Goal: Task Accomplishment & Management: Complete application form

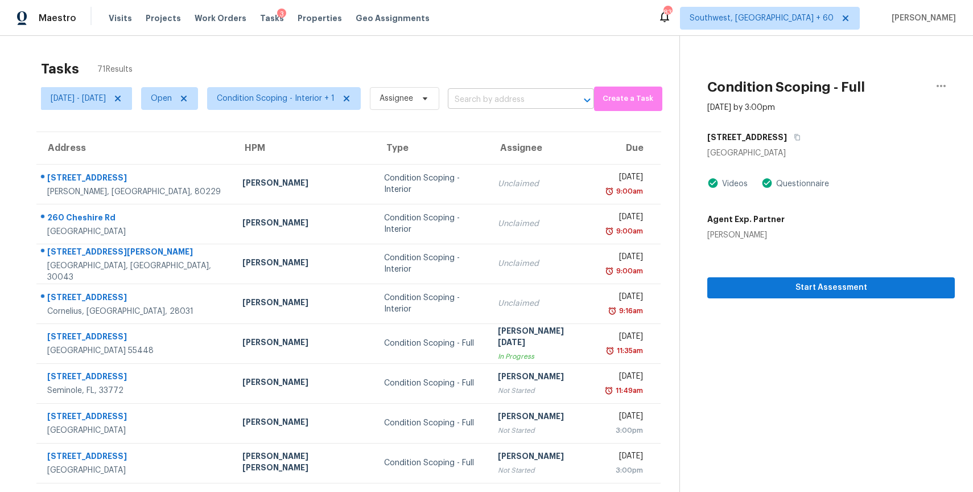
click at [550, 100] on input "text" at bounding box center [505, 100] width 114 height 18
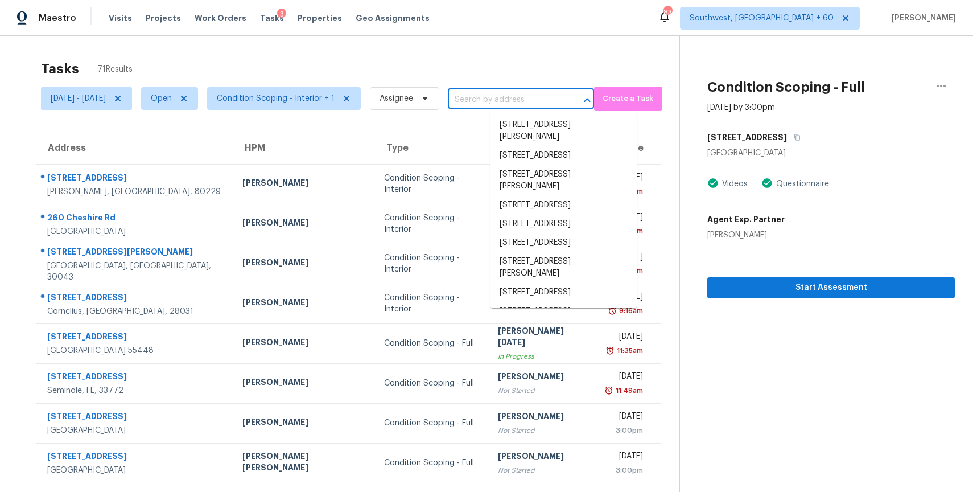
paste input "13772 Brynwood St Victorville CA 92392"
type input "13772 Brynwood St Victorville CA 92392"
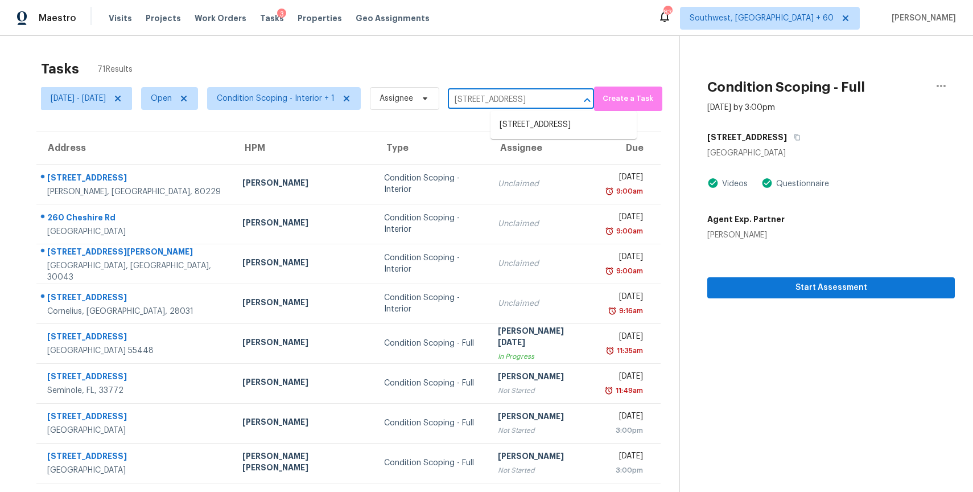
click at [589, 126] on li "13772 Brynwood St, Victorville, CA 92392" at bounding box center [564, 125] width 146 height 19
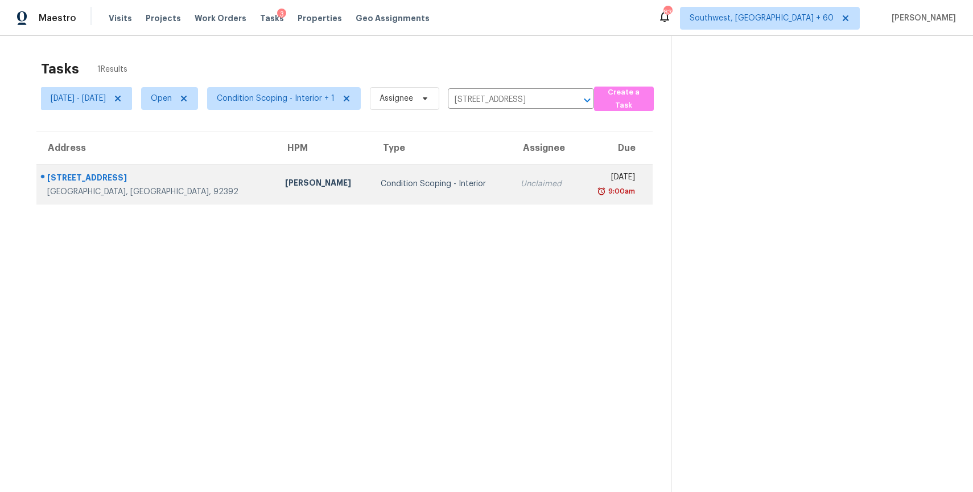
click at [517, 184] on td "Unclaimed" at bounding box center [545, 184] width 67 height 40
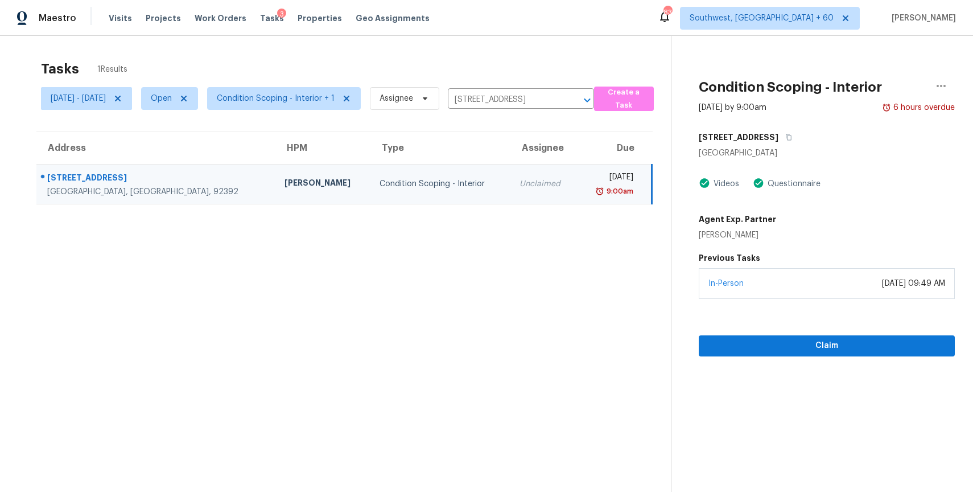
click at [807, 359] on section "Condition Scoping - Interior Aug 25th 2025 by 9:00am 6 hours overdue 13772 Bryn…" at bounding box center [813, 282] width 284 height 492
click at [821, 347] on span "Claim" at bounding box center [827, 346] width 238 height 14
click at [525, 100] on input "13772 Brynwood St, Victorville, CA 92392" at bounding box center [505, 100] width 114 height 18
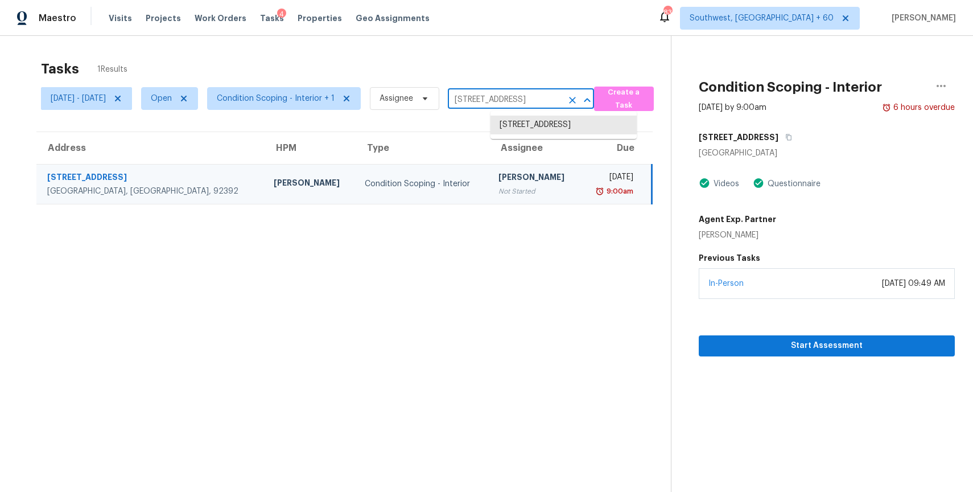
paste input "2875 Carnation Way Thornton CO 80229"
type input "2875 Carnation Way Thornton CO 80229"
click at [586, 134] on li "2875 Carnation Way, Thornton, CO 80229" at bounding box center [564, 125] width 146 height 19
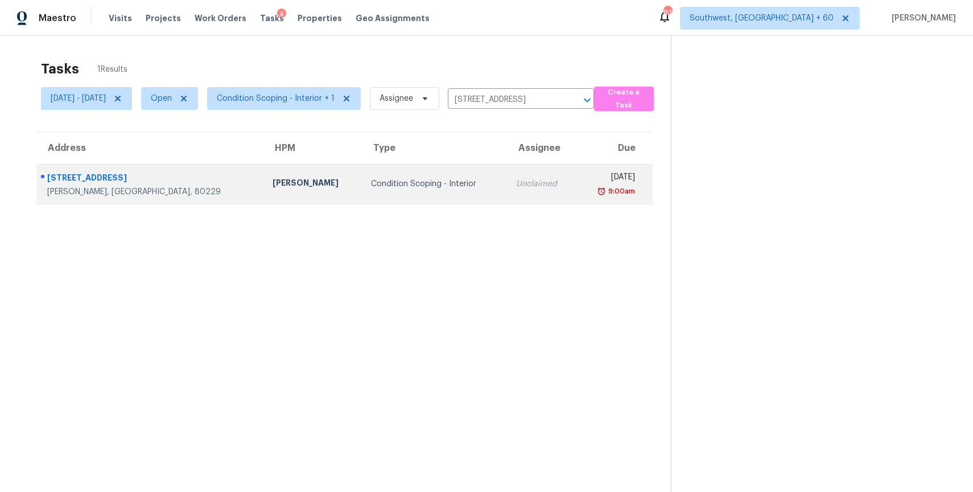
click at [516, 179] on div "Unclaimed" at bounding box center [541, 183] width 51 height 11
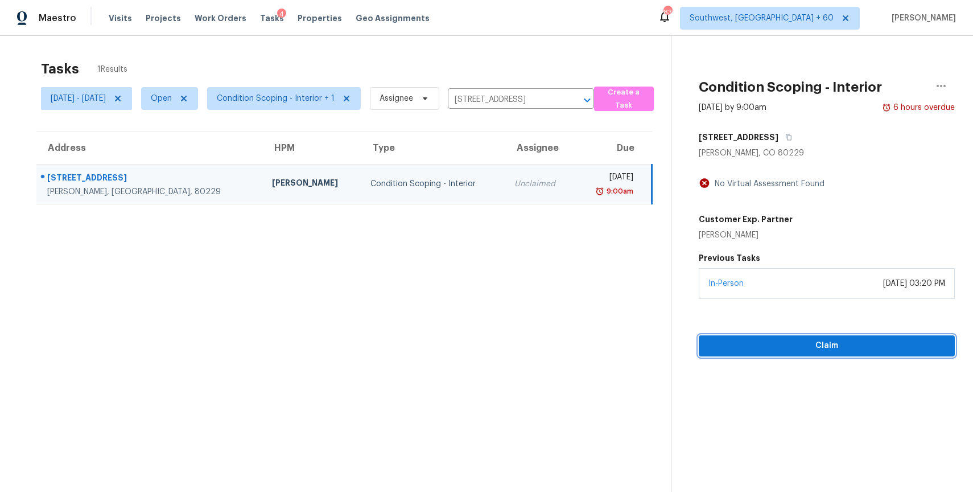
click at [819, 340] on span "Claim" at bounding box center [827, 346] width 238 height 14
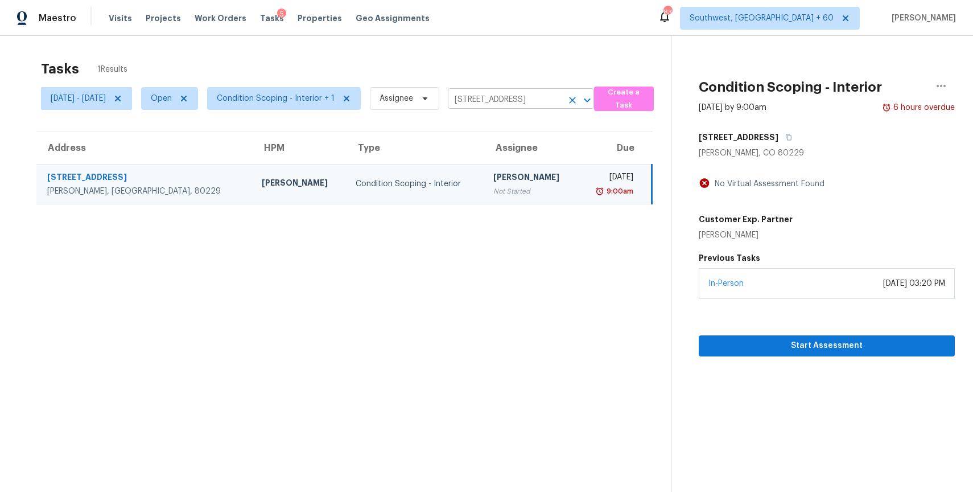
click at [535, 100] on input "2875 Carnation Way, Thornton, CO 80229" at bounding box center [505, 100] width 114 height 18
paste input "1210 Arthur Ct Lawrenceville GA 30043"
type input "1210 Arthur Ct Lawrenceville GA 30043"
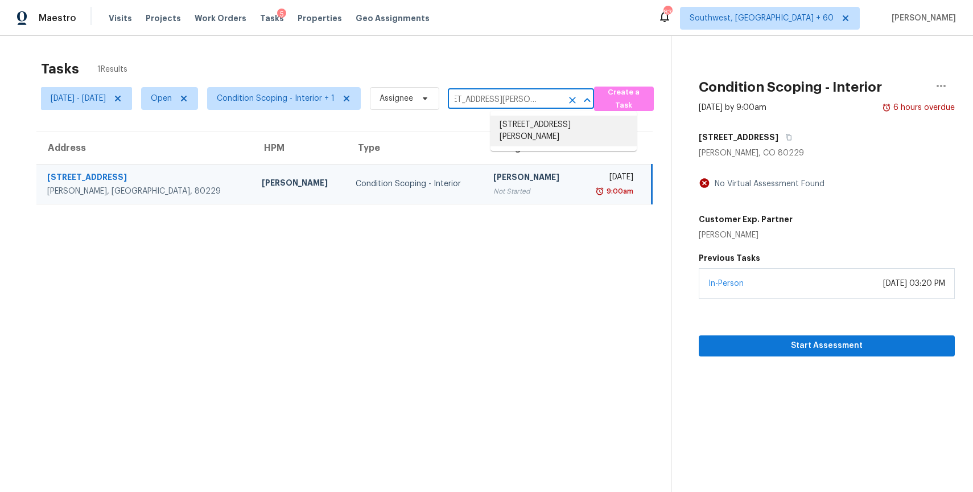
click at [564, 129] on li "1210 Arthur Ct, Lawrenceville, GA 30043" at bounding box center [564, 131] width 146 height 31
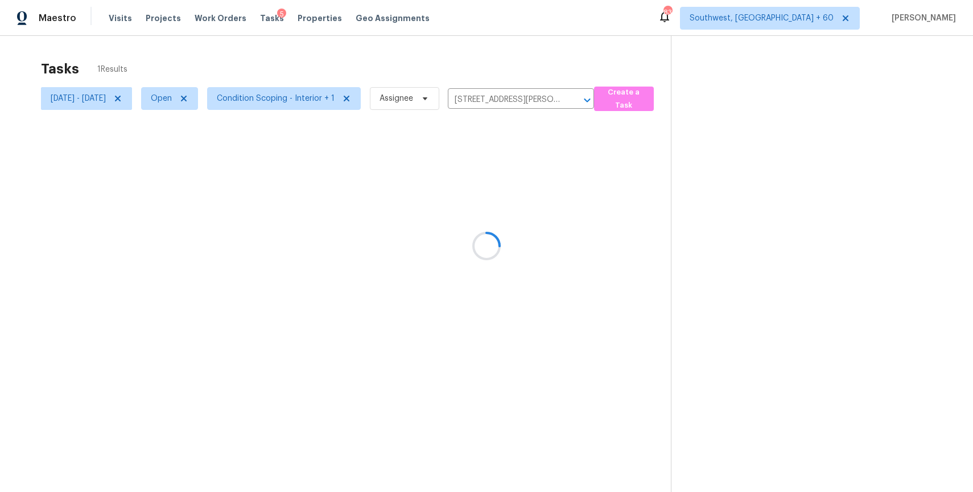
click at [518, 207] on div at bounding box center [486, 246] width 973 height 492
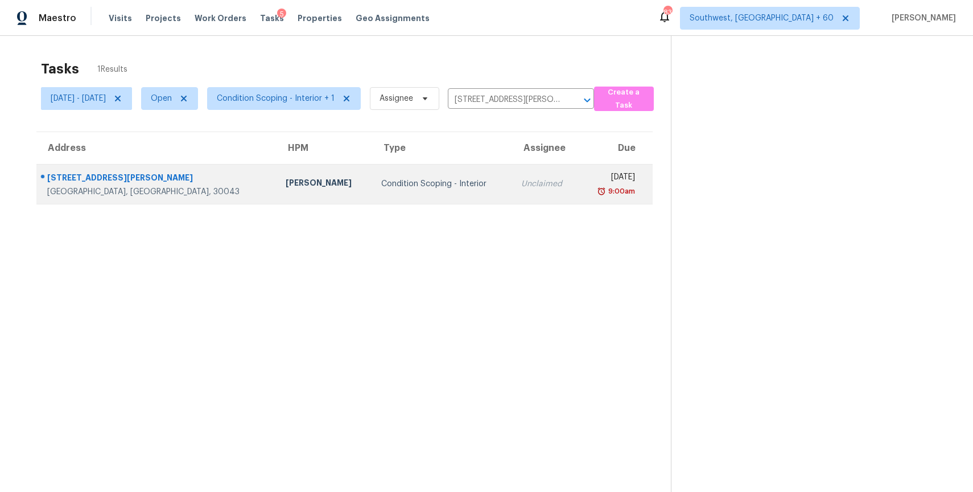
click at [512, 196] on td "Unclaimed" at bounding box center [545, 184] width 67 height 40
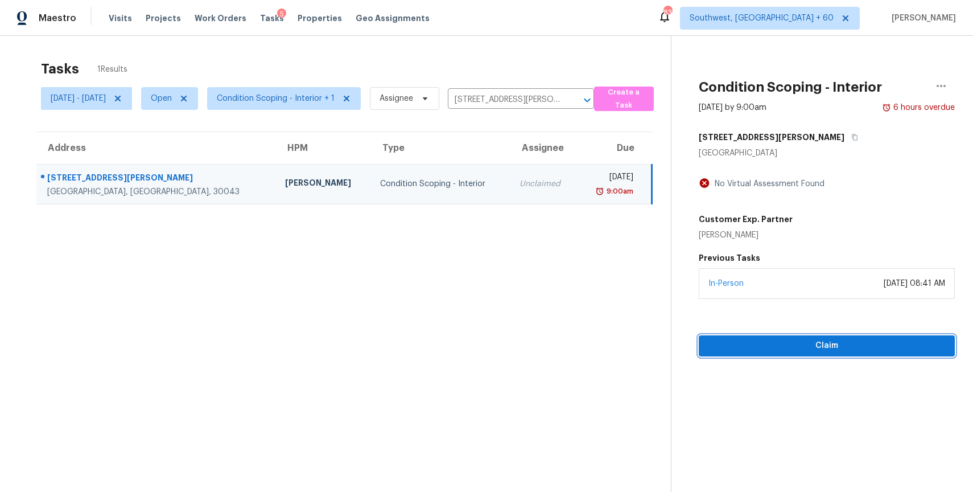
click at [838, 355] on button "Claim" at bounding box center [827, 345] width 256 height 21
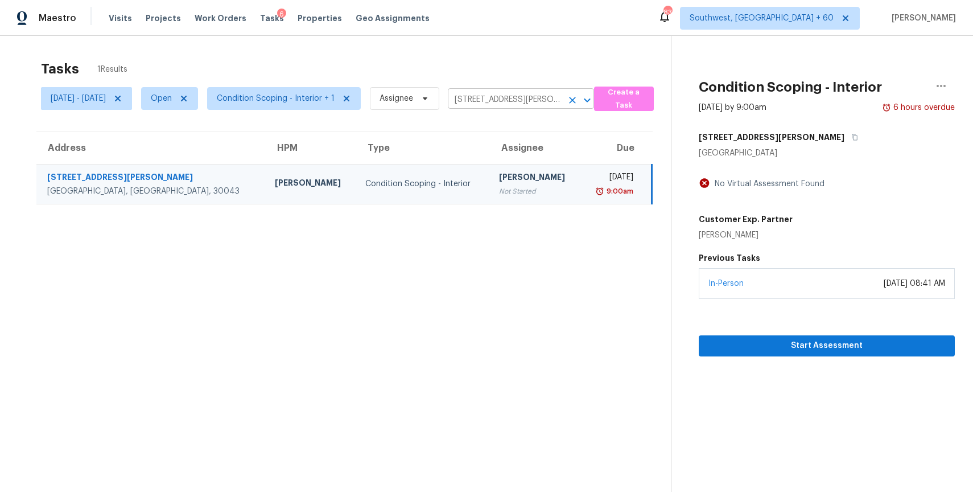
click at [562, 95] on input "1210 Arthur Ct, Lawrenceville, GA 30043" at bounding box center [505, 100] width 114 height 18
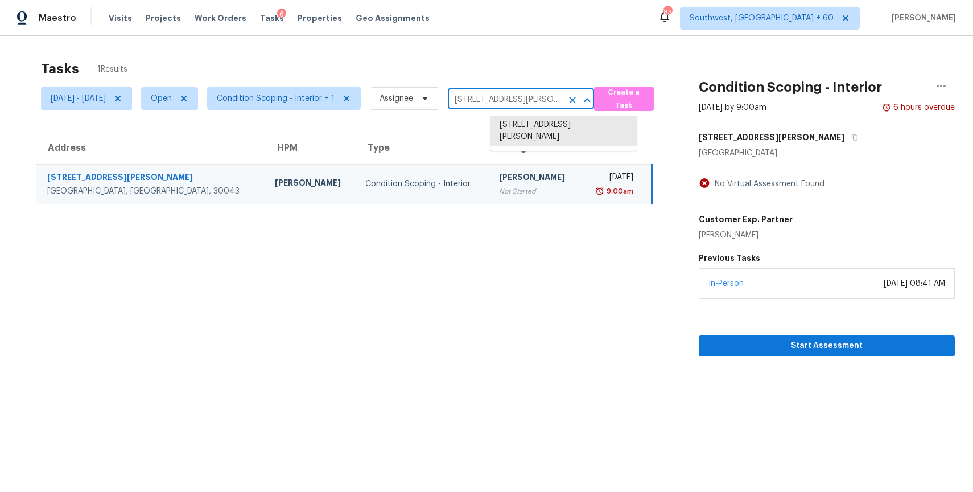
paste input "21170 Northern Colony Ct Katy TX 77449"
type input "21170 Northern Colony Ct Katy TX 77449"
click at [599, 134] on li "21170 Northern Colony Ct, Katy, TX 77449" at bounding box center [564, 125] width 146 height 19
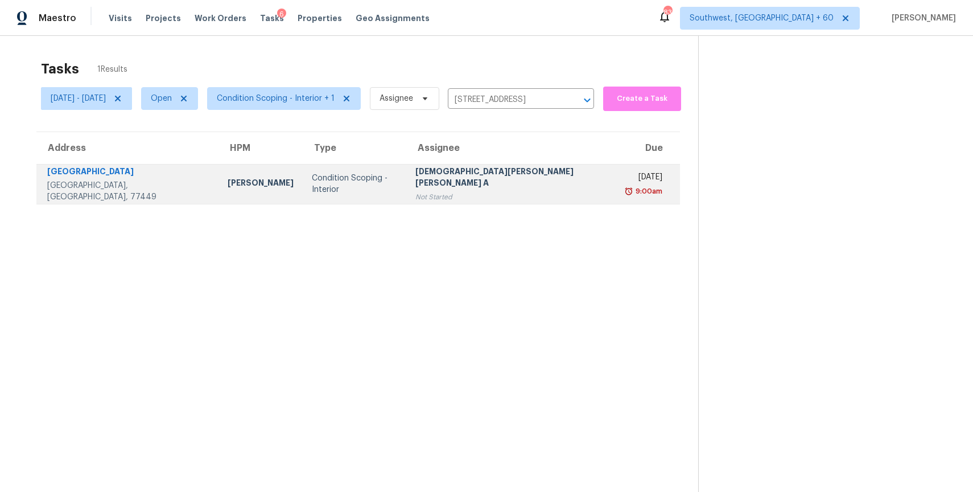
click at [478, 196] on div "Not Started" at bounding box center [512, 196] width 193 height 11
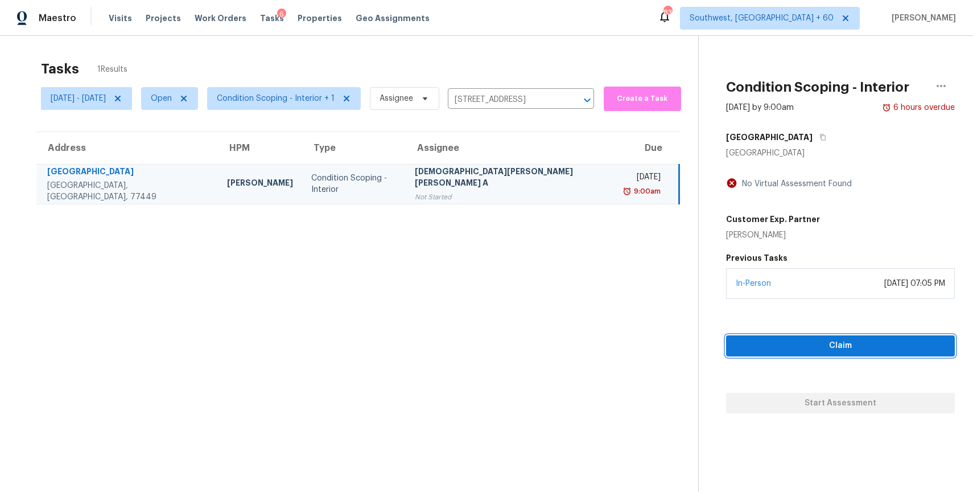
click at [819, 339] on span "Claim" at bounding box center [840, 346] width 211 height 14
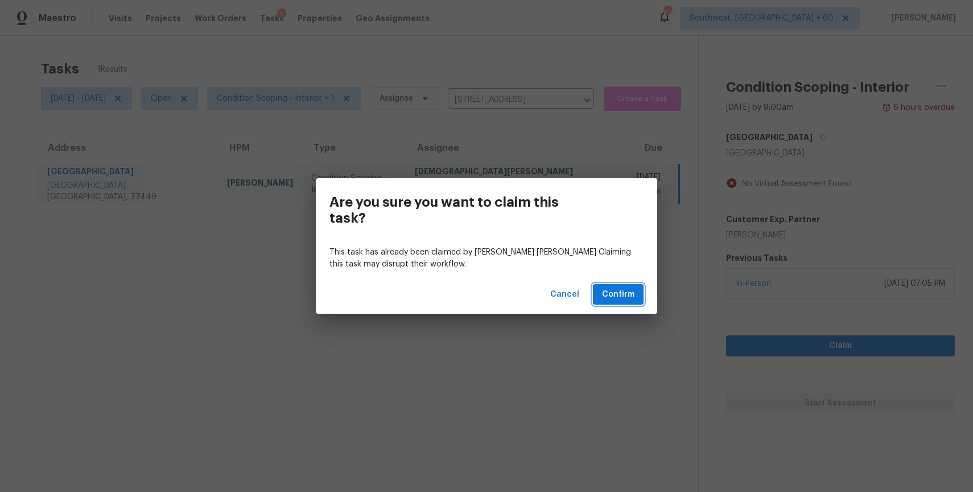
click at [624, 298] on span "Confirm" at bounding box center [618, 294] width 32 height 14
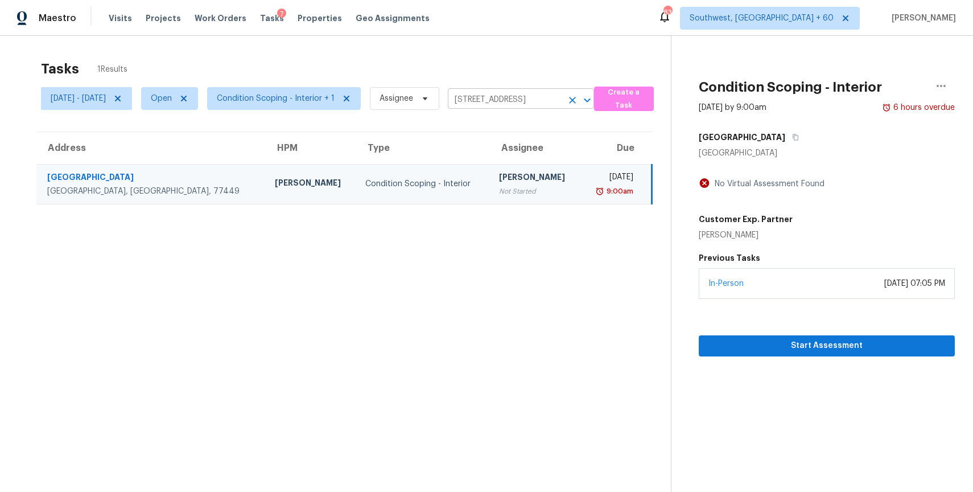
click at [562, 104] on input "21170 Northern Colony Ct, Katy, TX 77449" at bounding box center [505, 100] width 114 height 18
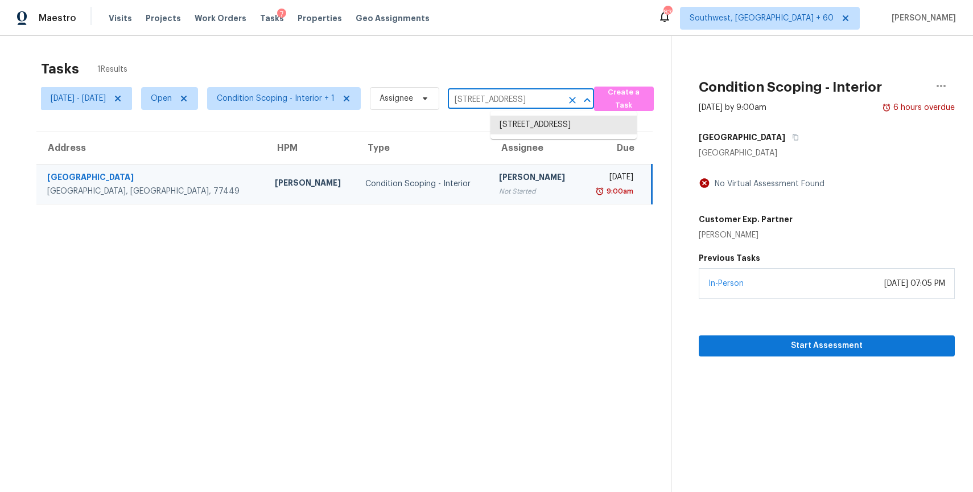
paste input "5820 Denise Dr Haltom City TX 76148"
type input "5820 Denise Dr Haltom City TX 76148"
click at [568, 125] on li "5820 Denise Dr, Haltom City, TX 76148" at bounding box center [564, 131] width 146 height 31
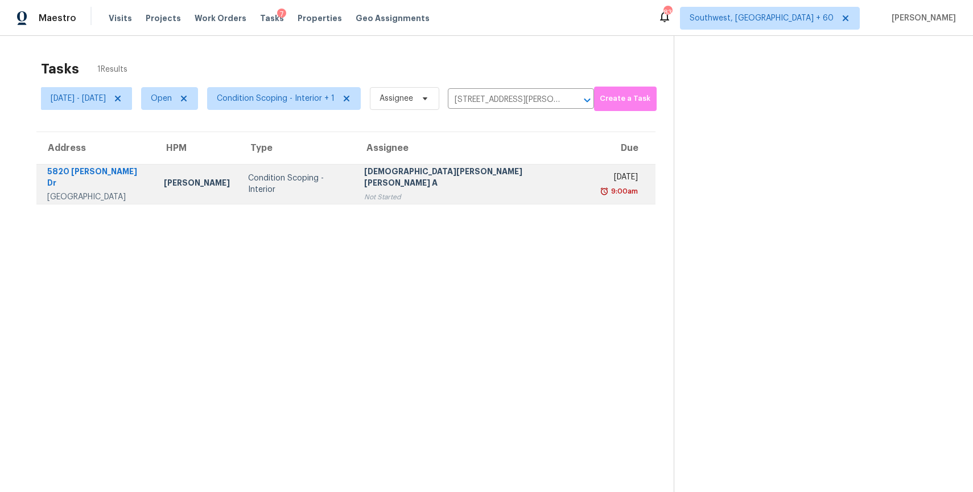
click at [490, 196] on div "Not Started" at bounding box center [473, 196] width 219 height 11
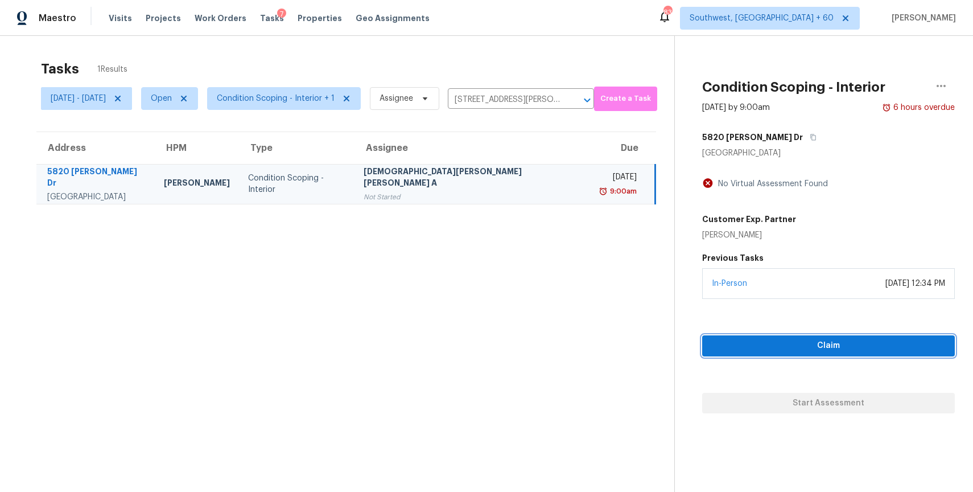
click at [850, 347] on span "Claim" at bounding box center [829, 346] width 235 height 14
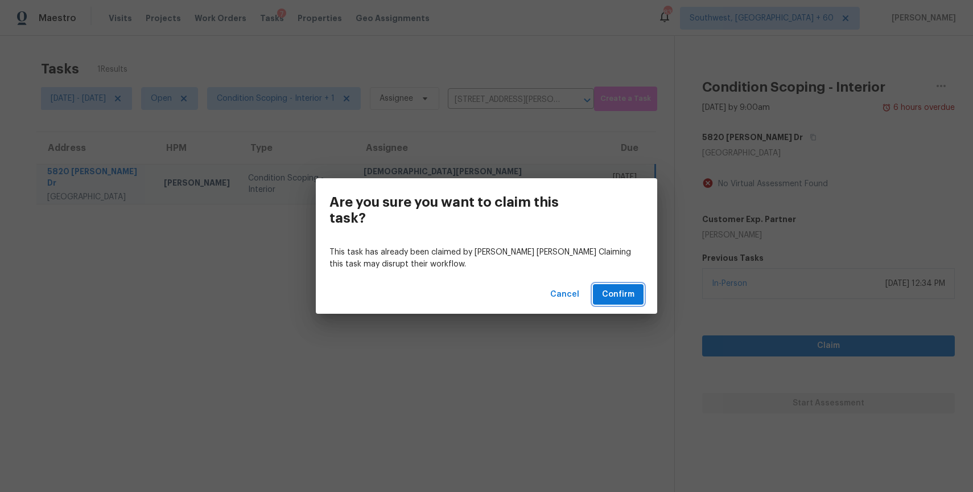
click at [614, 293] on span "Confirm" at bounding box center [618, 294] width 32 height 14
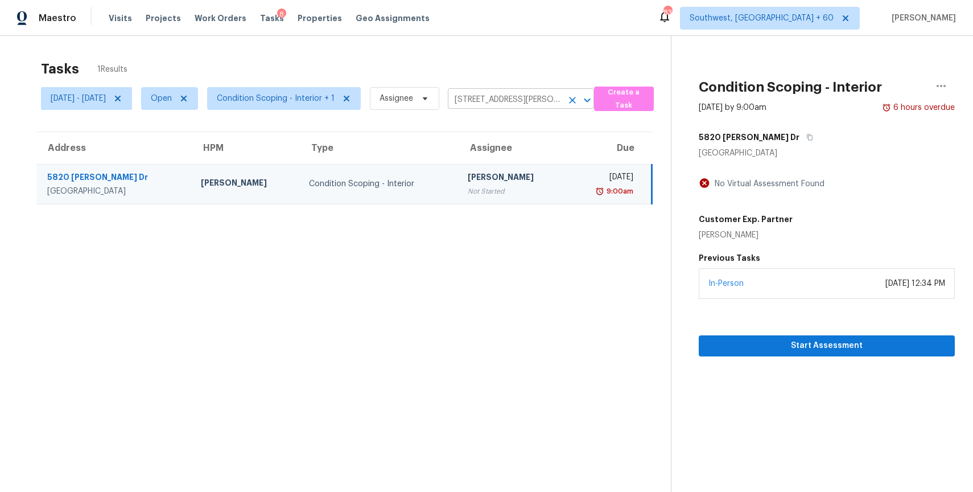
click at [546, 100] on input "5820 Denise Dr, Haltom City, TX 76148" at bounding box center [505, 100] width 114 height 18
paste input "101 N 22nd Ave Phoenix, AZ, 85015"
type input "5101 N 22nd Ave Phoenix, AZ, 85015"
click at [562, 100] on input "5101 N 22nd Ave Phoenix, AZ, 85015" at bounding box center [505, 100] width 114 height 18
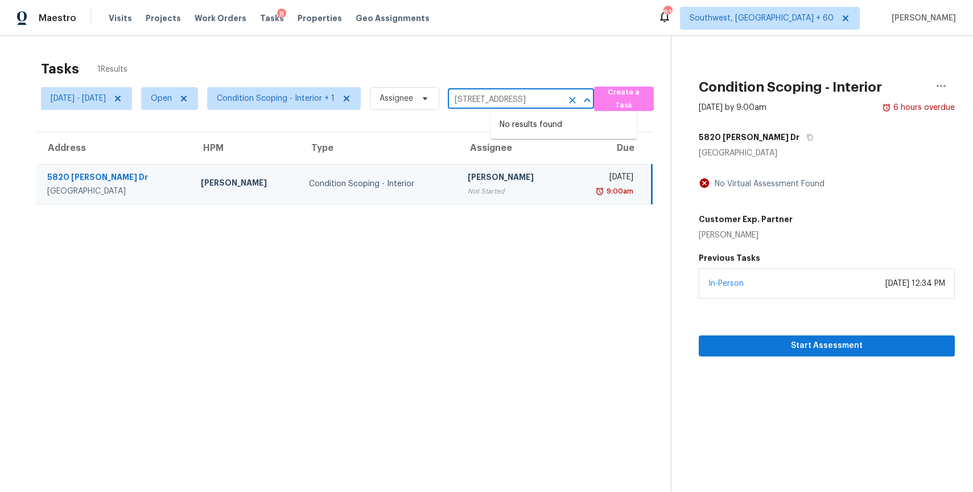
click at [562, 100] on input "5101 N 22nd Ave Phoenix, AZ, 85015" at bounding box center [505, 100] width 114 height 18
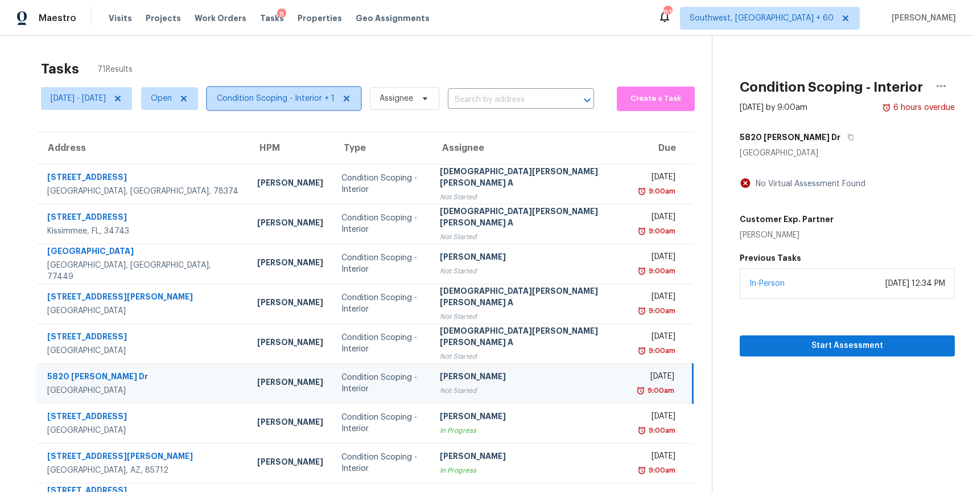
click at [335, 94] on span "Condition Scoping - Interior + 1" at bounding box center [276, 98] width 118 height 11
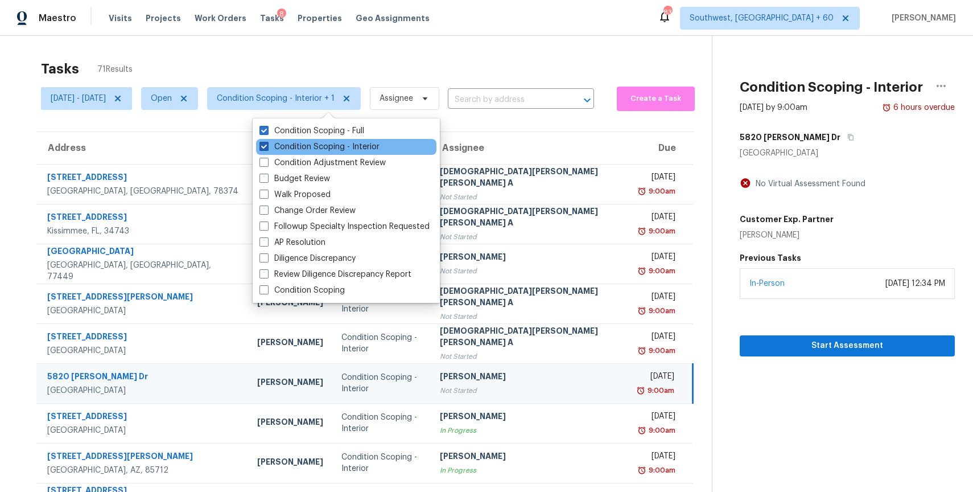
click at [364, 145] on label "Condition Scoping - Interior" at bounding box center [320, 146] width 120 height 11
click at [267, 145] on input "Condition Scoping - Interior" at bounding box center [263, 144] width 7 height 7
checkbox input "false"
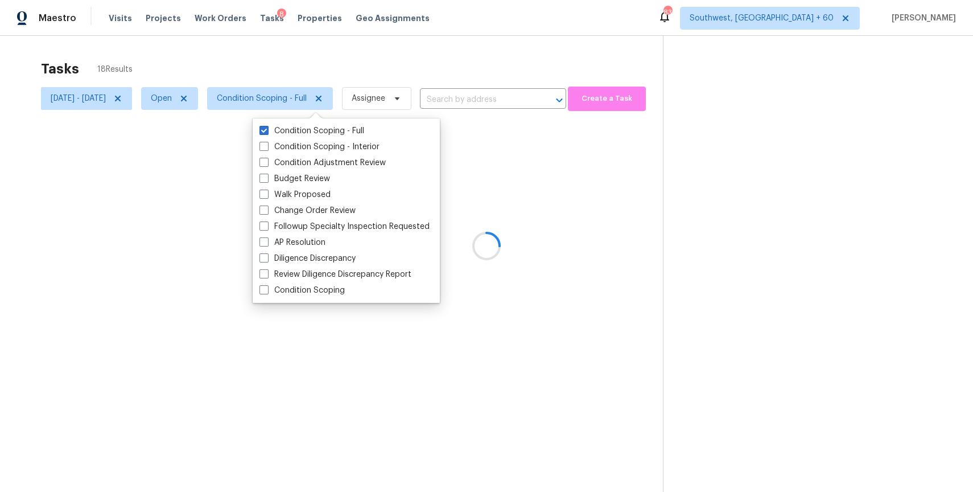
click at [347, 52] on div at bounding box center [486, 246] width 973 height 492
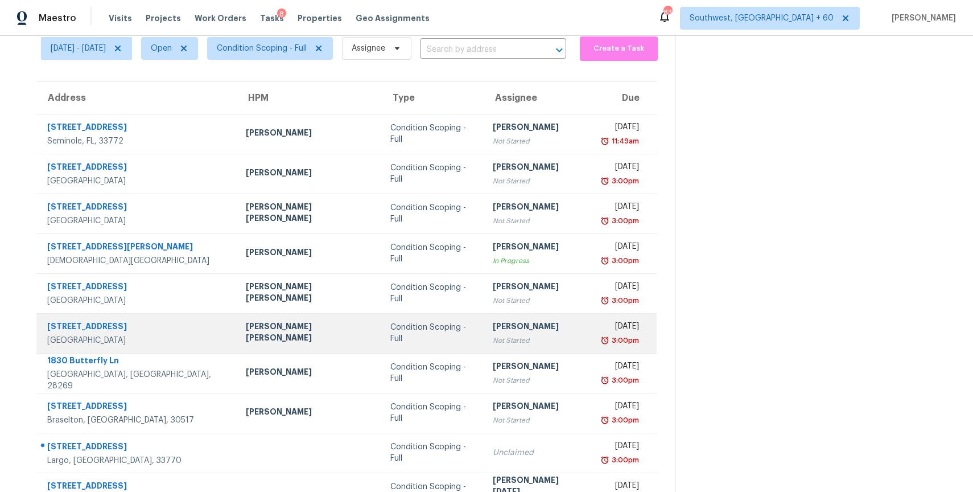
scroll to position [48, 0]
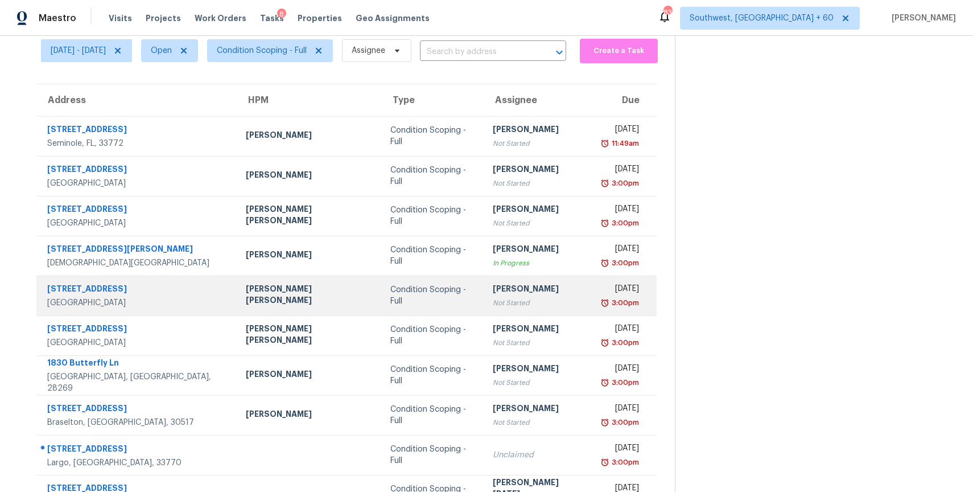
click at [493, 286] on div "[PERSON_NAME]" at bounding box center [538, 290] width 91 height 14
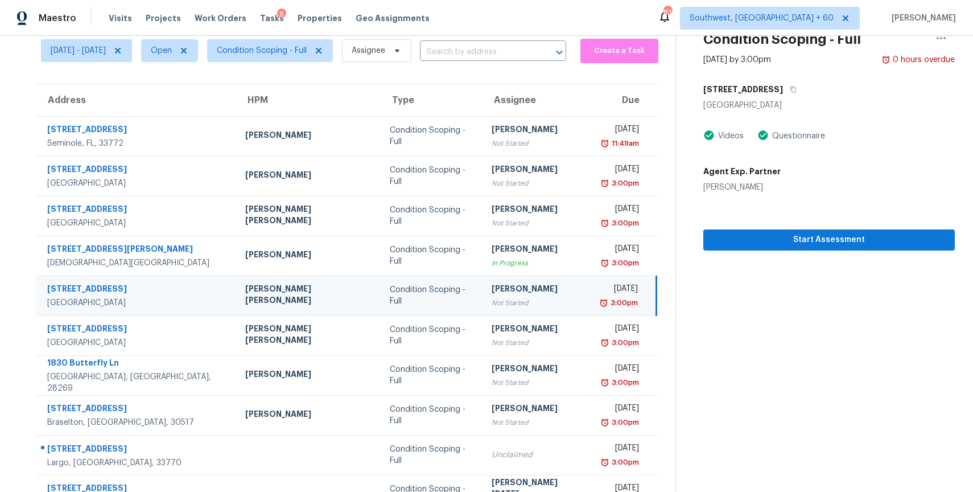
click at [533, 291] on td "Ranjith Kumar P Not Started" at bounding box center [537, 296] width 109 height 40
click at [811, 241] on span "Start Assessment" at bounding box center [829, 240] width 233 height 14
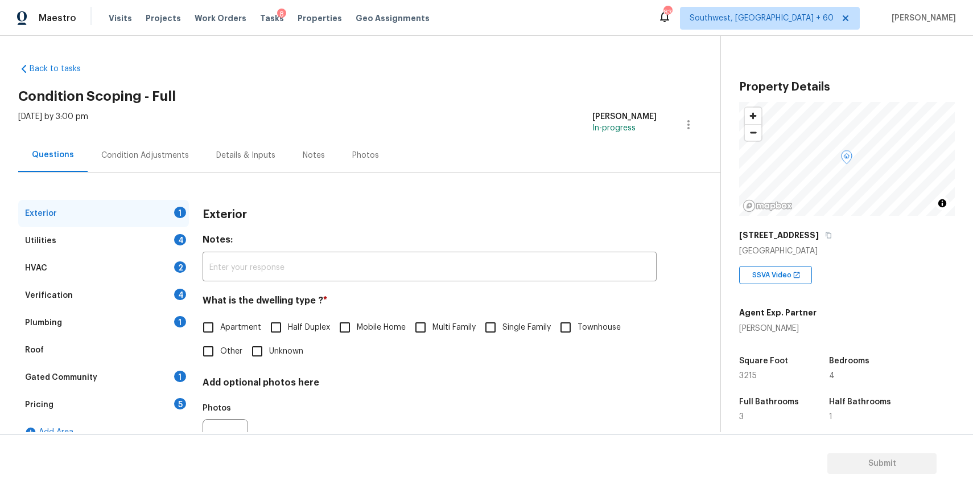
click at [820, 242] on div "4495 Gray Hawk St" at bounding box center [847, 235] width 216 height 20
click at [820, 241] on div "4495 Gray Hawk St" at bounding box center [847, 235] width 216 height 20
click at [819, 224] on div "Property Details © Mapbox © OpenStreetMap Improve this map 4495 Gray Hawk St Or…" at bounding box center [847, 336] width 216 height 529
click at [824, 230] on button "button" at bounding box center [829, 235] width 10 height 10
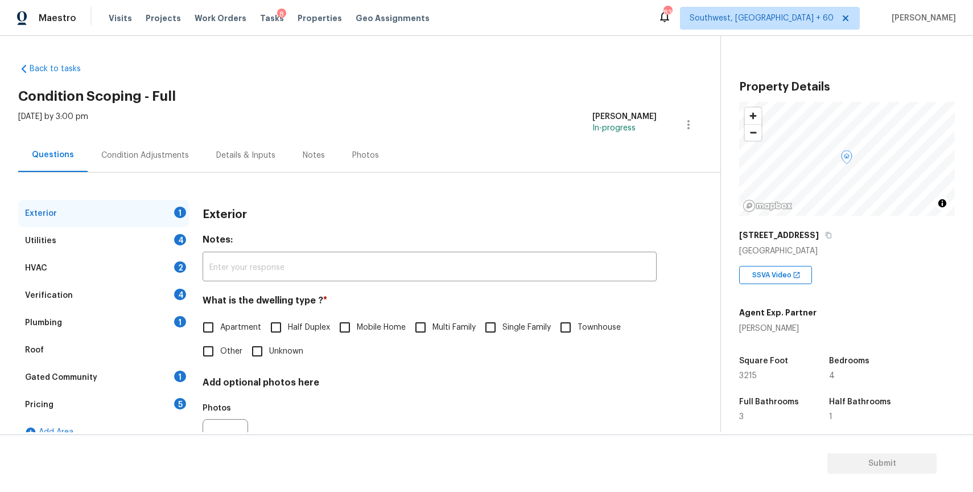
click at [821, 229] on div "4495 Gray Hawk St" at bounding box center [847, 235] width 216 height 20
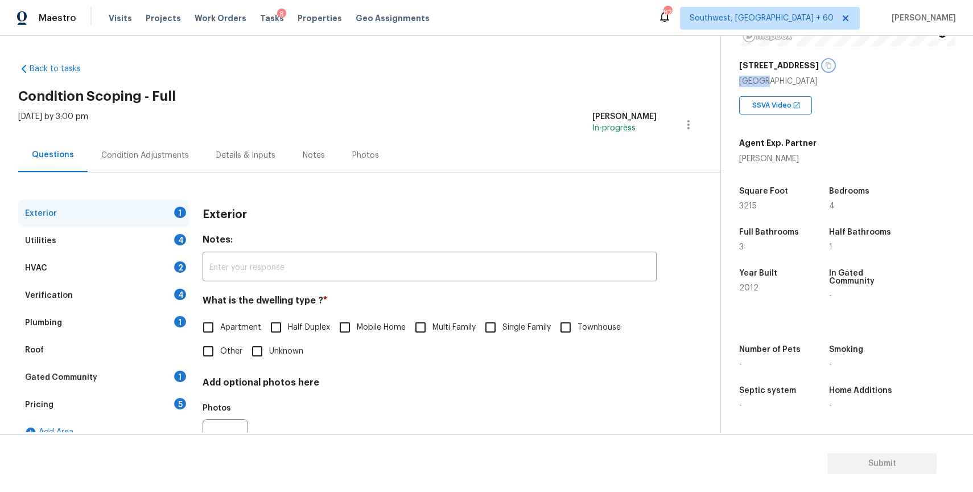
click at [825, 66] on icon "button" at bounding box center [828, 65] width 7 height 7
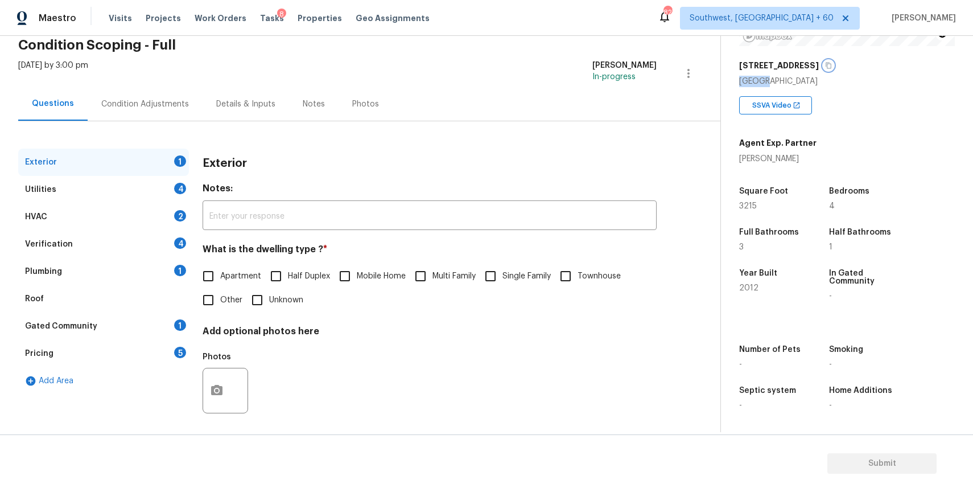
scroll to position [56, 0]
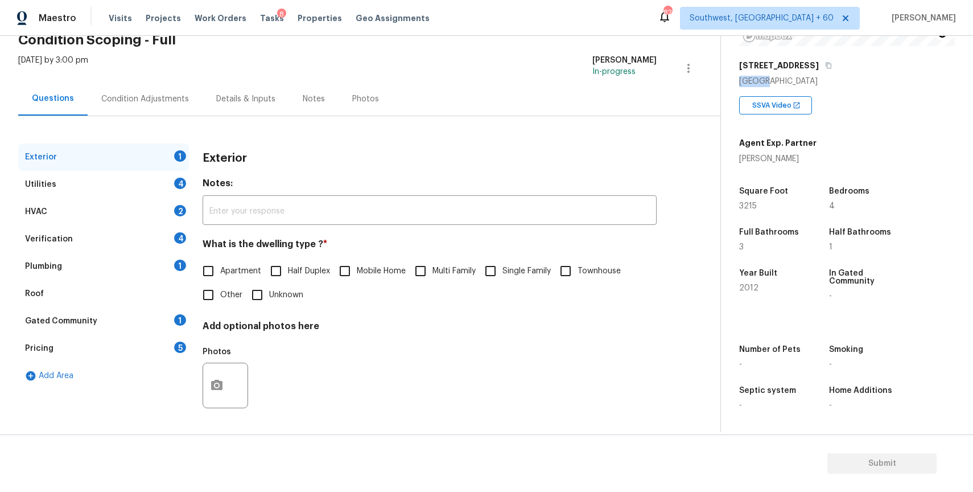
click at [510, 266] on span "Single Family" at bounding box center [527, 271] width 48 height 12
click at [503, 266] on input "Single Family" at bounding box center [491, 271] width 24 height 24
checkbox input "true"
click at [124, 175] on div "Utilities 4" at bounding box center [103, 184] width 171 height 27
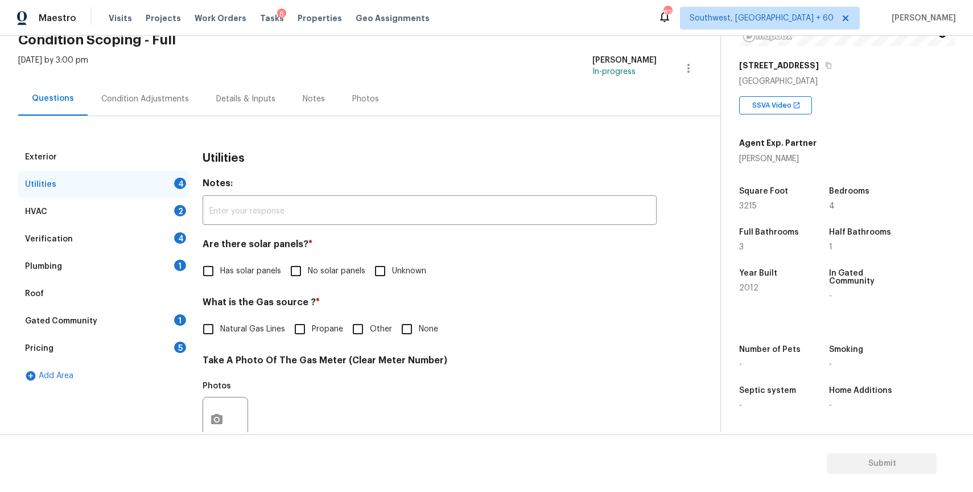
click at [313, 272] on span "No solar panels" at bounding box center [336, 271] width 57 height 12
click at [308, 272] on input "No solar panels" at bounding box center [296, 271] width 24 height 24
click at [338, 264] on label "No solar panels" at bounding box center [324, 272] width 81 height 24
click at [308, 264] on input "No solar panels" at bounding box center [296, 272] width 24 height 24
click at [352, 271] on span "No solar panels" at bounding box center [336, 271] width 57 height 12
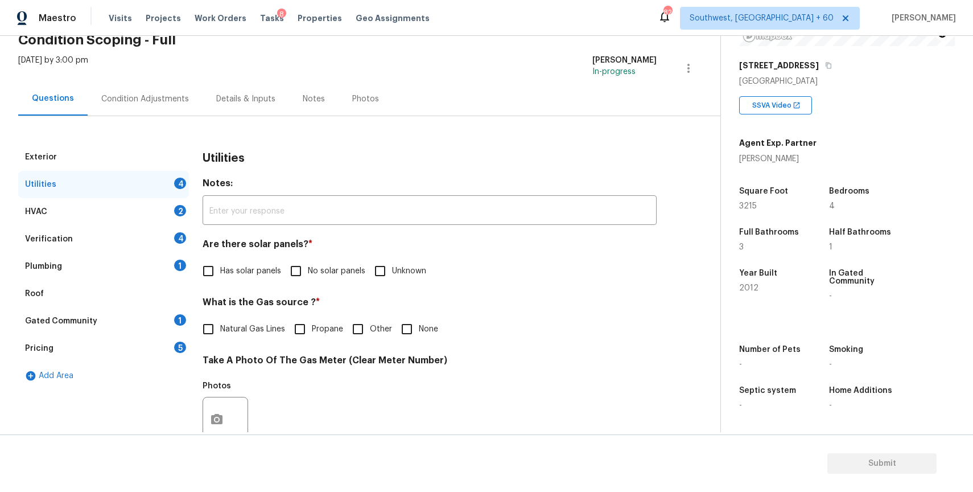
click at [308, 271] on input "No solar panels" at bounding box center [296, 271] width 24 height 24
checkbox input "true"
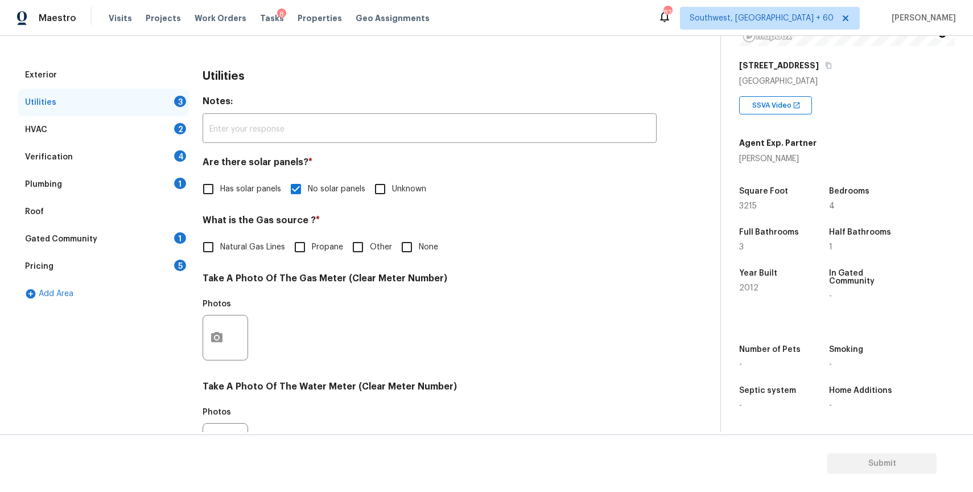
scroll to position [365, 0]
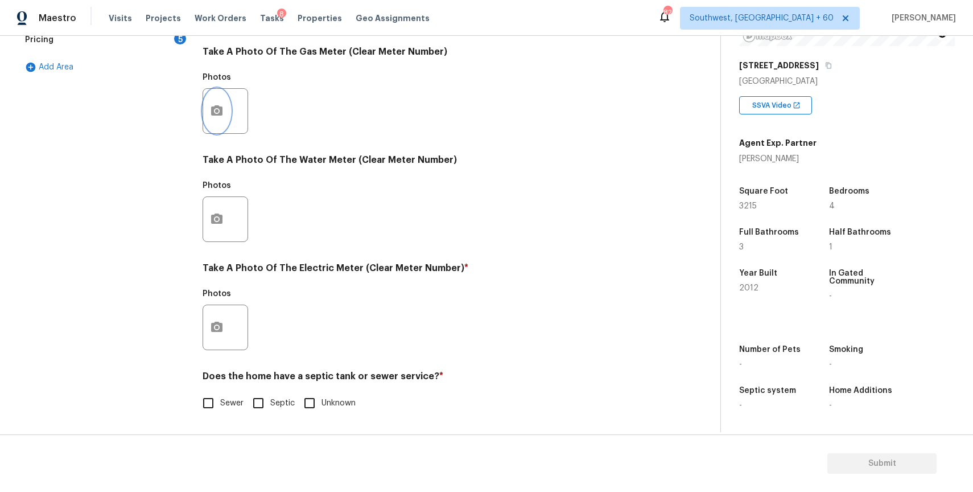
click at [217, 104] on icon "button" at bounding box center [217, 111] width 14 height 14
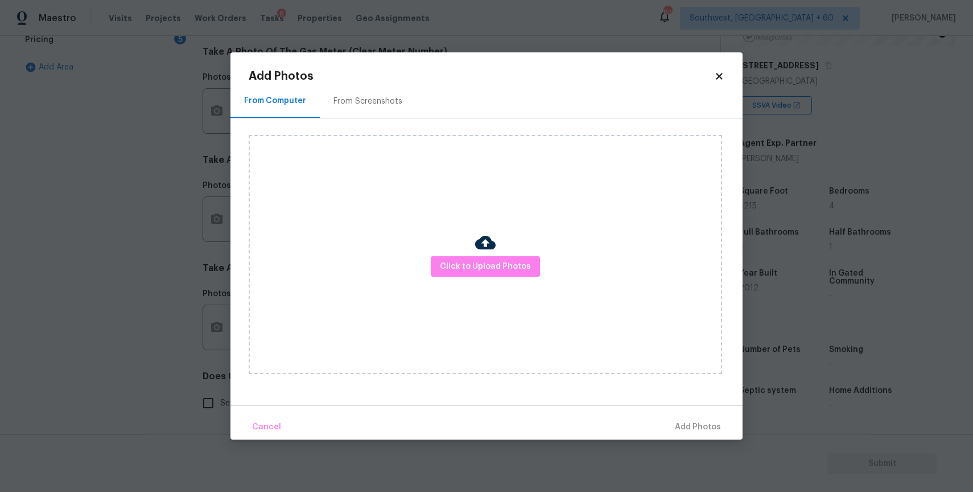
click at [468, 219] on div "Click to Upload Photos" at bounding box center [486, 254] width 474 height 239
click at [483, 246] on img at bounding box center [485, 242] width 20 height 20
click at [498, 268] on span "Click to Upload Photos" at bounding box center [485, 267] width 91 height 14
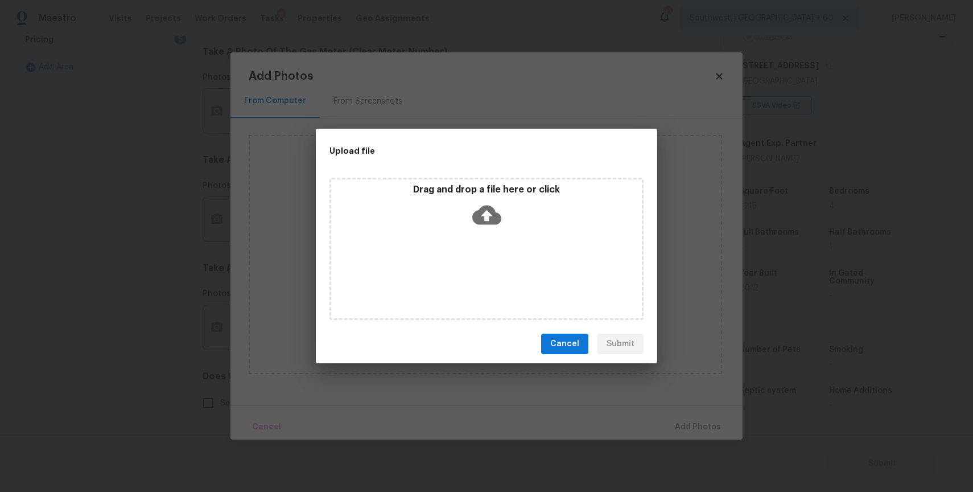
click at [483, 231] on div "Drag and drop a file here or click" at bounding box center [486, 208] width 311 height 49
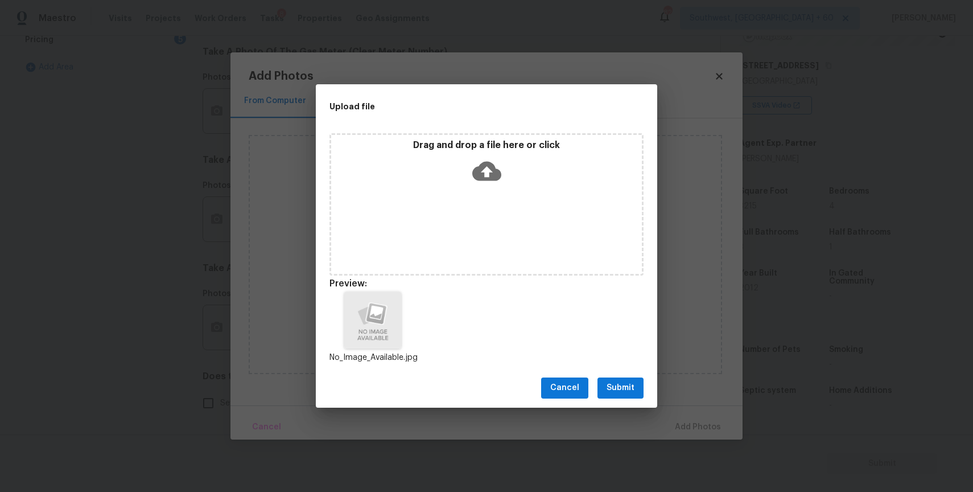
click at [622, 391] on span "Submit" at bounding box center [621, 388] width 28 height 14
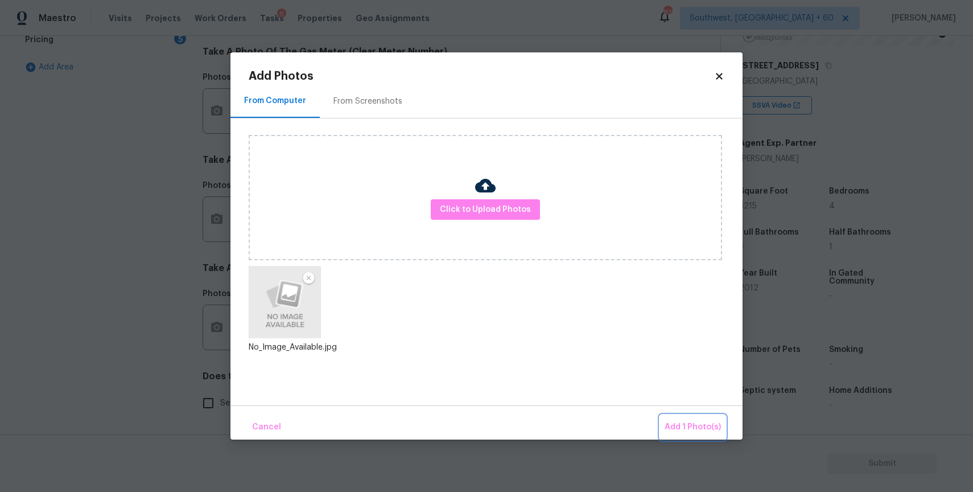
click at [688, 420] on span "Add 1 Photo(s)" at bounding box center [693, 427] width 56 height 14
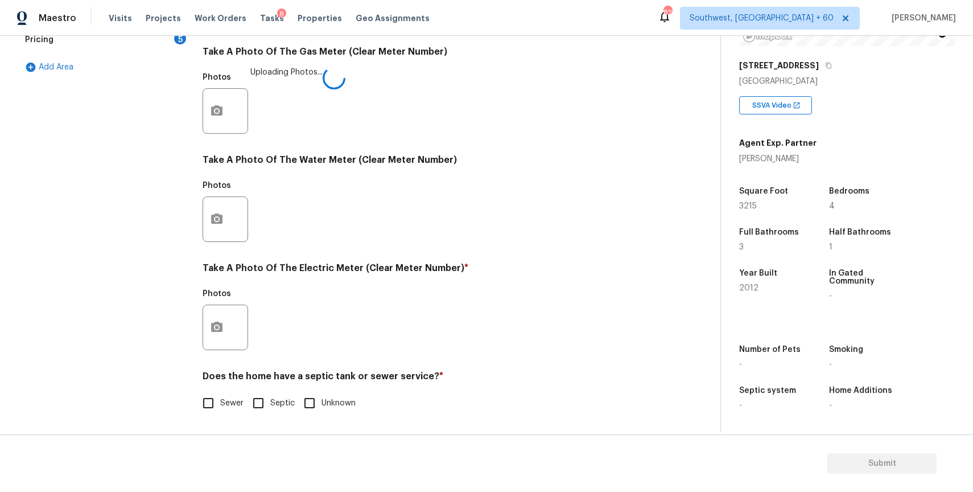
click at [688, 420] on div "Exterior Utilities 3 HVAC 2 Verification 4 Plumbing 1 Roof Gated Community 1 Pr…" at bounding box center [355, 132] width 675 height 594
click at [227, 217] on button "button" at bounding box center [216, 219] width 27 height 44
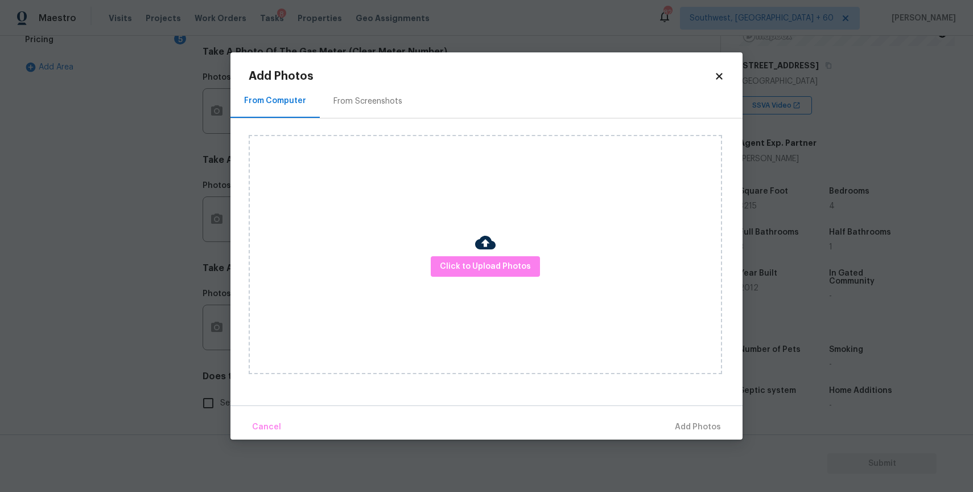
click at [527, 289] on div "Click to Upload Photos" at bounding box center [486, 254] width 474 height 239
click at [517, 269] on span "Click to Upload Photos" at bounding box center [485, 267] width 91 height 14
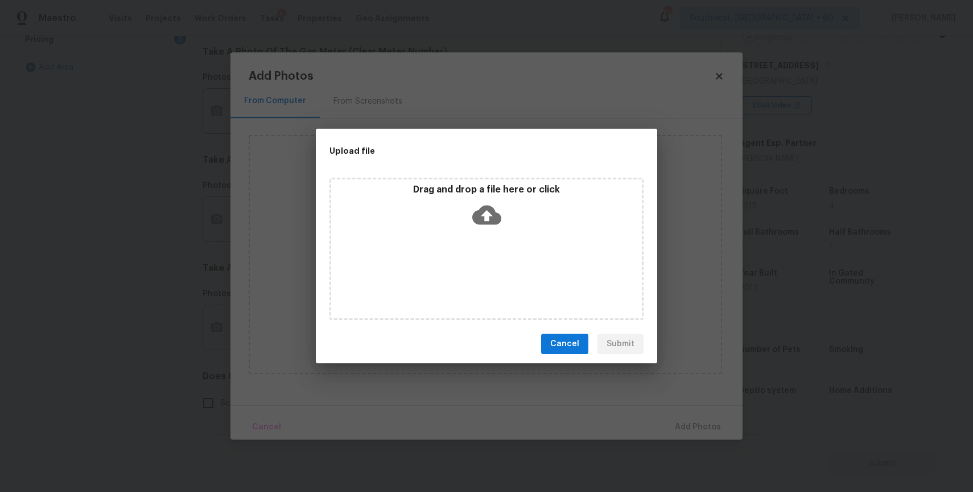
click at [509, 234] on div "Drag and drop a file here or click" at bounding box center [487, 249] width 314 height 142
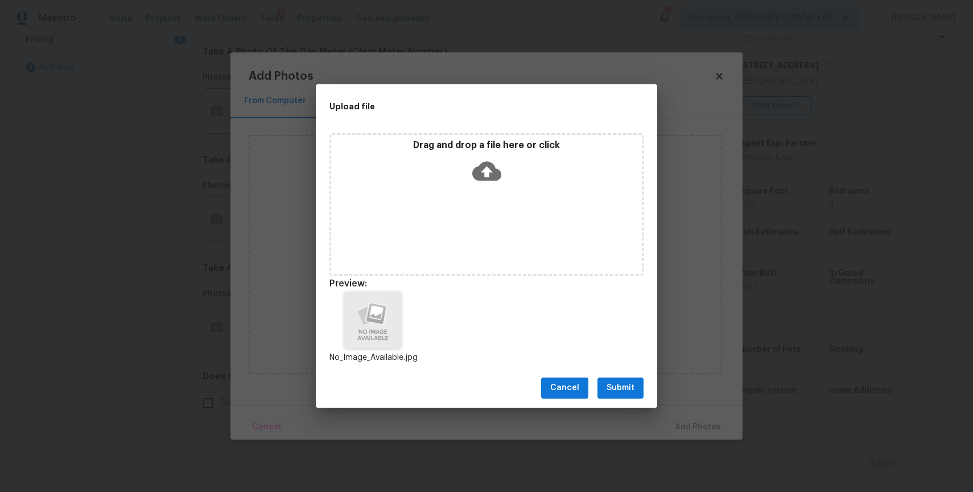
click at [607, 380] on button "Submit" at bounding box center [621, 387] width 46 height 21
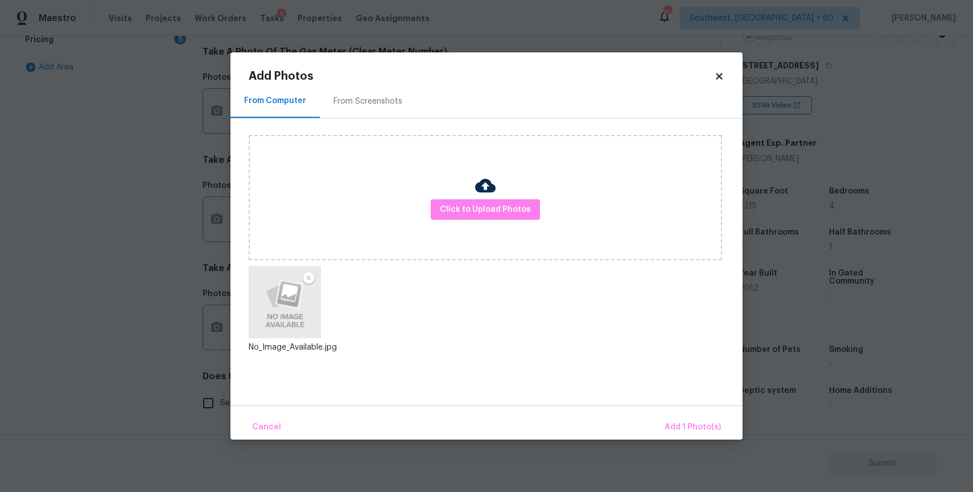
click at [661, 431] on div "Cancel Add 1 Photo(s)" at bounding box center [487, 422] width 512 height 34
click at [675, 418] on button "Add 1 Photo(s)" at bounding box center [692, 427] width 65 height 24
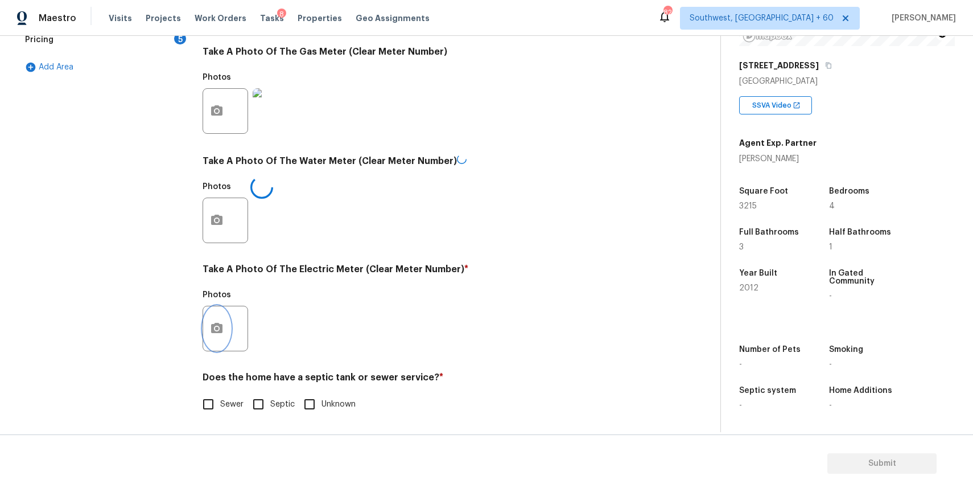
click at [213, 338] on button "button" at bounding box center [216, 328] width 27 height 44
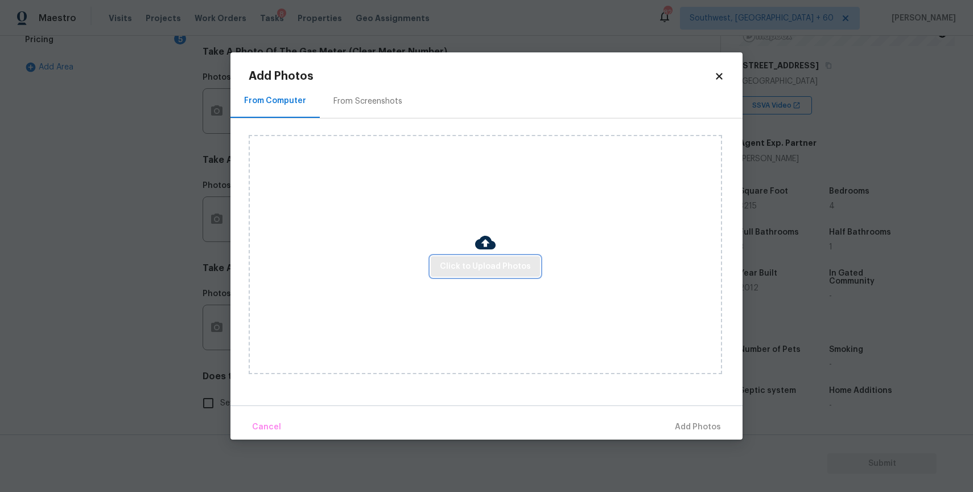
click at [484, 273] on span "Click to Upload Photos" at bounding box center [485, 267] width 91 height 14
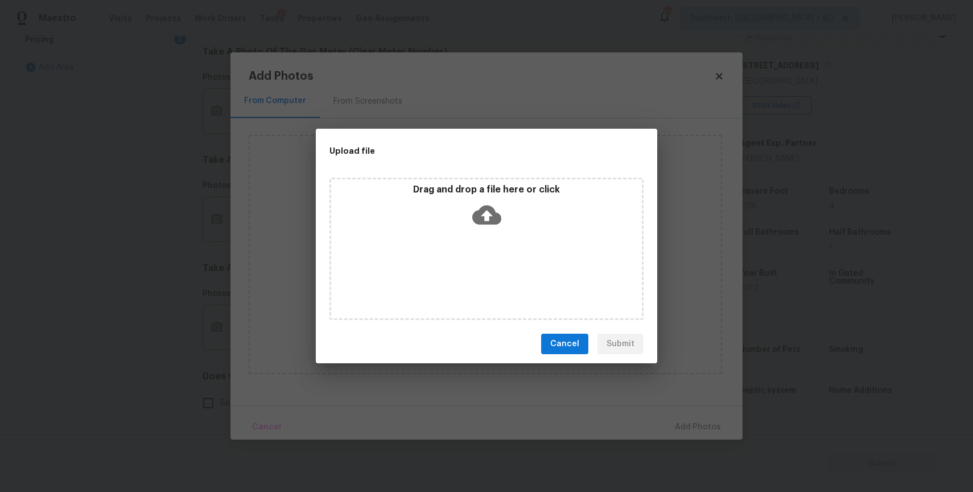
click at [480, 242] on div "Drag and drop a file here or click" at bounding box center [487, 249] width 314 height 142
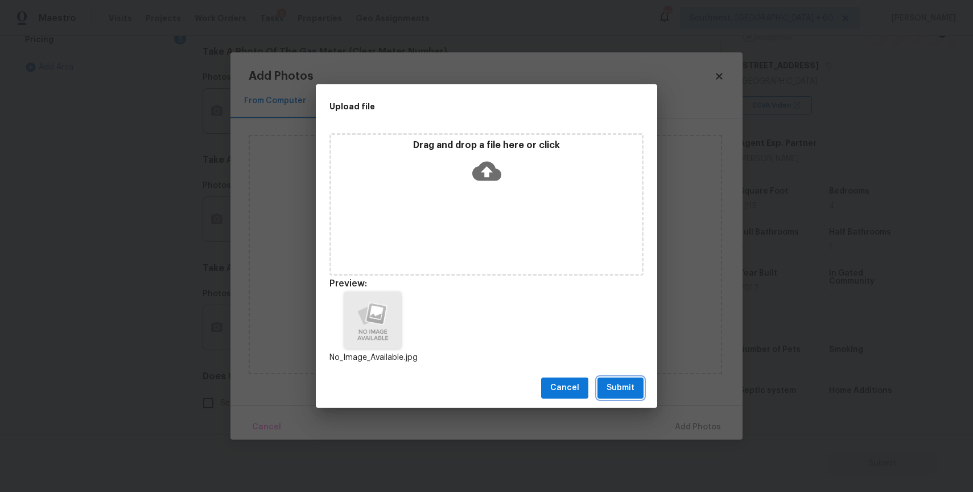
click at [625, 394] on span "Submit" at bounding box center [621, 388] width 28 height 14
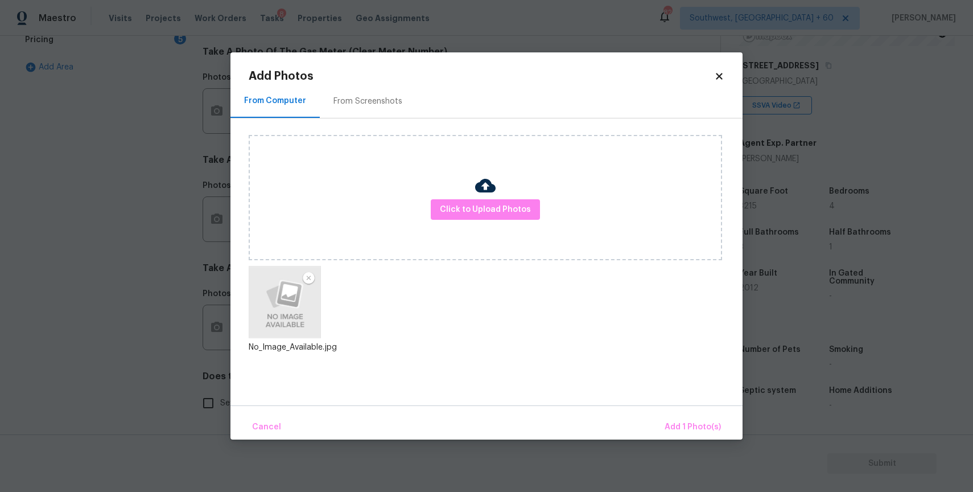
click at [662, 410] on div "Cancel Add 1 Photo(s)" at bounding box center [487, 422] width 512 height 34
click at [678, 418] on button "Add 1 Photo(s)" at bounding box center [692, 427] width 65 height 24
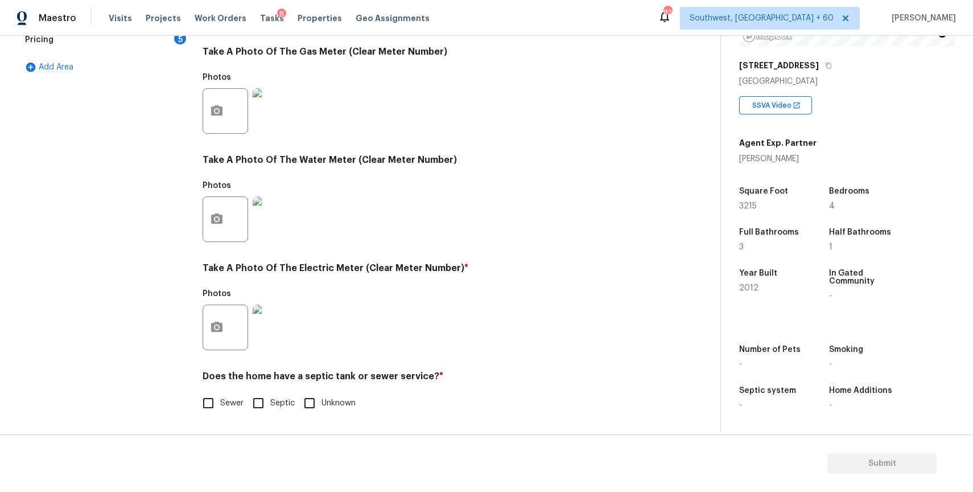
click at [208, 391] on input "Sewer" at bounding box center [208, 403] width 24 height 24
checkbox input "true"
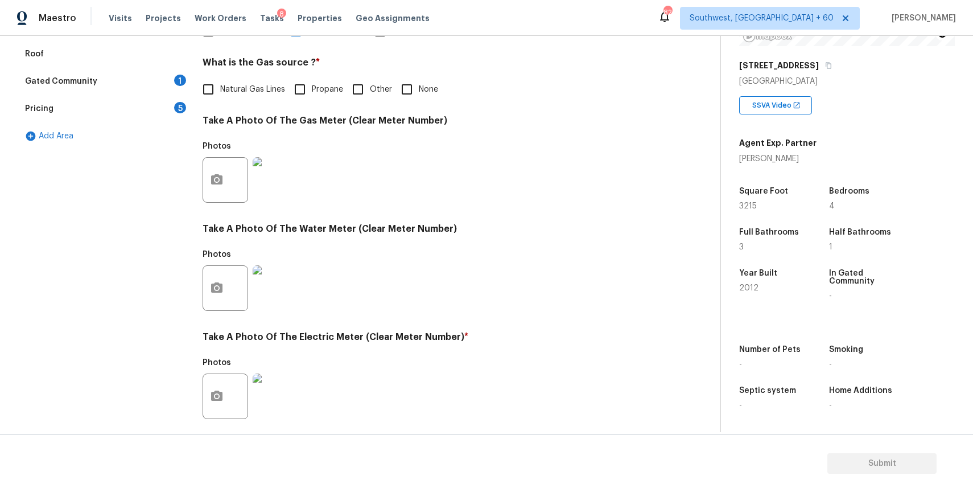
scroll to position [169, 0]
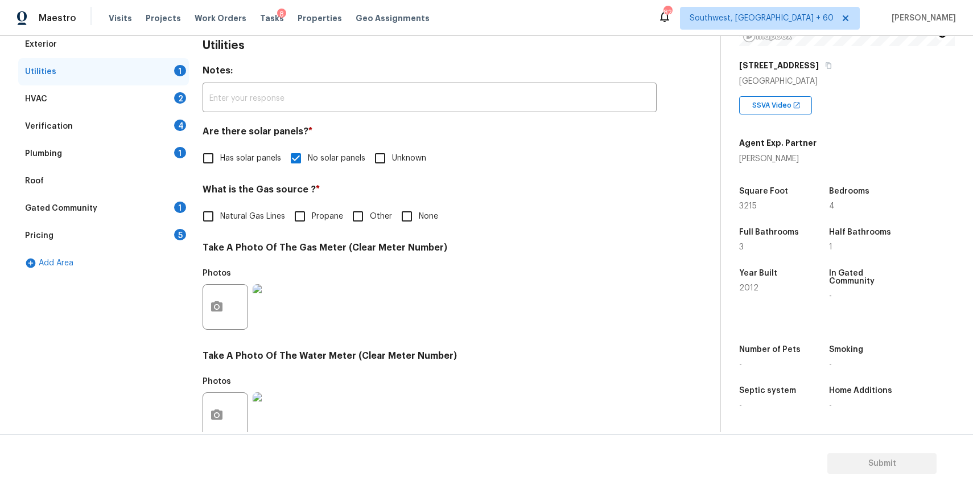
click at [153, 92] on div "HVAC 2" at bounding box center [103, 98] width 171 height 27
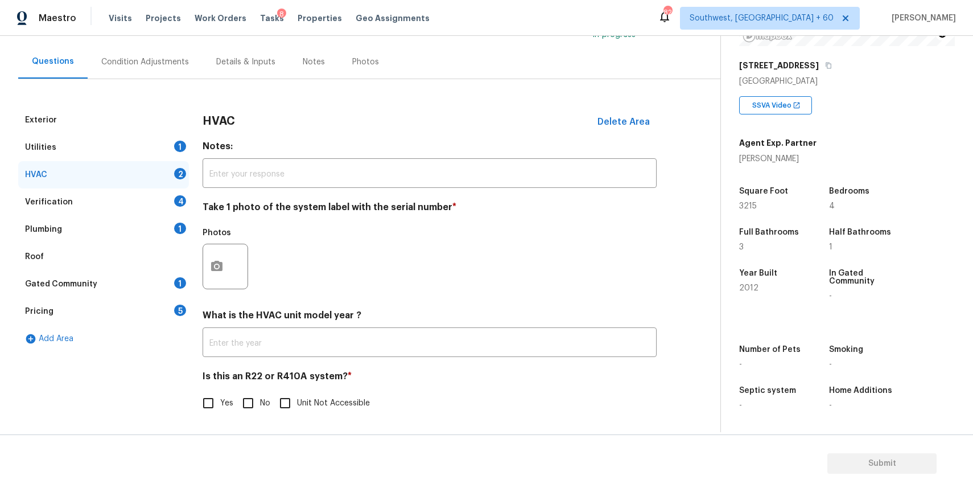
click at [246, 401] on input "No" at bounding box center [248, 403] width 24 height 24
checkbox input "true"
click at [218, 263] on icon "button" at bounding box center [216, 266] width 11 height 10
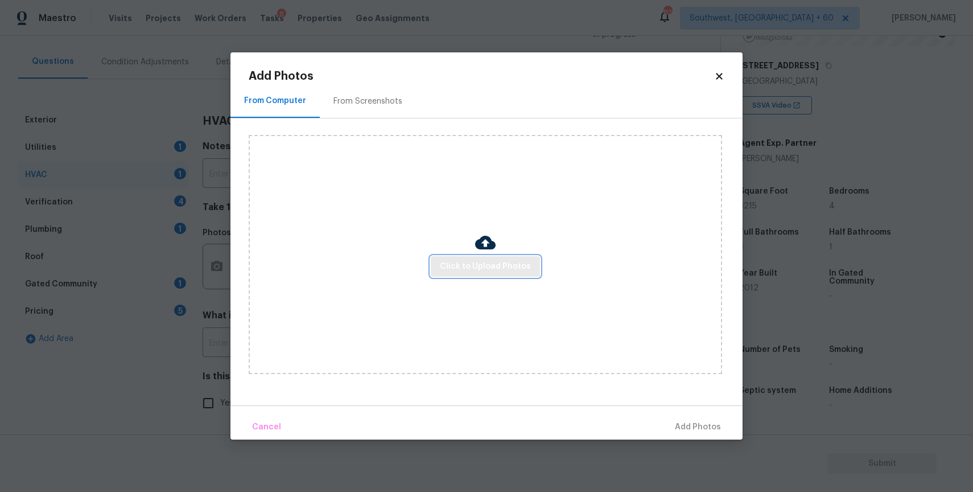
click at [458, 258] on button "Click to Upload Photos" at bounding box center [485, 266] width 109 height 21
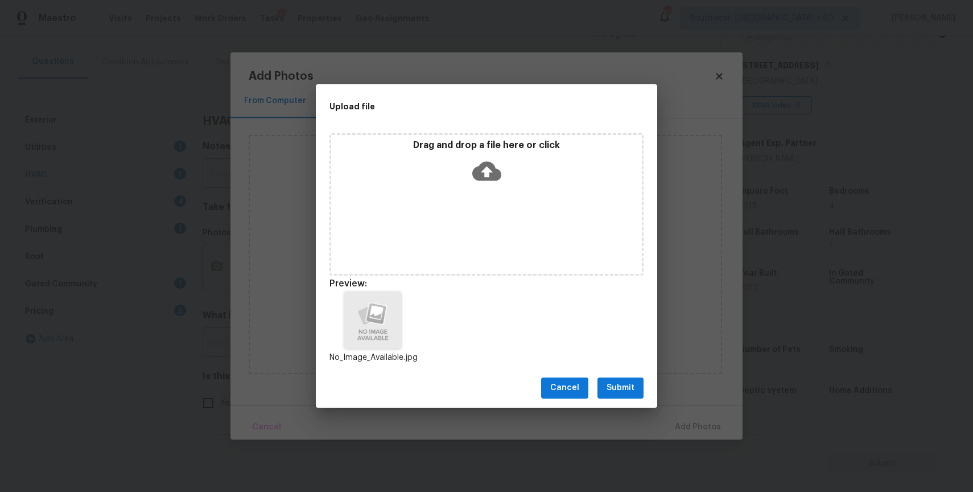
click at [634, 383] on span "Submit" at bounding box center [621, 388] width 28 height 14
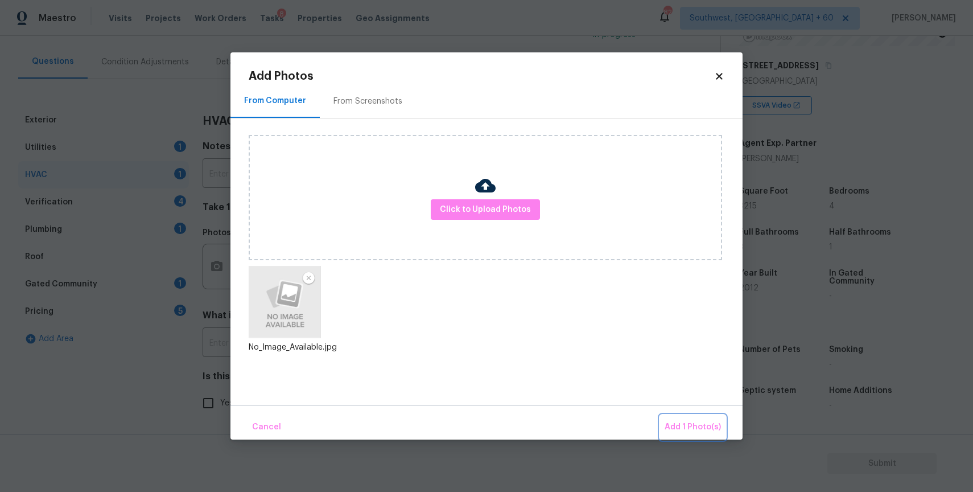
click at [702, 422] on span "Add 1 Photo(s)" at bounding box center [693, 427] width 56 height 14
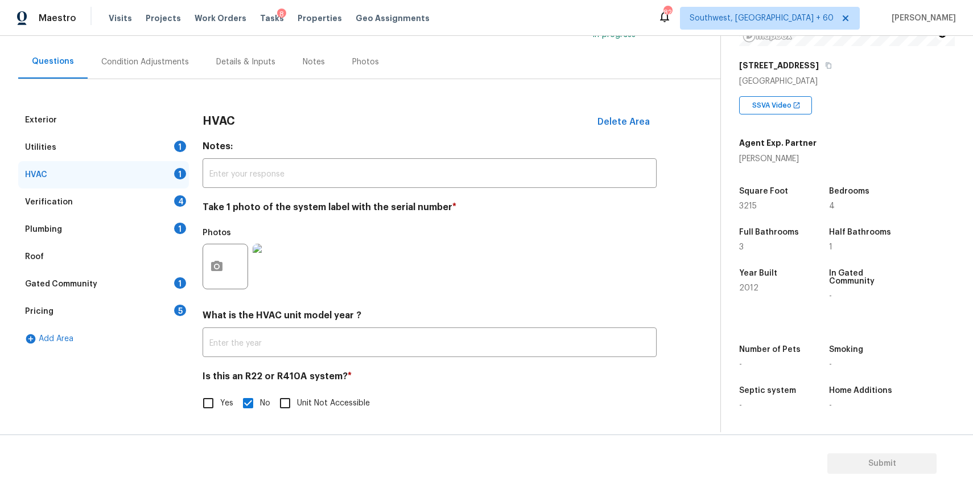
click at [147, 200] on div "Verification 4" at bounding box center [103, 201] width 171 height 27
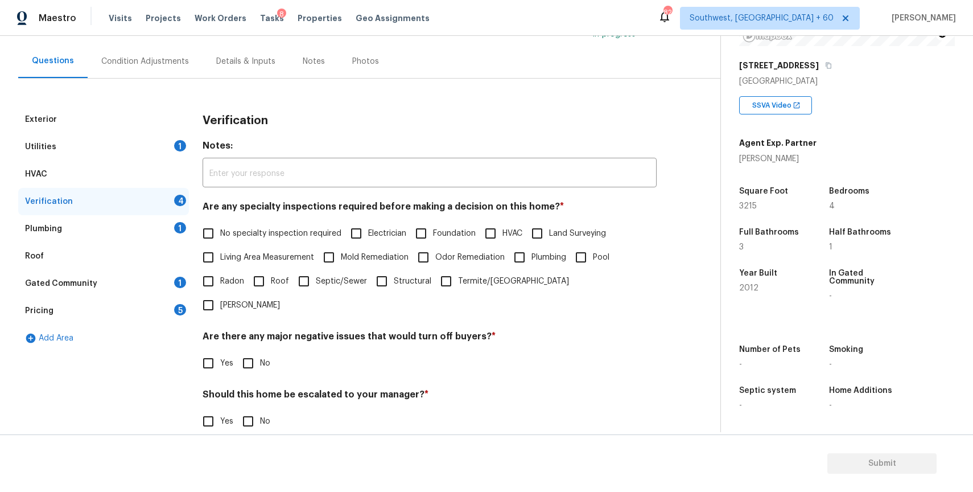
click at [265, 243] on label "No specialty inspection required" at bounding box center [268, 233] width 145 height 24
click at [220, 243] on input "No specialty inspection required" at bounding box center [208, 233] width 24 height 24
checkbox input "true"
click at [258, 351] on input "No" at bounding box center [248, 363] width 24 height 24
checkbox input "true"
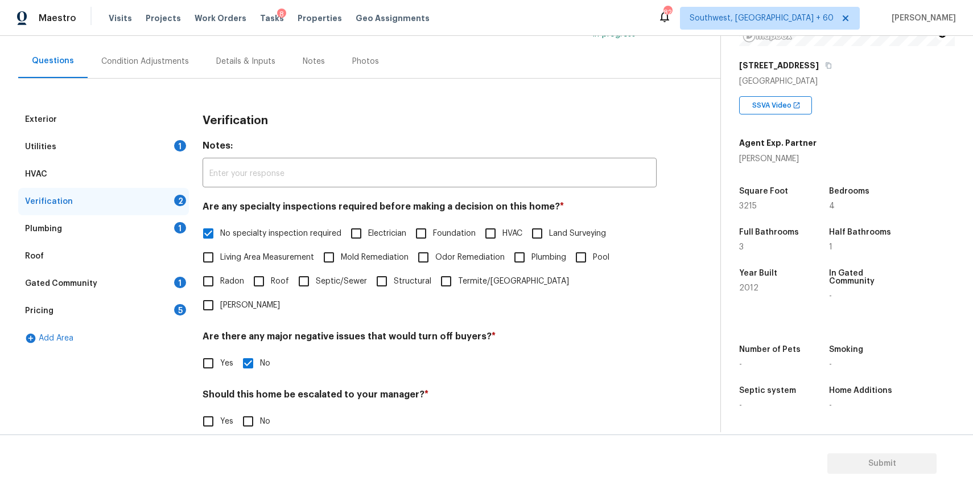
click at [267, 416] on span "No" at bounding box center [265, 422] width 10 height 12
click at [260, 409] on input "No" at bounding box center [248, 421] width 24 height 24
checkbox input "true"
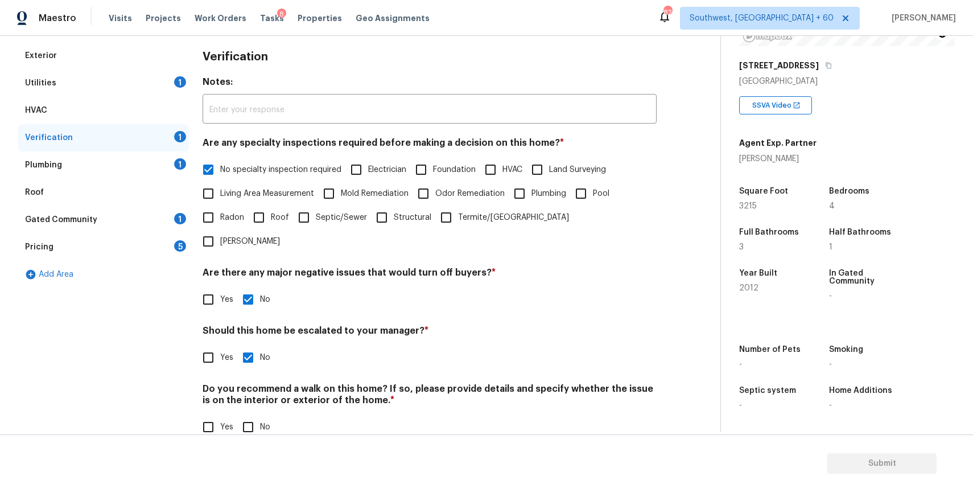
click at [252, 415] on input "No" at bounding box center [248, 427] width 24 height 24
checkbox input "true"
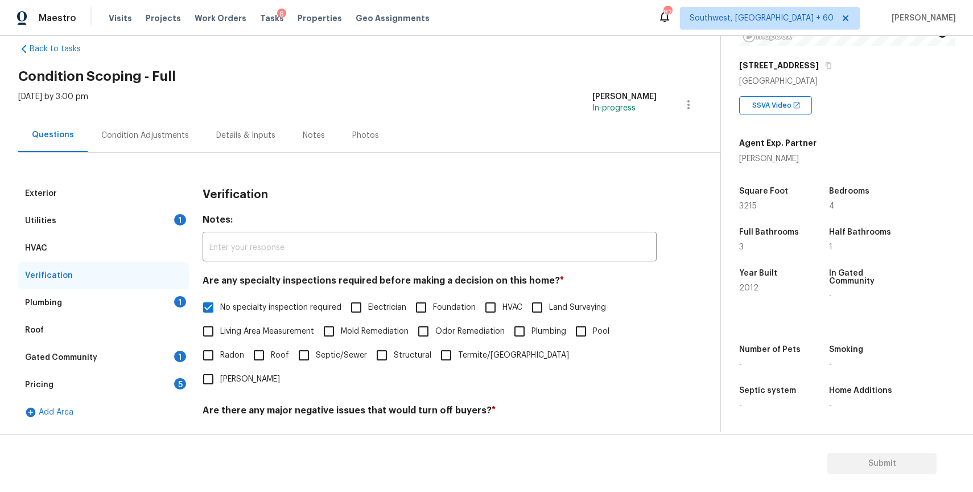
scroll to position [0, 0]
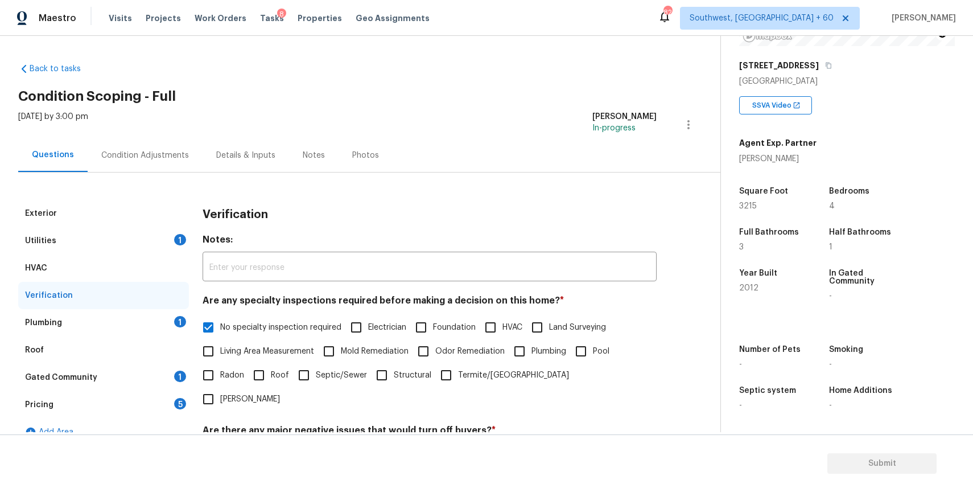
click at [116, 336] on div "Plumbing 1" at bounding box center [103, 322] width 171 height 27
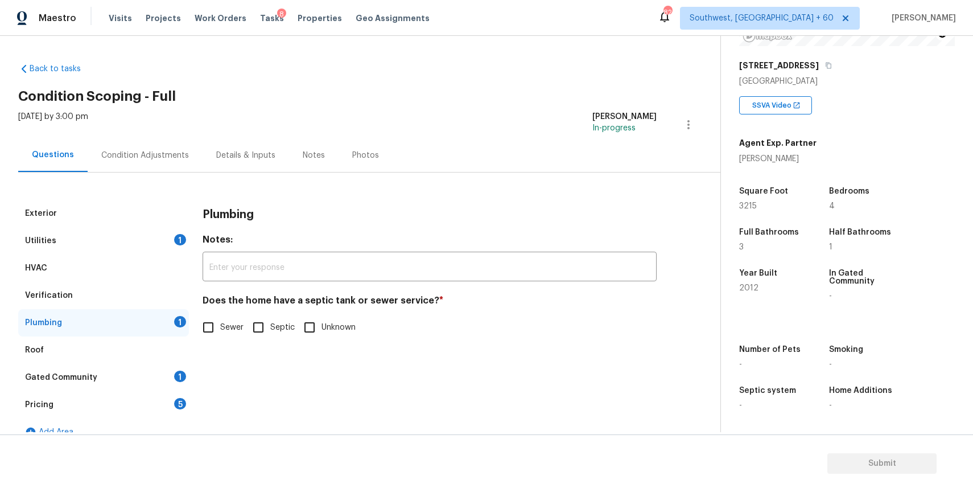
click at [232, 331] on span "Sewer" at bounding box center [231, 328] width 23 height 12
click at [220, 331] on input "Sewer" at bounding box center [208, 327] width 24 height 24
checkbox input "true"
click at [166, 373] on div "Gated Community 1" at bounding box center [103, 377] width 171 height 27
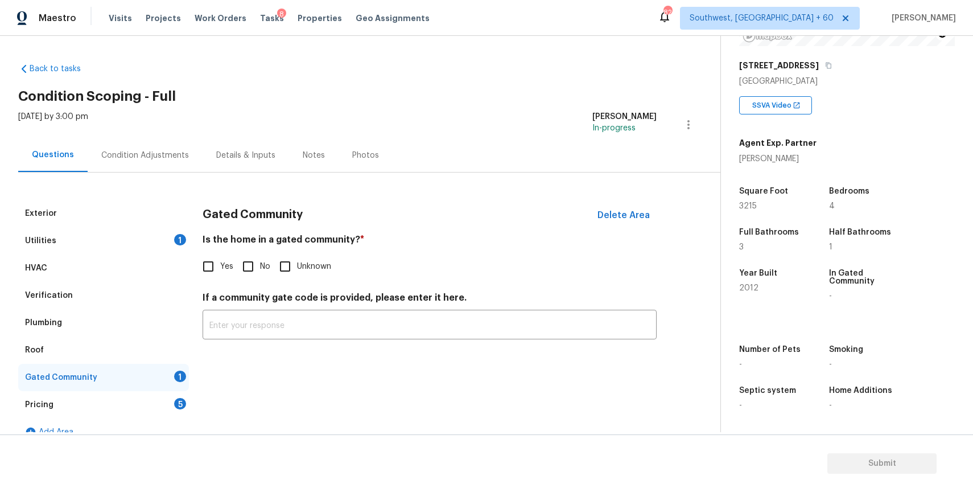
click at [256, 267] on input "No" at bounding box center [248, 266] width 24 height 24
checkbox input "true"
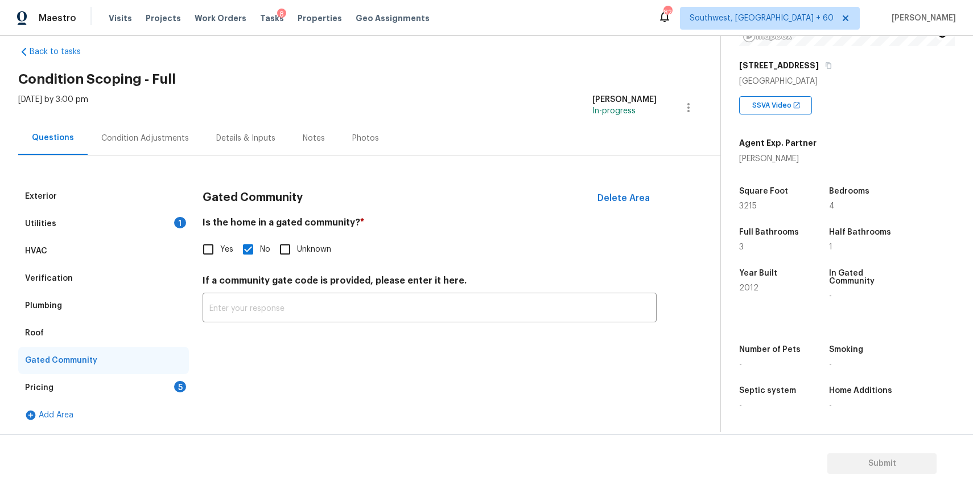
click at [162, 381] on div "Pricing 5" at bounding box center [103, 387] width 171 height 27
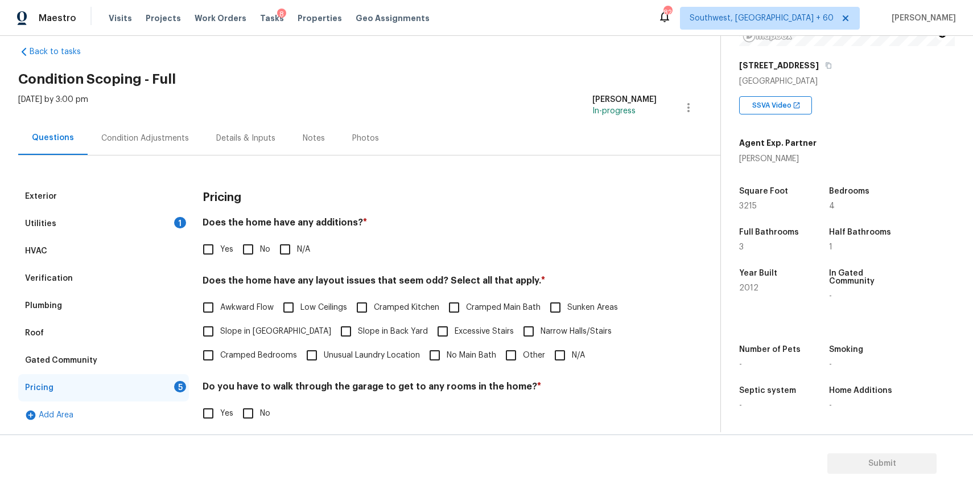
click at [256, 268] on div "Pricing Does the home have any additions? * Yes No N/A Does the home have any l…" at bounding box center [430, 369] width 454 height 372
click at [280, 253] on input "N/A" at bounding box center [285, 249] width 24 height 24
checkbox input "true"
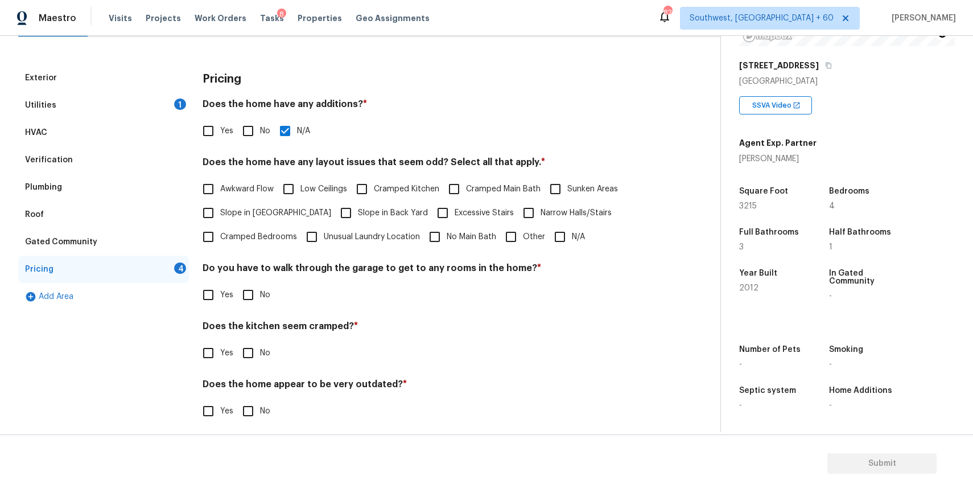
scroll to position [143, 0]
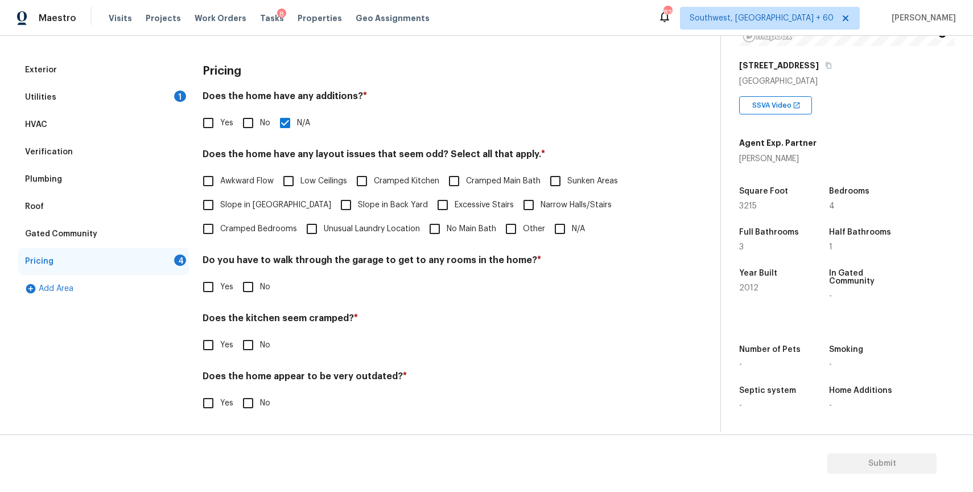
click at [558, 228] on input "N/A" at bounding box center [560, 229] width 24 height 24
checkbox input "true"
click at [249, 295] on input "No" at bounding box center [248, 287] width 24 height 24
checkbox input "true"
click at [256, 350] on input "No" at bounding box center [248, 346] width 24 height 24
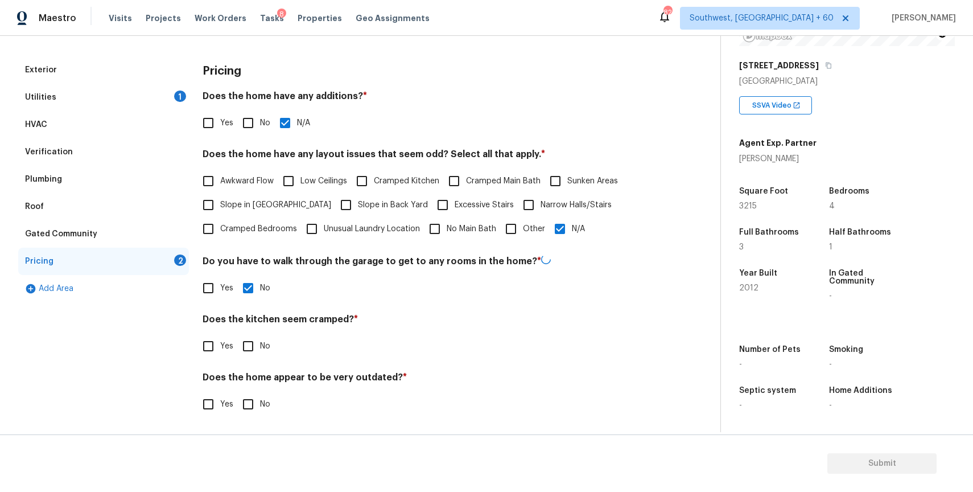
checkbox input "true"
click at [259, 388] on div "Does the home appear to be very outdated? * Yes No" at bounding box center [430, 394] width 454 height 44
click at [259, 416] on div "Pricing Does the home have any additions? * Yes No N/A Does the home have any l…" at bounding box center [430, 242] width 454 height 372
click at [253, 406] on input "No" at bounding box center [248, 403] width 24 height 24
checkbox input "true"
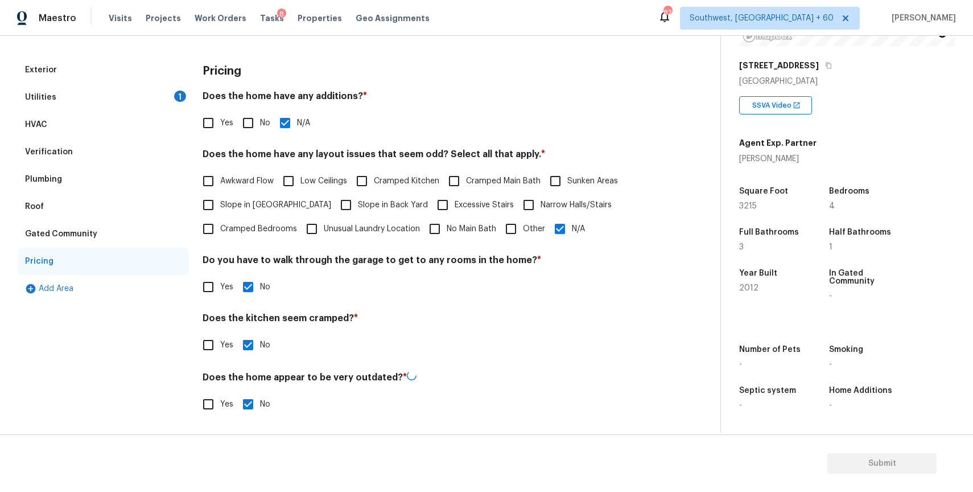
scroll to position [0, 0]
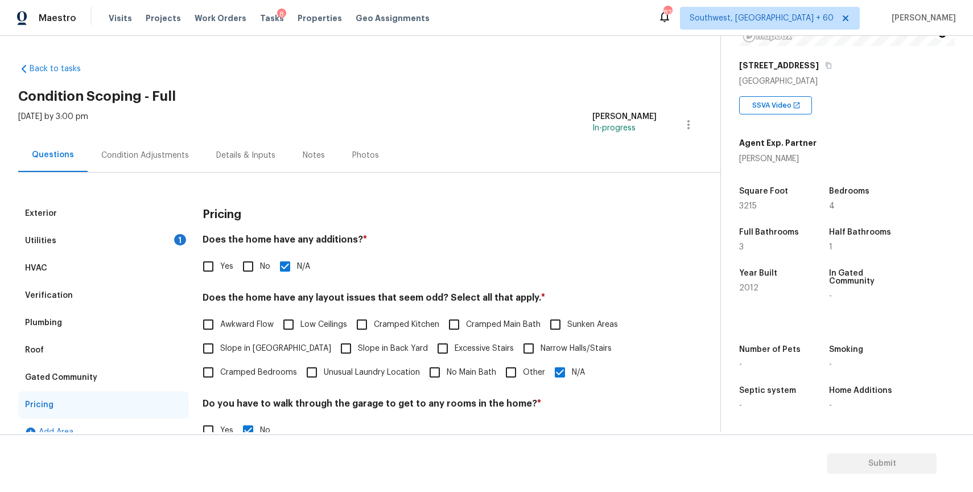
click at [137, 239] on div "Utilities 1" at bounding box center [103, 240] width 171 height 27
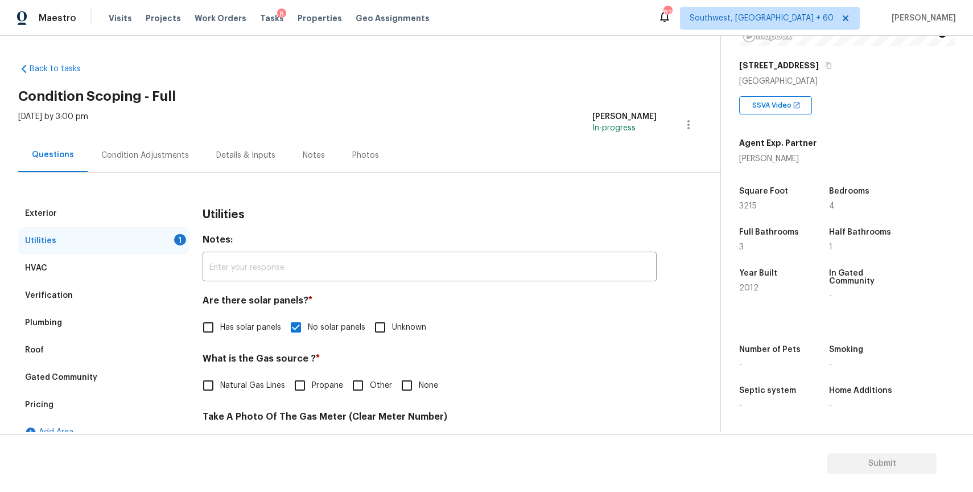
click at [172, 149] on div "Condition Adjustments" at bounding box center [145, 155] width 115 height 34
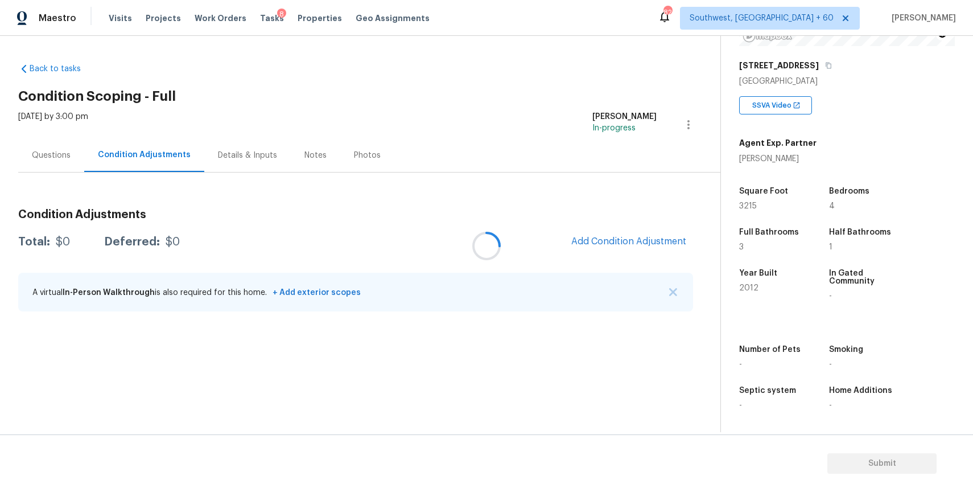
click at [685, 293] on div at bounding box center [486, 246] width 973 height 492
click at [675, 290] on div at bounding box center [486, 246] width 973 height 492
click at [673, 289] on img "button" at bounding box center [673, 292] width 8 height 8
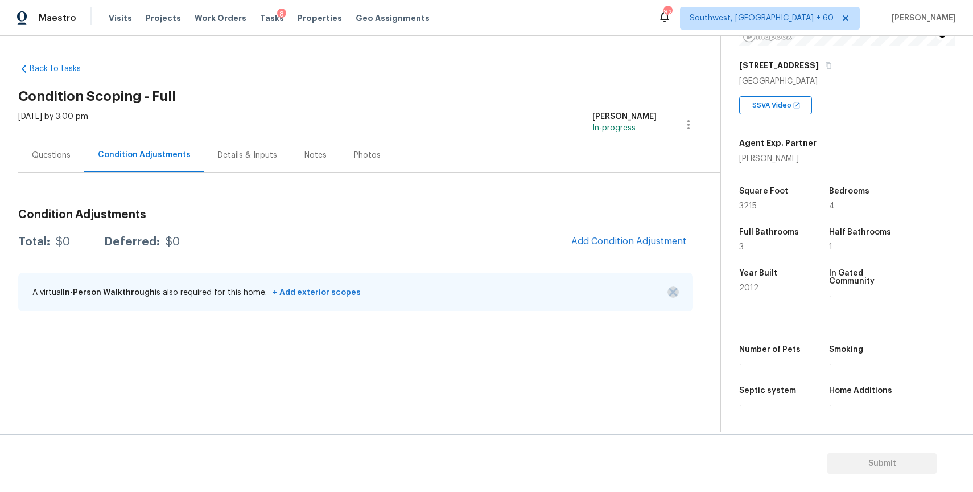
click at [673, 289] on section "Back to tasks Condition Scoping - Full Mon, Aug 25 2025 by 3:00 pm Ranjith Kuma…" at bounding box center [369, 243] width 702 height 378
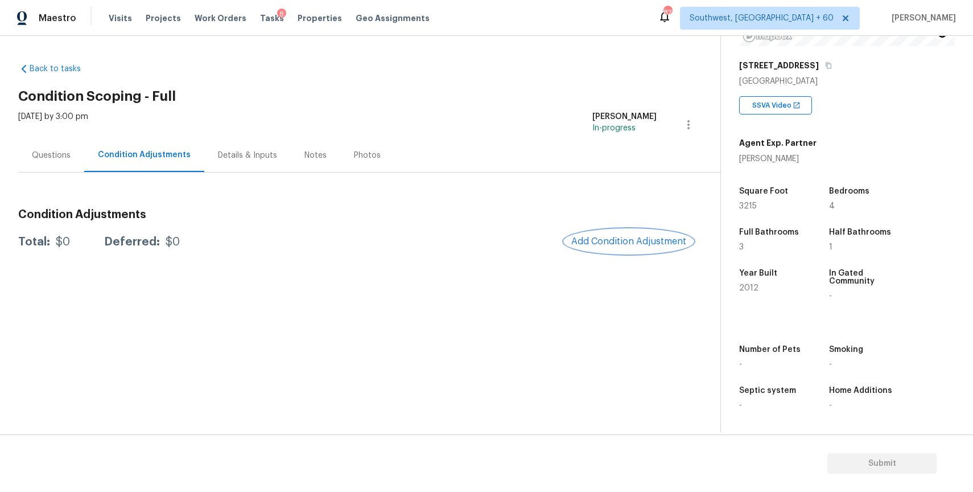
click at [660, 246] on span "Add Condition Adjustment" at bounding box center [629, 241] width 115 height 10
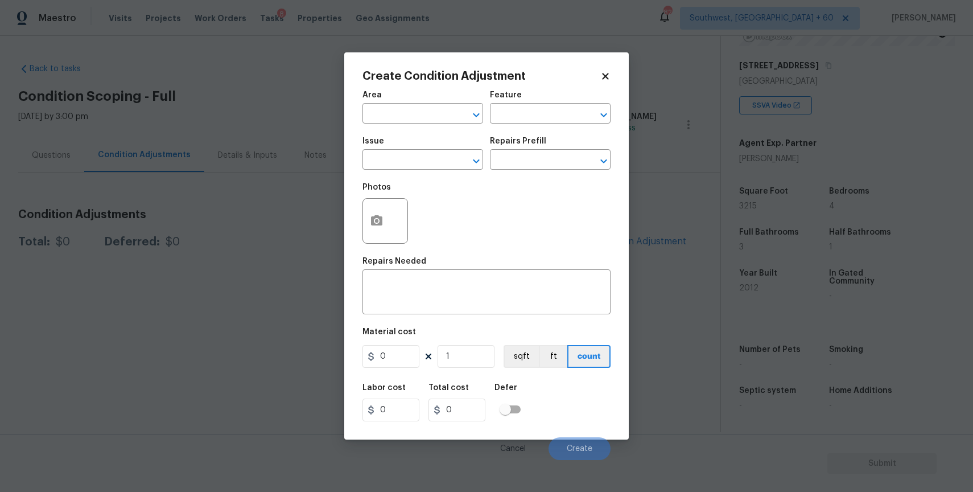
click at [442, 151] on div "Issue" at bounding box center [423, 144] width 121 height 15
click at [446, 161] on input "text" at bounding box center [407, 161] width 89 height 18
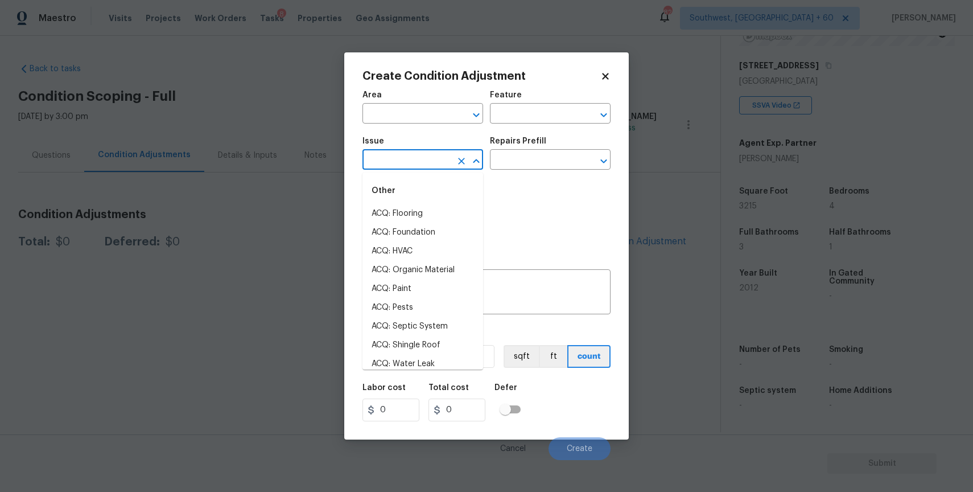
click at [446, 161] on input "text" at bounding box center [407, 161] width 89 height 18
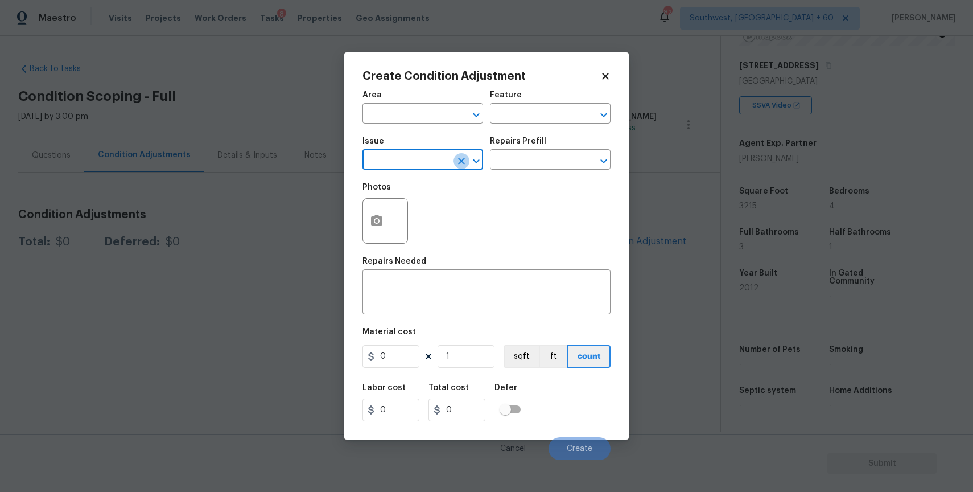
drag, startPoint x: 457, startPoint y: 161, endPoint x: 489, endPoint y: 161, distance: 31.9
click at [461, 161] on icon "Clear" at bounding box center [461, 160] width 11 height 11
click at [448, 217] on li "ACQ: Shingle Roof" at bounding box center [423, 213] width 121 height 19
type input "ACQ: Shingle Roof"
click at [527, 155] on input "text" at bounding box center [534, 161] width 89 height 18
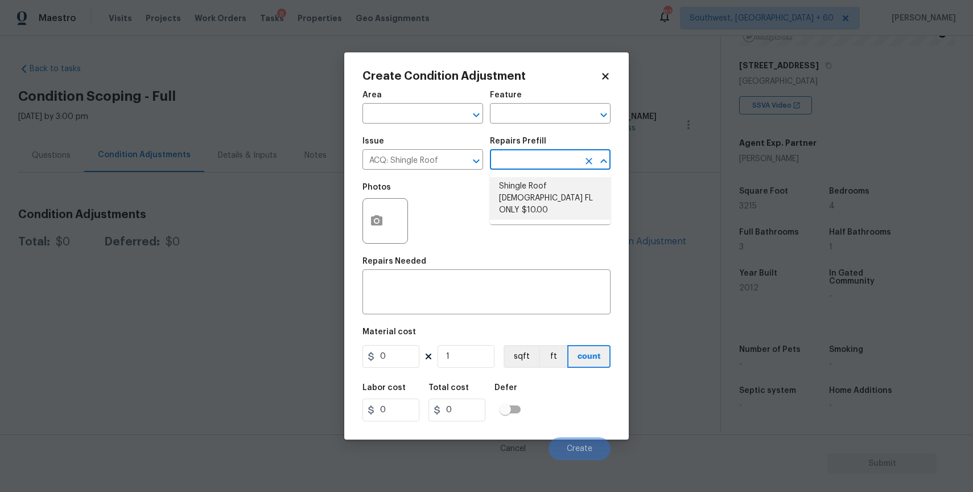
click at [556, 208] on ul "Shingle Roof 15+ Years Old FL ONLY $10.00" at bounding box center [550, 198] width 121 height 52
click at [586, 183] on li "Shingle Roof 15+ Years Old FL ONLY $10.00" at bounding box center [550, 198] width 121 height 43
type input "Acquisition"
type textarea "Acquisition Scope (Florida Only): Shingle Roof 15+ years in age maintenance."
type input "10"
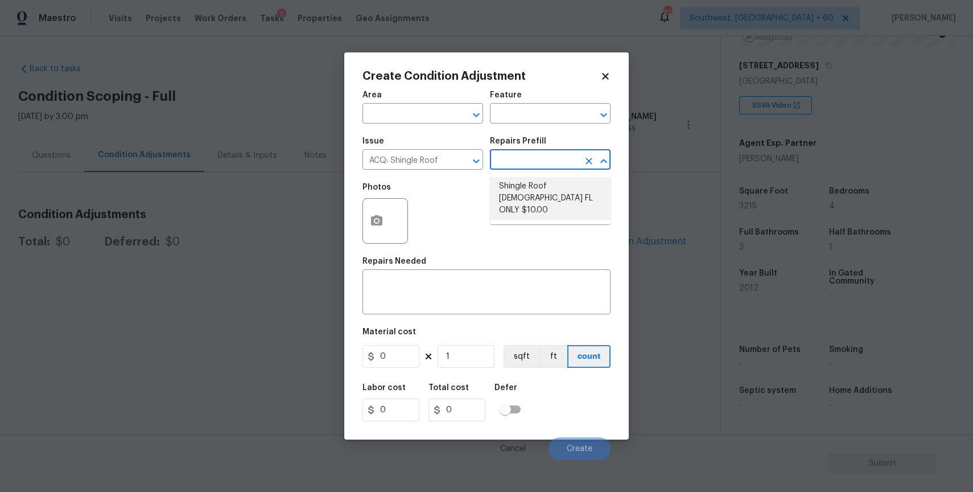
type input "10"
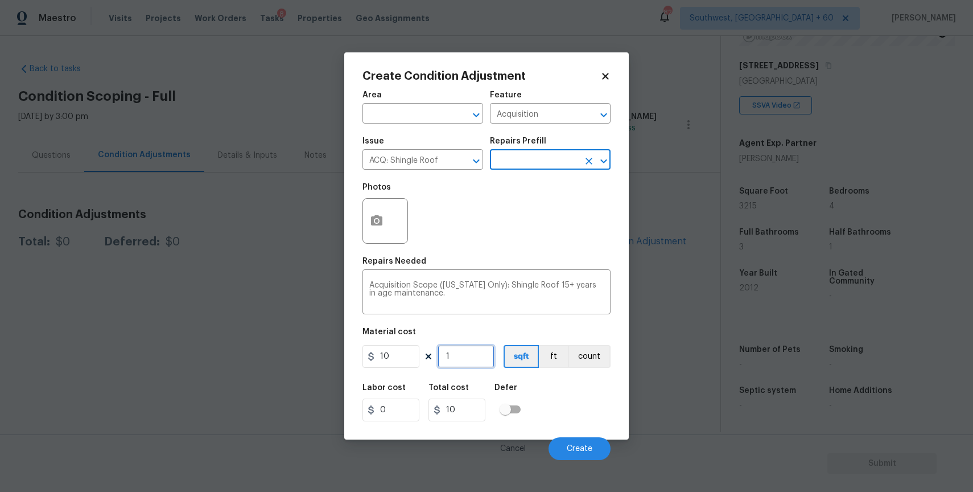
click at [462, 360] on input "1" at bounding box center [466, 356] width 57 height 23
type input "0"
type input "3"
type input "30"
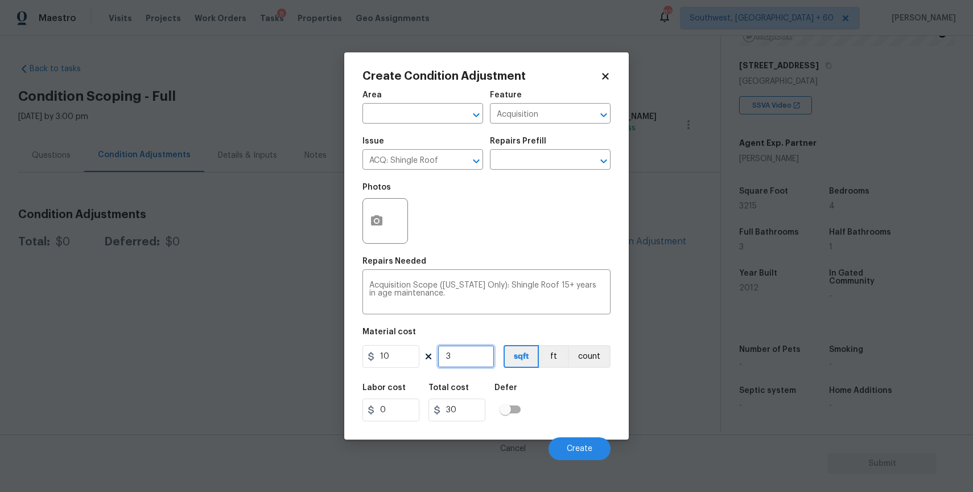
type input "31"
type input "310"
type input "3"
type input "30"
type input "32"
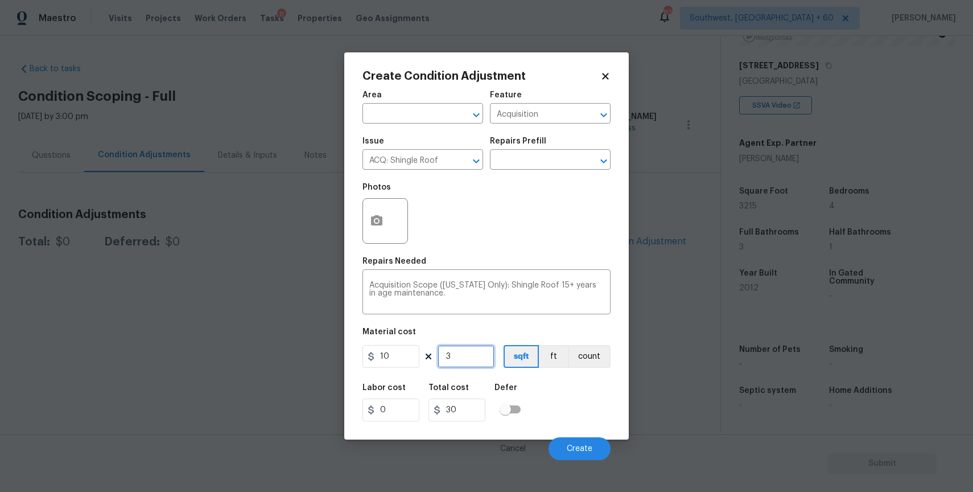
type input "320"
type input "321"
type input "3210"
type input "3215"
type input "32150"
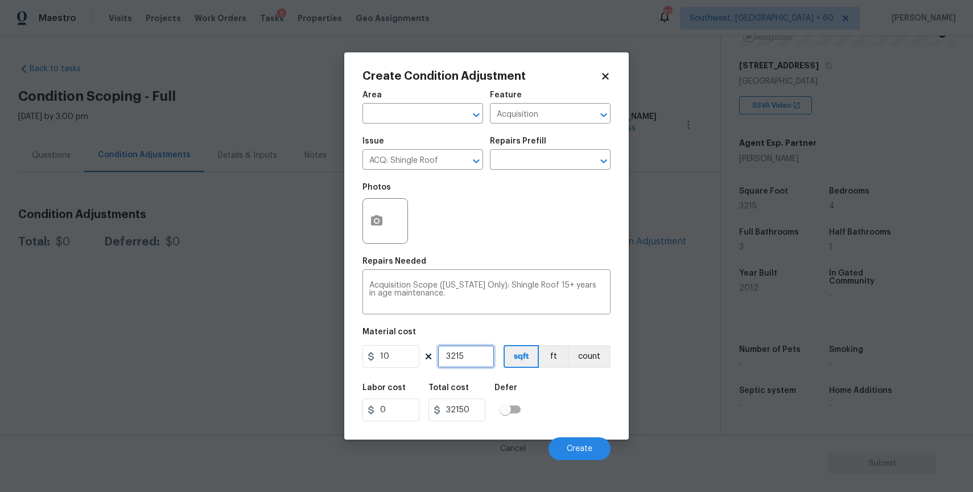
type input "3215"
click at [576, 450] on span "Create" at bounding box center [580, 449] width 26 height 9
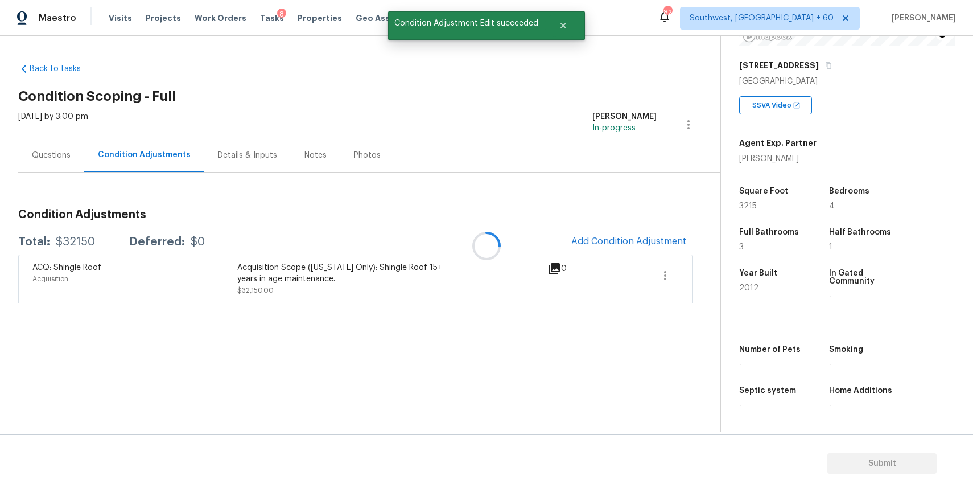
click at [43, 150] on div at bounding box center [486, 246] width 973 height 492
click at [43, 150] on div "Questions" at bounding box center [51, 155] width 39 height 11
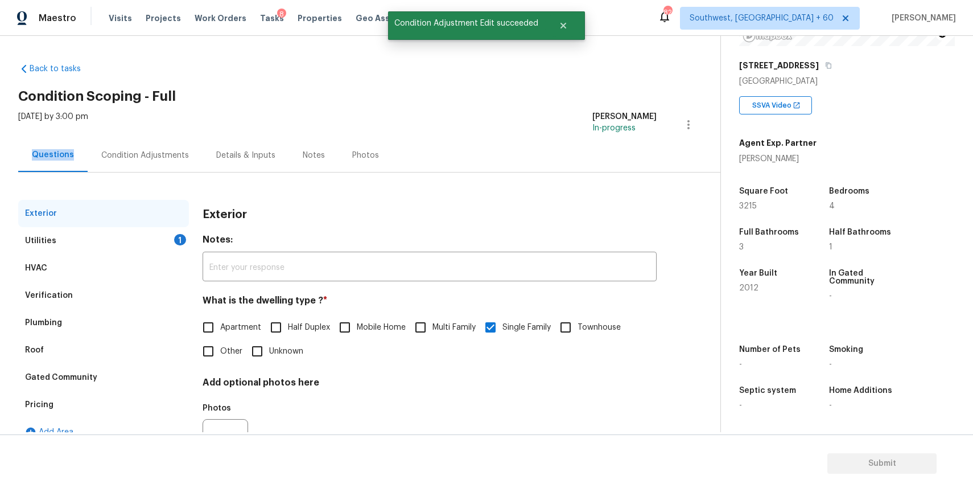
click at [43, 150] on div "Questions" at bounding box center [53, 154] width 42 height 11
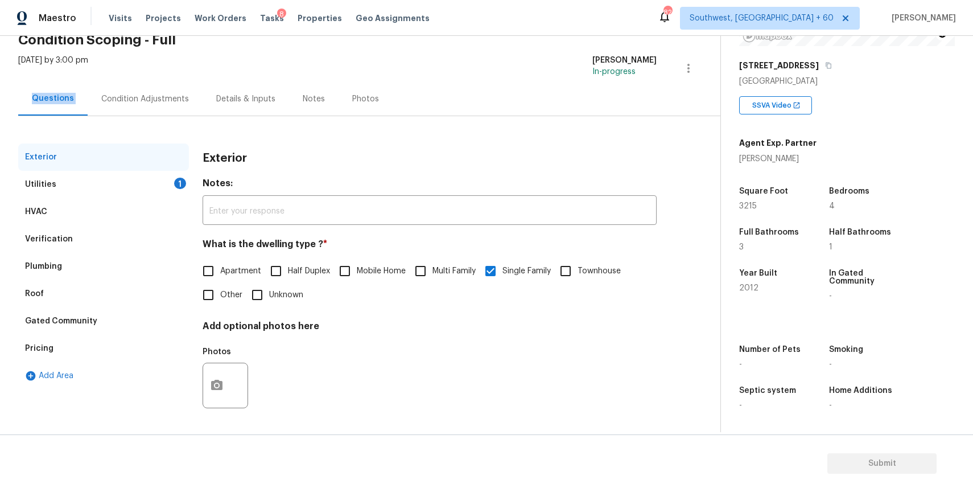
click at [105, 238] on div "Verification" at bounding box center [103, 238] width 171 height 27
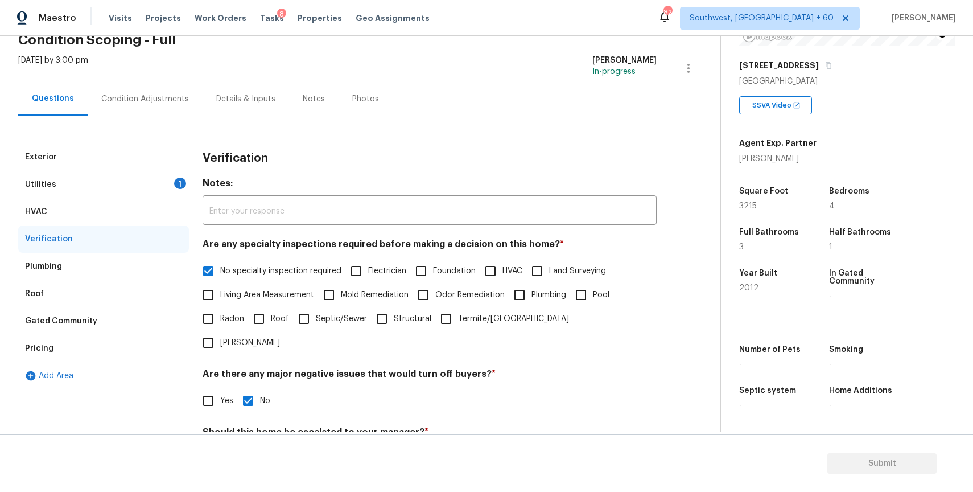
scroll to position [158, 0]
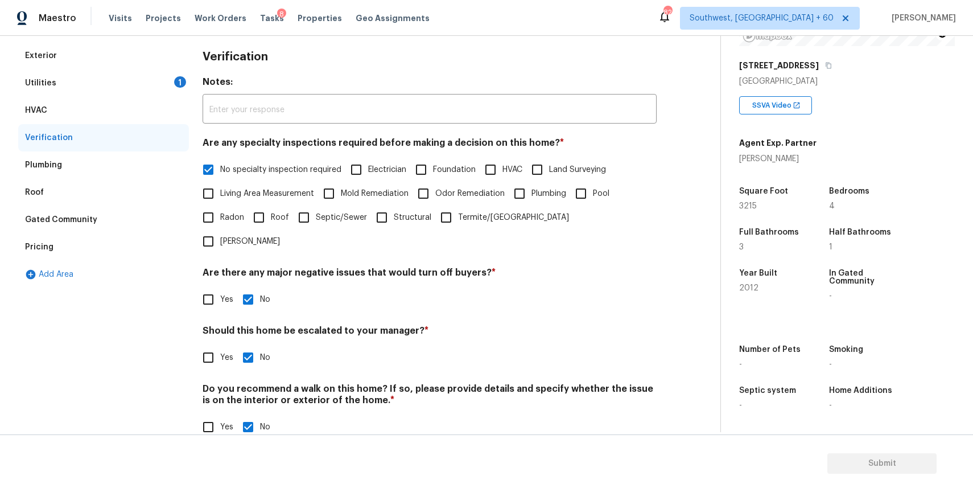
click at [183, 331] on div "Exterior Utilities 1 HVAC Verification Plumbing Roof Gated Community Pricing Ad…" at bounding box center [103, 247] width 171 height 410
click at [210, 346] on input "Yes" at bounding box center [208, 358] width 24 height 24
checkbox input "true"
checkbox input "false"
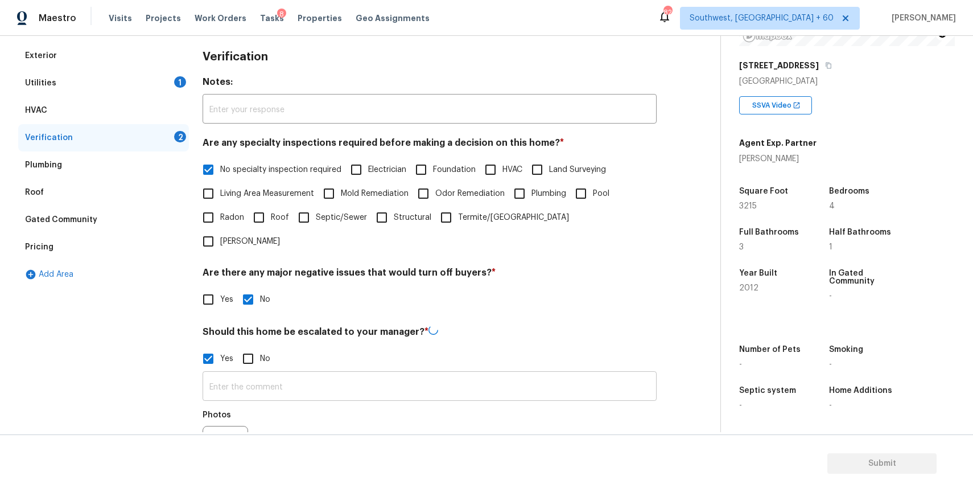
click at [235, 374] on input "text" at bounding box center [430, 387] width 454 height 27
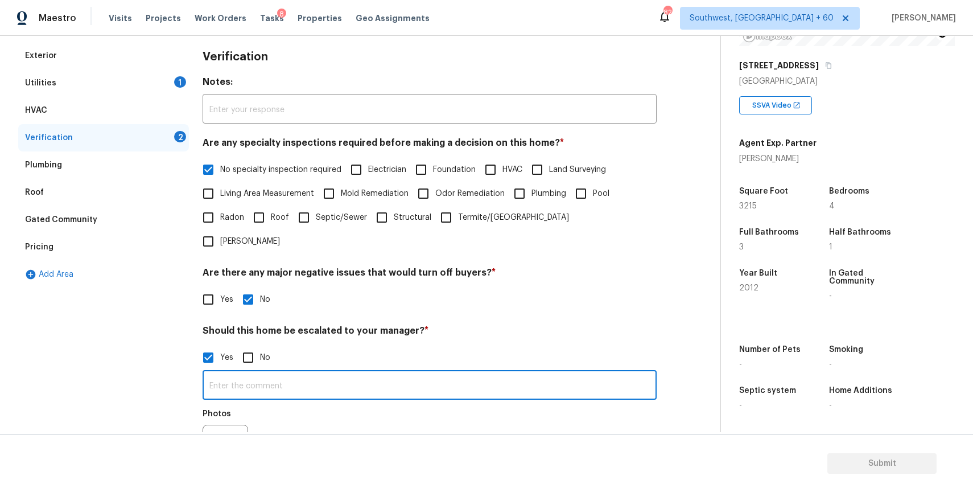
click at [235, 373] on input "text" at bounding box center [430, 386] width 454 height 27
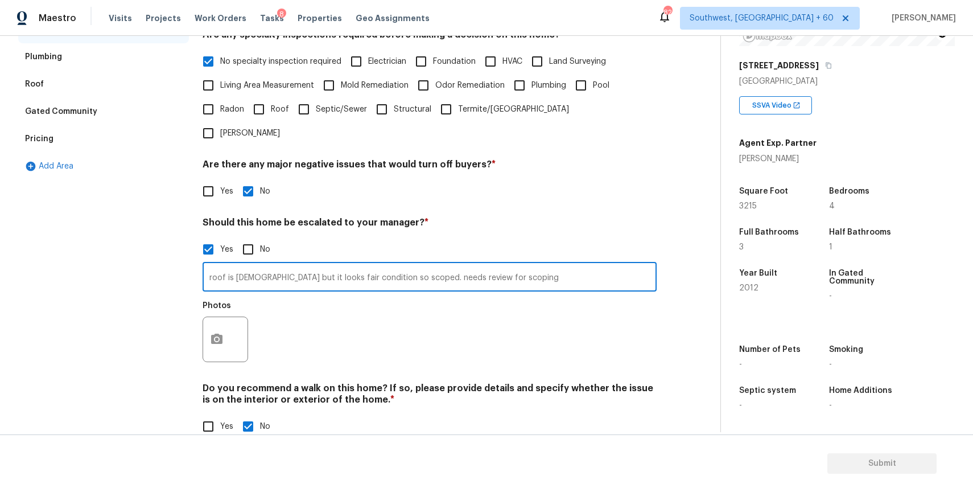
type input "roof is 13+ years old but it looks fair condition so scoped. needs review for s…"
click at [227, 317] on button "button" at bounding box center [216, 339] width 27 height 44
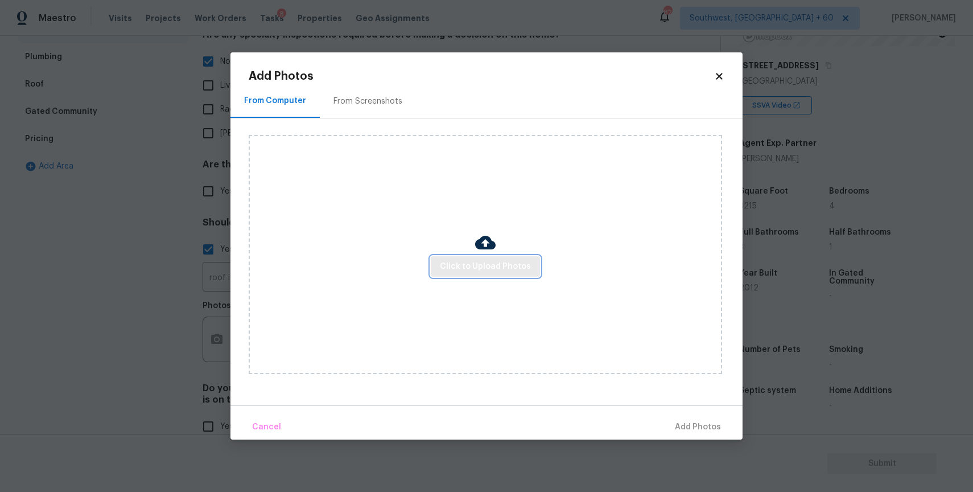
click at [484, 256] on button "Click to Upload Photos" at bounding box center [485, 266] width 109 height 21
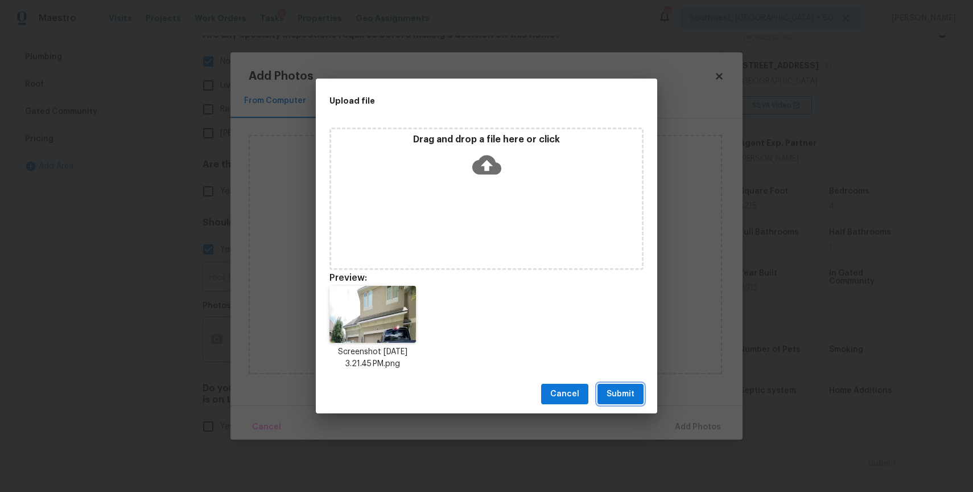
click at [626, 402] on button "Submit" at bounding box center [621, 394] width 46 height 21
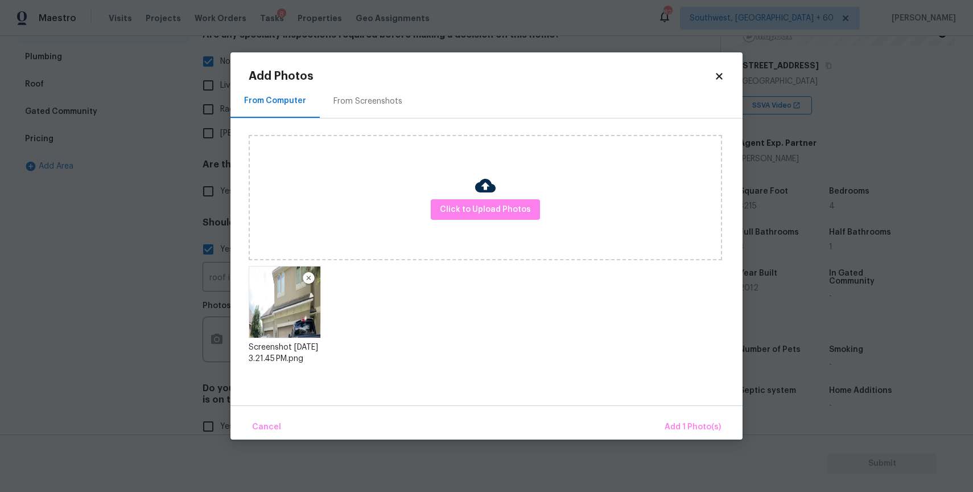
click at [652, 414] on div "Cancel Add 1 Photo(s)" at bounding box center [487, 422] width 512 height 34
click at [702, 438] on button "Add 1 Photo(s)" at bounding box center [692, 427] width 65 height 24
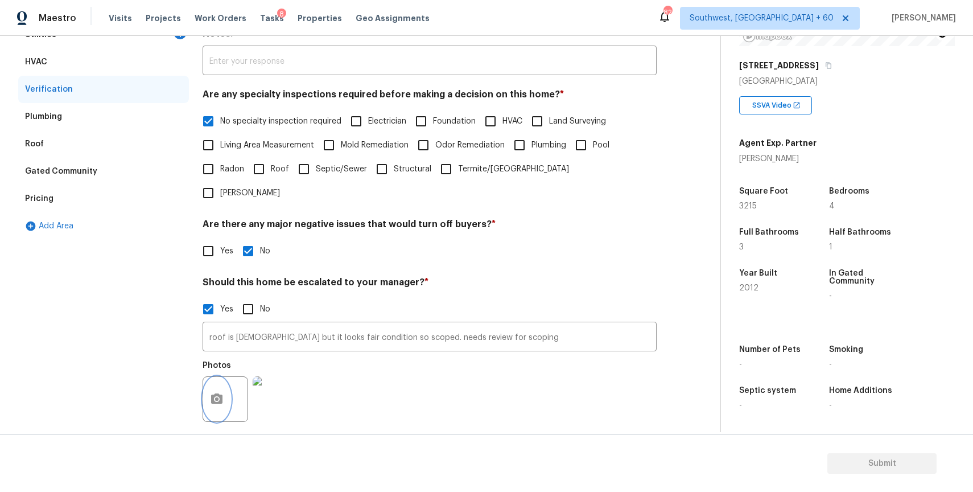
scroll to position [144, 0]
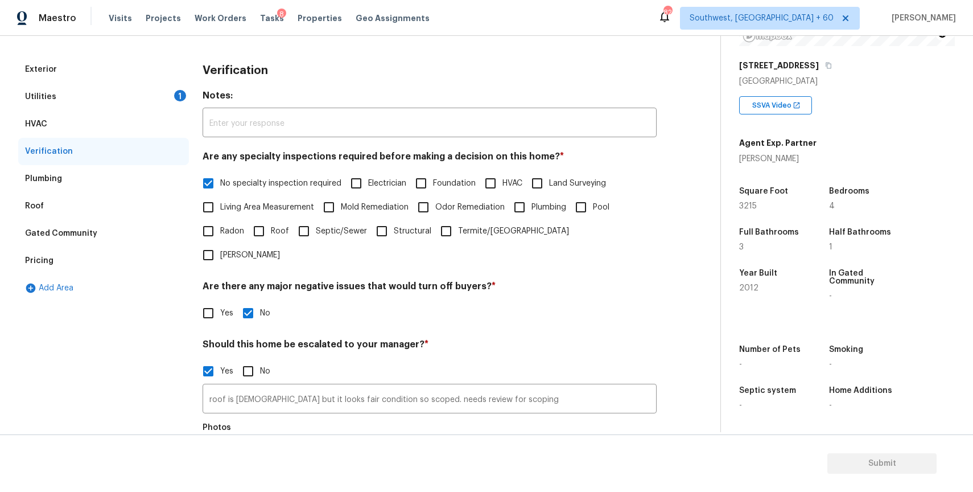
click at [159, 105] on div "Utilities 1" at bounding box center [103, 96] width 171 height 27
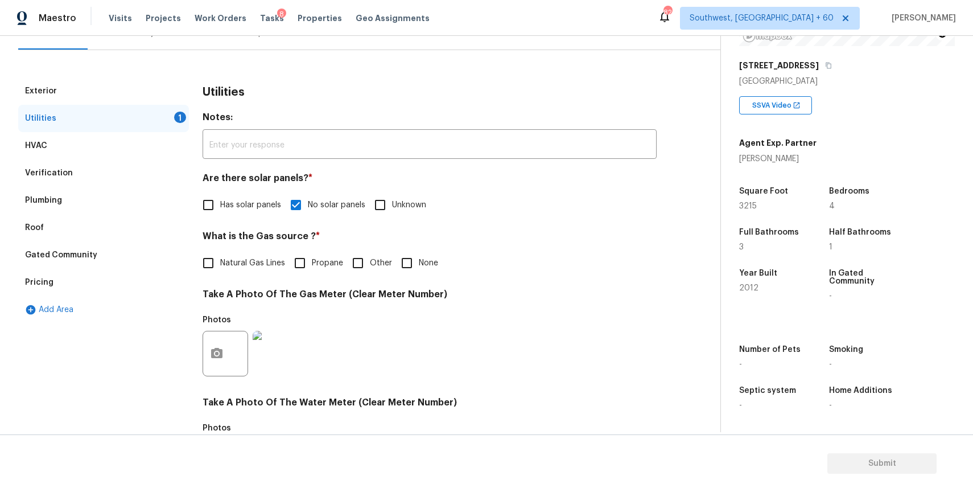
scroll to position [0, 0]
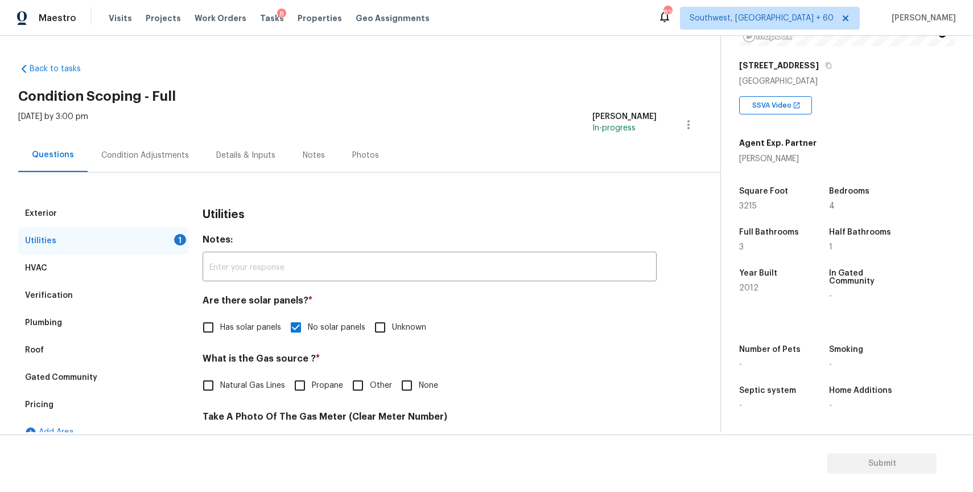
click at [491, 348] on div "Utilities Notes: ​ Are there solar panels? * Has solar panels No solar panels U…" at bounding box center [430, 497] width 454 height 594
click at [172, 150] on div "Condition Adjustments" at bounding box center [145, 155] width 88 height 11
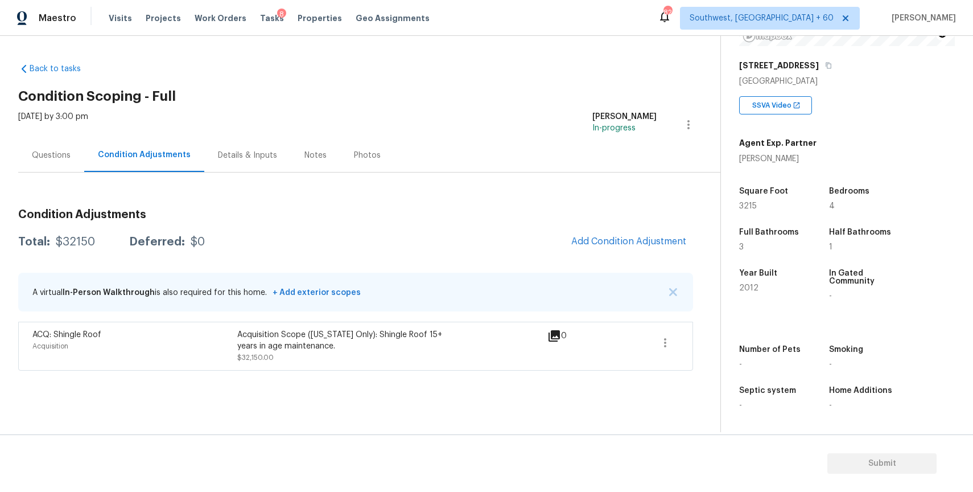
click at [668, 294] on div "A virtual In-Person Walkthrough is also required for this home. + Add exterior …" at bounding box center [355, 292] width 675 height 39
click at [673, 286] on div "A virtual In-Person Walkthrough is also required for this home. + Add exterior …" at bounding box center [355, 292] width 675 height 39
click at [673, 287] on button "button" at bounding box center [673, 291] width 11 height 11
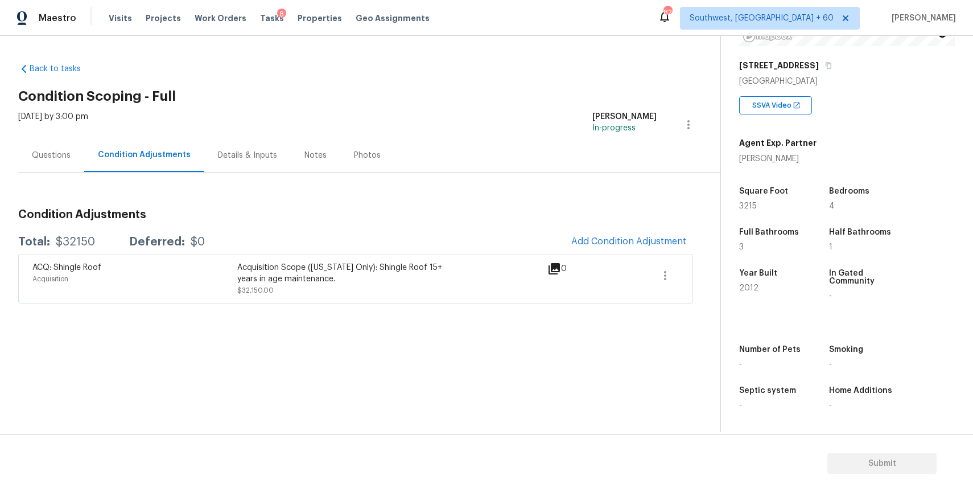
click at [61, 159] on div "Questions" at bounding box center [51, 155] width 39 height 11
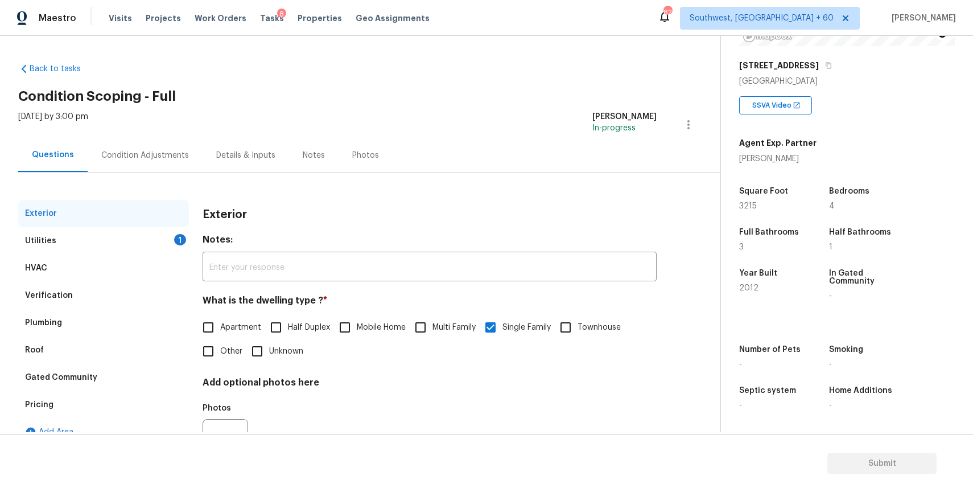
click at [158, 160] on div "Condition Adjustments" at bounding box center [145, 155] width 88 height 11
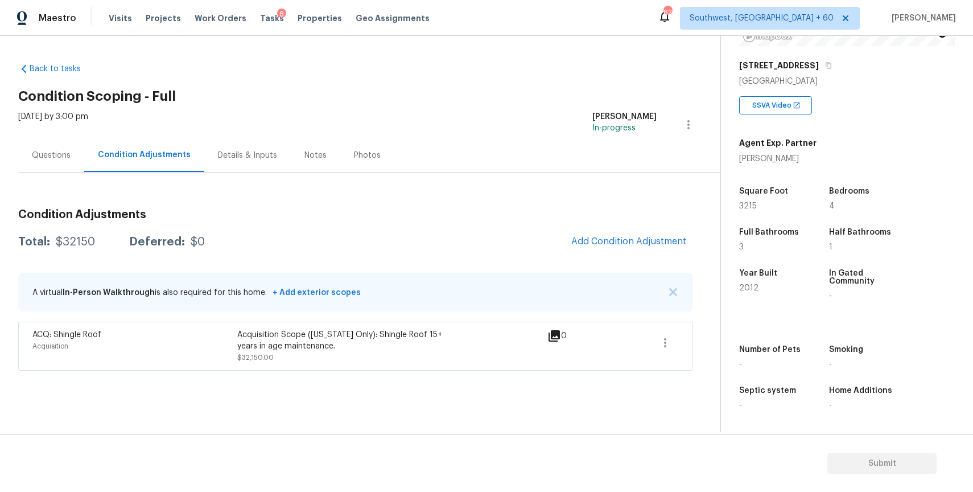
click at [32, 142] on div "Questions" at bounding box center [51, 155] width 66 height 34
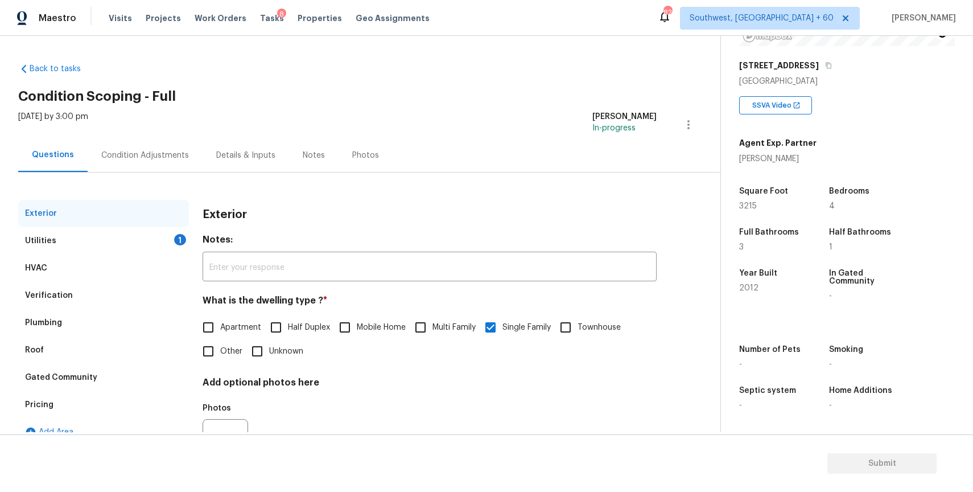
click at [130, 227] on div "Exterior" at bounding box center [103, 213] width 171 height 27
click at [153, 243] on div "Utilities 1" at bounding box center [103, 240] width 171 height 27
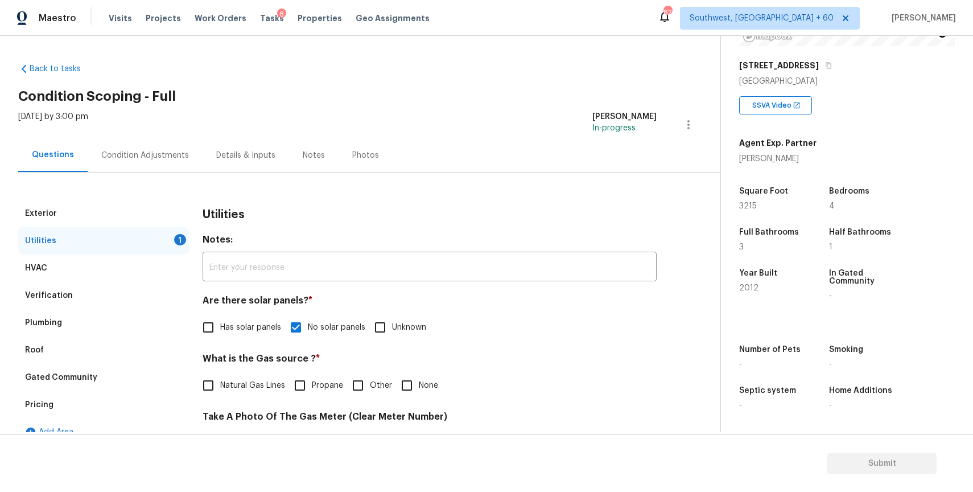
click at [150, 157] on div "Condition Adjustments" at bounding box center [145, 155] width 88 height 11
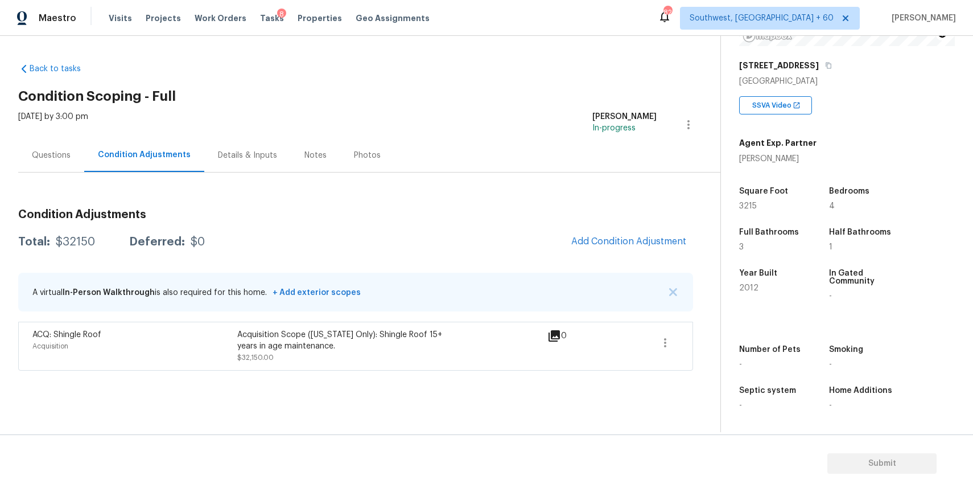
click at [675, 286] on div "A virtual In-Person Walkthrough is also required for this home. + Add exterior …" at bounding box center [355, 292] width 675 height 39
click at [673, 291] on img "button" at bounding box center [673, 292] width 8 height 8
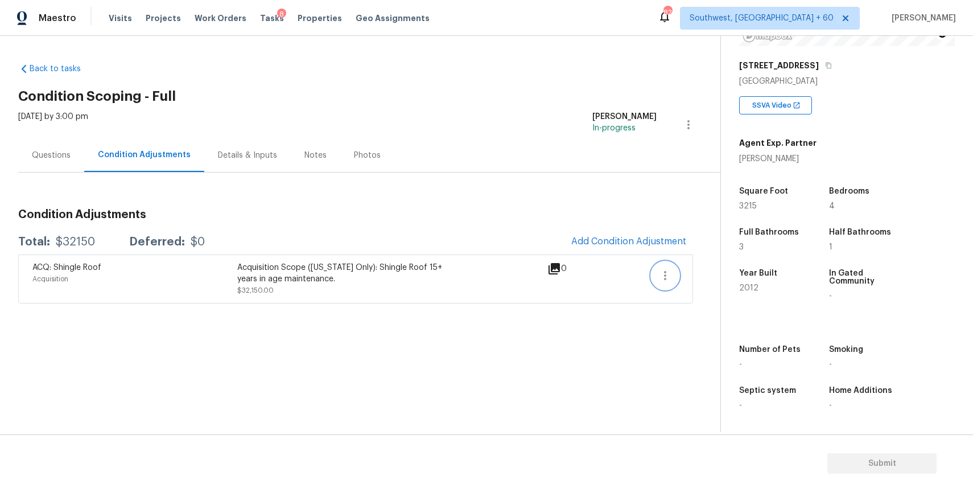
click at [665, 276] on icon "button" at bounding box center [665, 275] width 2 height 9
click at [702, 283] on ul "Edit" at bounding box center [730, 273] width 102 height 23
click at [638, 203] on div "Condition Adjustments Total: $32150 Deferred: $0 Add Condition Adjustment ACQ: …" at bounding box center [355, 252] width 675 height 104
click at [665, 270] on icon "button" at bounding box center [666, 276] width 14 height 14
click at [718, 270] on div "Edit" at bounding box center [730, 273] width 89 height 11
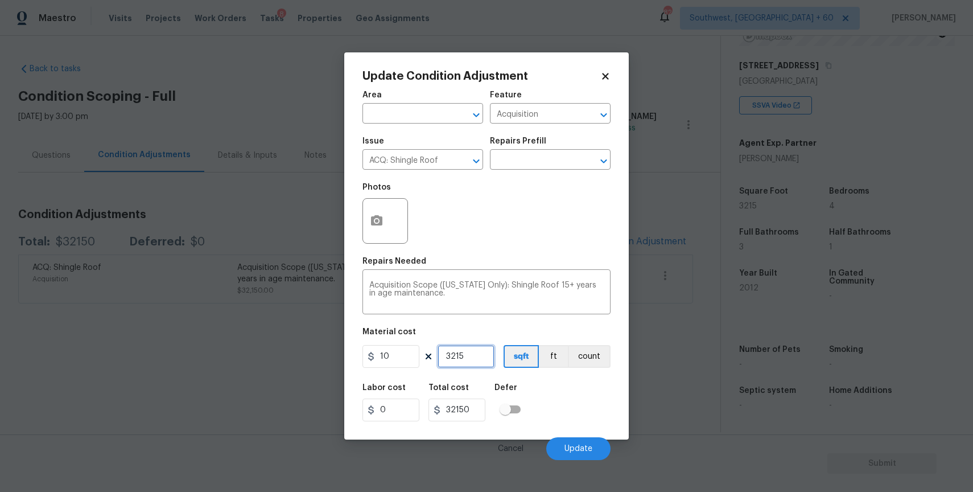
click at [468, 355] on input "3215" at bounding box center [466, 356] width 57 height 23
click at [411, 363] on input "10" at bounding box center [391, 356] width 57 height 23
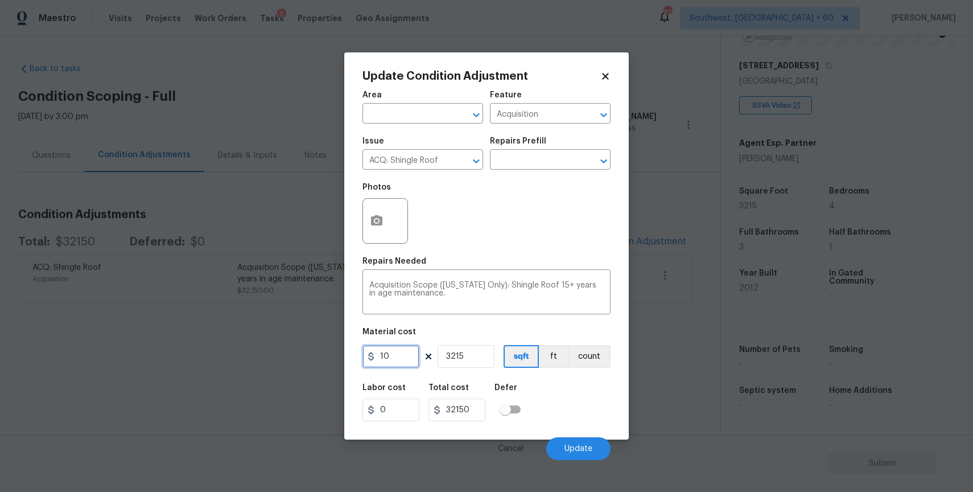
click at [411, 363] on input "10" at bounding box center [391, 356] width 57 height 23
type input "1"
type input "3215"
click at [479, 353] on input "3215" at bounding box center [466, 356] width 57 height 23
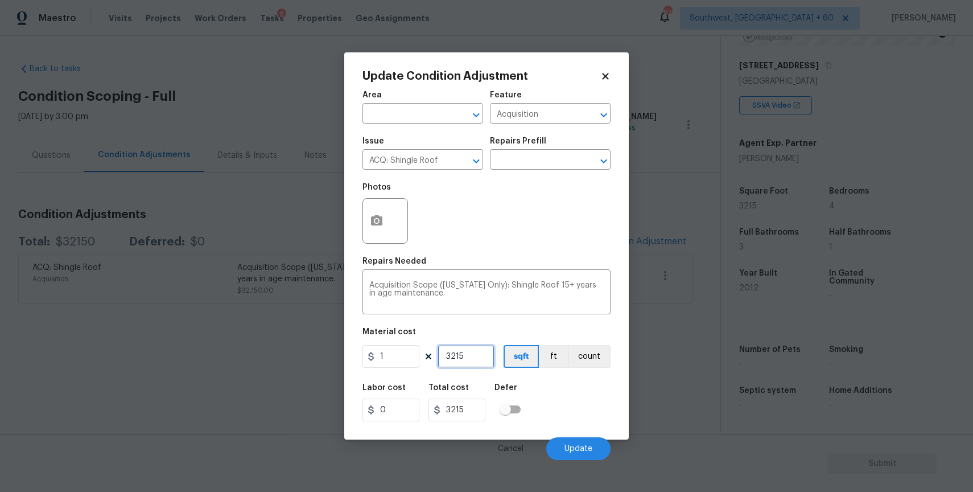
type input "1"
click at [584, 443] on button "Update" at bounding box center [578, 448] width 64 height 23
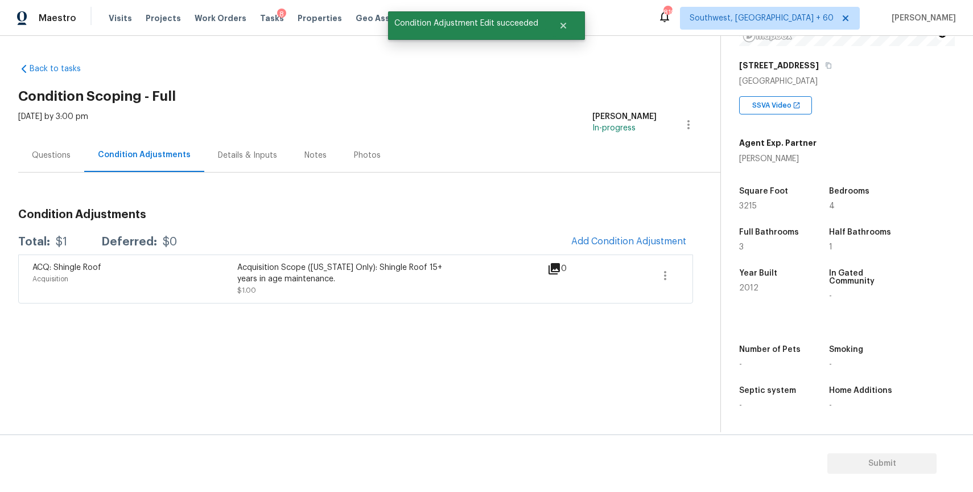
click at [64, 139] on div "Questions" at bounding box center [51, 155] width 66 height 34
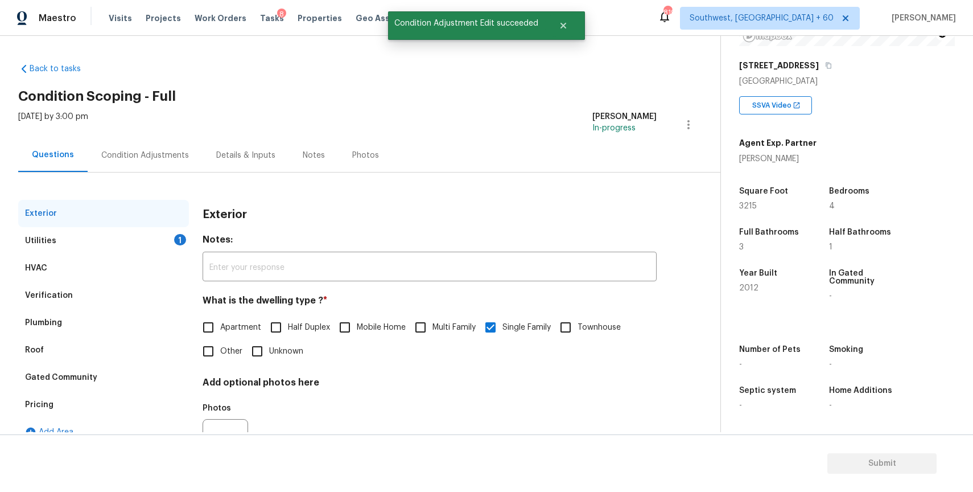
scroll to position [56, 0]
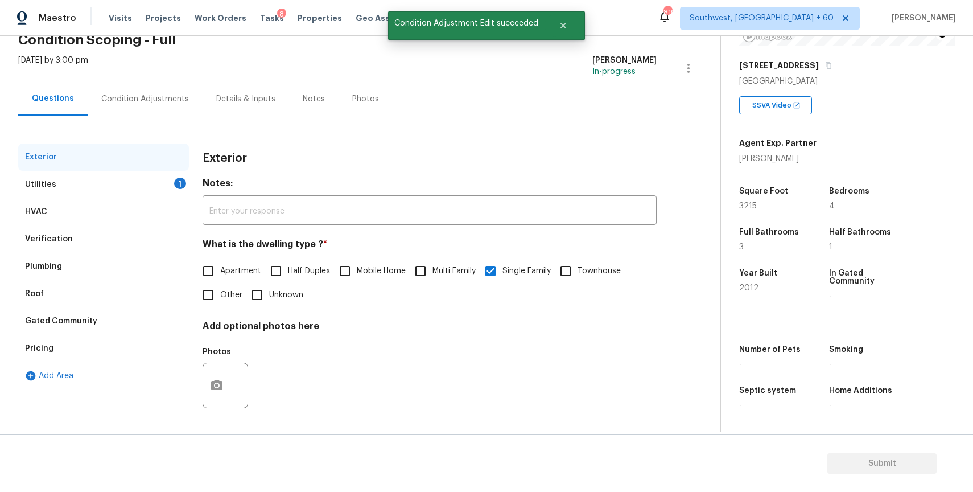
click at [139, 243] on div "Verification" at bounding box center [103, 238] width 171 height 27
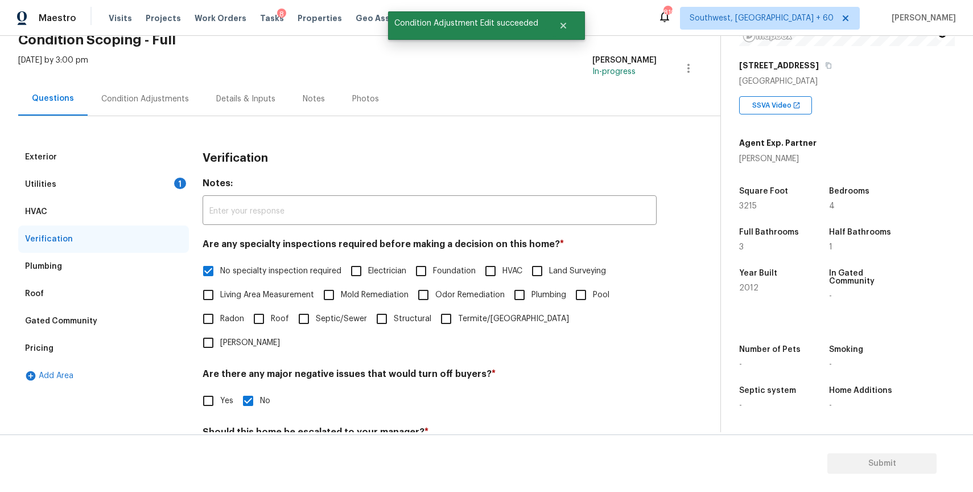
scroll to position [266, 0]
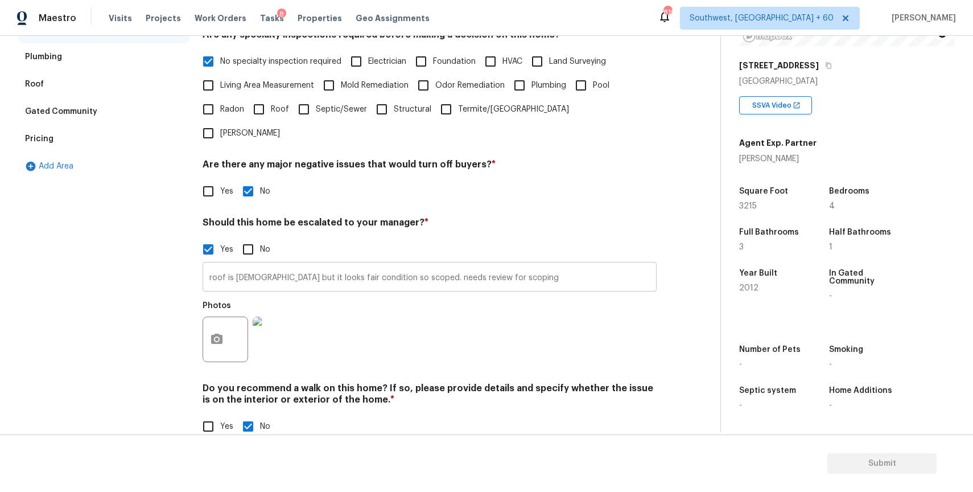
click at [537, 265] on input "roof is 13+ years old but it looks fair condition so scoped. needs review for s…" at bounding box center [430, 278] width 454 height 27
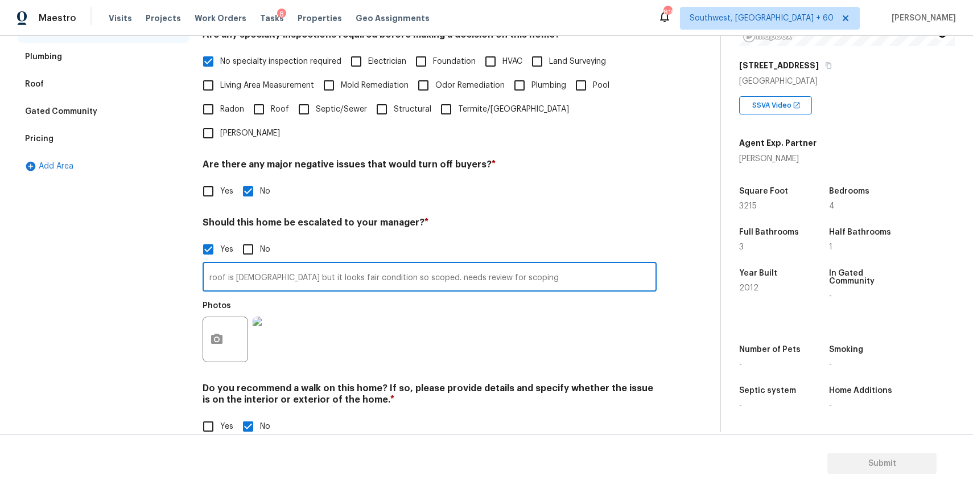
drag, startPoint x: 377, startPoint y: 254, endPoint x: 421, endPoint y: 254, distance: 43.8
click at [421, 265] on input "roof is 13+ years old but it looks fair condition so scoped. needs review for s…" at bounding box center [430, 278] width 454 height 27
click at [421, 265] on input "roof is 13+ years old but it looks fair condition needs review for scoping" at bounding box center [430, 278] width 454 height 27
click at [381, 265] on input "roof is 13+ years old but it looks fair condition needs review for scoping" at bounding box center [430, 278] width 454 height 27
click at [375, 265] on input "roof is 13+ years old but it looks fair condition needs review for scoping" at bounding box center [430, 278] width 454 height 27
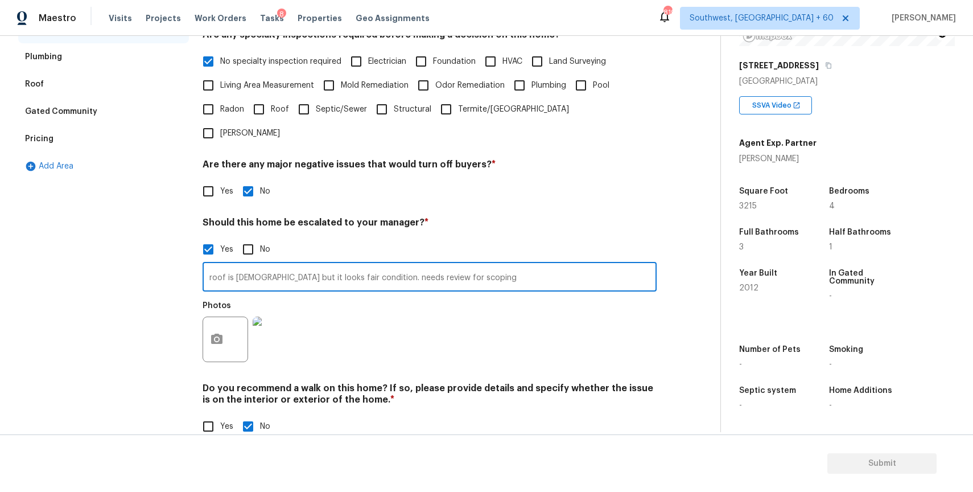
type input "roof is 13+ years old but it looks fair condition. needs review for scoping"
click at [502, 217] on h4 "Should this home be escalated to your manager? *" at bounding box center [430, 225] width 454 height 16
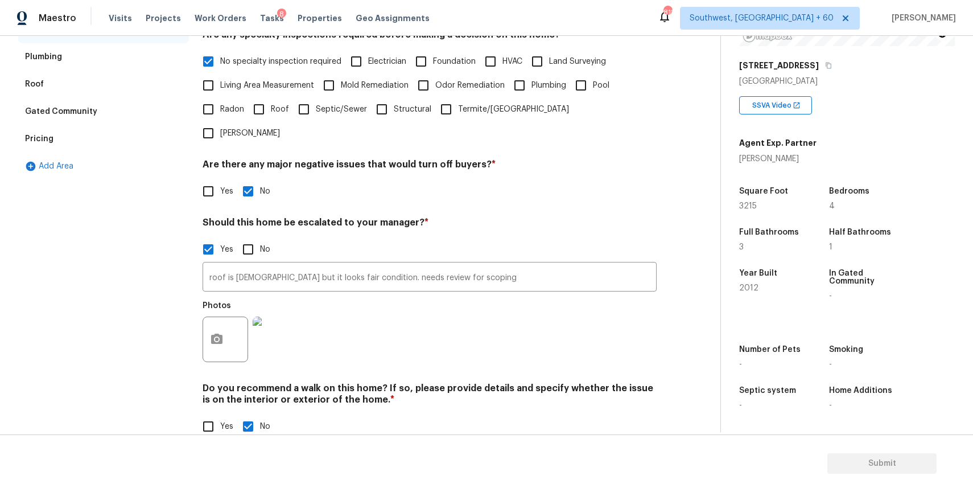
scroll to position [0, 0]
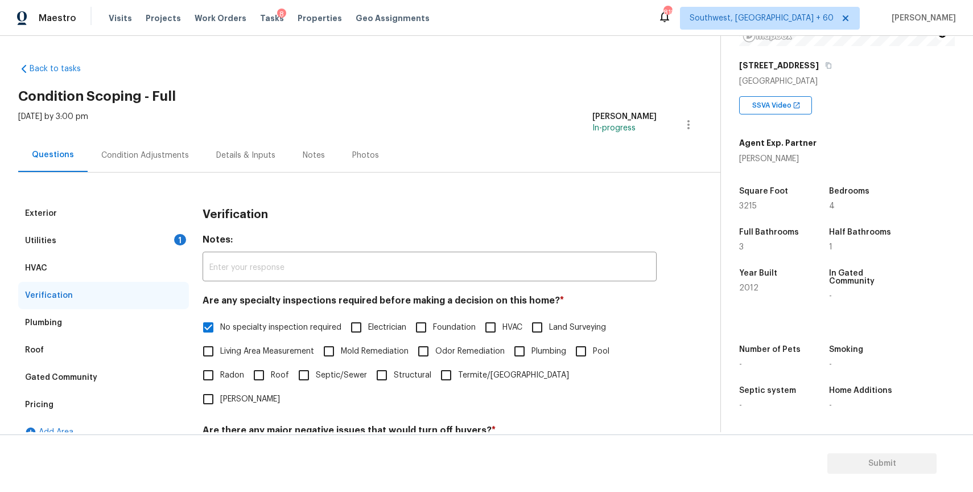
click at [154, 233] on div "Utilities 1" at bounding box center [103, 240] width 171 height 27
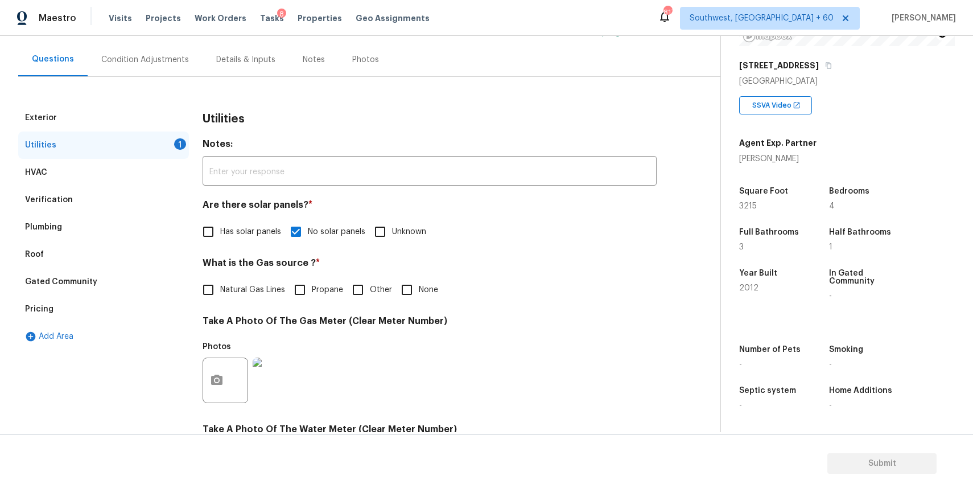
scroll to position [68, 0]
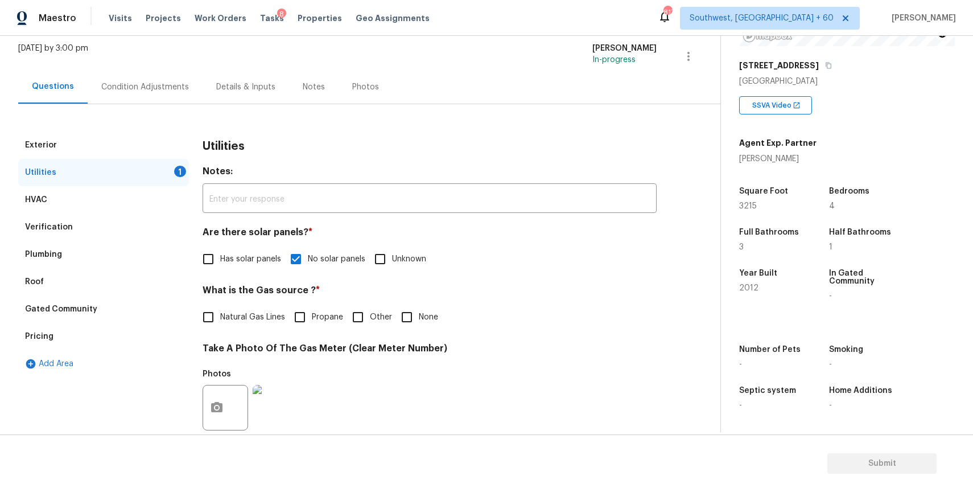
click at [374, 122] on div "Exterior Utilities 1 HVAC Verification Plumbing Roof Gated Community Pricing Ad…" at bounding box center [355, 414] width 675 height 621
click at [147, 79] on div "Condition Adjustments" at bounding box center [145, 87] width 115 height 34
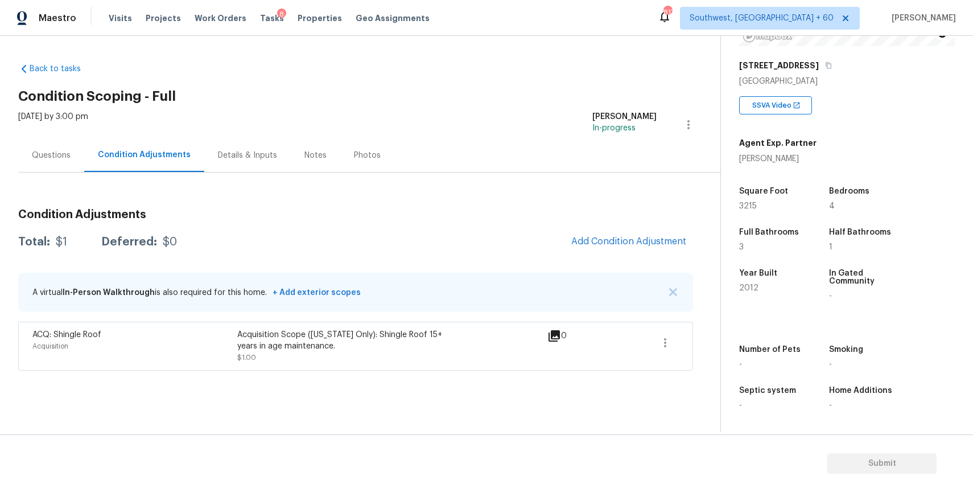
click at [57, 150] on div "Questions" at bounding box center [51, 155] width 39 height 11
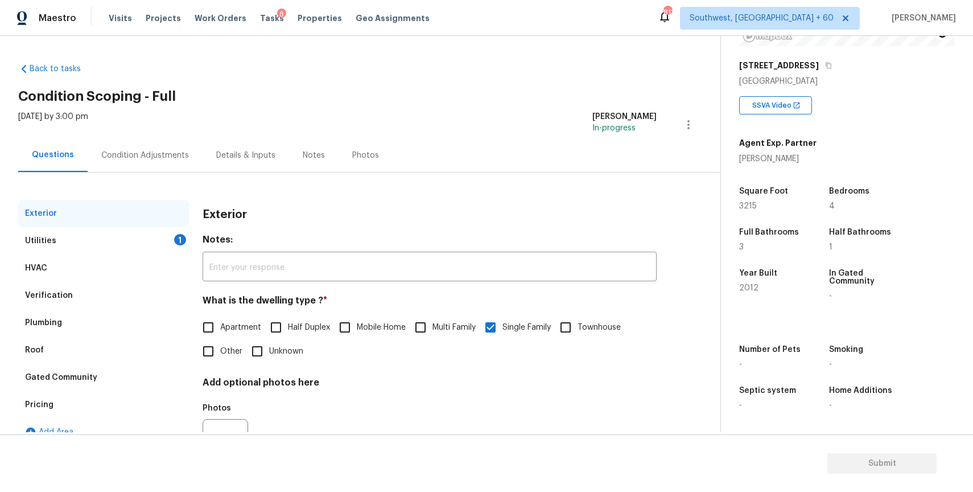
click at [339, 204] on div "Exterior" at bounding box center [430, 215] width 454 height 30
click at [165, 150] on div "Condition Adjustments" at bounding box center [145, 155] width 88 height 11
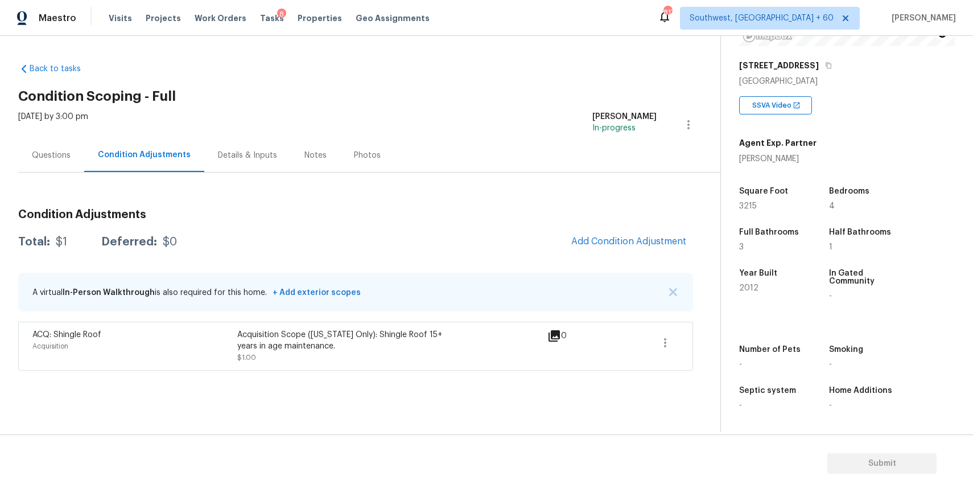
click at [37, 139] on div "Questions" at bounding box center [51, 155] width 66 height 34
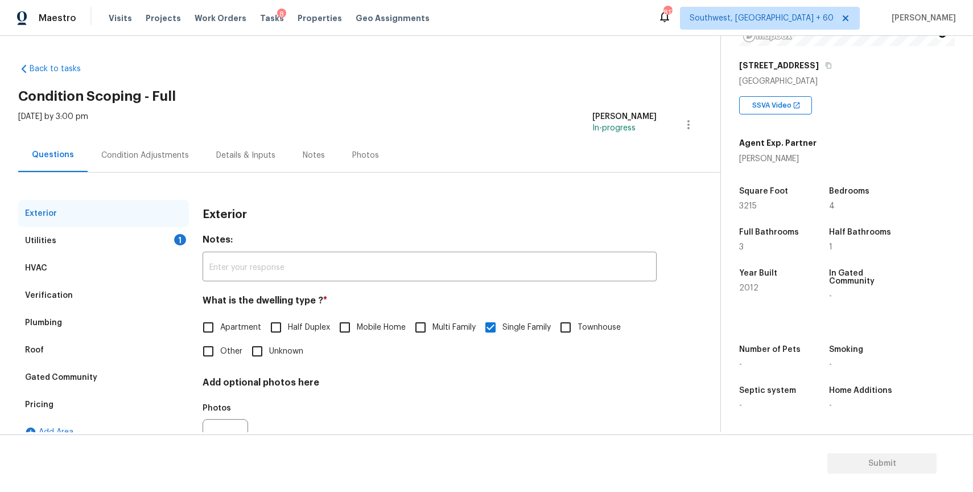
scroll to position [56, 0]
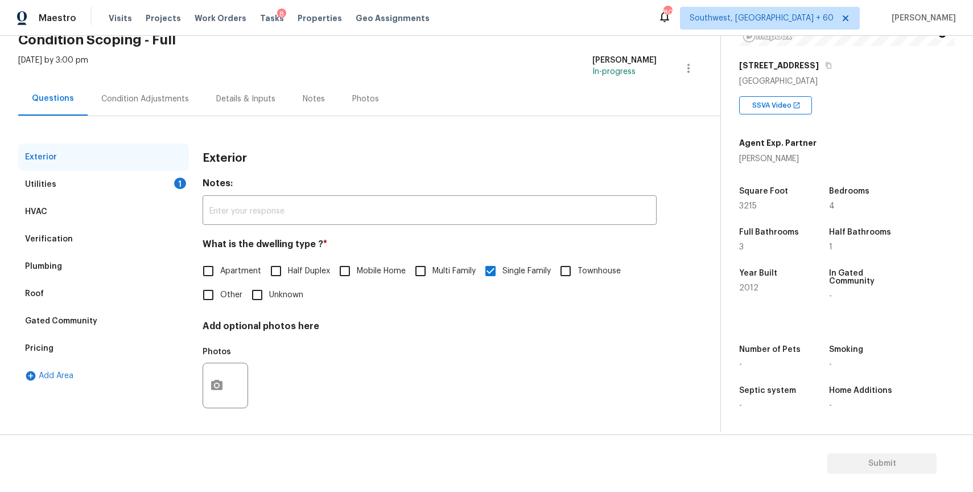
click at [157, 101] on div "Condition Adjustments" at bounding box center [145, 98] width 88 height 11
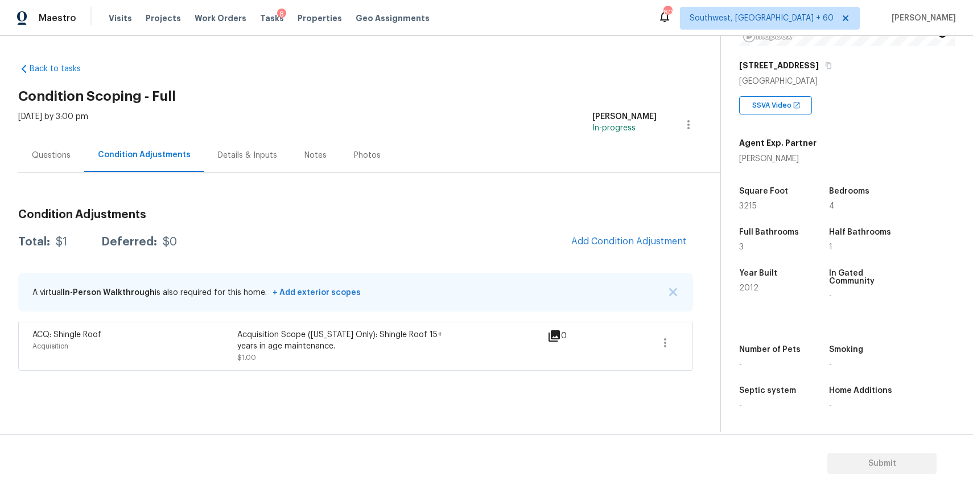
click at [66, 151] on div "Questions" at bounding box center [51, 155] width 39 height 11
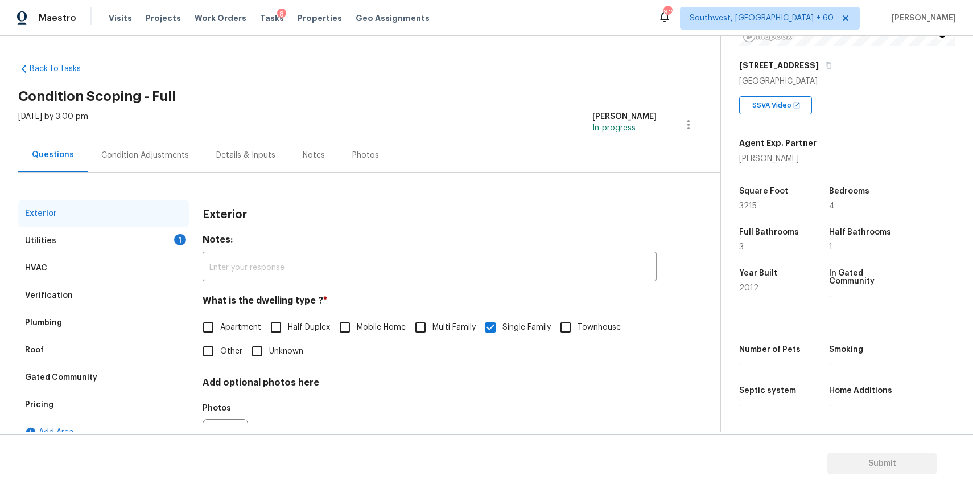
click at [51, 273] on div "HVAC" at bounding box center [103, 267] width 171 height 27
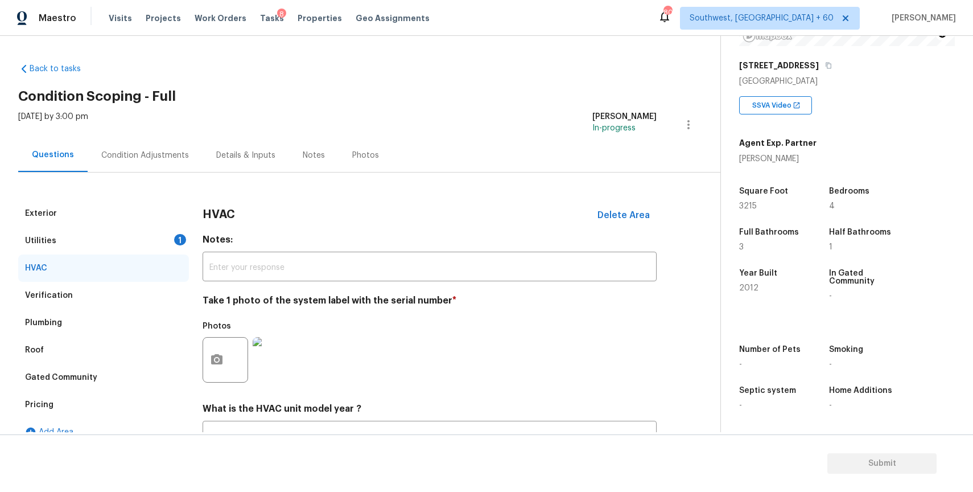
click at [94, 248] on div "Utilities 1" at bounding box center [103, 240] width 171 height 27
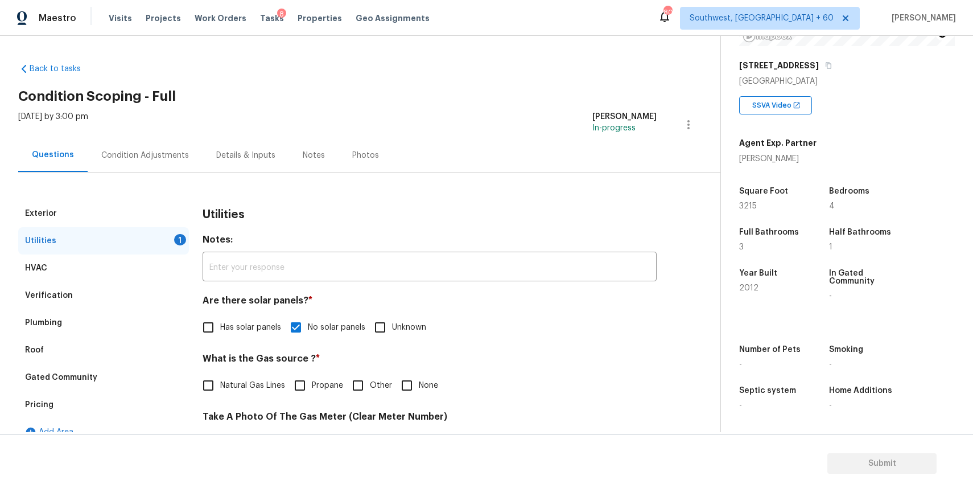
click at [96, 297] on div "Verification" at bounding box center [103, 295] width 171 height 27
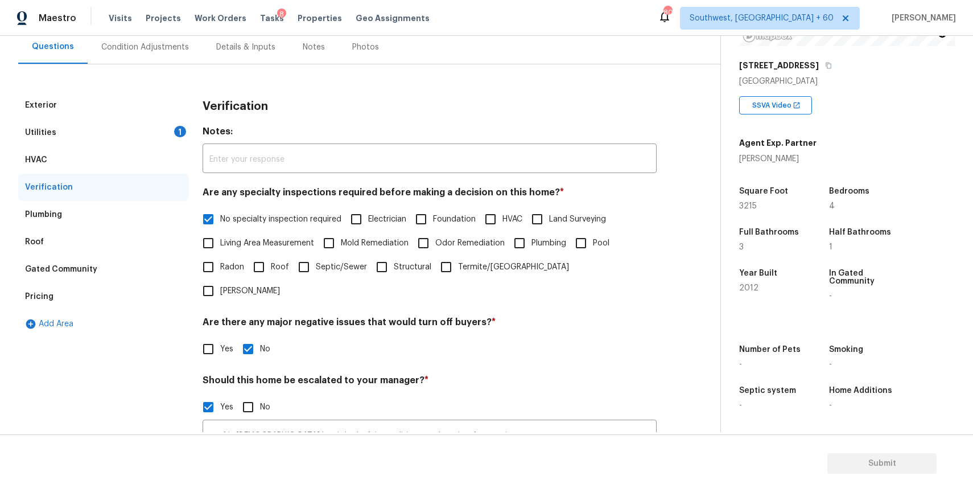
scroll to position [121, 0]
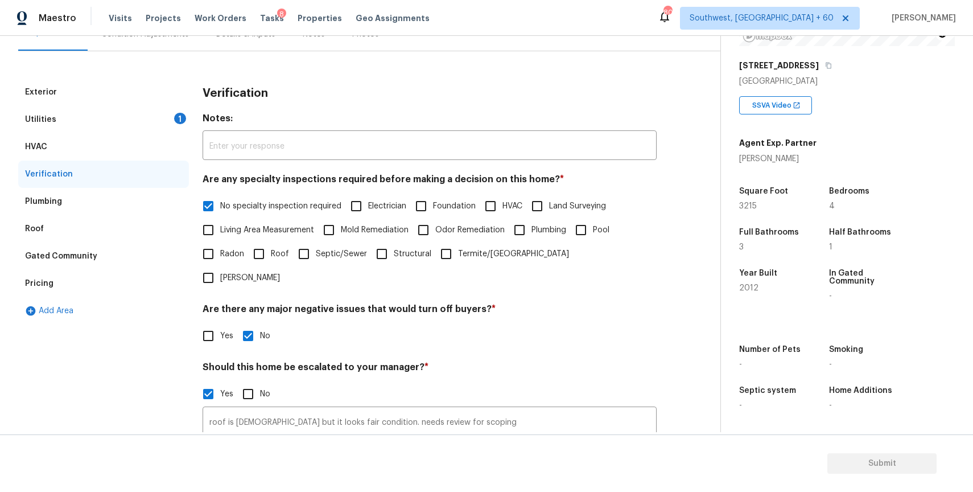
click at [77, 279] on div "Pricing" at bounding box center [103, 283] width 171 height 27
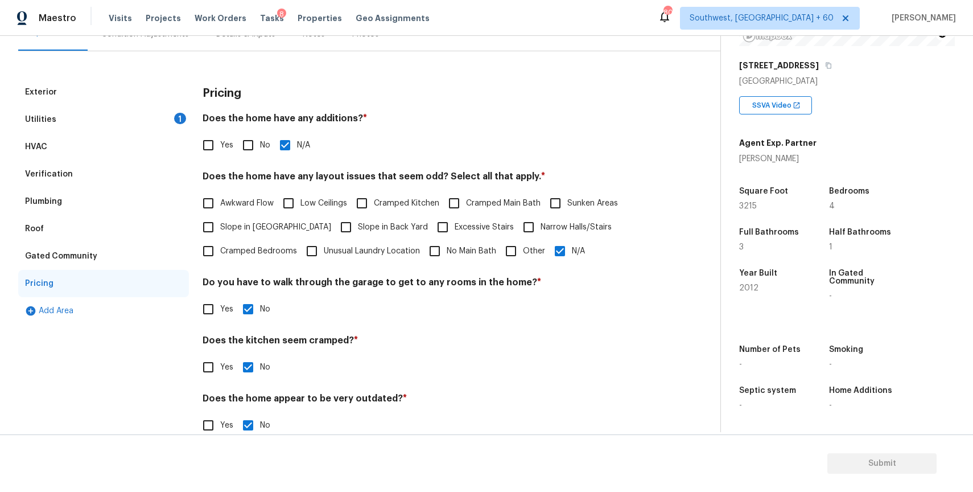
click at [212, 142] on input "Yes" at bounding box center [208, 145] width 24 height 24
checkbox input "true"
checkbox input "false"
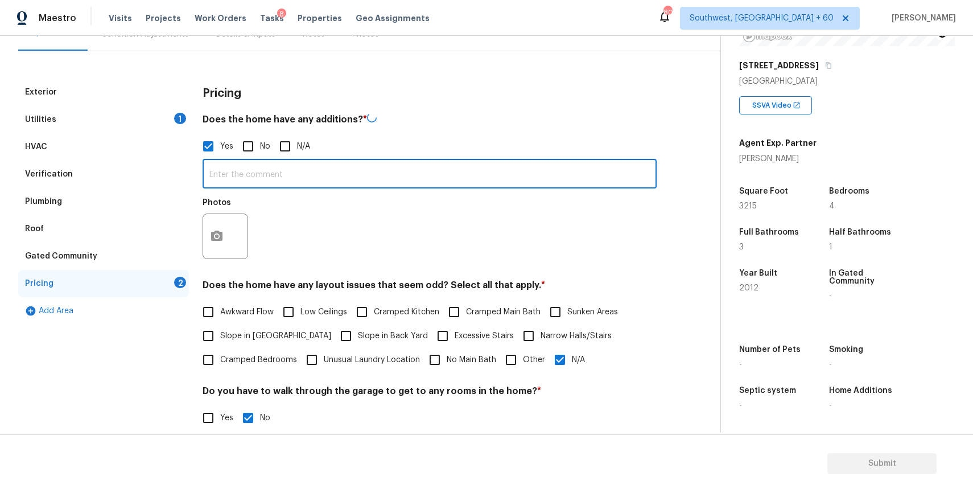
click at [253, 176] on input "text" at bounding box center [430, 175] width 454 height 27
type input "enclosed patio"
click at [221, 237] on icon "button" at bounding box center [216, 234] width 11 height 10
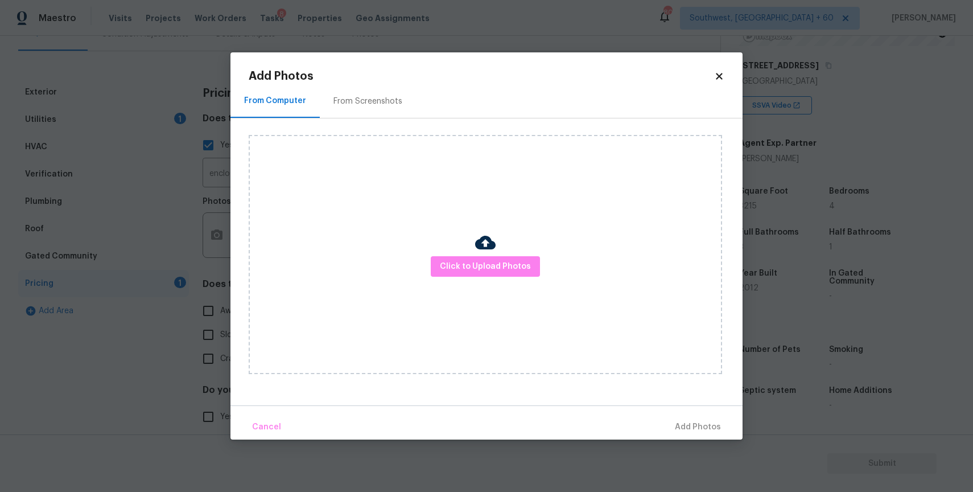
click at [459, 280] on div "Click to Upload Photos" at bounding box center [486, 254] width 474 height 239
click at [471, 260] on span "Click to Upload Photos" at bounding box center [485, 267] width 91 height 14
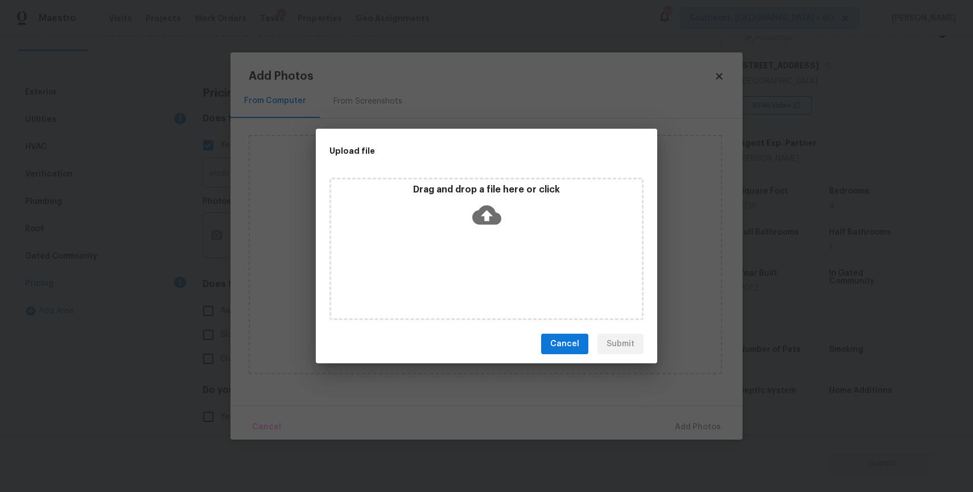
click at [457, 210] on div "Drag and drop a file here or click" at bounding box center [486, 208] width 311 height 49
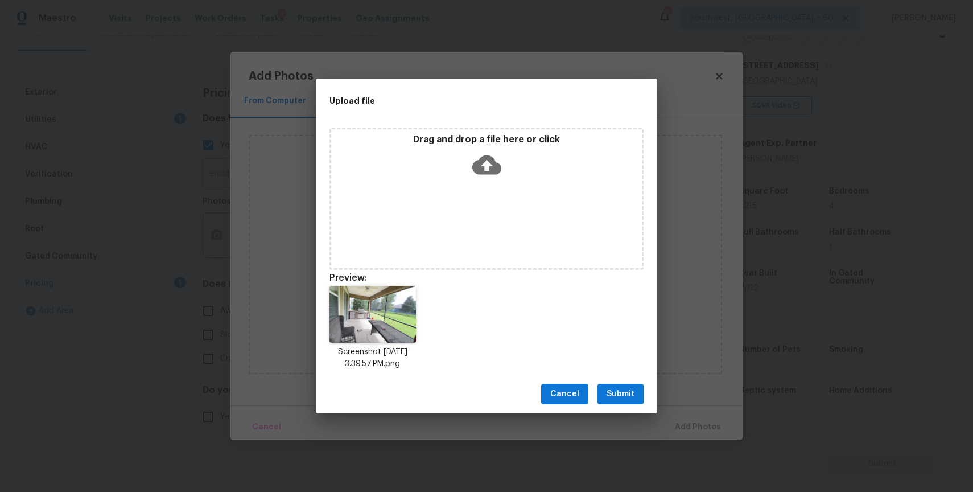
click at [609, 382] on div "Cancel Submit" at bounding box center [487, 394] width 342 height 39
click at [631, 395] on span "Submit" at bounding box center [621, 394] width 28 height 14
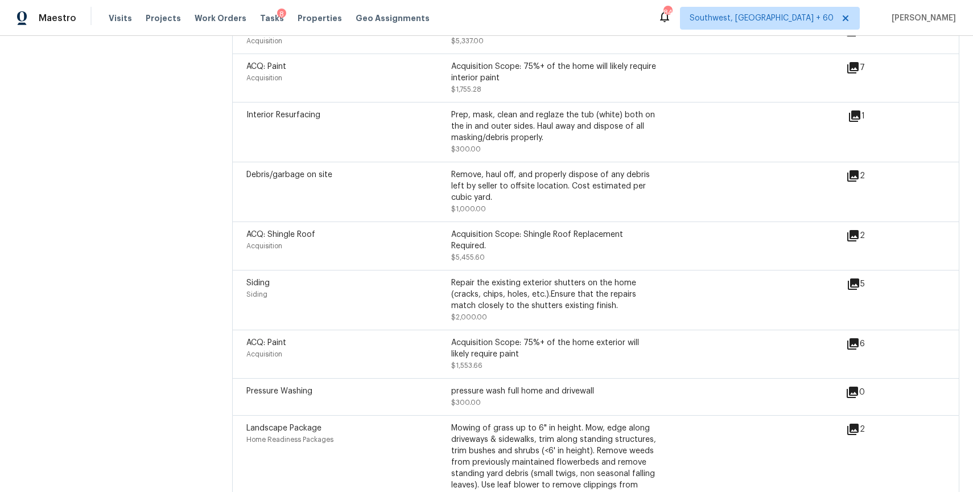
scroll to position [1491, 0]
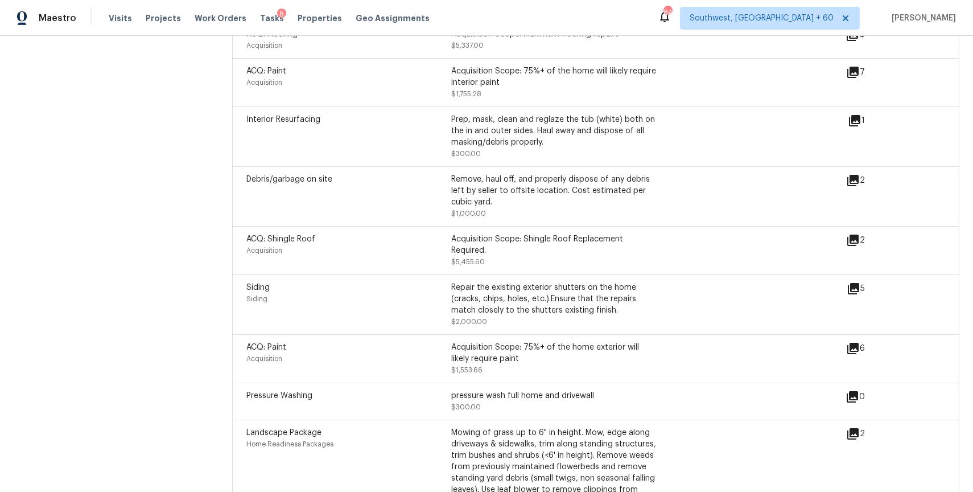
click at [839, 163] on div "Interior Resurfacing Prep, mask, clean and reglaze the tub (white) both on the …" at bounding box center [596, 136] width 728 height 60
click at [854, 179] on icon at bounding box center [853, 180] width 11 height 11
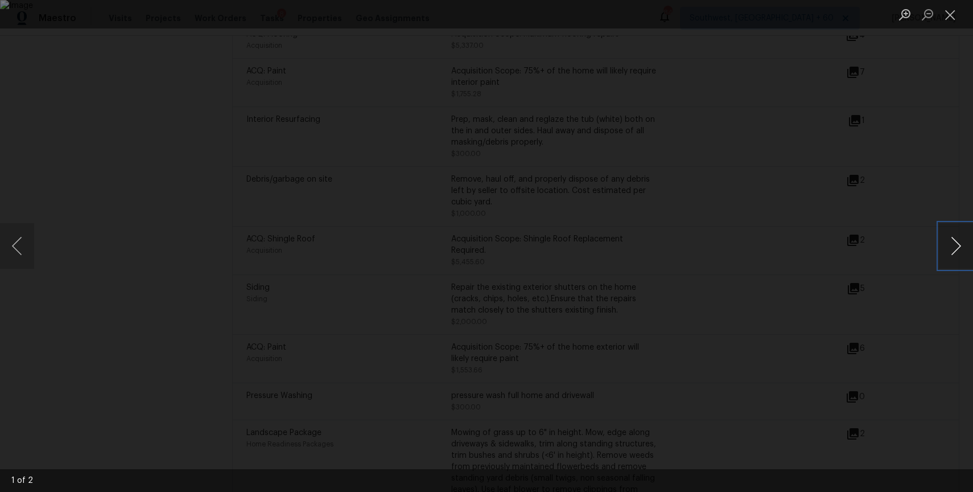
click at [955, 236] on button "Next image" at bounding box center [956, 246] width 34 height 46
click at [920, 140] on div "Lightbox" at bounding box center [486, 246] width 973 height 492
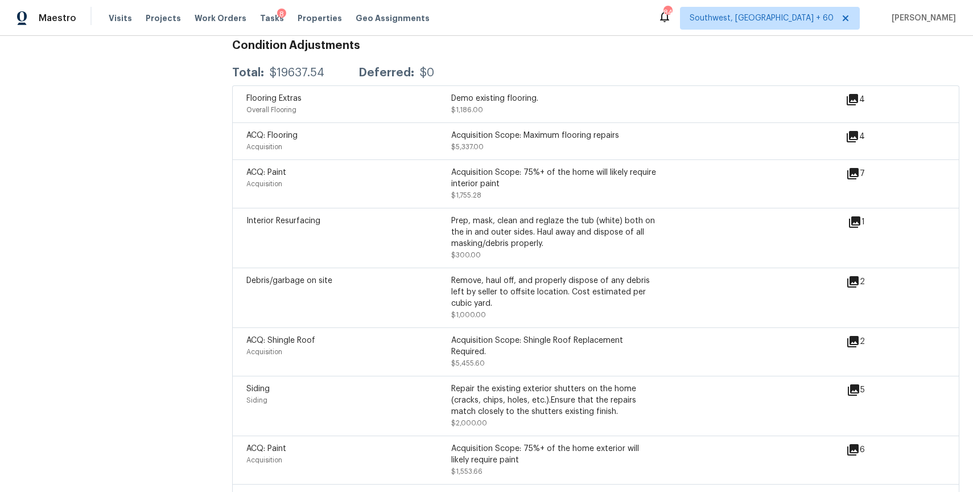
scroll to position [1343, 0]
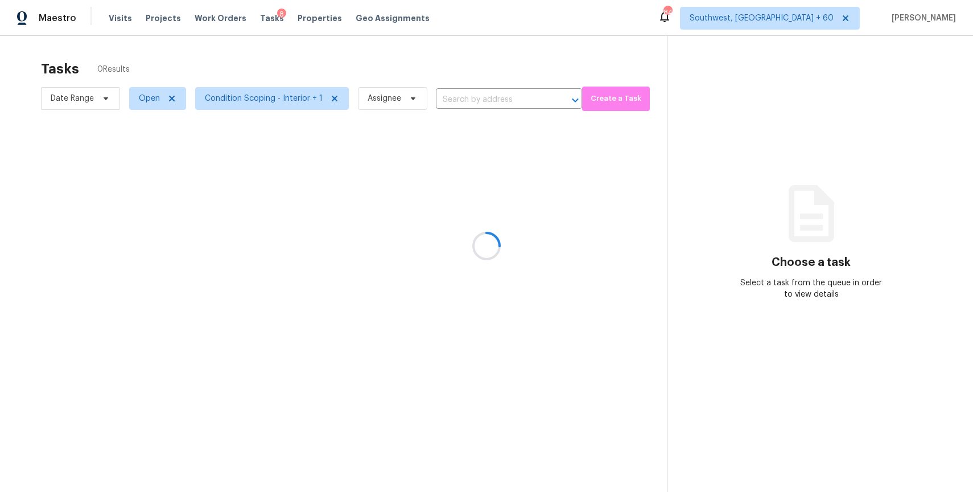
click at [470, 104] on div at bounding box center [486, 246] width 973 height 492
click at [466, 88] on div at bounding box center [486, 246] width 973 height 492
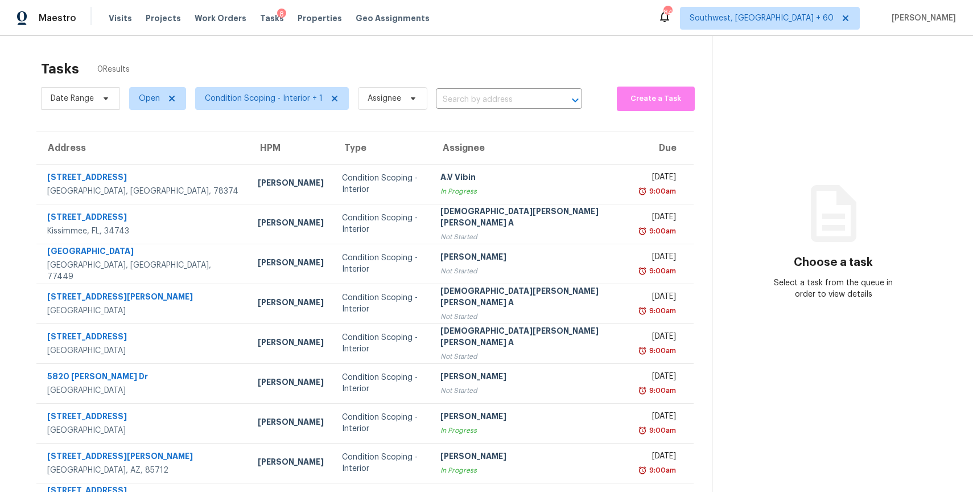
click at [483, 98] on input "text" at bounding box center [493, 100] width 114 height 18
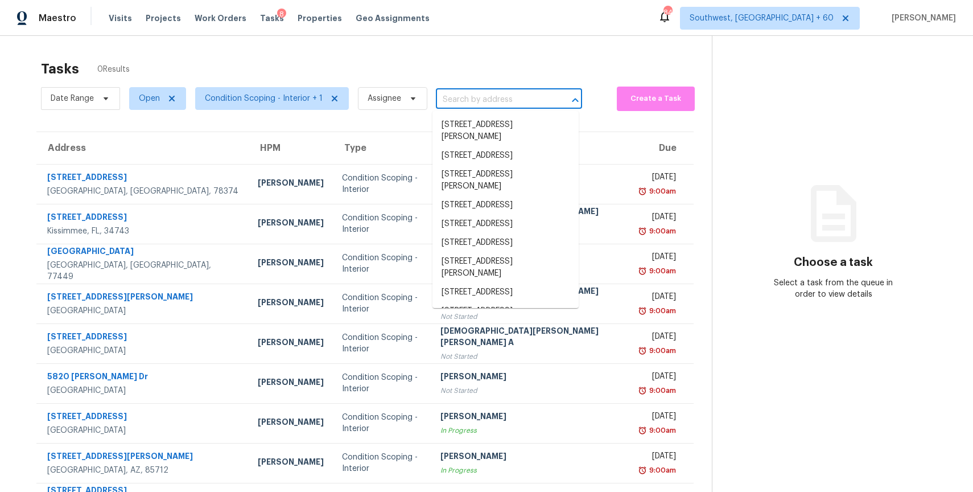
paste input "[STREET_ADDRESS]"
type input "[STREET_ADDRESS]"
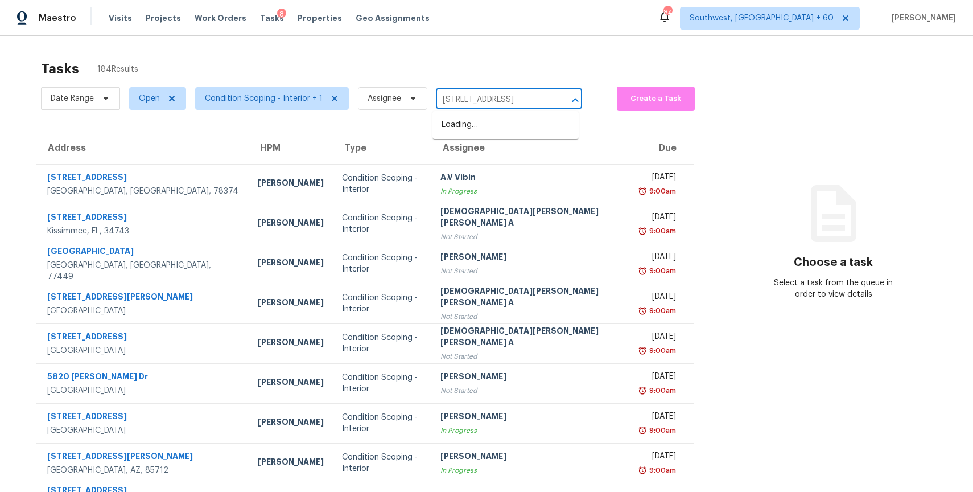
scroll to position [0, 67]
click at [489, 121] on li "195 S San Bernardo Ln, Casa Grande, AZ 85194" at bounding box center [506, 125] width 146 height 19
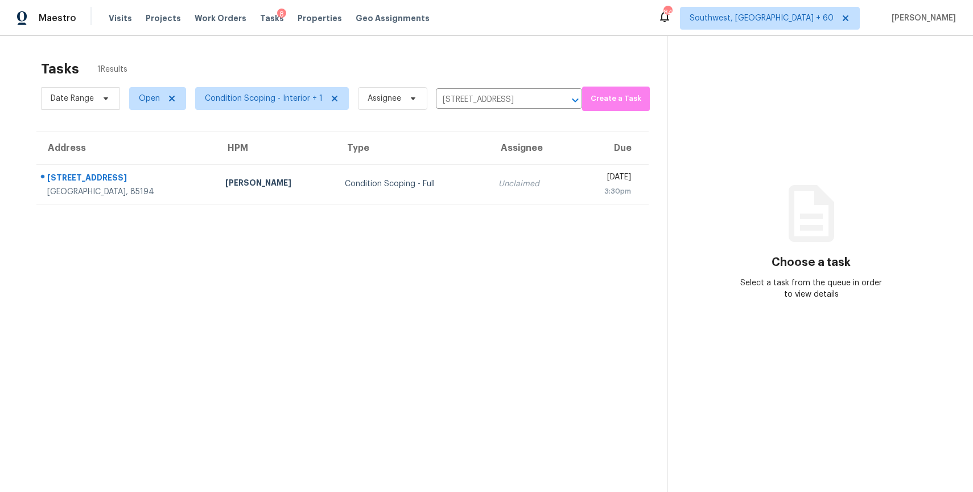
click at [503, 206] on section "Tasks 1 Results Date Range Open Condition Scoping - Interior + 1 Assignee 195 S…" at bounding box center [342, 291] width 649 height 474
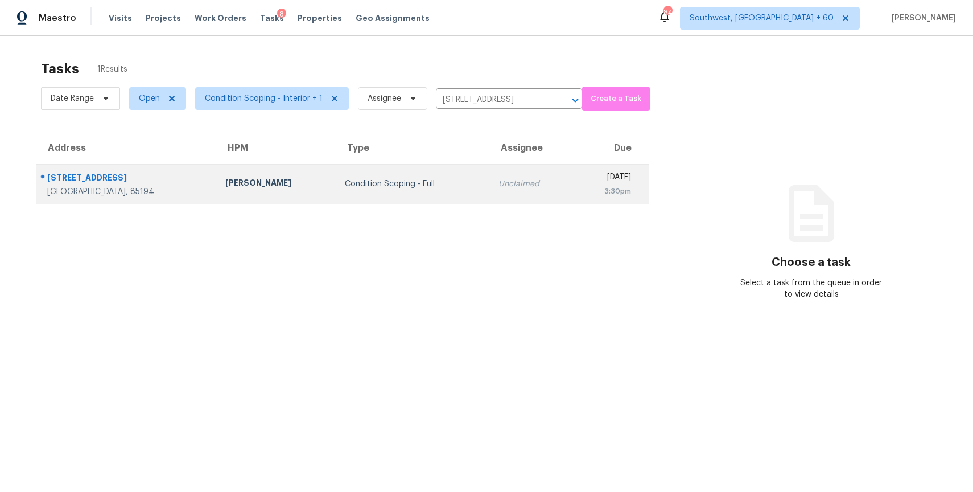
click at [513, 192] on td "Unclaimed" at bounding box center [532, 184] width 84 height 40
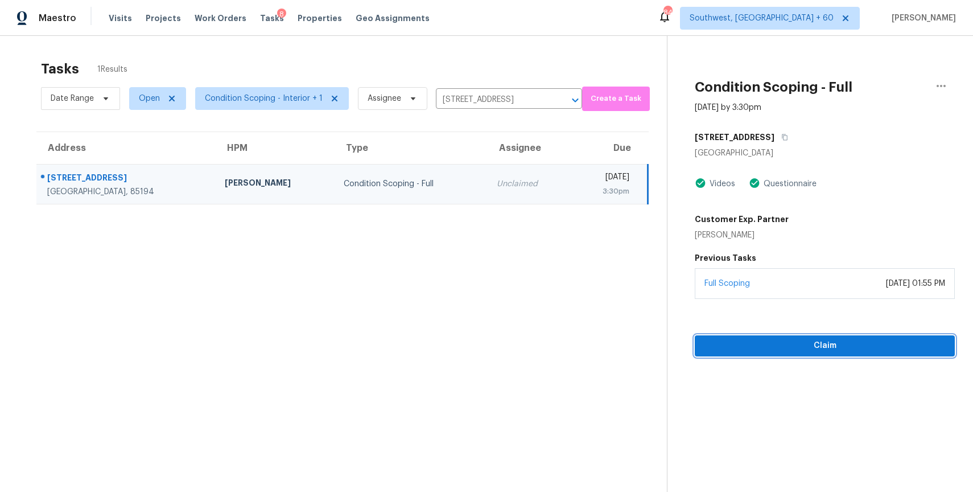
click at [792, 339] on span "Claim" at bounding box center [825, 346] width 242 height 14
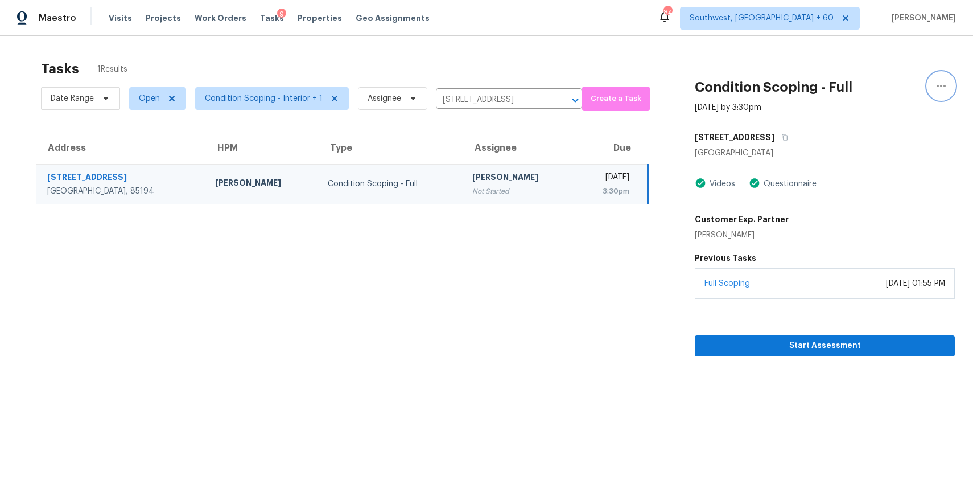
click at [943, 92] on icon "button" at bounding box center [942, 86] width 14 height 14
click at [878, 87] on div "Mark as Blocked" at bounding box center [876, 88] width 89 height 11
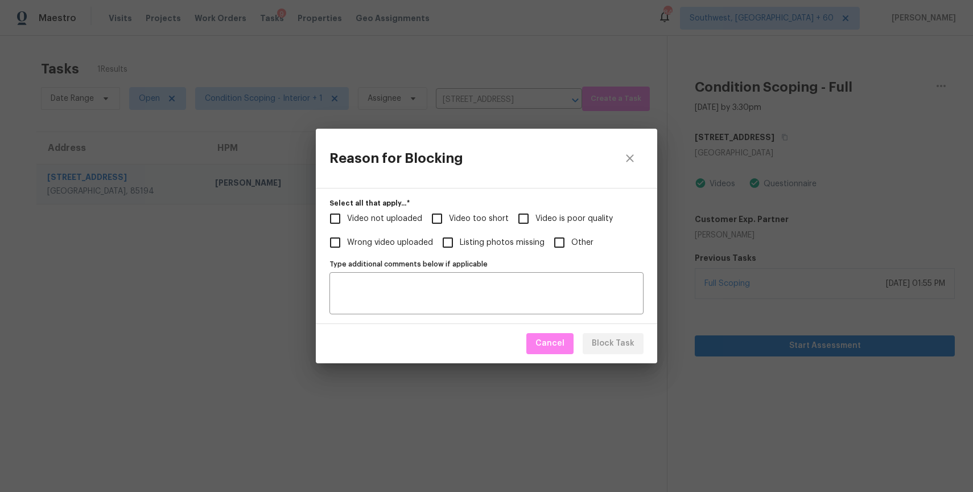
click at [479, 216] on span "Video too short" at bounding box center [479, 219] width 60 height 12
click at [449, 216] on input "Video too short" at bounding box center [437, 219] width 24 height 24
checkbox input "true"
click at [621, 338] on span "Block Task" at bounding box center [613, 343] width 43 height 14
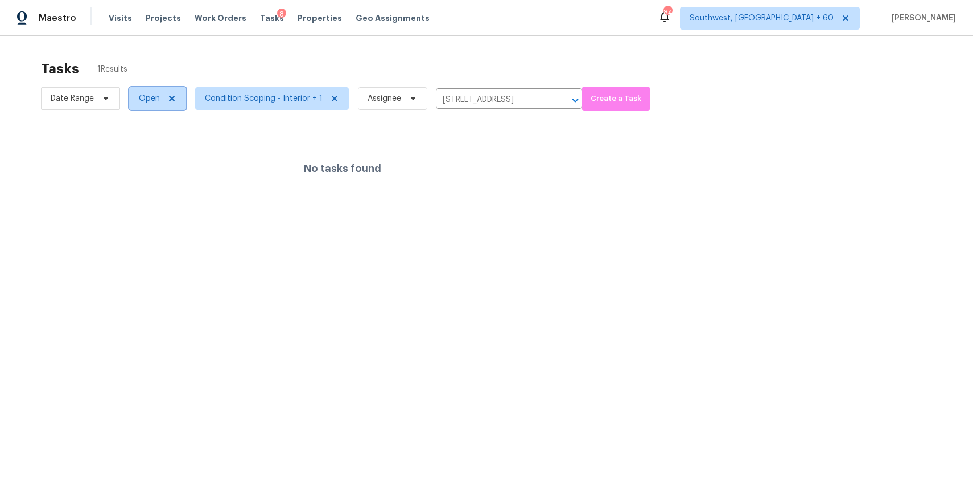
click at [140, 98] on span "Open" at bounding box center [149, 98] width 21 height 11
click at [176, 165] on label "Blocked" at bounding box center [157, 162] width 45 height 11
click at [143, 165] on input "Blocked" at bounding box center [138, 160] width 7 height 7
checkbox input "true"
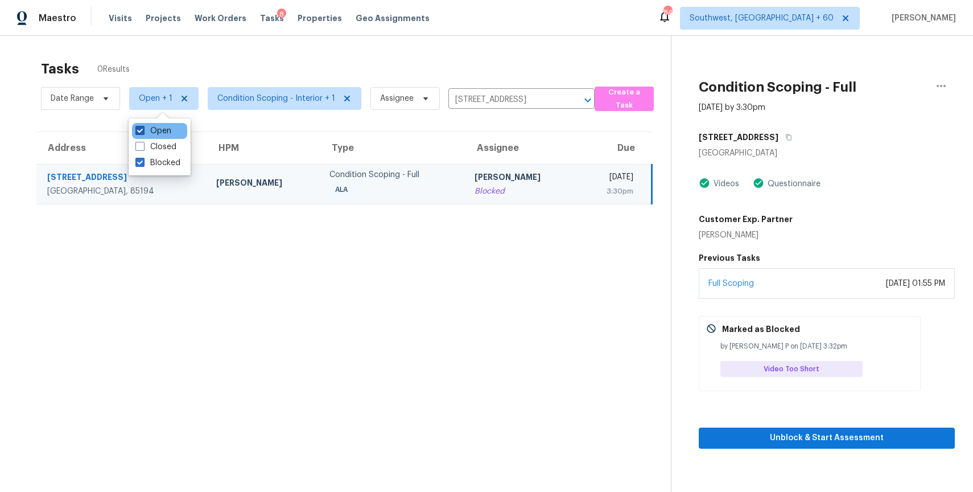
click at [164, 131] on label "Open" at bounding box center [153, 130] width 36 height 11
click at [143, 131] on input "Open" at bounding box center [138, 128] width 7 height 7
checkbox input "false"
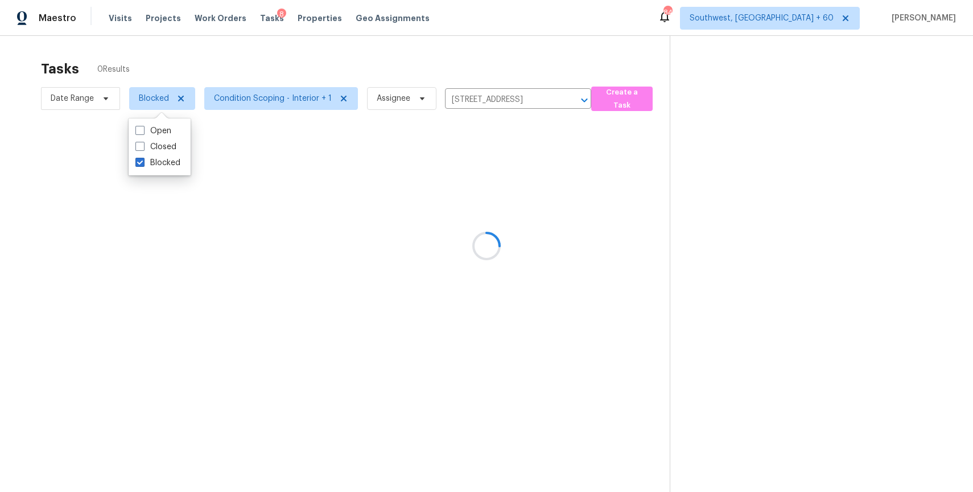
click at [211, 66] on div at bounding box center [486, 246] width 973 height 492
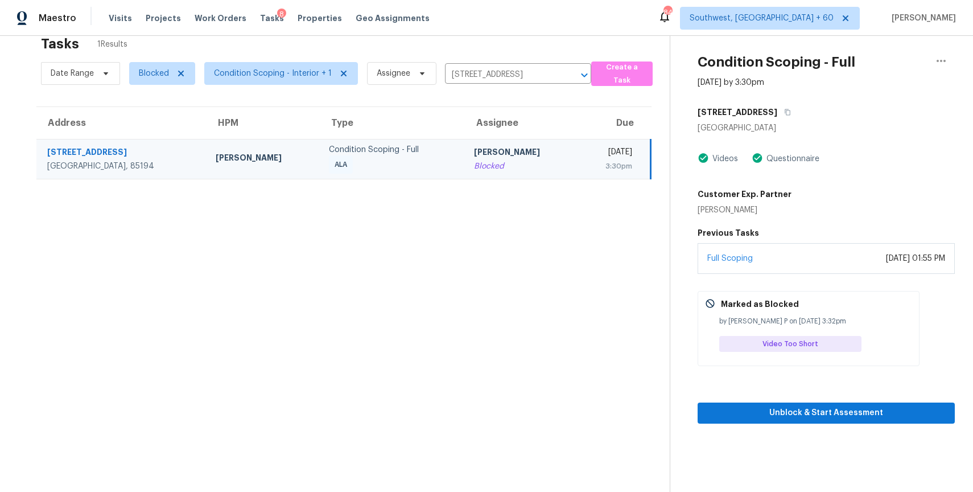
scroll to position [36, 0]
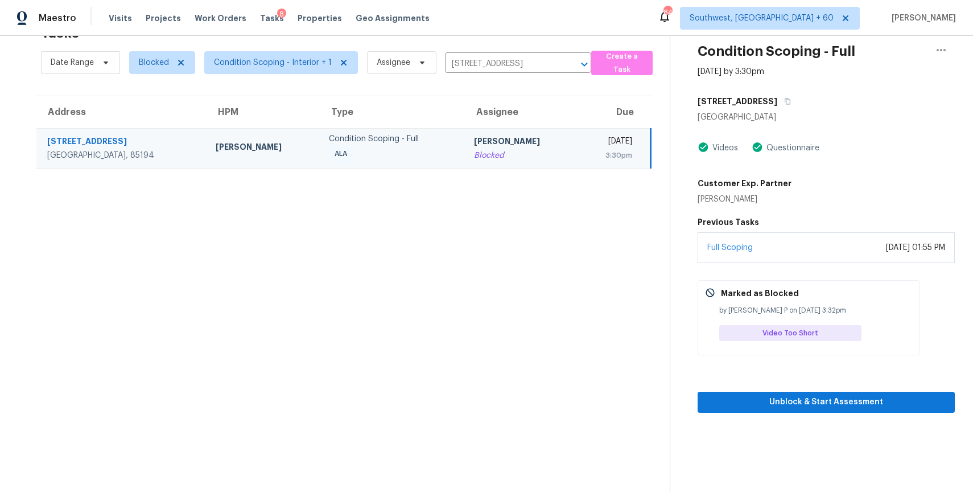
click at [720, 195] on div "Dez Colton" at bounding box center [745, 199] width 94 height 11
copy div "Dez Colton"
click at [523, 54] on div "Date Range Blocked Condition Scoping - Interior + 1 Assignee 195 S San Bernardo…" at bounding box center [316, 63] width 550 height 30
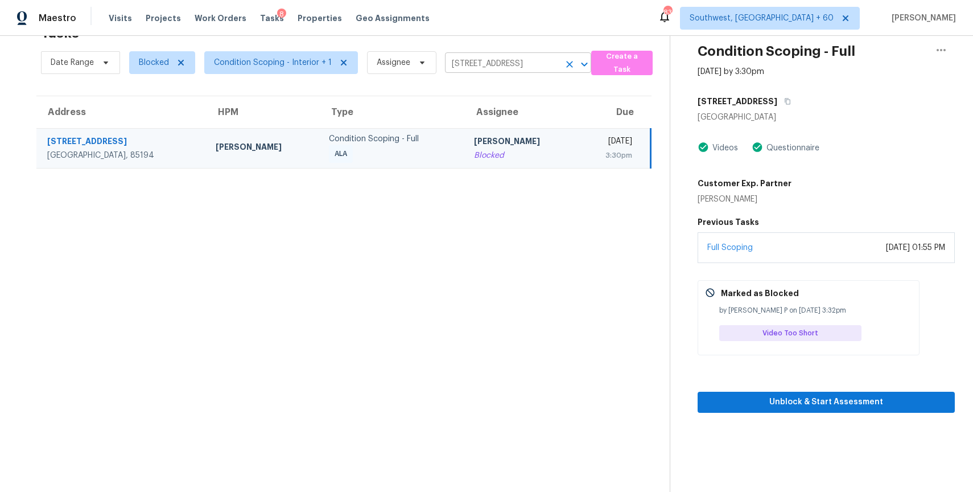
click at [527, 64] on input "195 S San Bernardo Ln, Casa Grande, AZ 85194" at bounding box center [502, 64] width 114 height 18
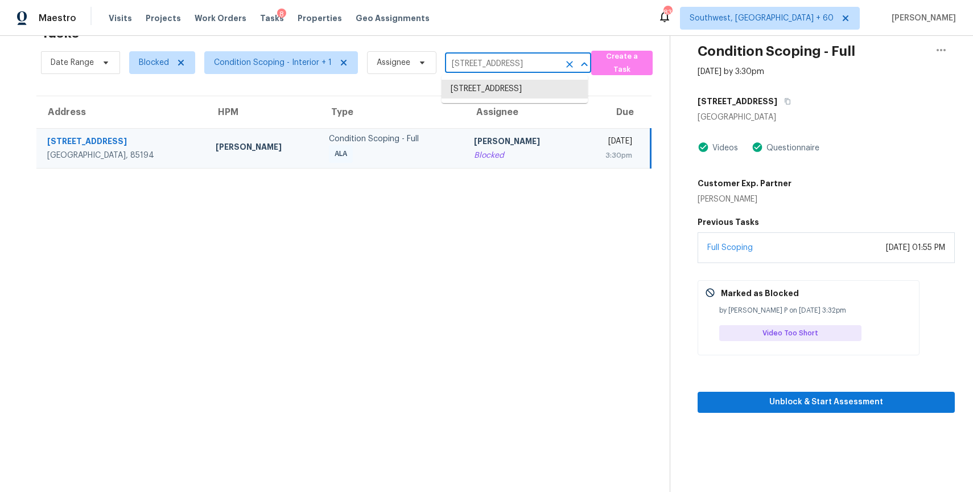
paste input "5964 Park Bend Ave, Braselton, GA, 30517"
type input "5964 Park Bend Ave, Braselton, GA, 30517"
click at [507, 90] on li "5964 Park Bend Ave, Braselton, GA 30517" at bounding box center [515, 89] width 146 height 19
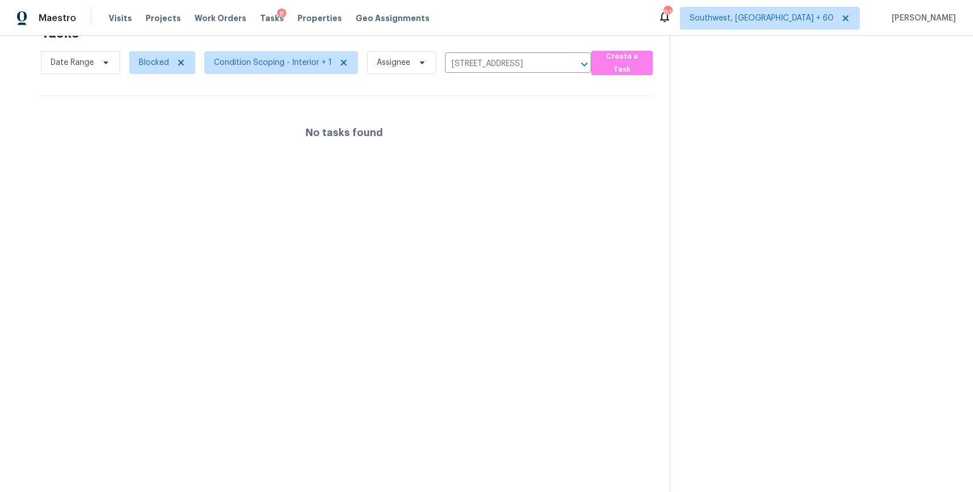
click at [175, 74] on span "Blocked" at bounding box center [157, 63] width 75 height 30
click at [163, 69] on span "Blocked" at bounding box center [162, 62] width 66 height 23
click at [159, 126] on label "Open" at bounding box center [153, 126] width 36 height 11
click at [143, 126] on input "Open" at bounding box center [138, 124] width 7 height 7
checkbox input "true"
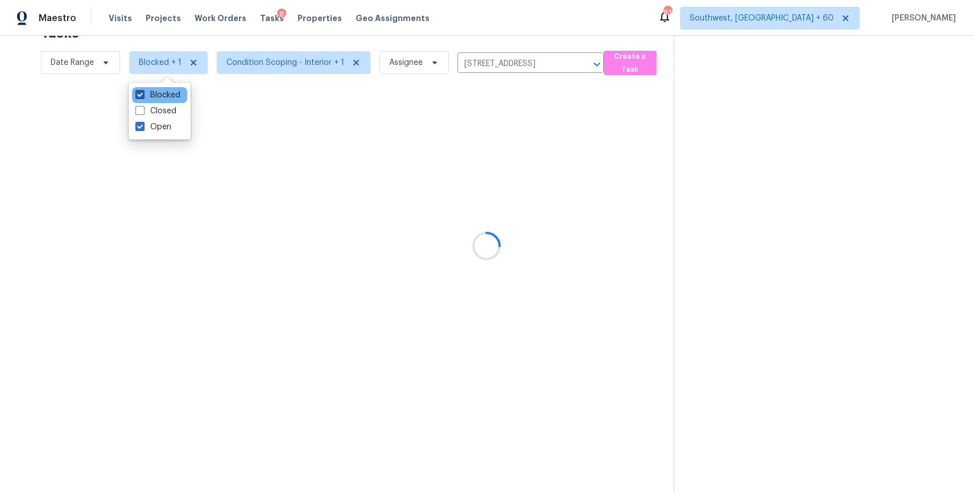
click at [159, 92] on label "Blocked" at bounding box center [157, 94] width 45 height 11
click at [143, 92] on input "Blocked" at bounding box center [138, 92] width 7 height 7
checkbox input "false"
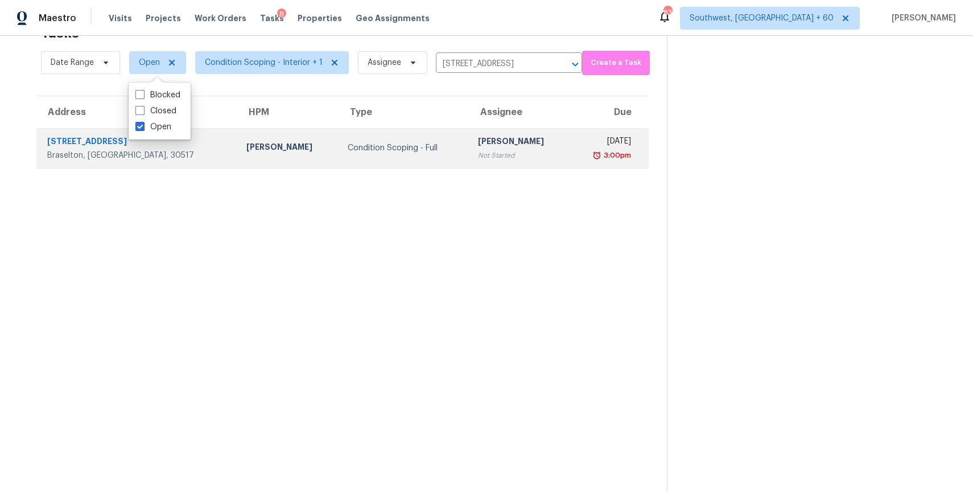
click at [391, 166] on td "Condition Scoping - Full" at bounding box center [404, 148] width 130 height 40
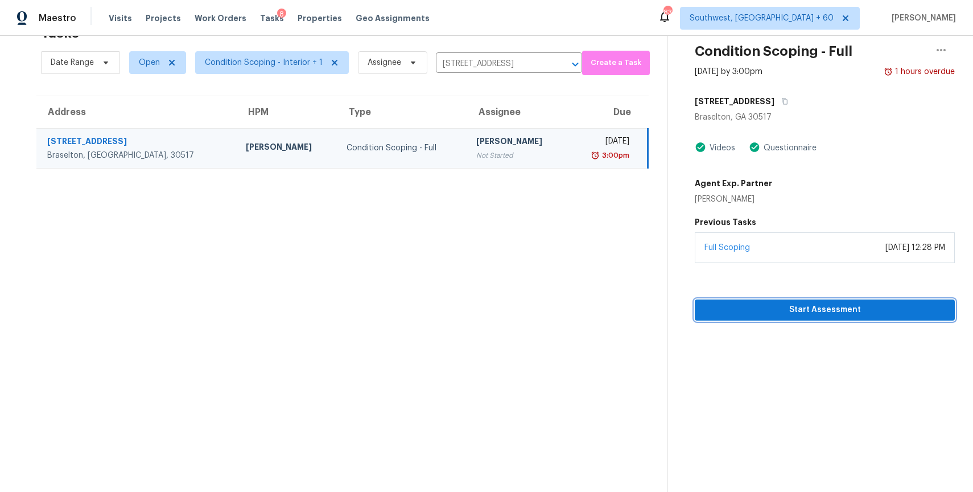
click at [778, 303] on span "Start Assessment" at bounding box center [825, 310] width 242 height 14
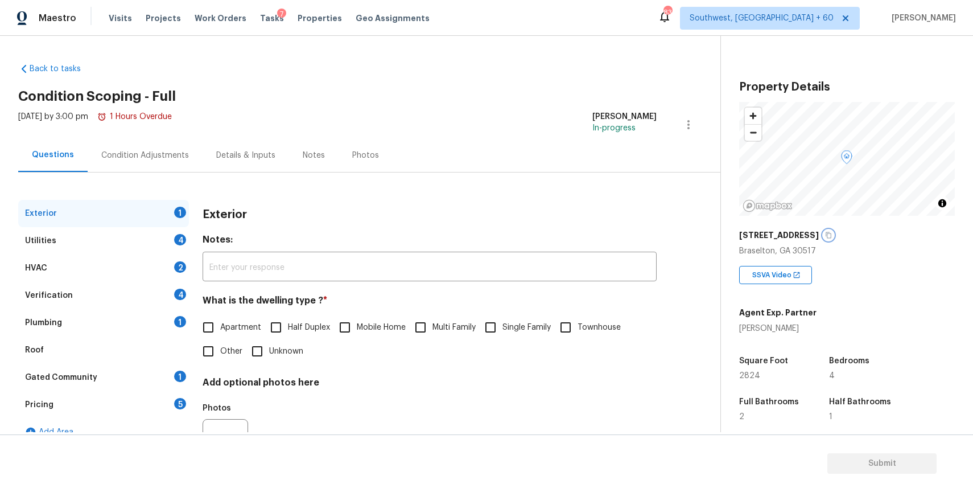
click at [827, 232] on icon "button" at bounding box center [830, 235] width 6 height 6
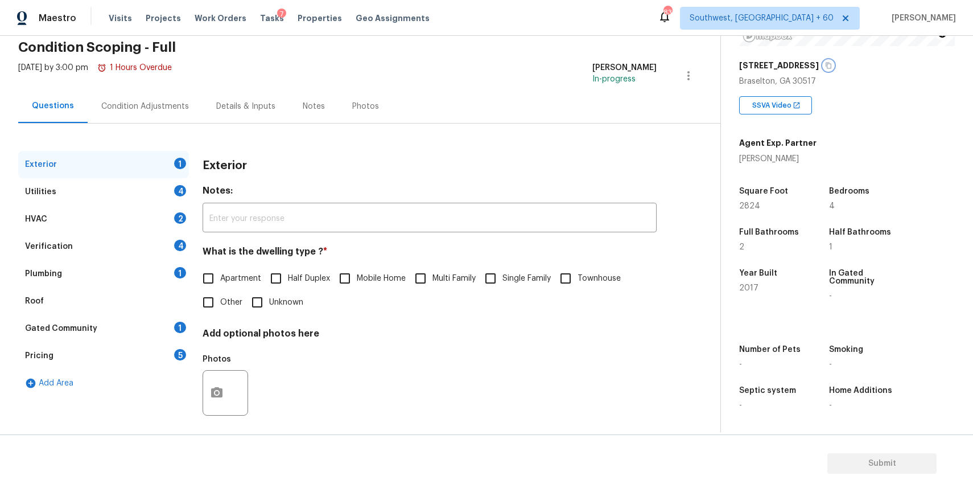
scroll to position [56, 0]
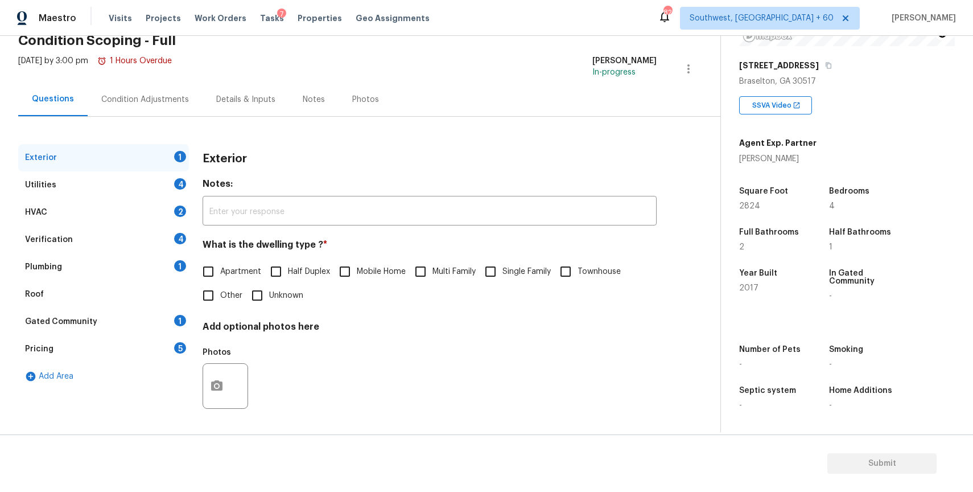
click at [506, 272] on span "Single Family" at bounding box center [527, 272] width 48 height 12
click at [503, 272] on input "Single Family" at bounding box center [491, 272] width 24 height 24
checkbox input "true"
click at [126, 179] on div "Utilities 4" at bounding box center [103, 184] width 171 height 27
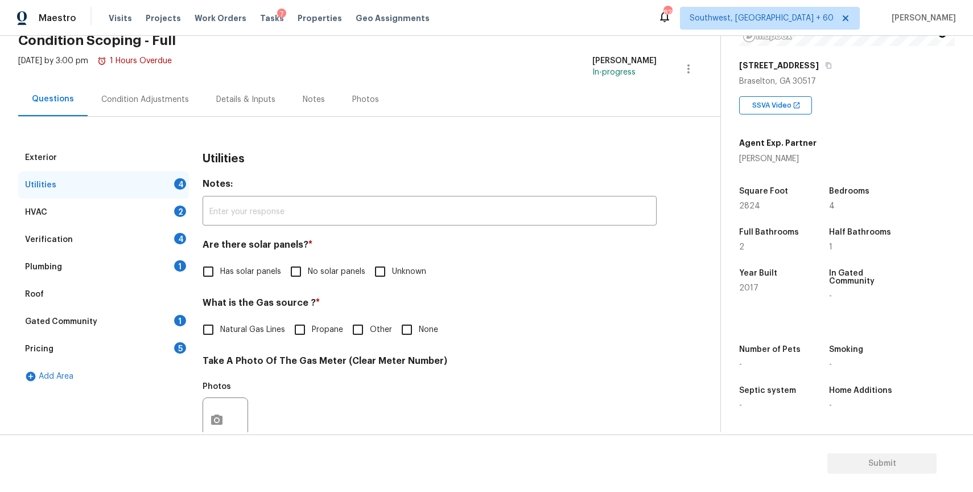
click at [326, 273] on span "No solar panels" at bounding box center [336, 272] width 57 height 12
click at [308, 273] on input "No solar panels" at bounding box center [296, 272] width 24 height 24
checkbox input "true"
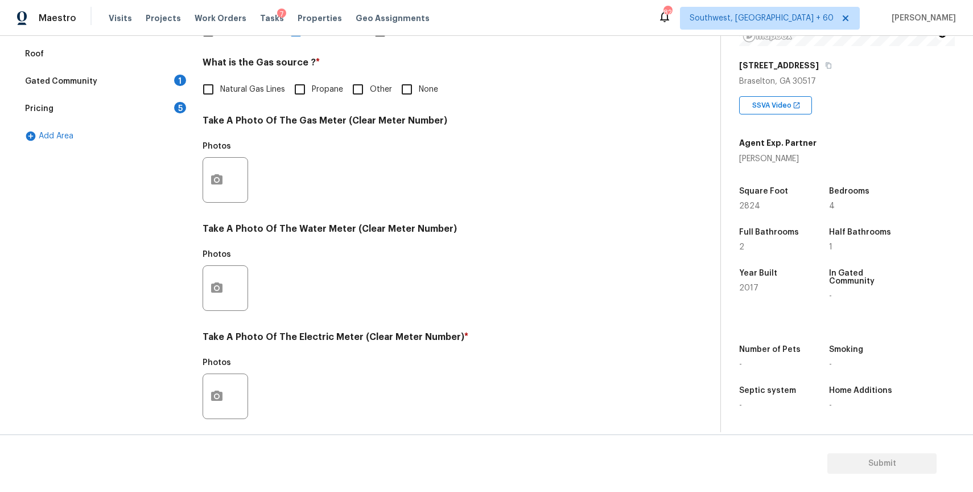
click at [228, 164] on div at bounding box center [226, 180] width 46 height 46
click at [227, 174] on button "button" at bounding box center [216, 180] width 27 height 44
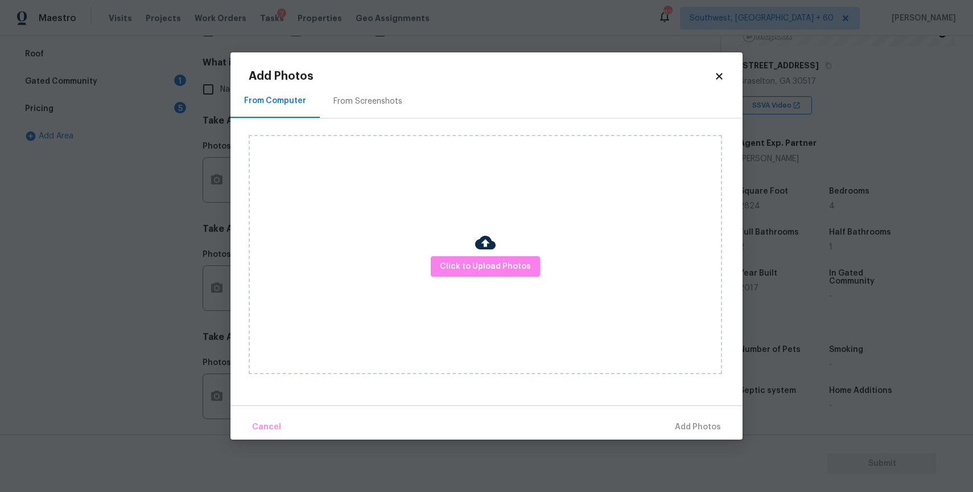
click at [451, 250] on div "Click to Upload Photos" at bounding box center [486, 254] width 474 height 239
click at [491, 271] on span "Click to Upload Photos" at bounding box center [485, 267] width 91 height 14
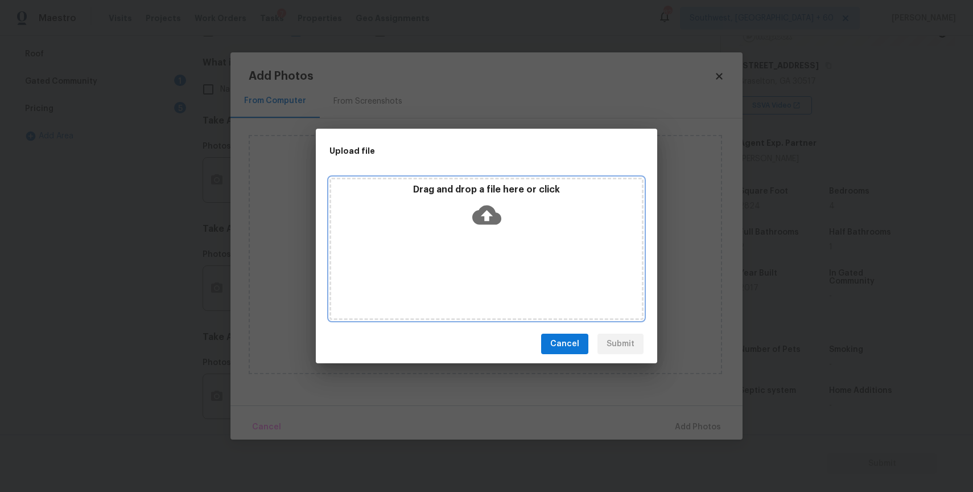
click at [484, 230] on div "Drag and drop a file here or click" at bounding box center [486, 208] width 311 height 49
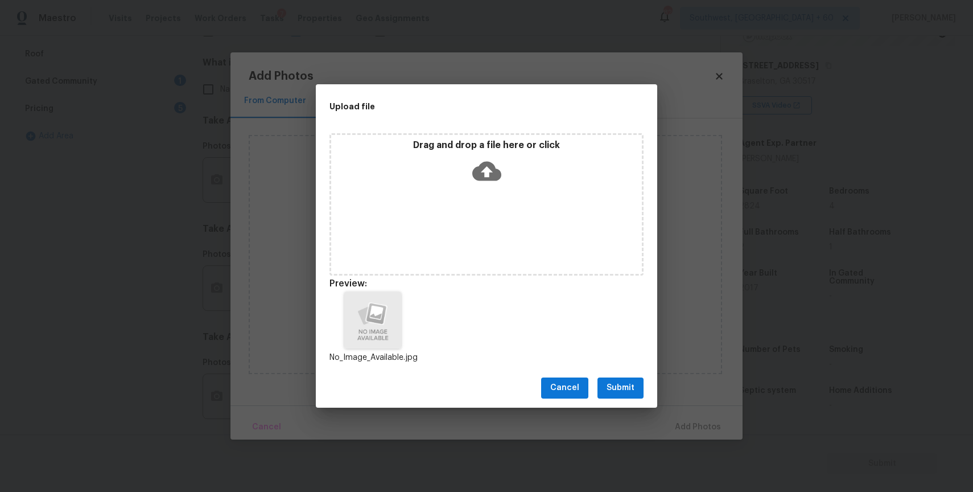
click at [631, 396] on button "Submit" at bounding box center [621, 387] width 46 height 21
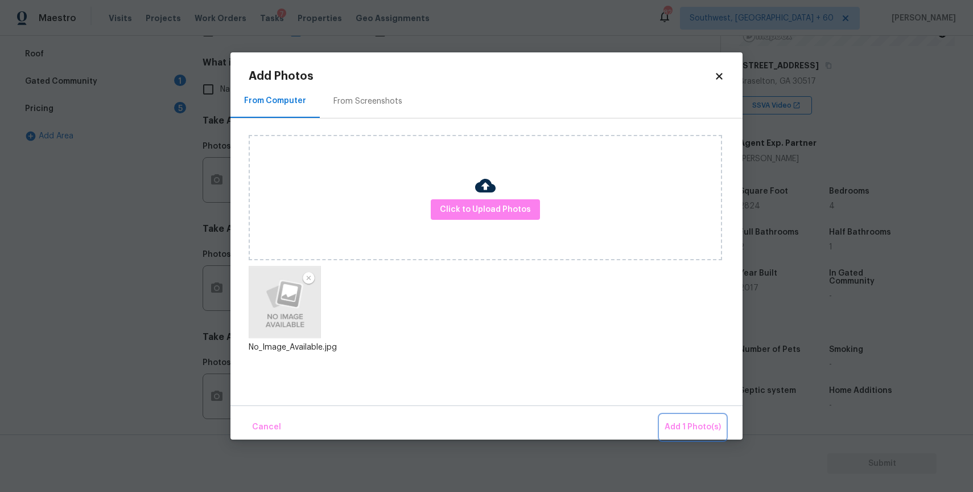
click at [681, 415] on button "Add 1 Photo(s)" at bounding box center [692, 427] width 65 height 24
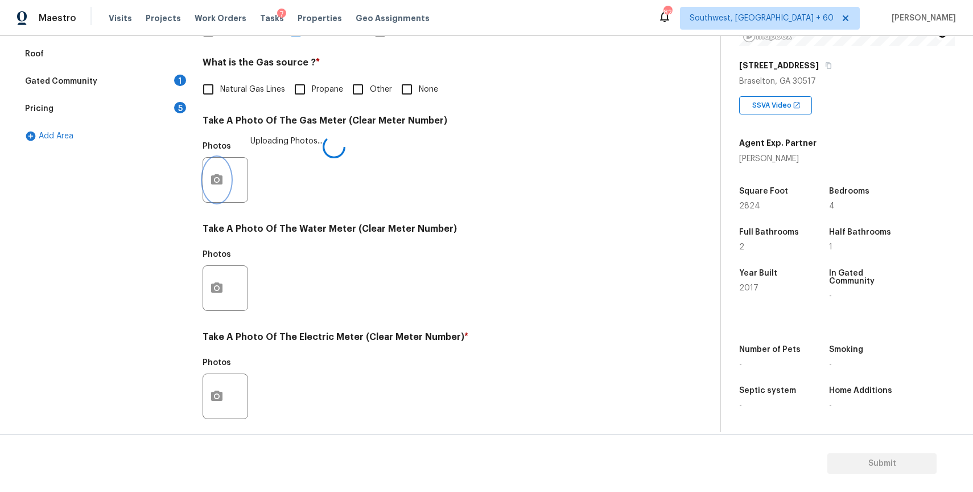
scroll to position [297, 0]
click at [203, 294] on div at bounding box center [226, 288] width 46 height 46
click at [218, 283] on icon "button" at bounding box center [216, 287] width 11 height 10
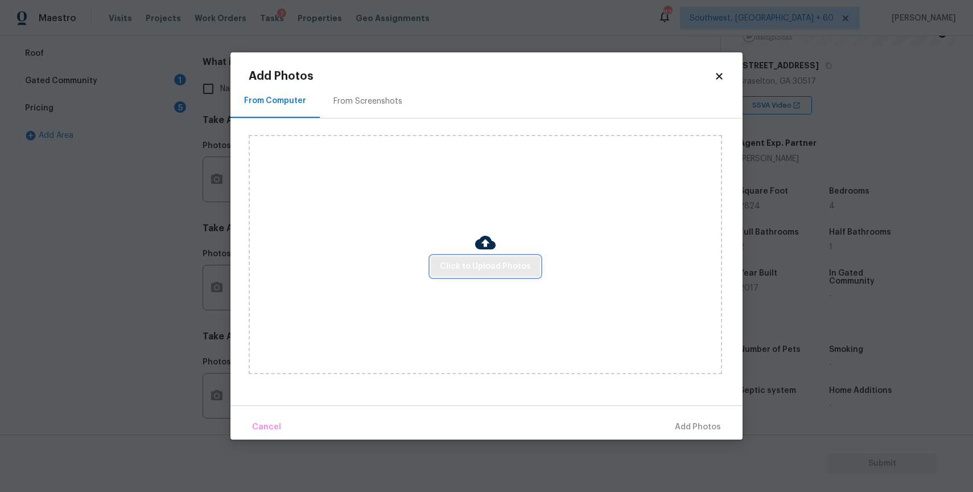
click at [443, 261] on span "Click to Upload Photos" at bounding box center [485, 267] width 91 height 14
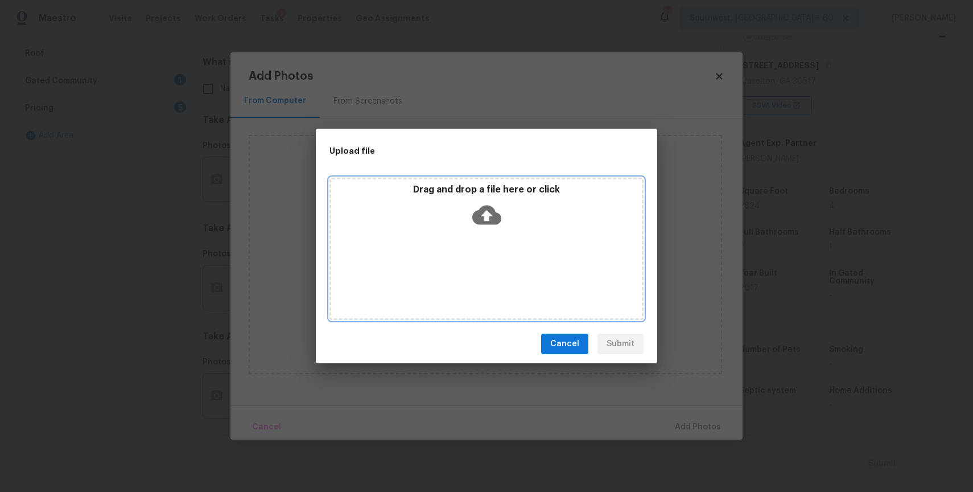
click at [453, 232] on div "Drag and drop a file here or click" at bounding box center [487, 249] width 314 height 142
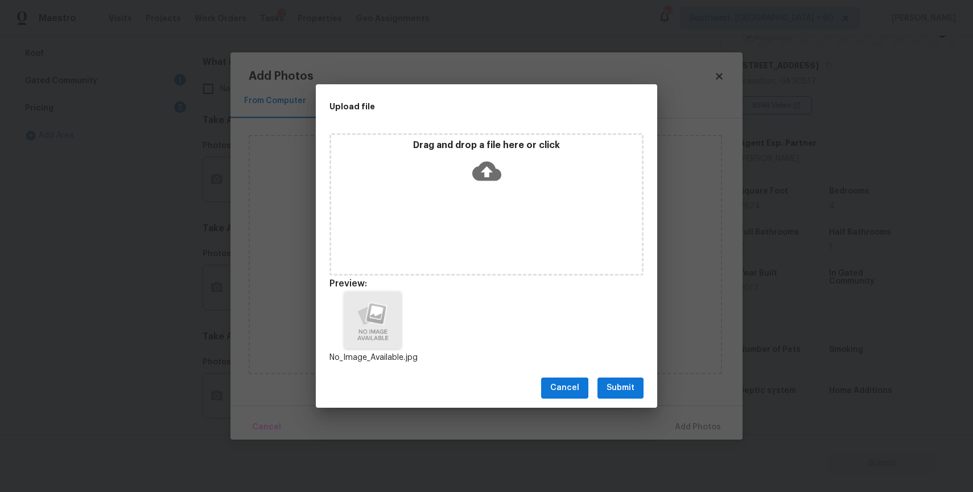
click at [618, 383] on span "Submit" at bounding box center [621, 388] width 28 height 14
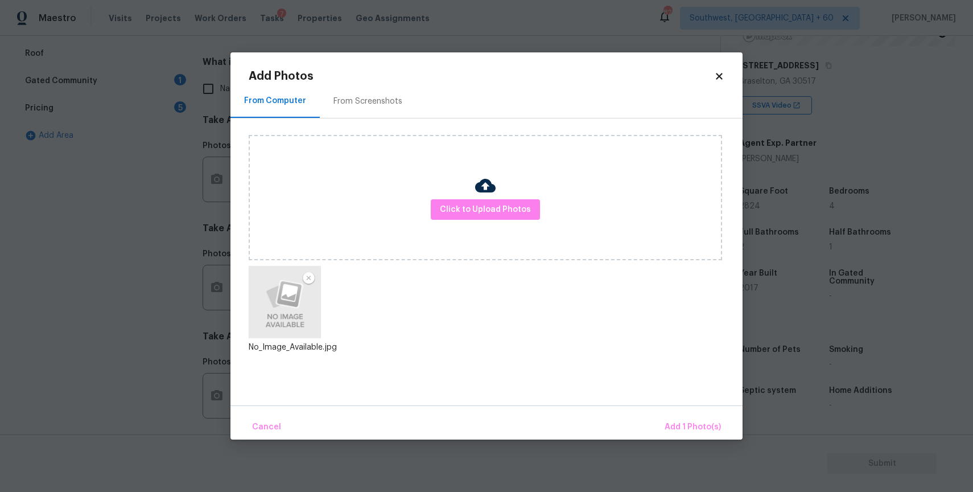
click at [687, 412] on div "Cancel Add 1 Photo(s)" at bounding box center [487, 422] width 512 height 34
click at [676, 434] on button "Add 1 Photo(s)" at bounding box center [692, 427] width 65 height 24
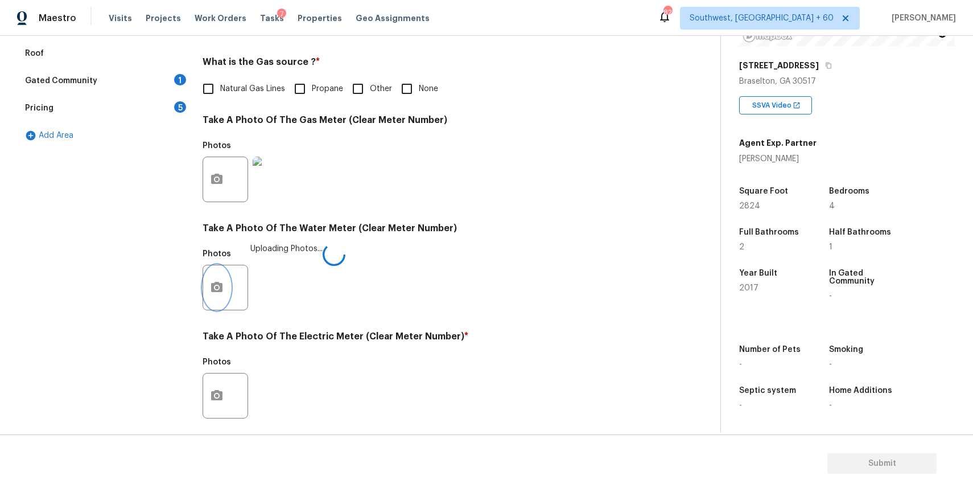
scroll to position [365, 0]
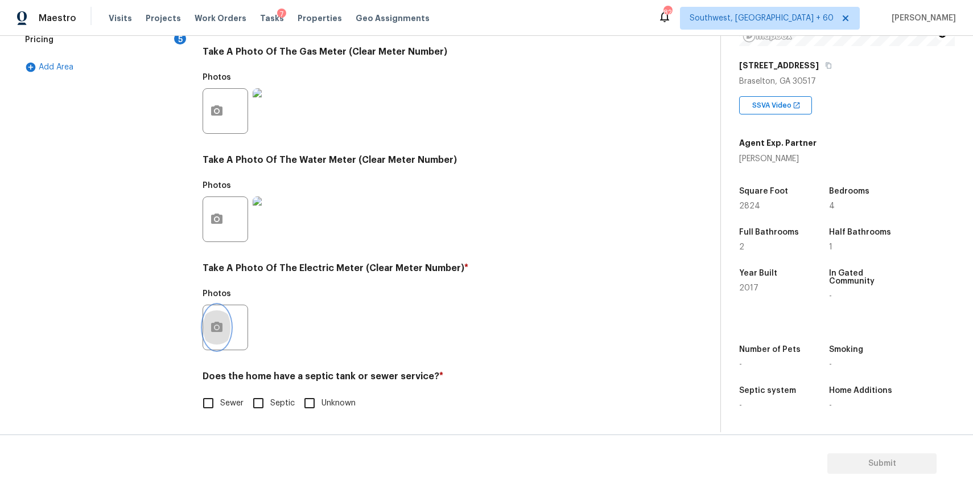
click at [223, 321] on icon "button" at bounding box center [217, 327] width 14 height 14
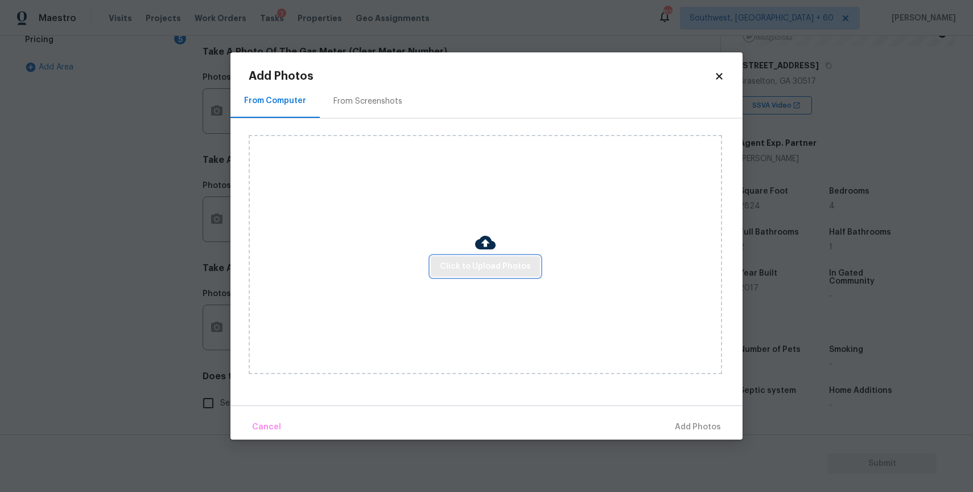
click at [501, 260] on span "Click to Upload Photos" at bounding box center [485, 267] width 91 height 14
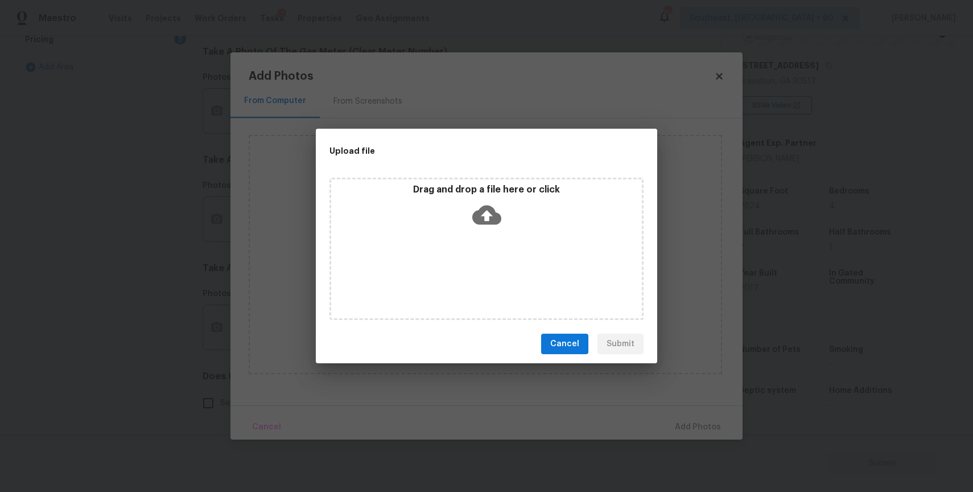
click at [474, 223] on icon at bounding box center [486, 214] width 29 height 29
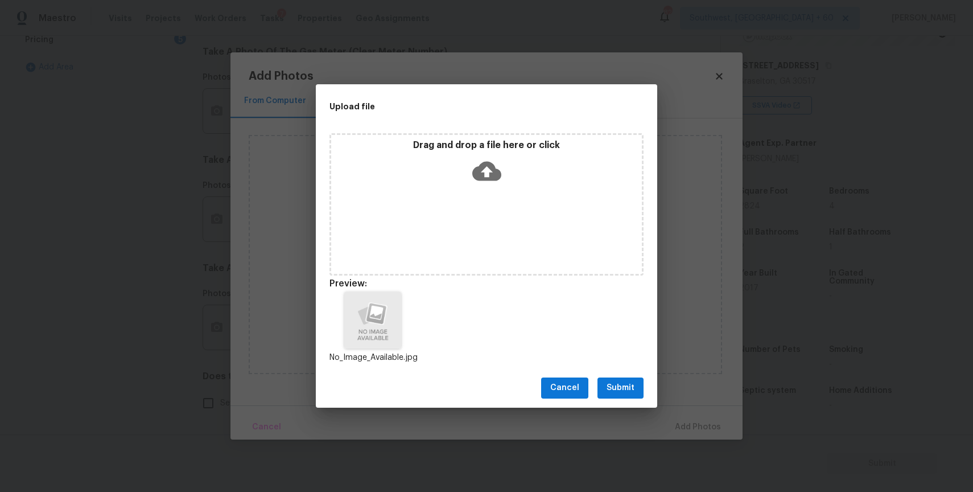
click at [611, 398] on button "Submit" at bounding box center [621, 387] width 46 height 21
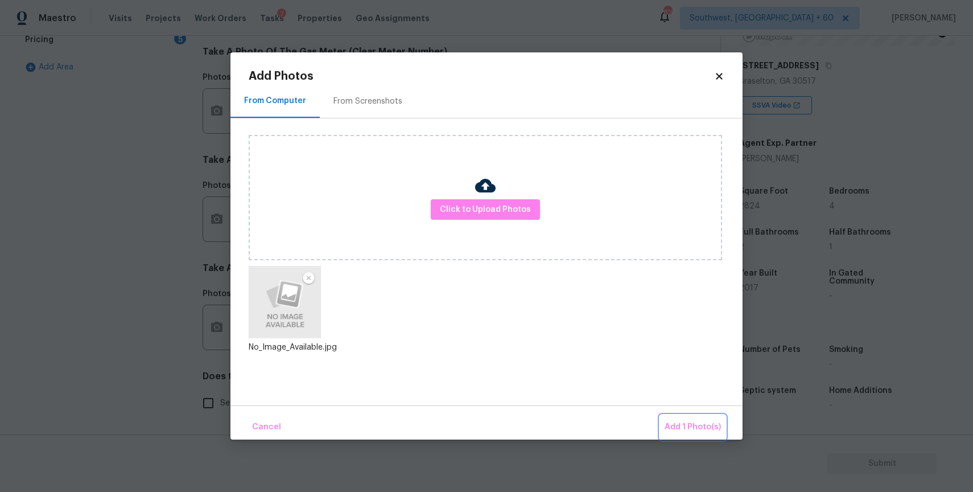
click at [675, 424] on span "Add 1 Photo(s)" at bounding box center [693, 427] width 56 height 14
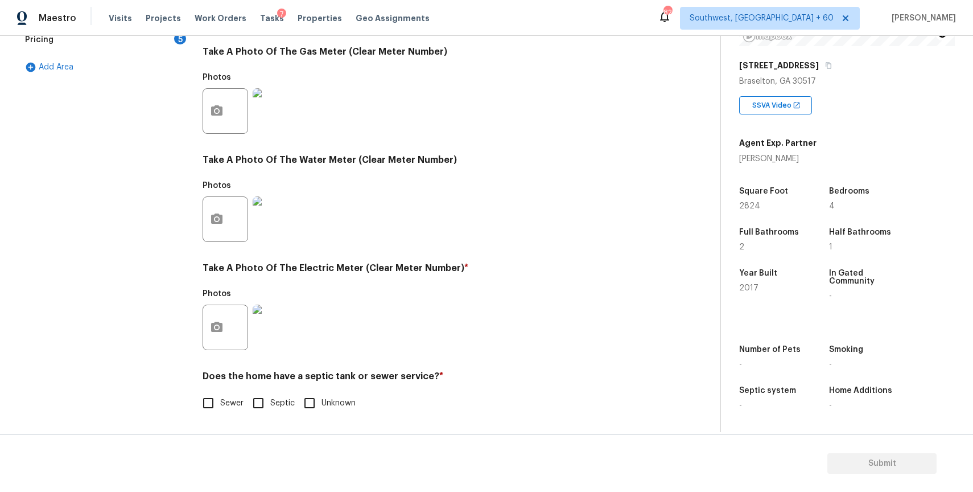
click at [227, 402] on span "Sewer" at bounding box center [231, 403] width 23 height 12
click at [220, 402] on input "Sewer" at bounding box center [208, 403] width 24 height 24
checkbox input "true"
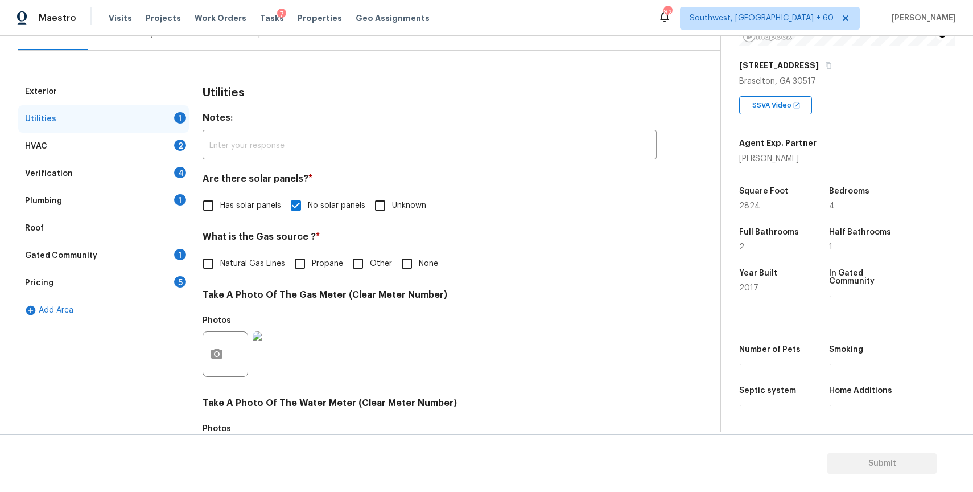
scroll to position [0, 0]
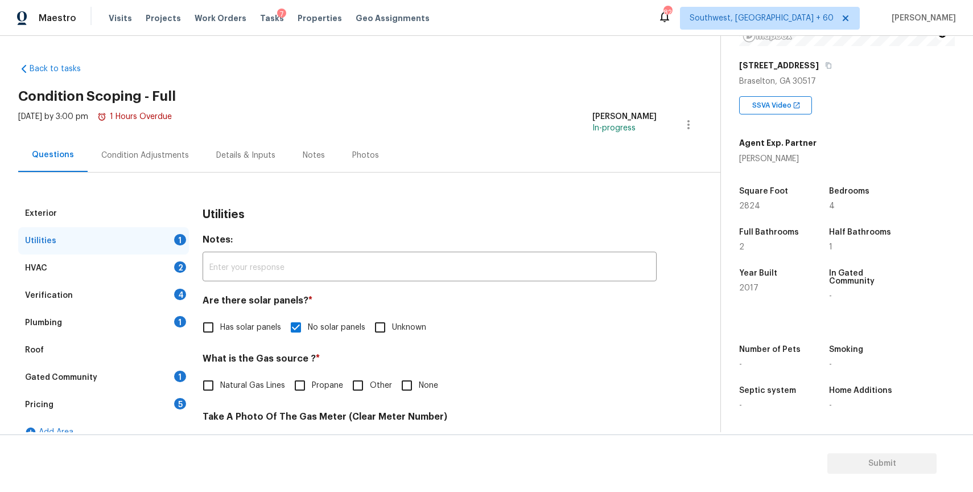
click at [134, 254] on div "HVAC 2" at bounding box center [103, 267] width 171 height 27
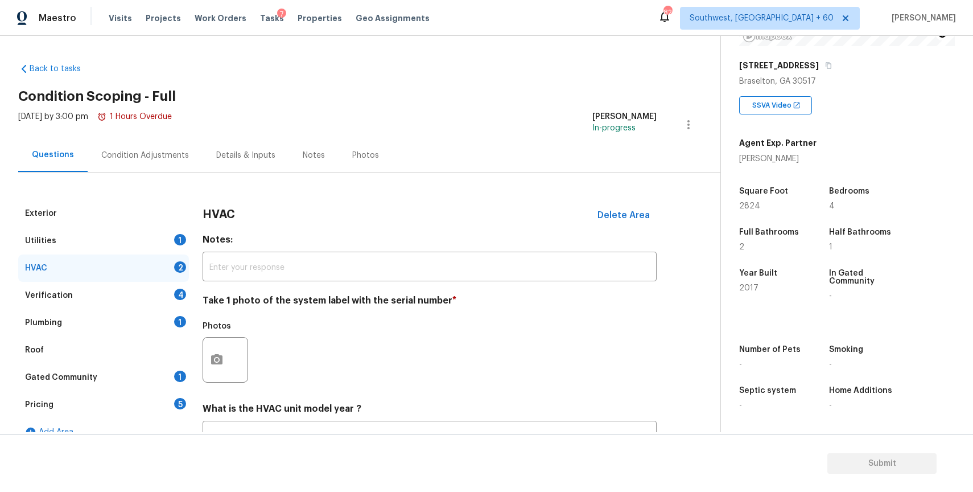
click at [176, 248] on div "Utilities 1" at bounding box center [103, 240] width 171 height 27
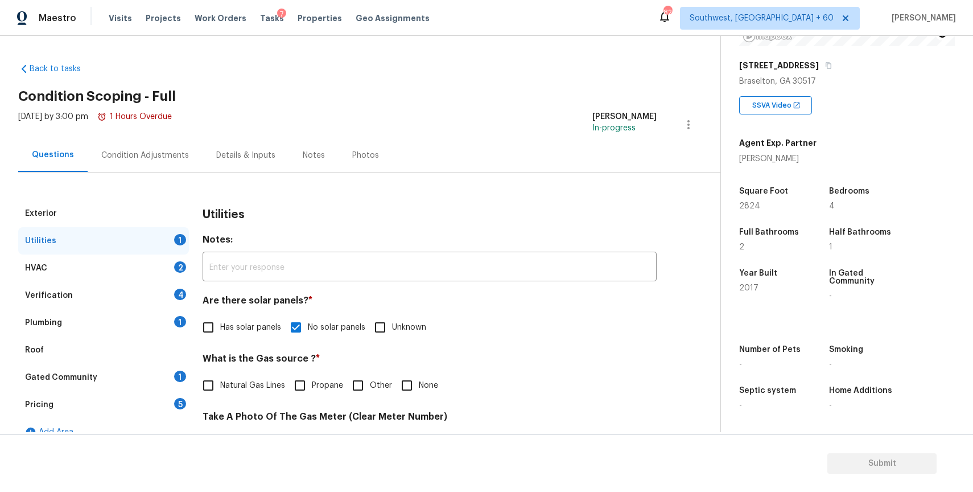
click at [116, 268] on div "HVAC 2" at bounding box center [103, 267] width 171 height 27
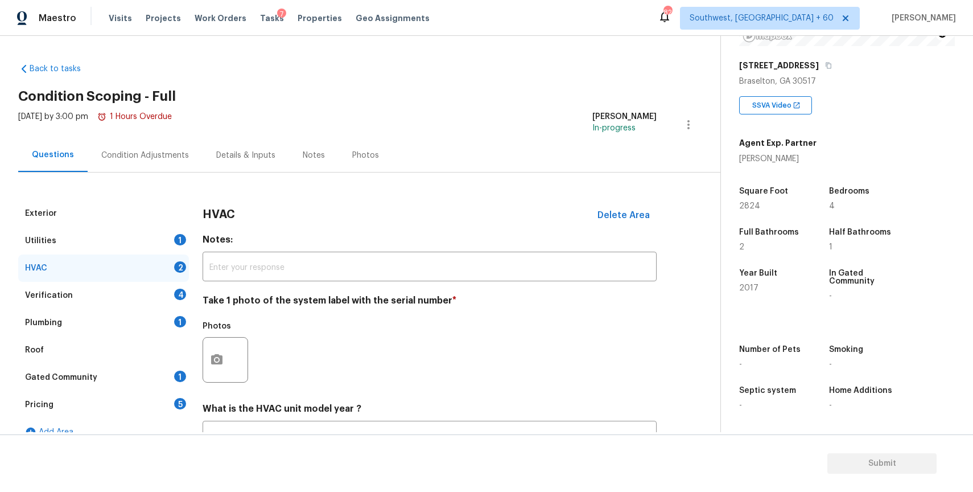
scroll to position [94, 0]
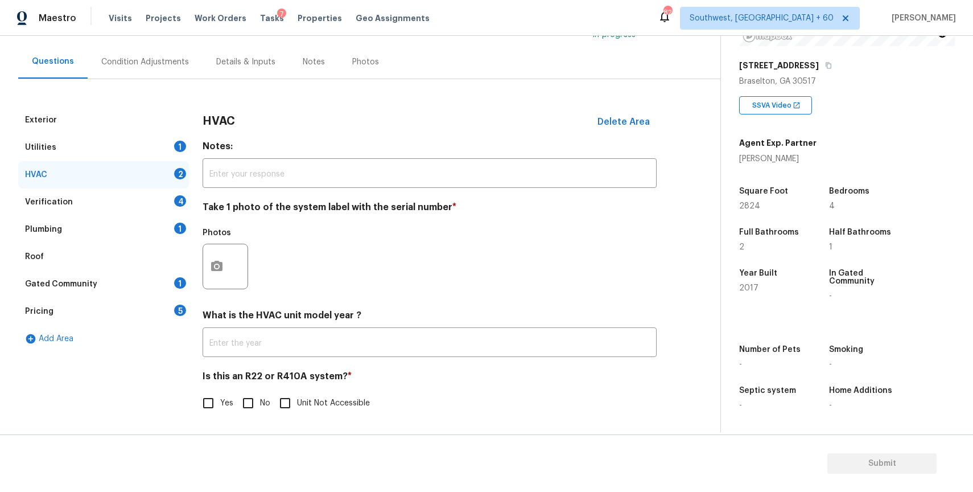
click at [291, 326] on div "What is the HVAC unit model year ? ​" at bounding box center [430, 333] width 454 height 47
click at [321, 339] on input "text" at bounding box center [430, 343] width 454 height 27
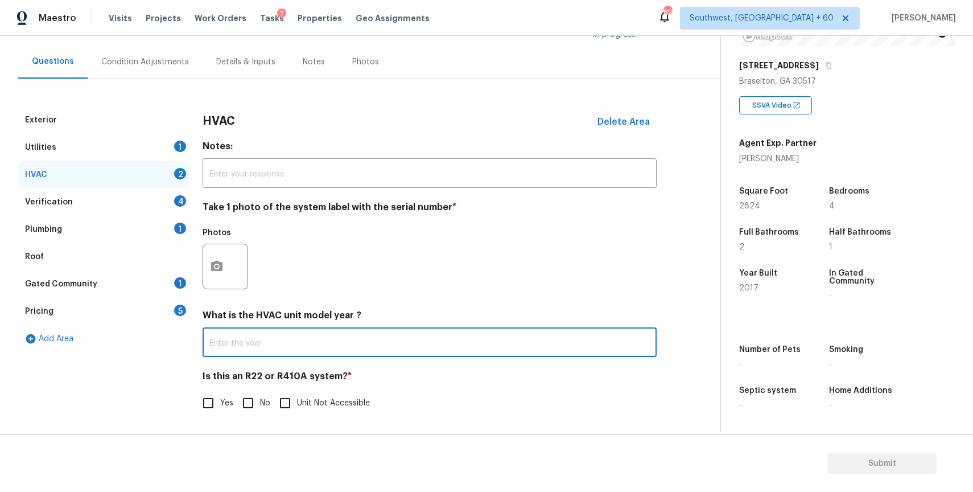
click at [249, 401] on input "No" at bounding box center [248, 403] width 24 height 24
checkbox input "true"
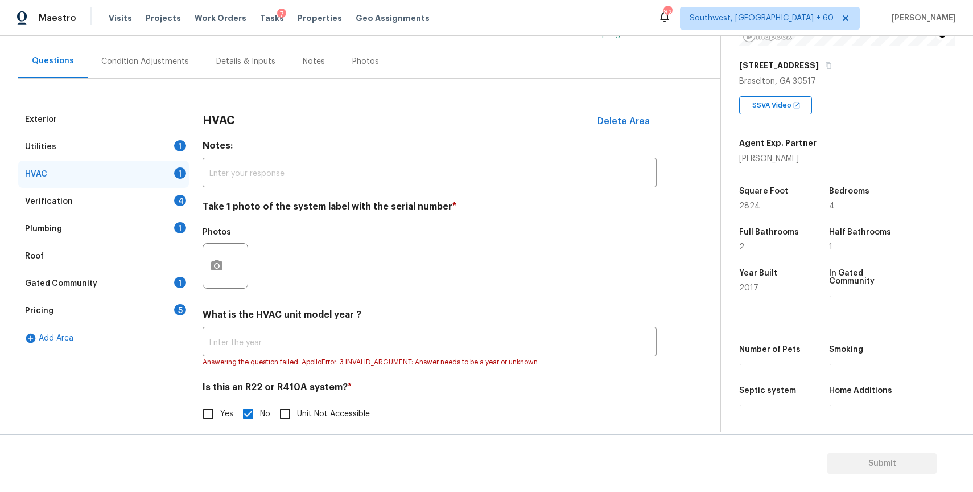
click at [175, 186] on div "HVAC 1" at bounding box center [103, 174] width 171 height 27
click at [173, 209] on div "Verification 4" at bounding box center [103, 201] width 171 height 27
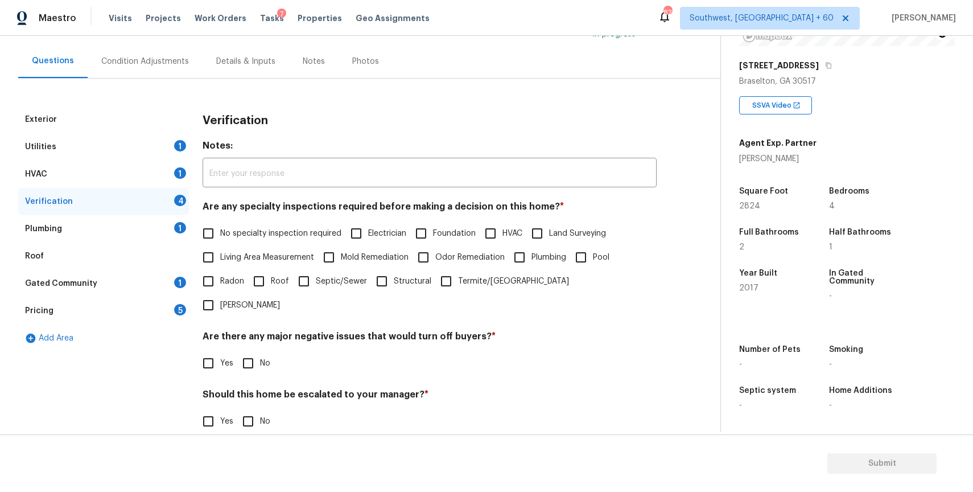
click at [295, 222] on label "No specialty inspection required" at bounding box center [268, 233] width 145 height 24
click at [220, 222] on input "No specialty inspection required" at bounding box center [208, 233] width 24 height 24
checkbox input "true"
click at [259, 351] on input "No" at bounding box center [248, 363] width 24 height 24
checkbox input "true"
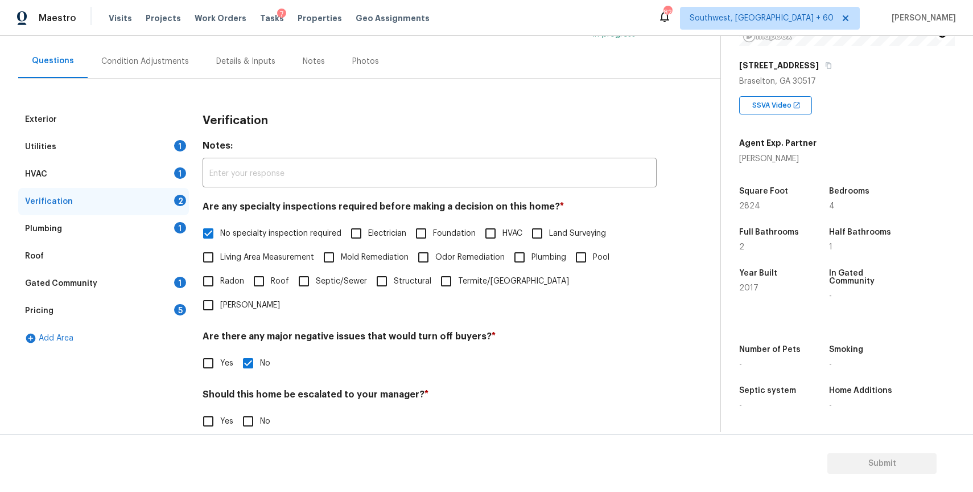
click at [249, 409] on input "No" at bounding box center [248, 421] width 24 height 24
checkbox input "true"
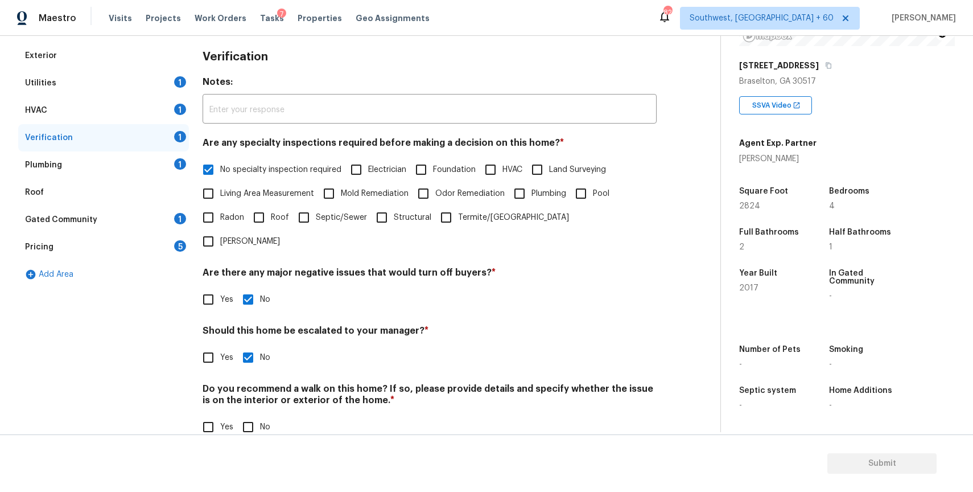
click at [255, 415] on input "No" at bounding box center [248, 427] width 24 height 24
checkbox input "true"
click at [156, 162] on div "Plumbing 1" at bounding box center [103, 164] width 171 height 27
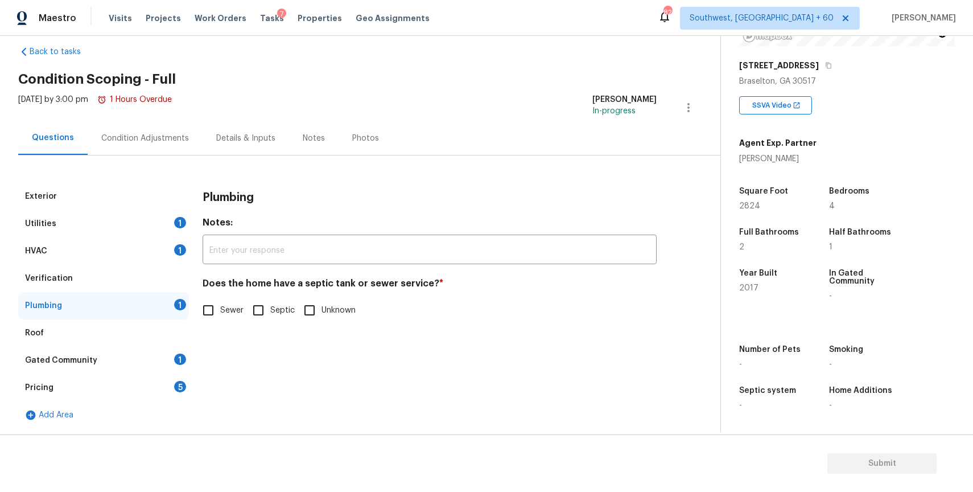
click at [202, 307] on input "Sewer" at bounding box center [208, 310] width 24 height 24
checkbox input "true"
click at [139, 366] on div "Gated Community 1" at bounding box center [103, 360] width 171 height 27
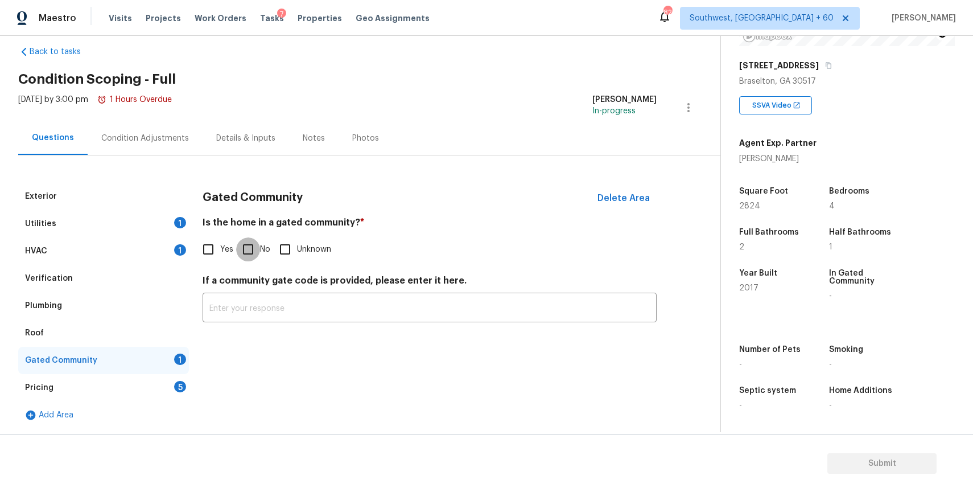
click at [253, 245] on input "No" at bounding box center [248, 249] width 24 height 24
checkbox input "true"
click at [177, 377] on div "Pricing 5" at bounding box center [103, 387] width 171 height 27
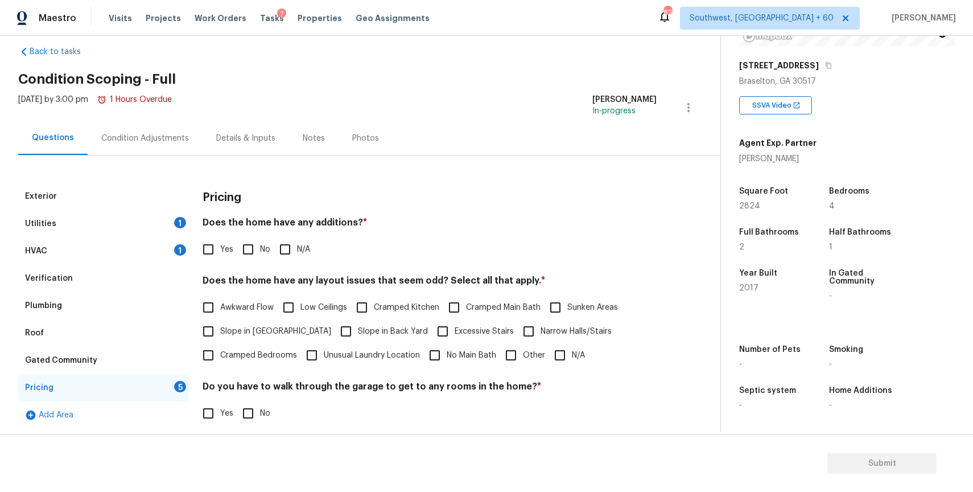
click at [299, 239] on label "N/A" at bounding box center [291, 249] width 37 height 24
click at [297, 239] on input "N/A" at bounding box center [285, 249] width 24 height 24
checkbox input "true"
click at [572, 356] on span "N/A" at bounding box center [578, 356] width 13 height 12
click at [572, 356] on input "N/A" at bounding box center [560, 355] width 24 height 24
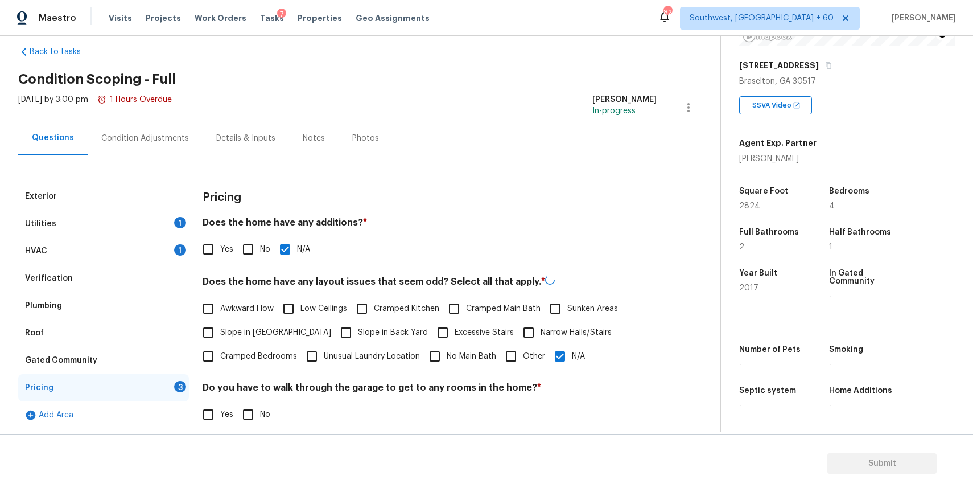
click at [572, 356] on span "N/A" at bounding box center [578, 357] width 13 height 12
click at [572, 356] on input "N/A" at bounding box center [560, 356] width 24 height 24
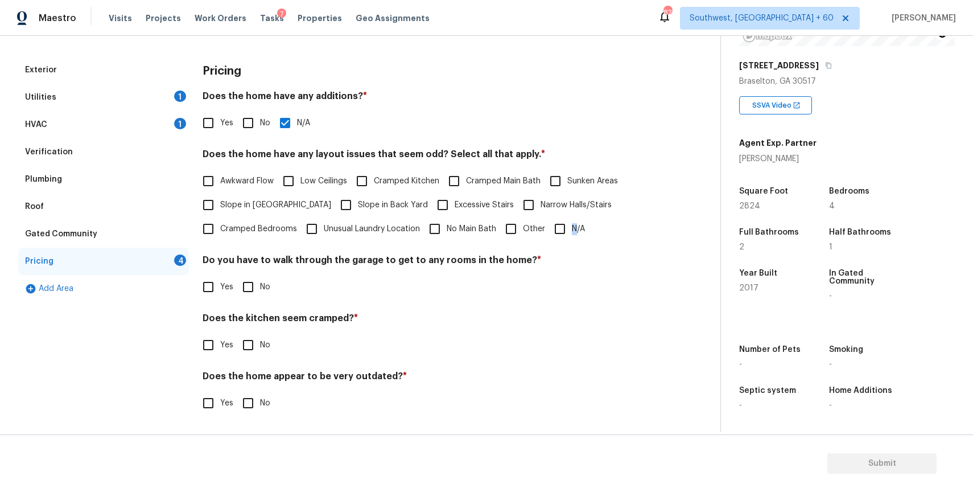
click at [560, 223] on input "N/A" at bounding box center [560, 229] width 24 height 24
checkbox input "true"
click at [245, 286] on input "No" at bounding box center [248, 287] width 24 height 24
checkbox input "true"
click at [243, 339] on input "No" at bounding box center [248, 345] width 24 height 24
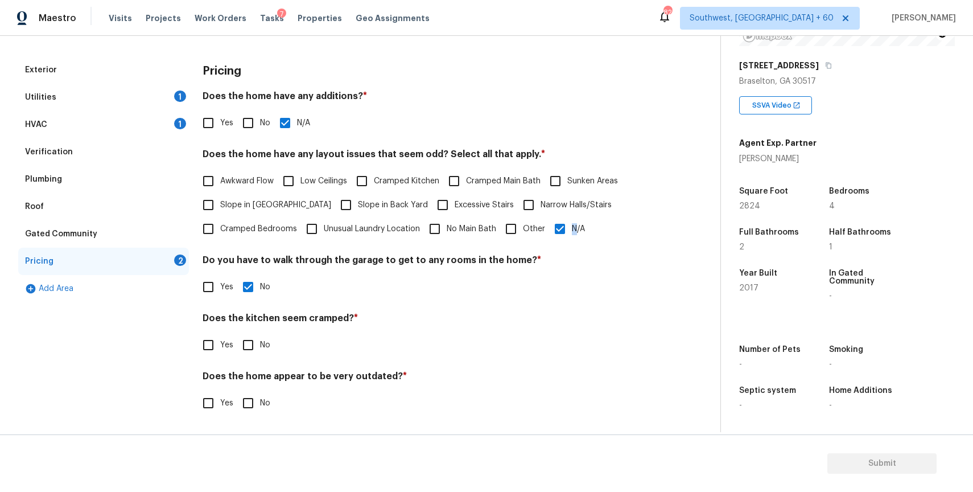
checkbox input "true"
click at [263, 388] on div "Does the home appear to be very outdated? * Yes No" at bounding box center [430, 393] width 454 height 44
click at [262, 397] on span "No" at bounding box center [265, 403] width 10 height 12
click at [260, 397] on input "No" at bounding box center [248, 403] width 24 height 24
checkbox input "true"
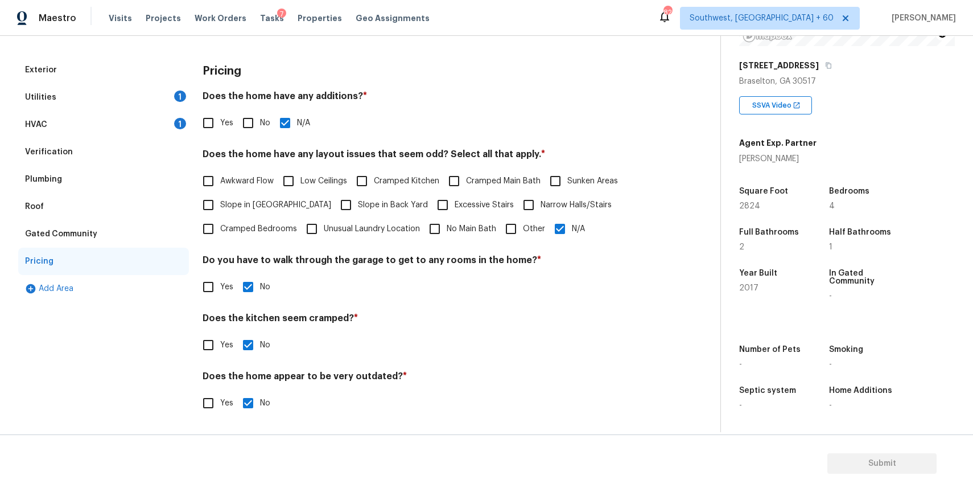
scroll to position [0, 0]
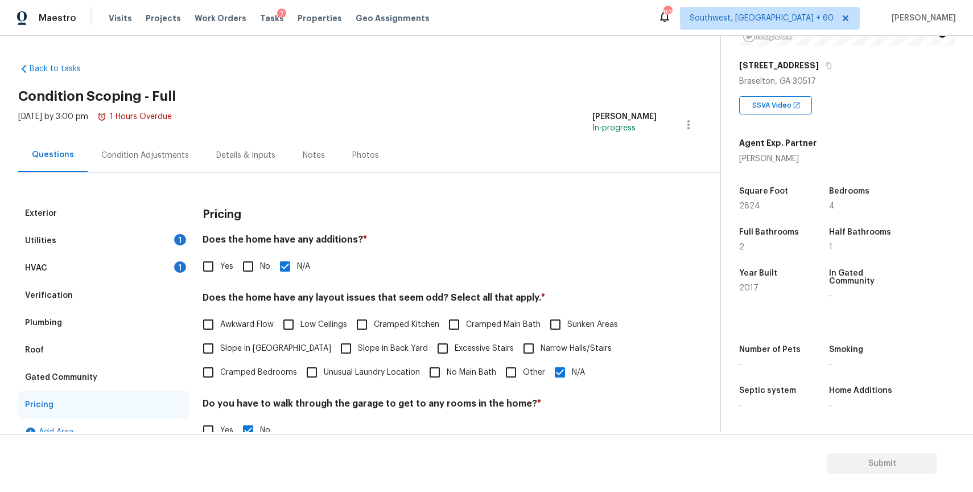
click at [530, 77] on div "Back to tasks Condition Scoping - Full Mon, Aug 25 2025 by 3:00 pm 1 Hours Over…" at bounding box center [369, 314] width 702 height 521
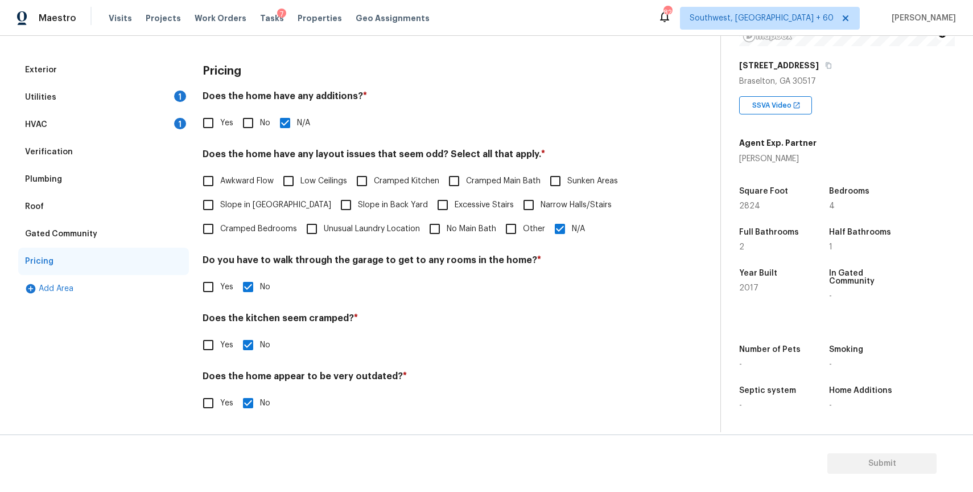
click at [150, 108] on div "Utilities 1" at bounding box center [103, 97] width 171 height 27
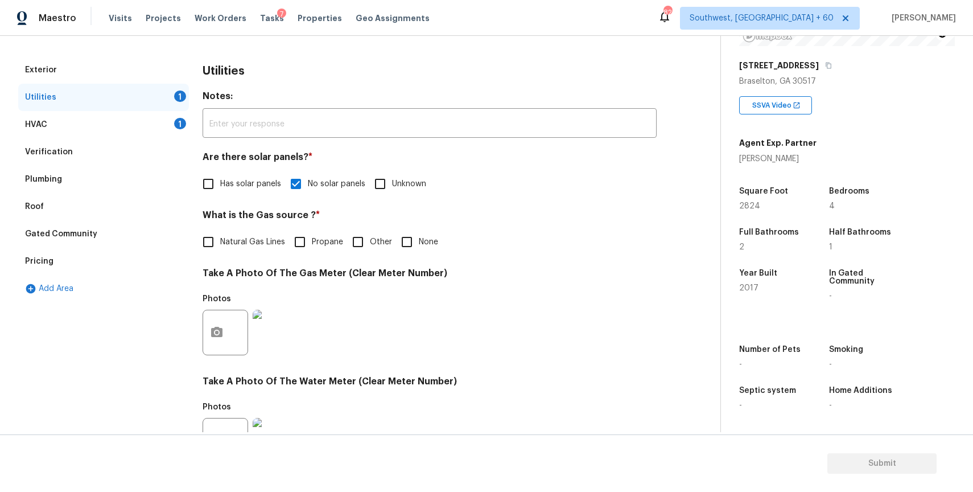
click at [231, 240] on span "Natural Gas Lines" at bounding box center [252, 242] width 65 height 12
click at [220, 240] on input "Natural Gas Lines" at bounding box center [208, 242] width 24 height 24
checkbox input "true"
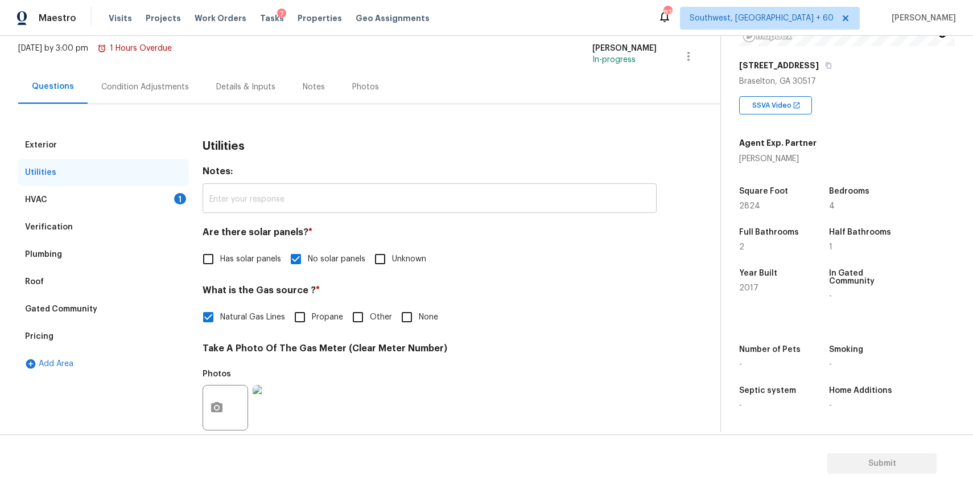
scroll to position [0, 0]
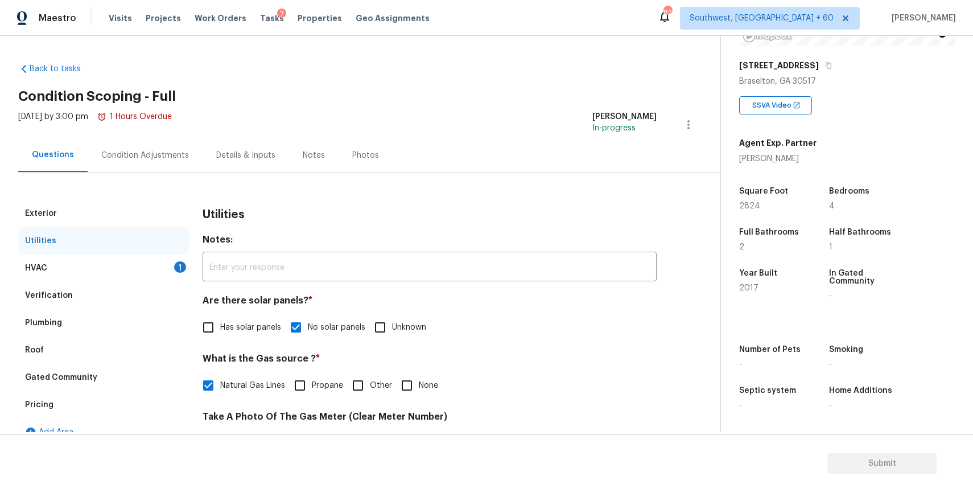
click at [131, 282] on div "Verification" at bounding box center [103, 295] width 171 height 27
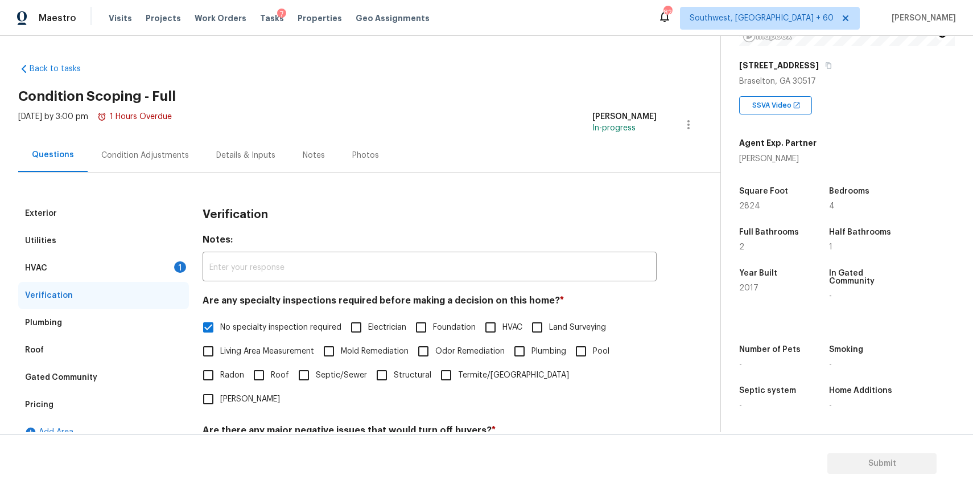
click at [170, 272] on div "HVAC 1" at bounding box center [103, 267] width 171 height 27
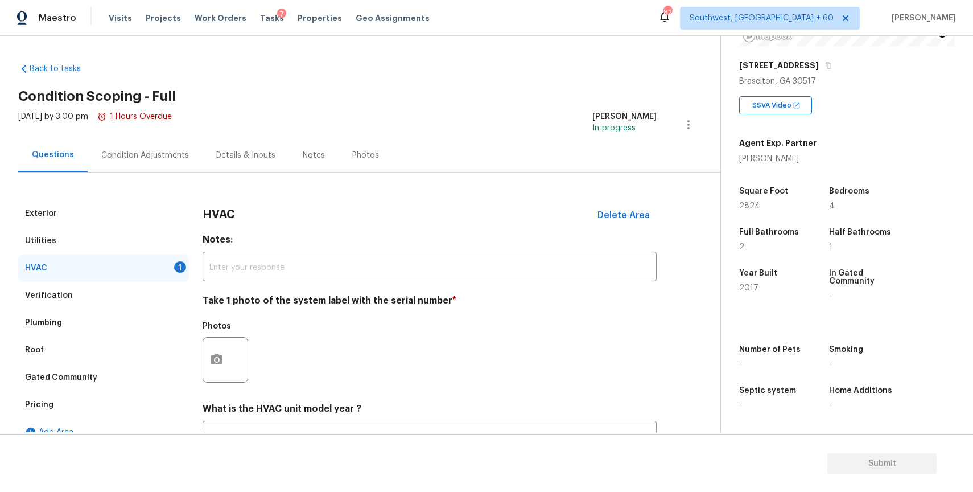
scroll to position [94, 0]
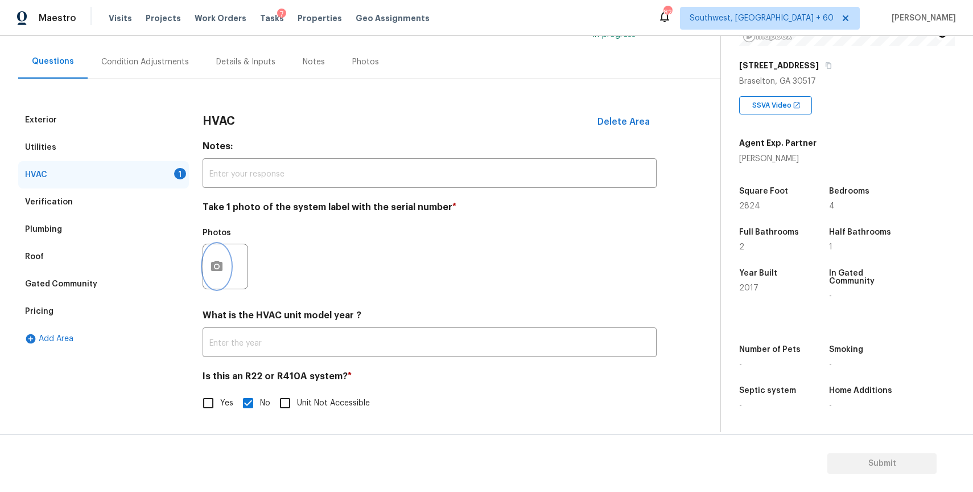
click at [216, 266] on circle "button" at bounding box center [216, 266] width 3 height 3
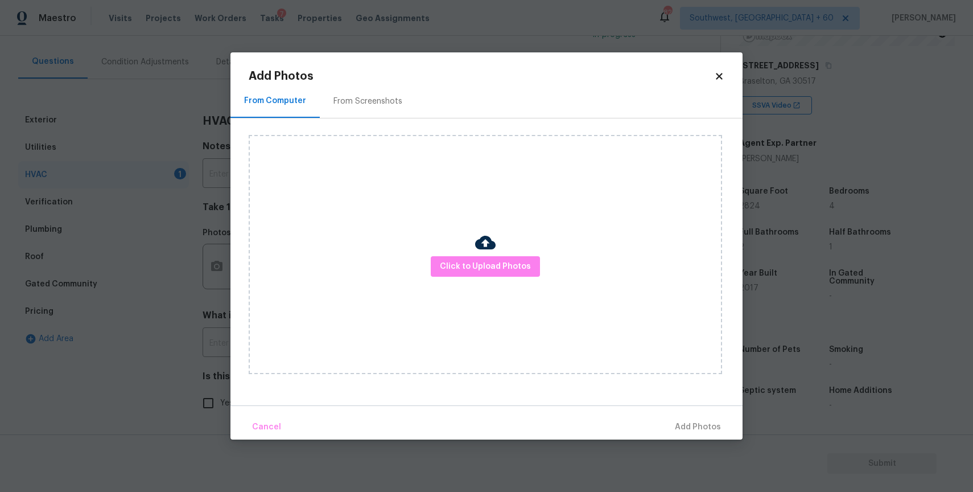
click at [487, 254] on div at bounding box center [485, 244] width 20 height 24
click at [486, 266] on span "Click to Upload Photos" at bounding box center [485, 267] width 91 height 14
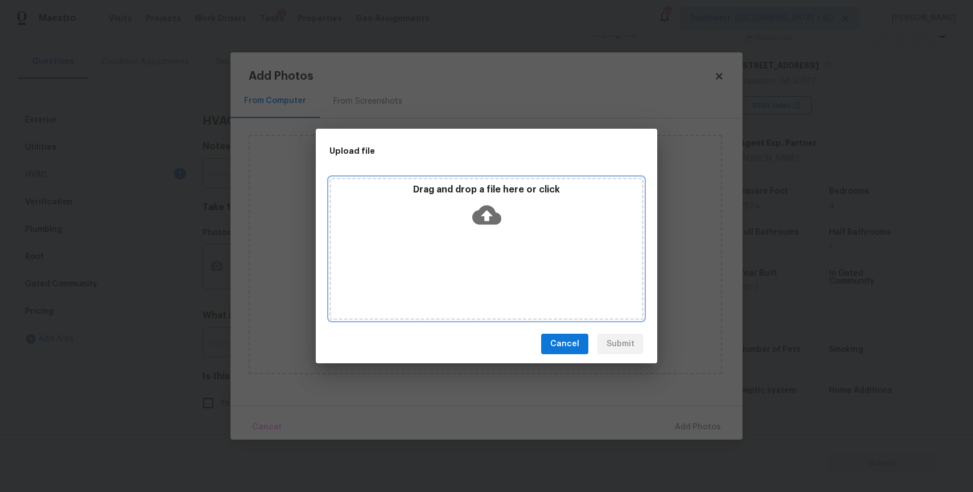
click at [485, 258] on div "Drag and drop a file here or click" at bounding box center [487, 249] width 314 height 142
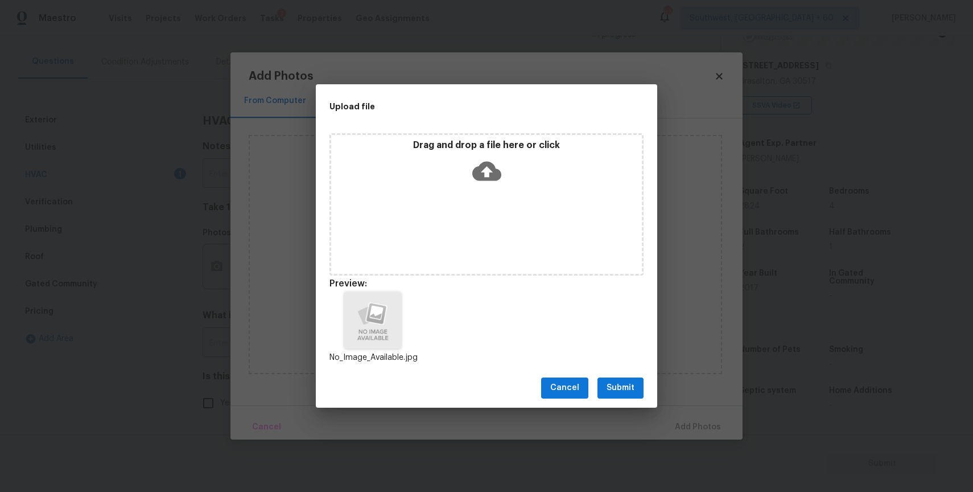
click at [631, 393] on span "Submit" at bounding box center [621, 388] width 28 height 14
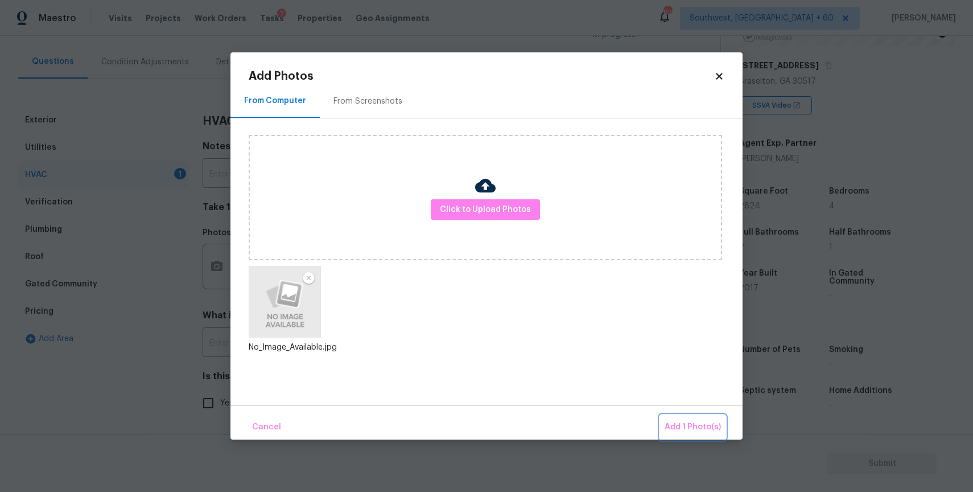
click at [714, 421] on span "Add 1 Photo(s)" at bounding box center [693, 427] width 56 height 14
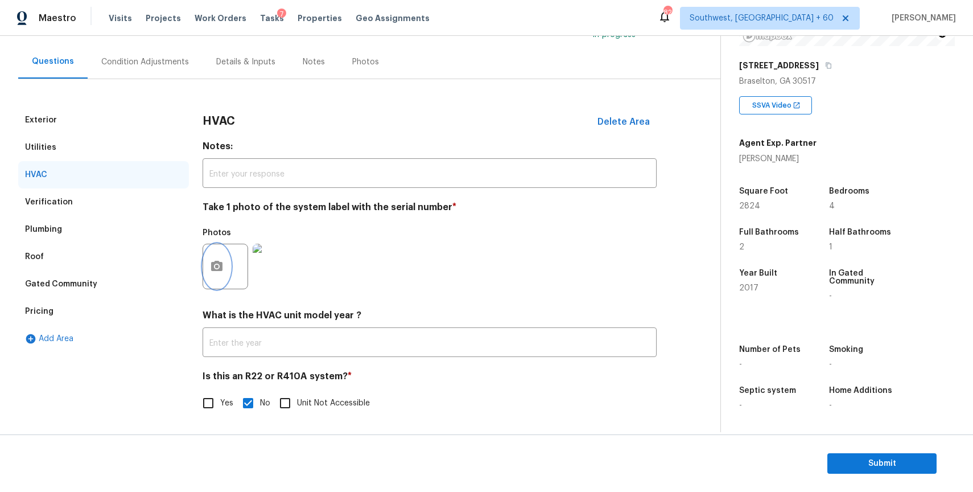
scroll to position [0, 0]
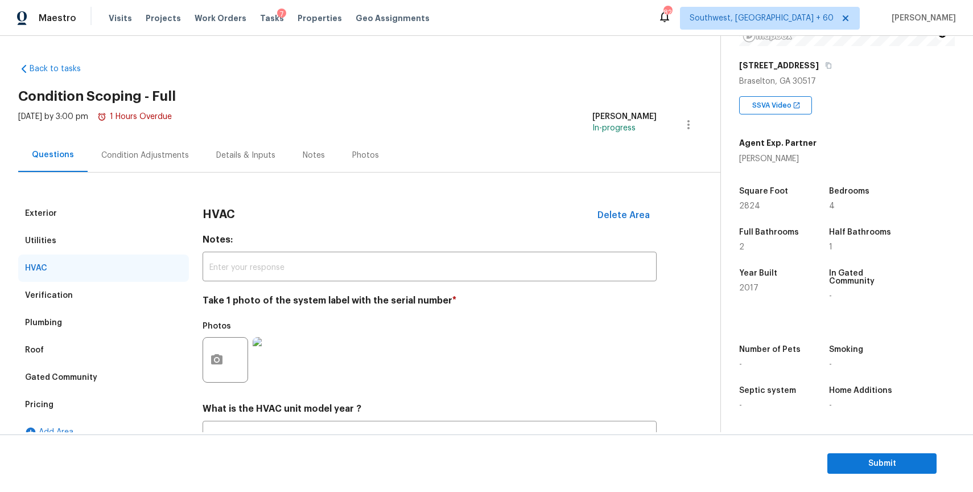
click at [172, 162] on div "Condition Adjustments" at bounding box center [145, 155] width 115 height 34
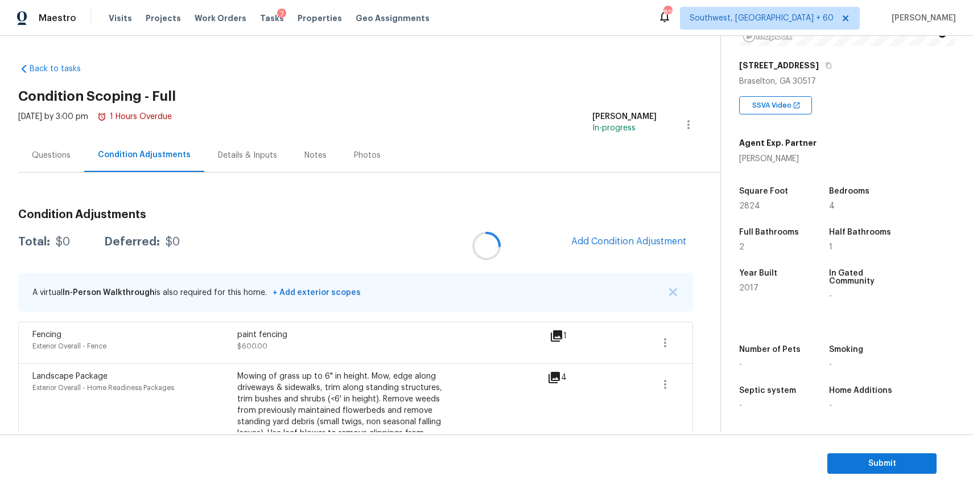
click at [677, 289] on div at bounding box center [486, 246] width 973 height 492
click at [672, 294] on img "button" at bounding box center [673, 292] width 8 height 8
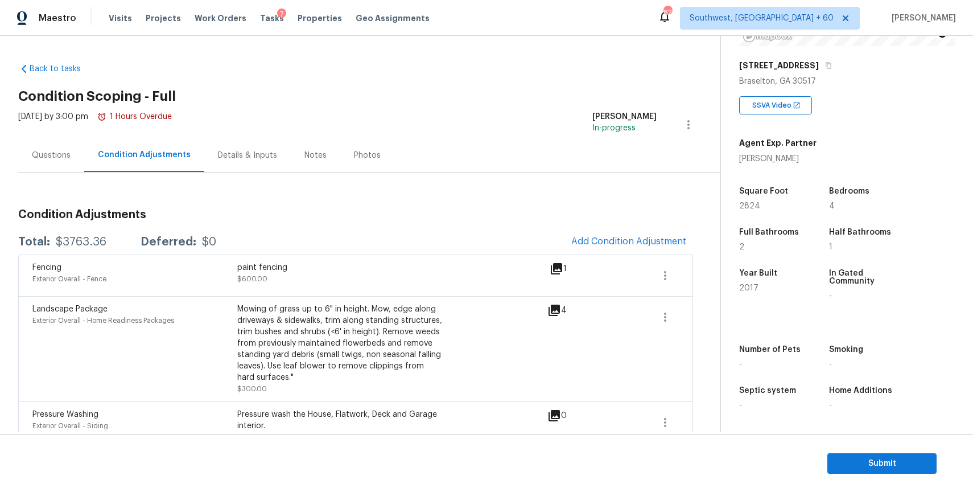
click at [70, 228] on div "Condition Adjustments Total: $3763.36 Deferred: $0 Add Condition Adjustment Fen…" at bounding box center [355, 370] width 675 height 340
click at [83, 235] on div "Total: $3763.36 Deferred: $0 Add Condition Adjustment" at bounding box center [355, 241] width 675 height 25
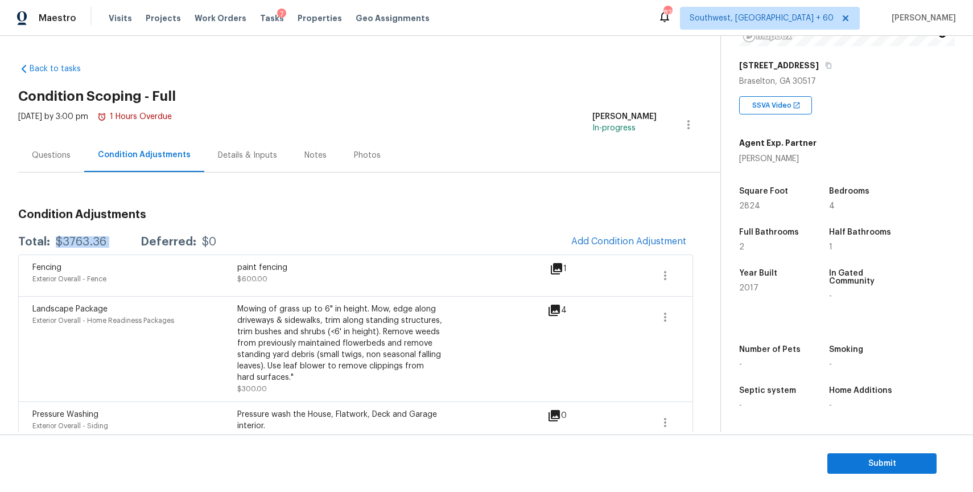
copy div "$3763.36"
click at [48, 151] on div "Questions" at bounding box center [51, 155] width 39 height 11
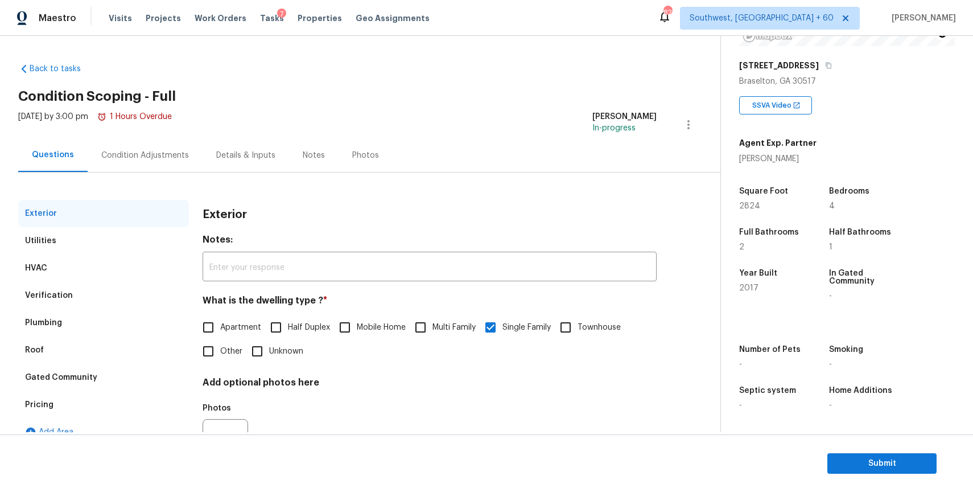
click at [135, 153] on div "Condition Adjustments" at bounding box center [145, 155] width 88 height 11
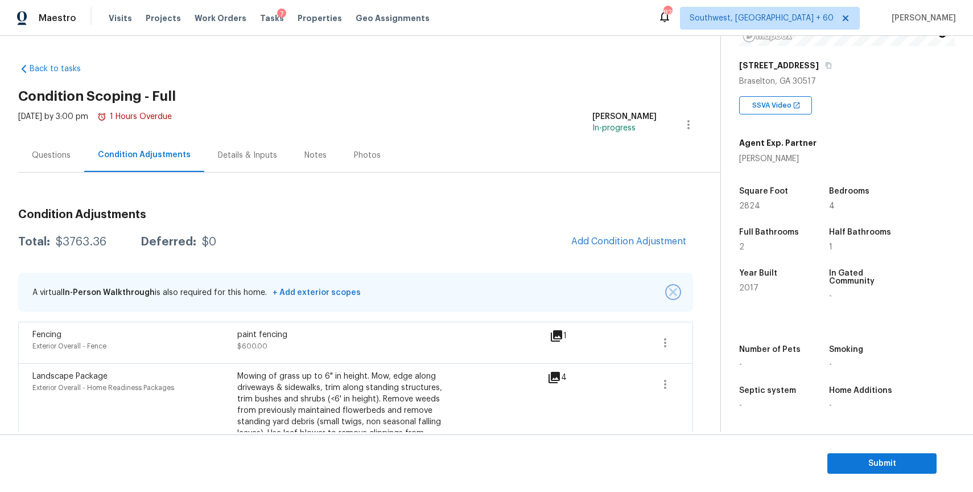
click at [674, 293] on img "button" at bounding box center [673, 292] width 8 height 8
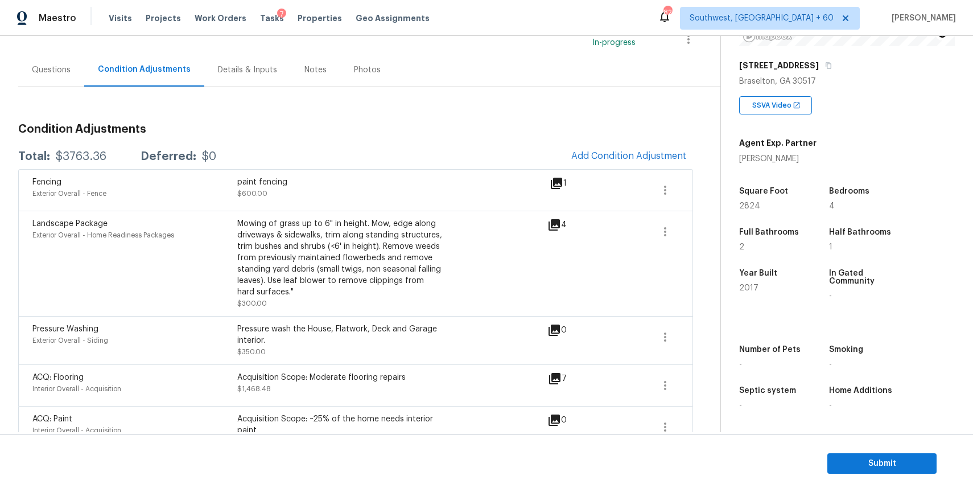
scroll to position [112, 0]
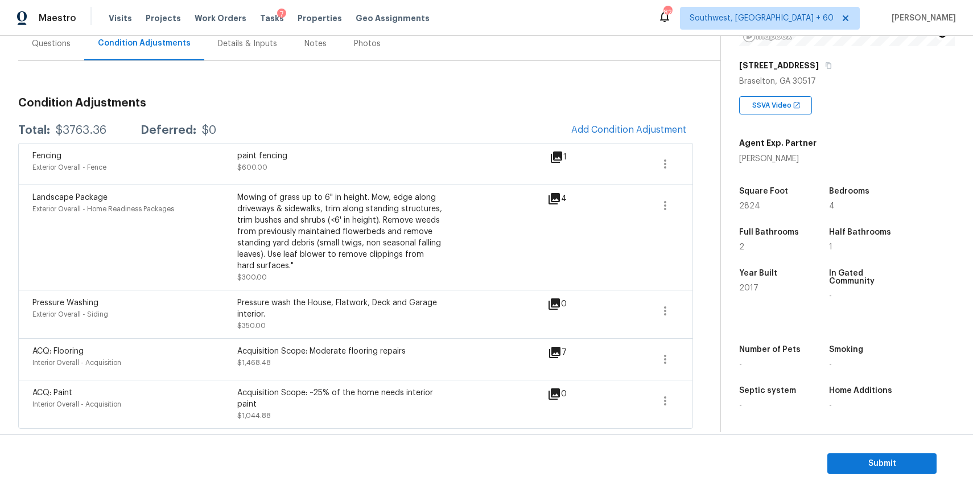
click at [101, 132] on div "$3763.36" at bounding box center [81, 130] width 51 height 11
copy div "$3763.36"
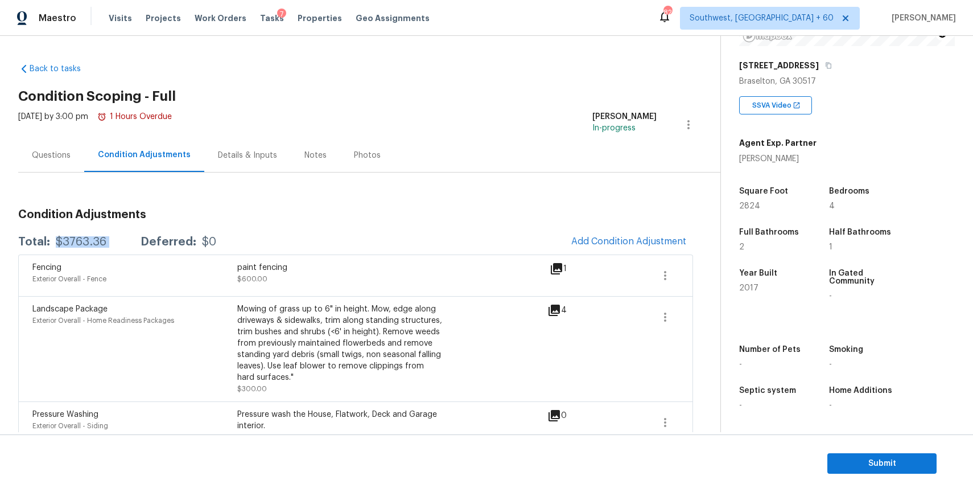
click at [65, 157] on div "Questions" at bounding box center [51, 155] width 39 height 11
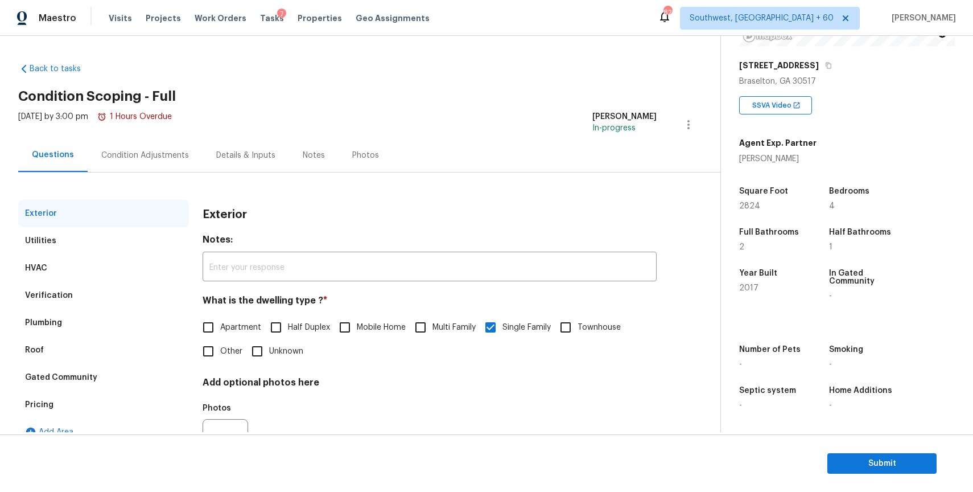
click at [144, 314] on div "Plumbing" at bounding box center [103, 322] width 171 height 27
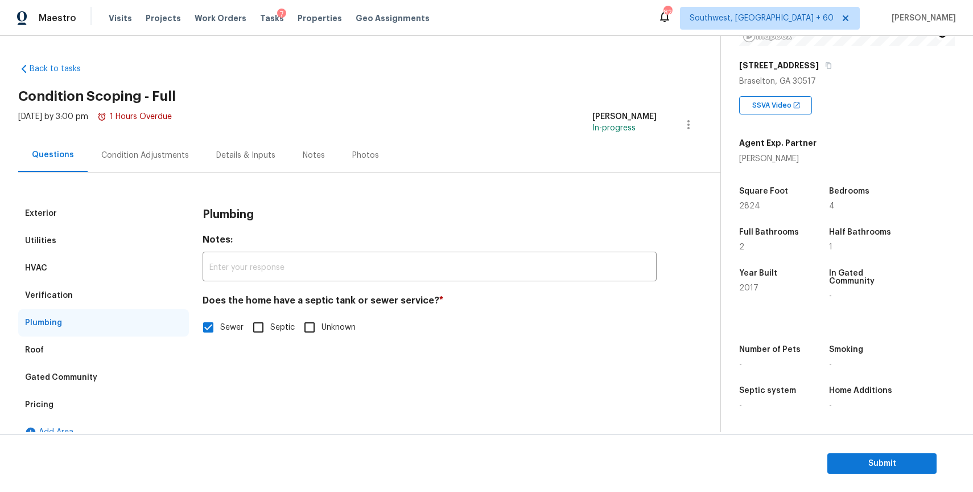
click at [156, 290] on div "Verification" at bounding box center [103, 295] width 171 height 27
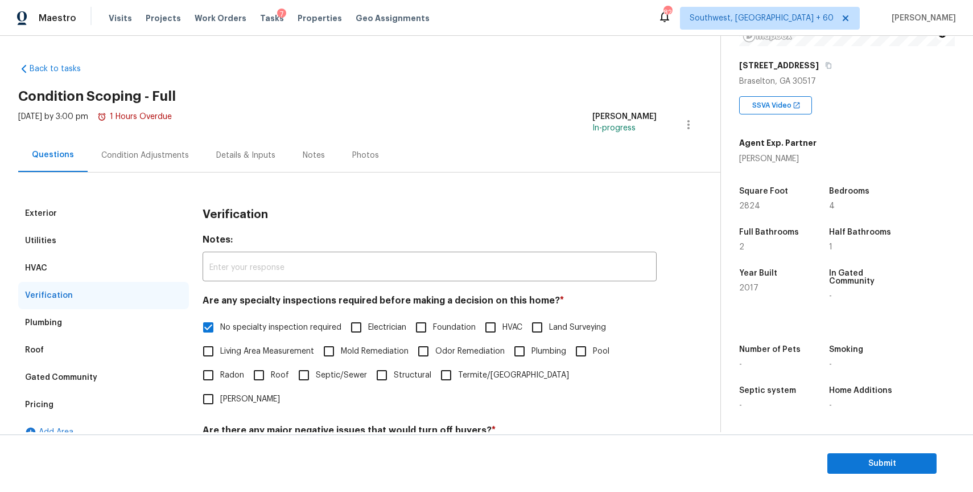
scroll to position [158, 0]
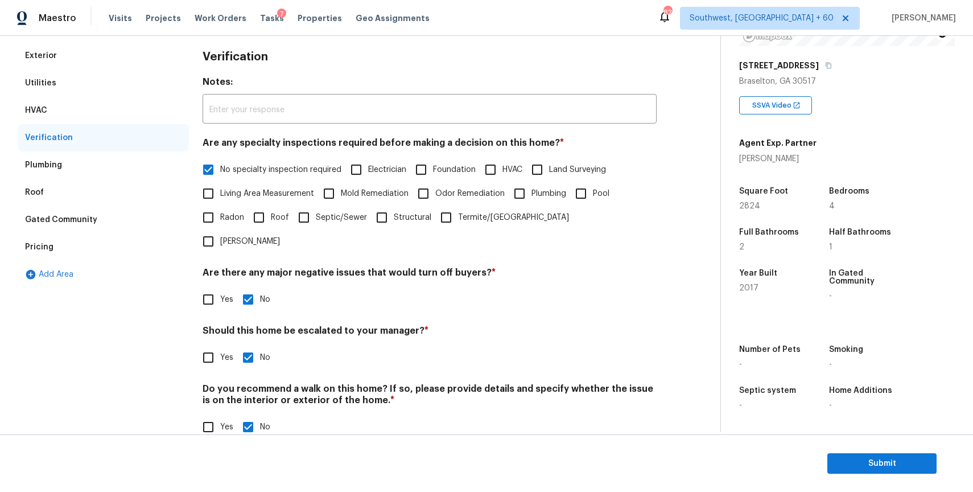
click at [215, 346] on input "Yes" at bounding box center [208, 358] width 24 height 24
checkbox input "true"
checkbox input "false"
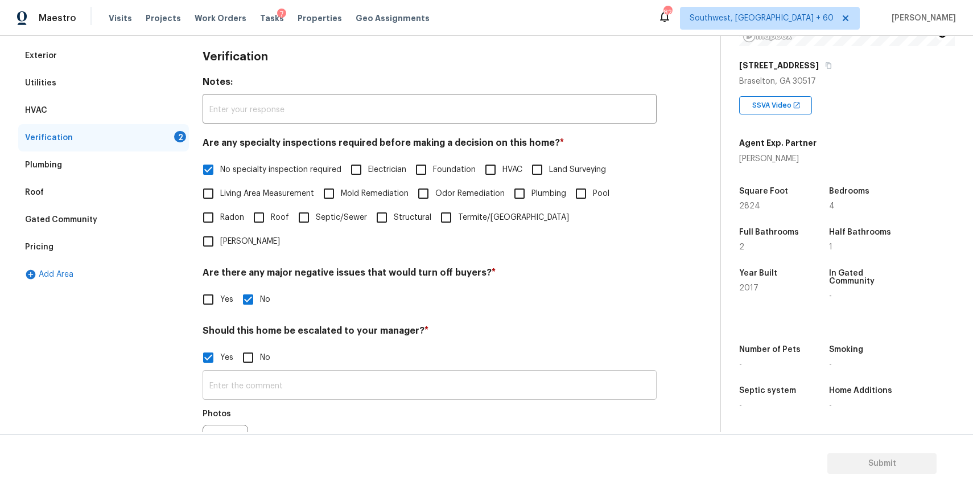
click at [414, 373] on input "text" at bounding box center [430, 386] width 454 height 27
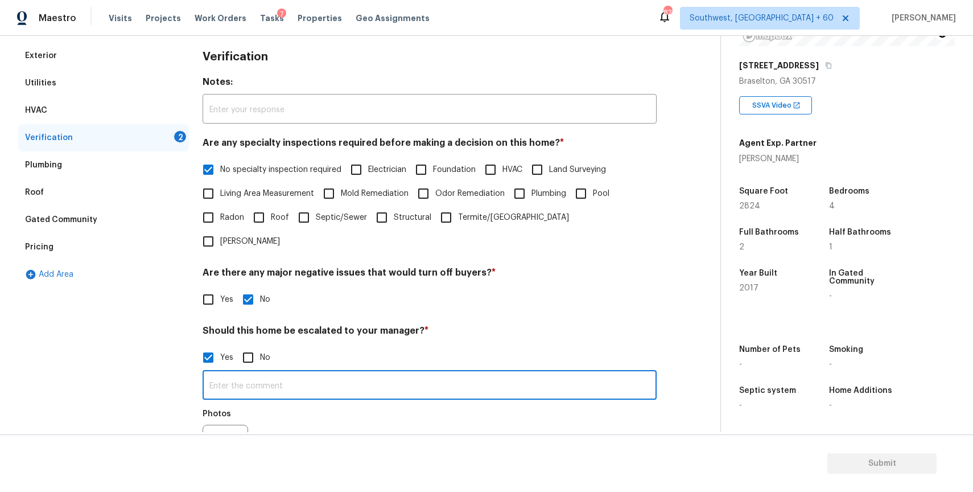
click at [414, 373] on input "text" at bounding box center [430, 386] width 454 height 27
click at [255, 373] on input "last assesement" at bounding box center [430, 386] width 454 height 27
click at [243, 373] on input "last assesement" at bounding box center [430, 386] width 454 height 27
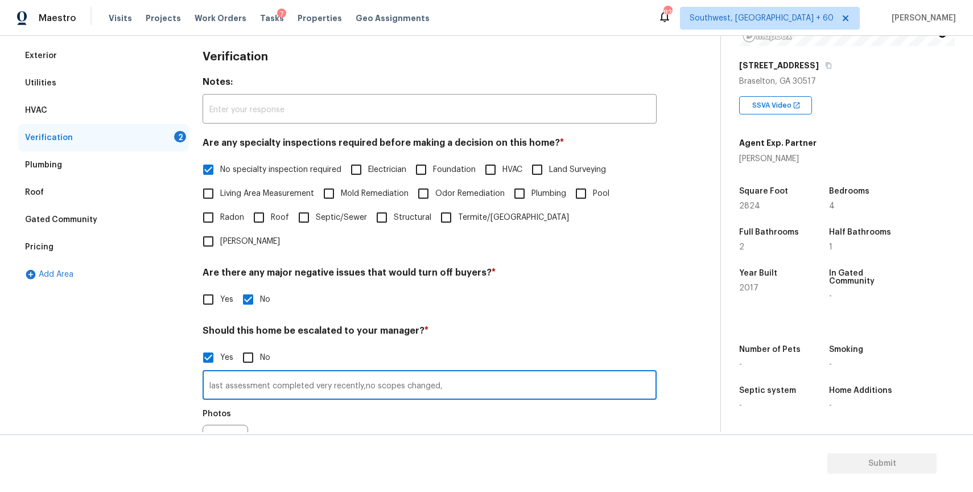
click at [365, 373] on input "last assessment completed very recently,no scopes changed," at bounding box center [430, 386] width 454 height 27
click at [482, 373] on input "last assessment completed very recently, no scopes changed," at bounding box center [430, 386] width 454 height 27
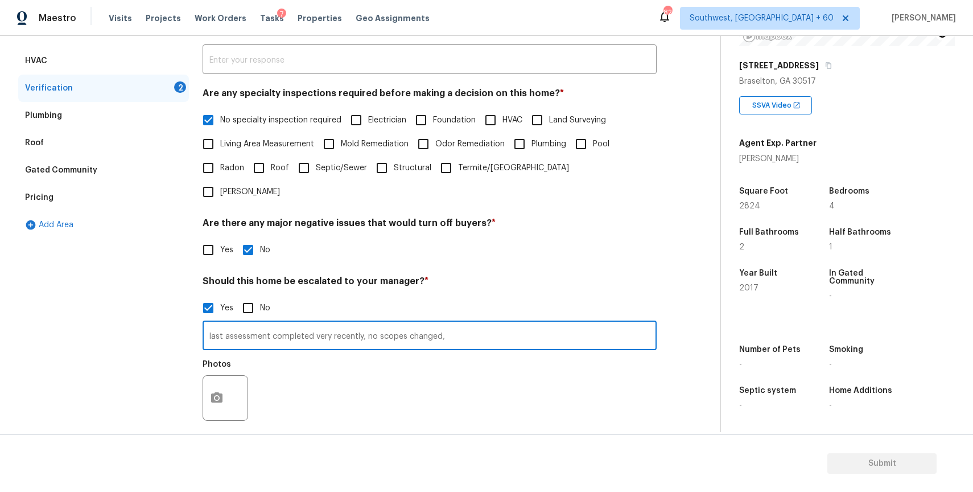
scroll to position [250, 0]
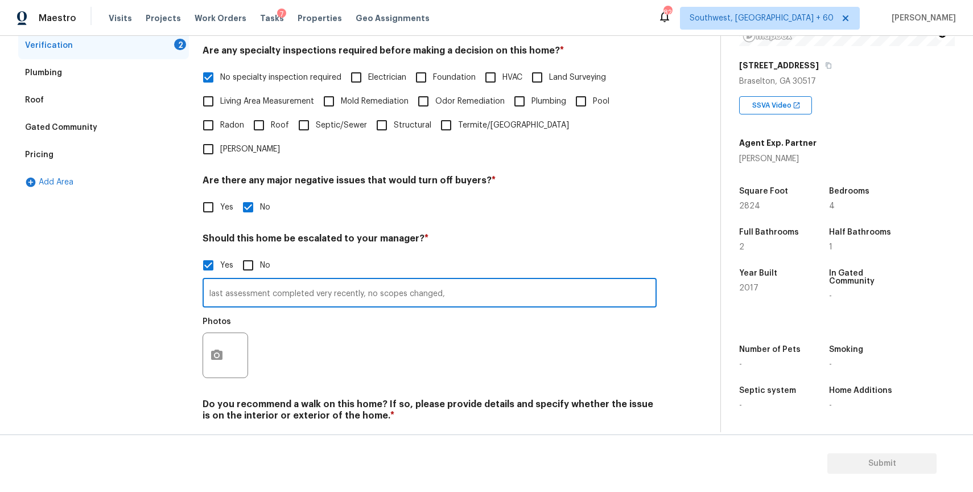
type input "last assessment completed very recently, no scopes changed,"
click at [220, 348] on icon "button" at bounding box center [217, 355] width 14 height 14
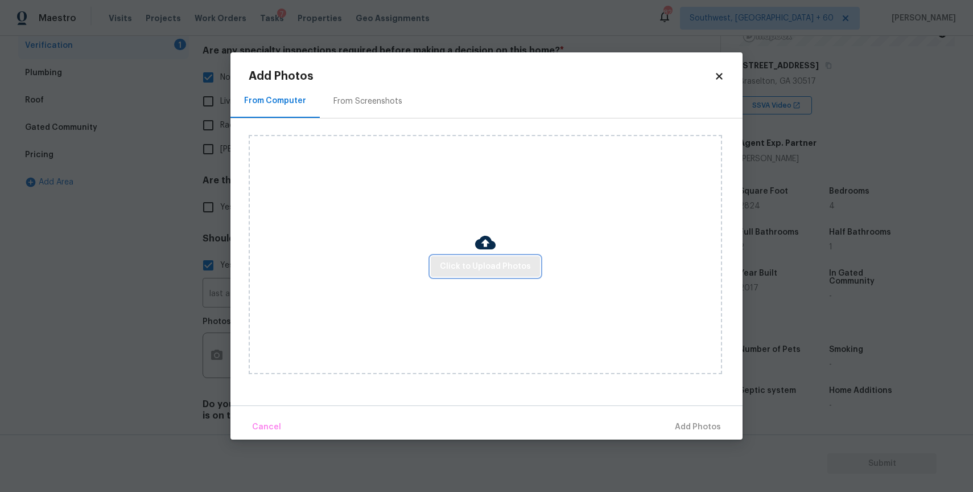
click at [480, 272] on span "Click to Upload Photos" at bounding box center [485, 267] width 91 height 14
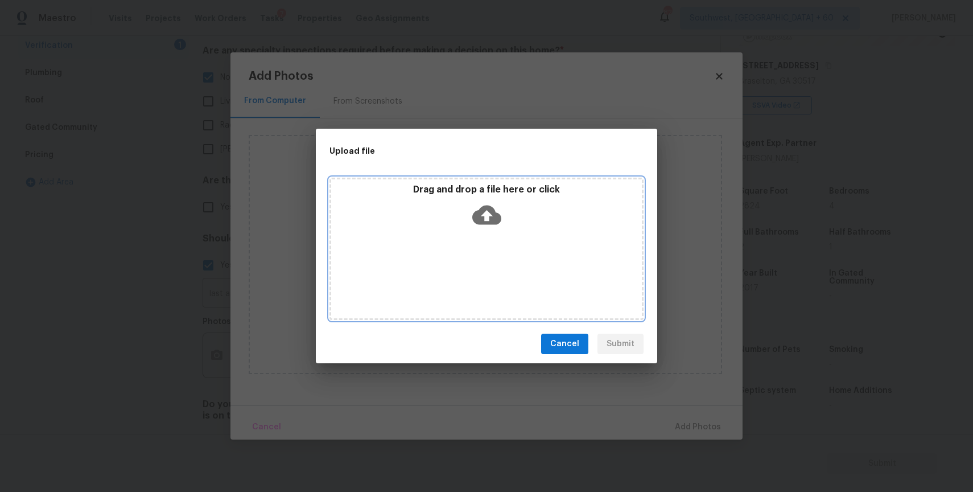
click at [480, 263] on div "Drag and drop a file here or click" at bounding box center [487, 249] width 314 height 142
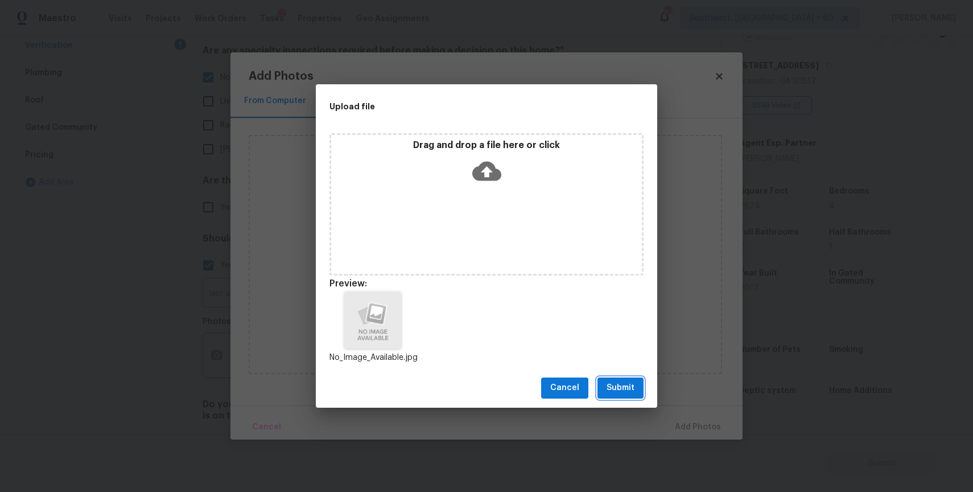
click at [624, 389] on span "Submit" at bounding box center [621, 388] width 28 height 14
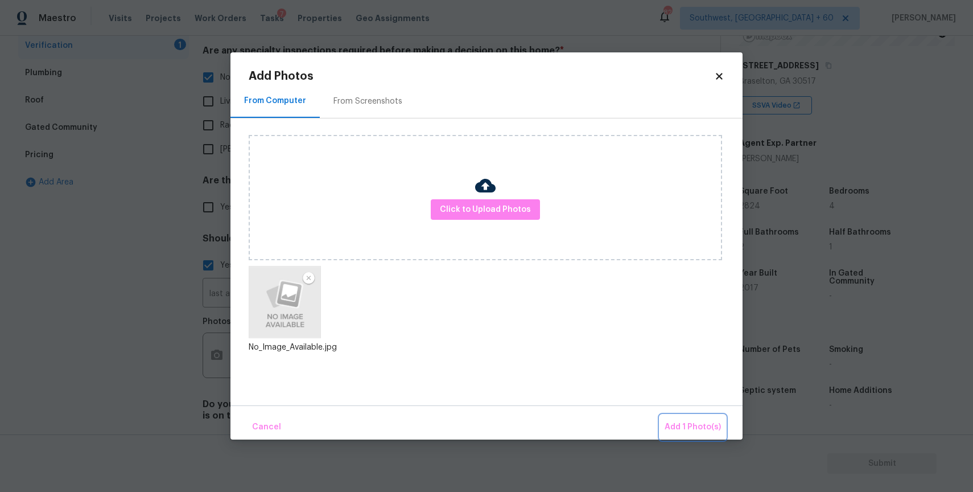
click at [705, 416] on button "Add 1 Photo(s)" at bounding box center [692, 427] width 65 height 24
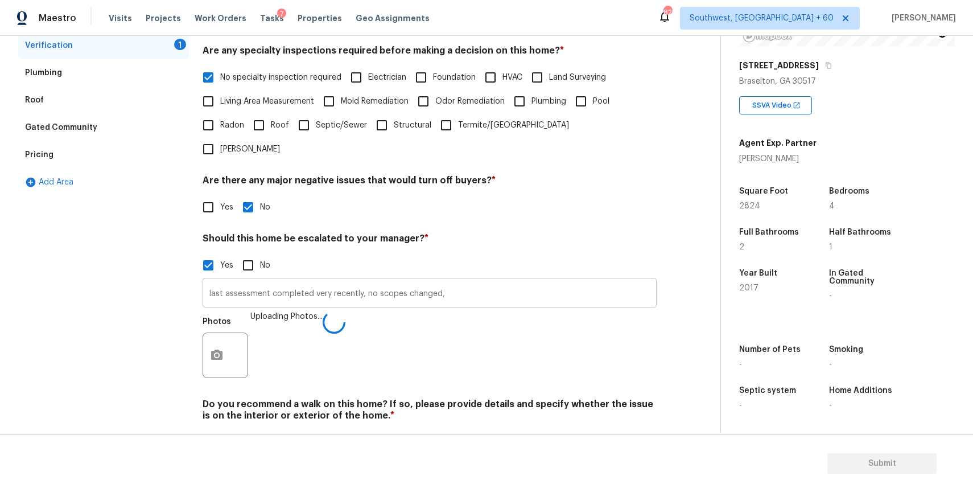
click at [372, 281] on input "last assessment completed very recently, no scopes changed," at bounding box center [430, 294] width 454 height 27
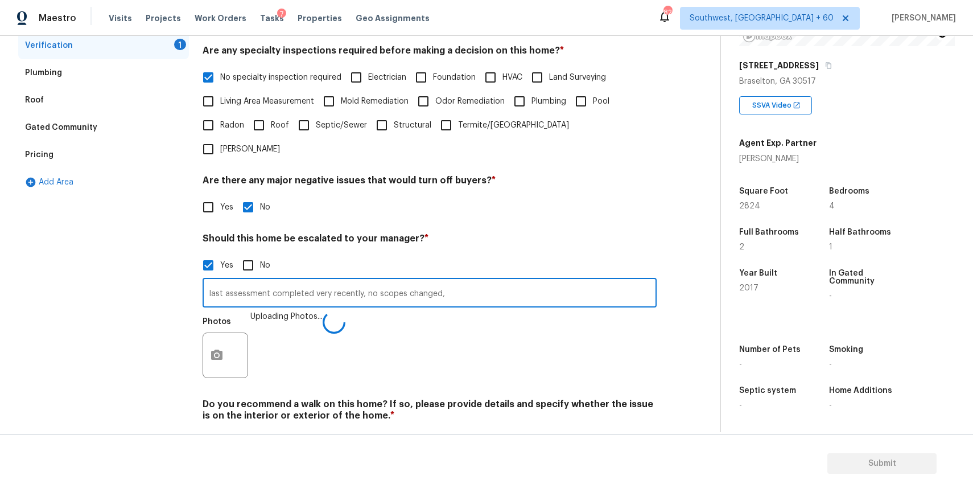
click at [372, 281] on input "last assessment completed very recently, no scopes changed," at bounding box center [430, 294] width 454 height 27
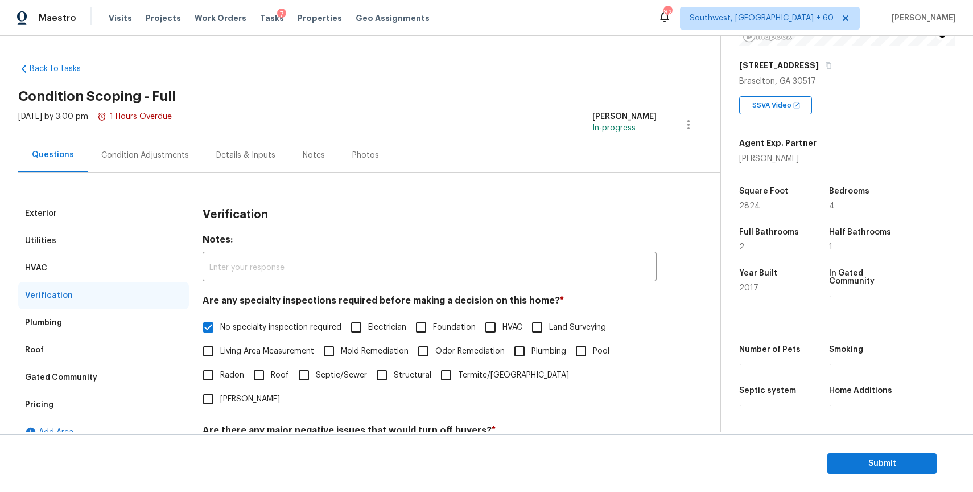
click at [135, 159] on div "Condition Adjustments" at bounding box center [145, 155] width 88 height 11
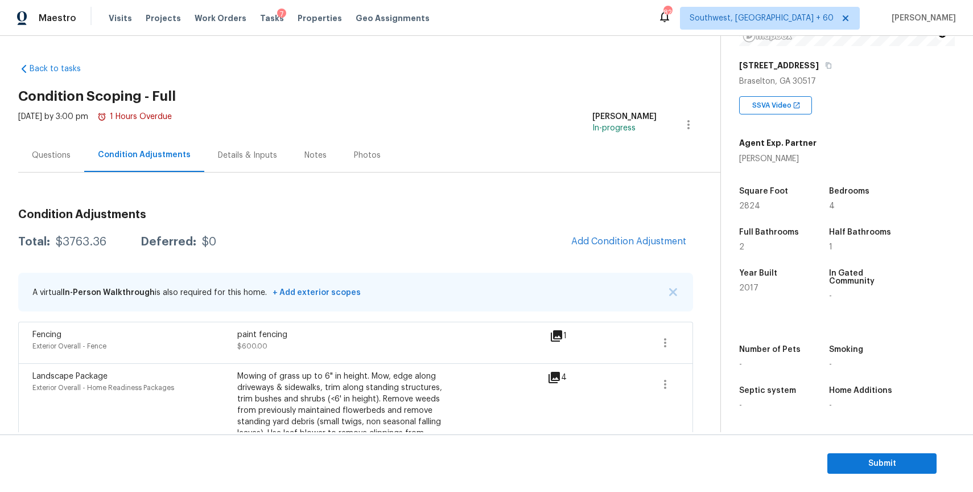
click at [28, 135] on div "Mon, Aug 25 2025 by 3:00 pm 1 Hours Overdue" at bounding box center [95, 124] width 154 height 27
click at [94, 184] on div "Condition Adjustments Total: $3763.36 Deferred: $0 Add Condition Adjustment A v…" at bounding box center [355, 389] width 675 height 435
click at [76, 167] on div "Questions" at bounding box center [51, 155] width 66 height 34
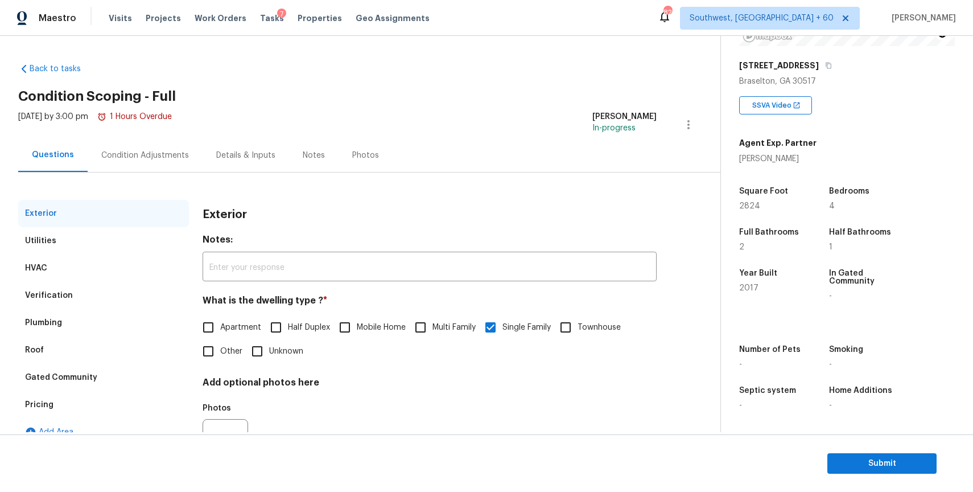
scroll to position [56, 0]
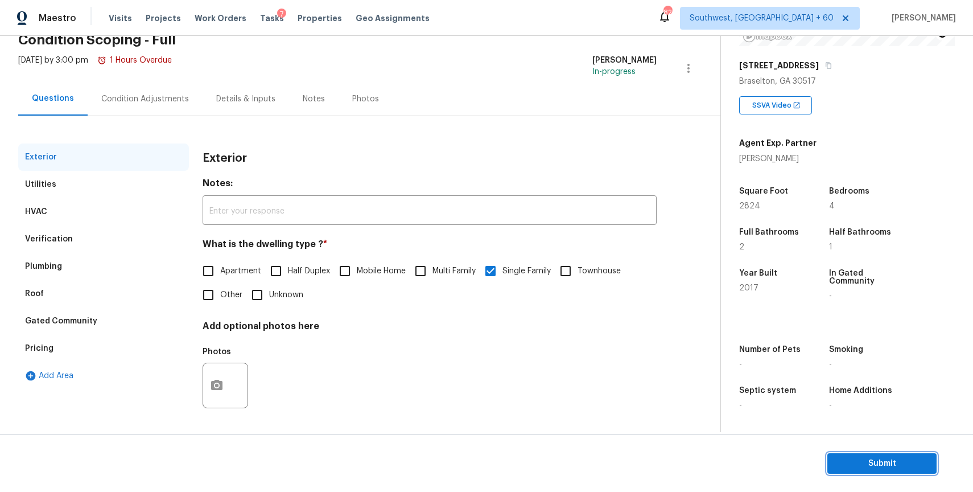
click at [885, 460] on span "Submit" at bounding box center [882, 464] width 91 height 14
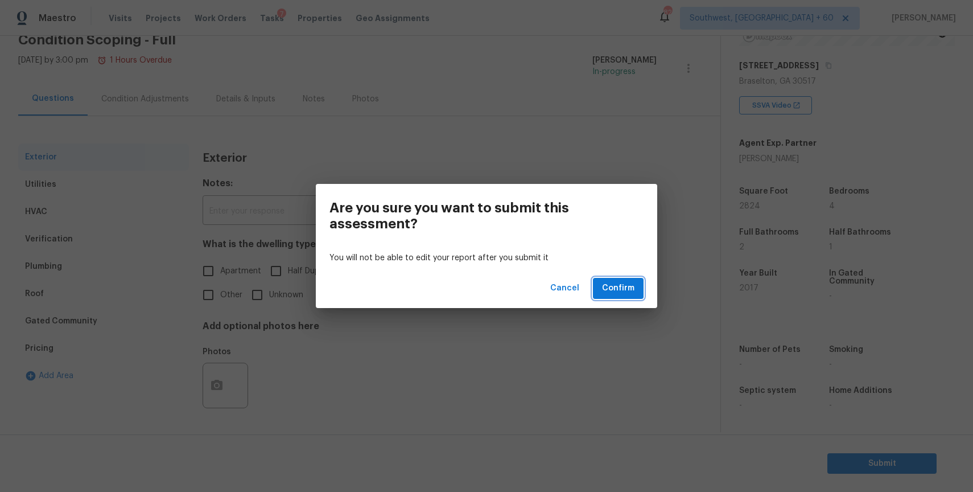
click at [635, 291] on button "Confirm" at bounding box center [618, 288] width 51 height 21
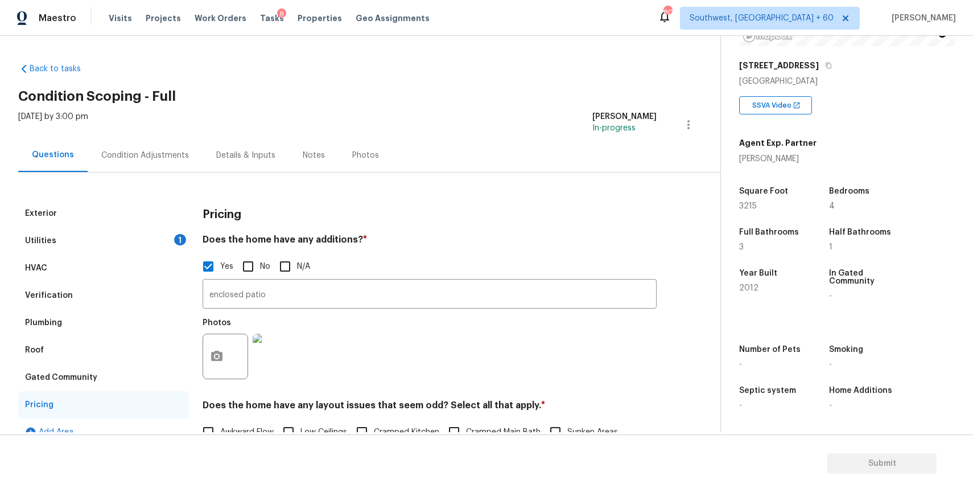
click at [162, 150] on div "Condition Adjustments" at bounding box center [145, 155] width 88 height 11
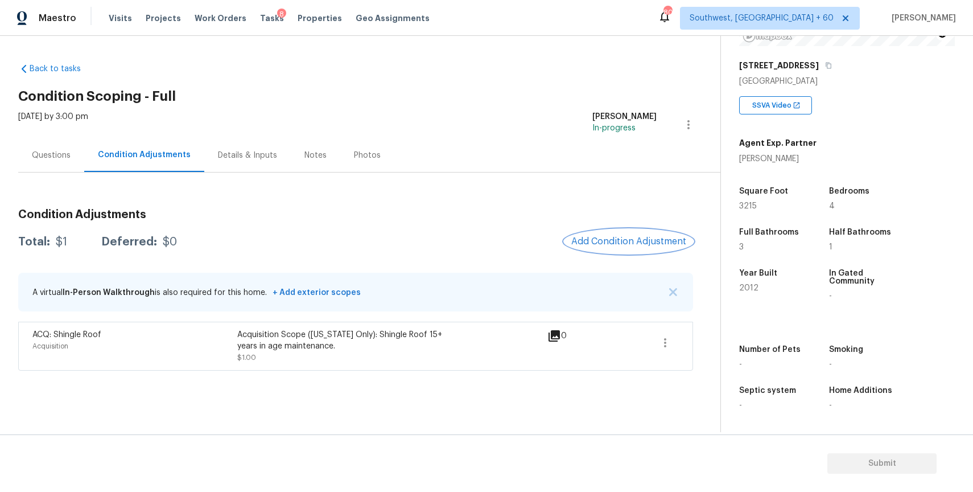
click at [587, 235] on button "Add Condition Adjustment" at bounding box center [629, 241] width 129 height 24
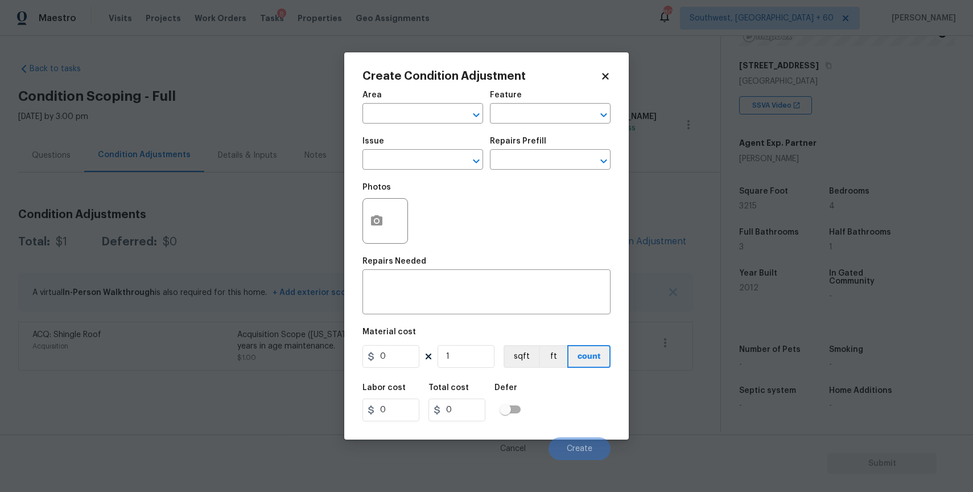
click at [421, 178] on div "Photos" at bounding box center [487, 213] width 248 height 74
click at [421, 157] on input "text" at bounding box center [407, 161] width 89 height 18
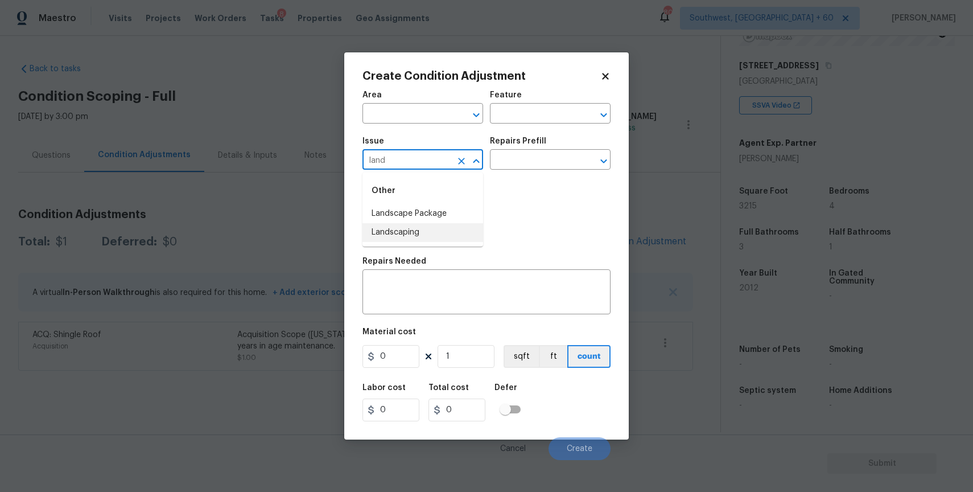
click at [450, 209] on li "Landscape Package" at bounding box center [423, 213] width 121 height 19
type input "Landscape Package"
click at [510, 161] on input "text" at bounding box center [534, 161] width 89 height 18
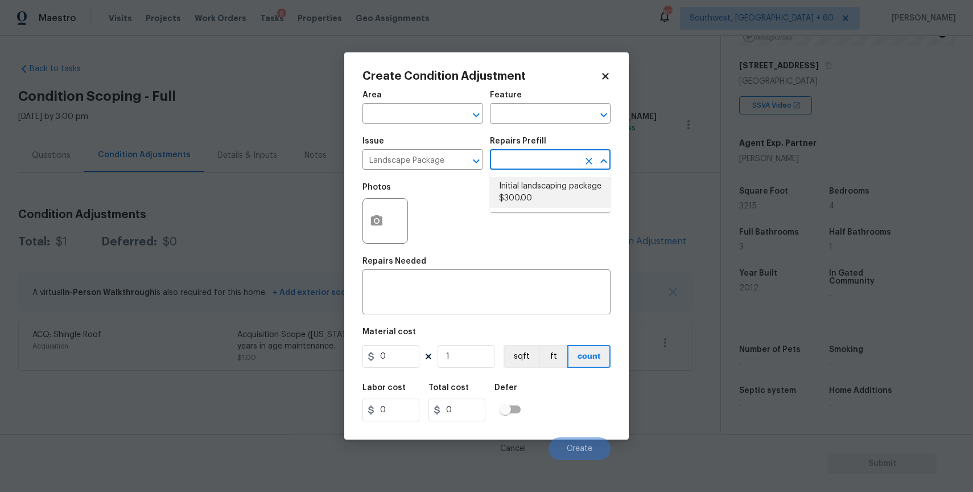
click at [543, 195] on li "Initial landscaping package $300.00" at bounding box center [550, 192] width 121 height 31
type input "Home Readiness Packages"
type textarea "Mowing of grass up to 6" in height. Mow, edge along driveways & sidewalks, trim…"
type input "300"
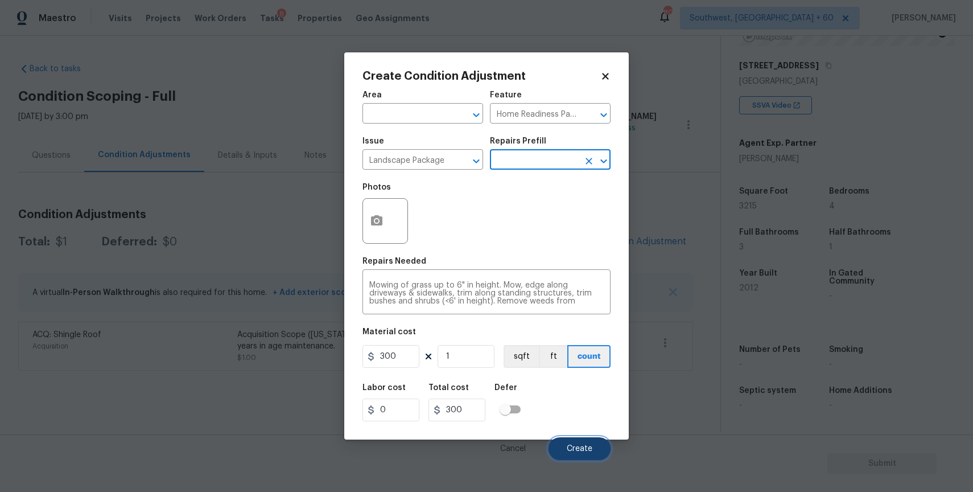
click at [583, 447] on span "Create" at bounding box center [580, 449] width 26 height 9
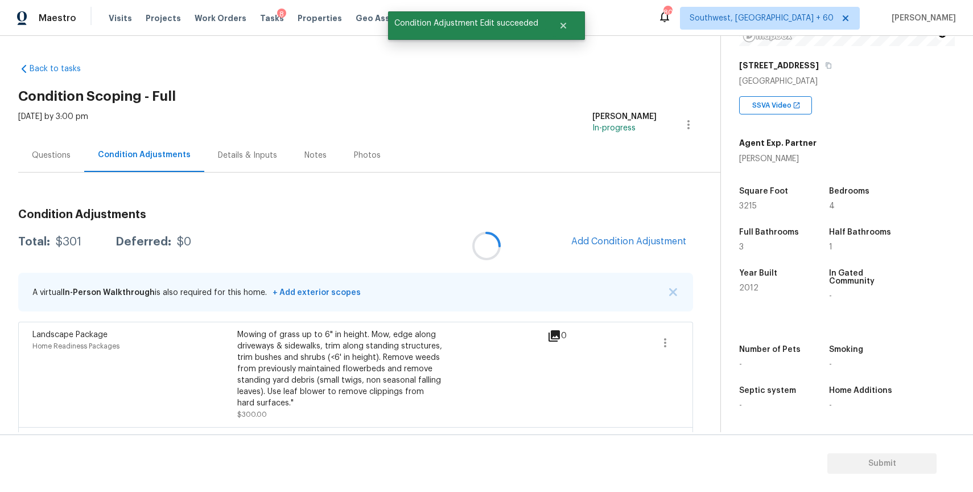
click at [635, 241] on div at bounding box center [486, 246] width 973 height 492
click at [613, 234] on button "Add Condition Adjustment" at bounding box center [629, 241] width 129 height 24
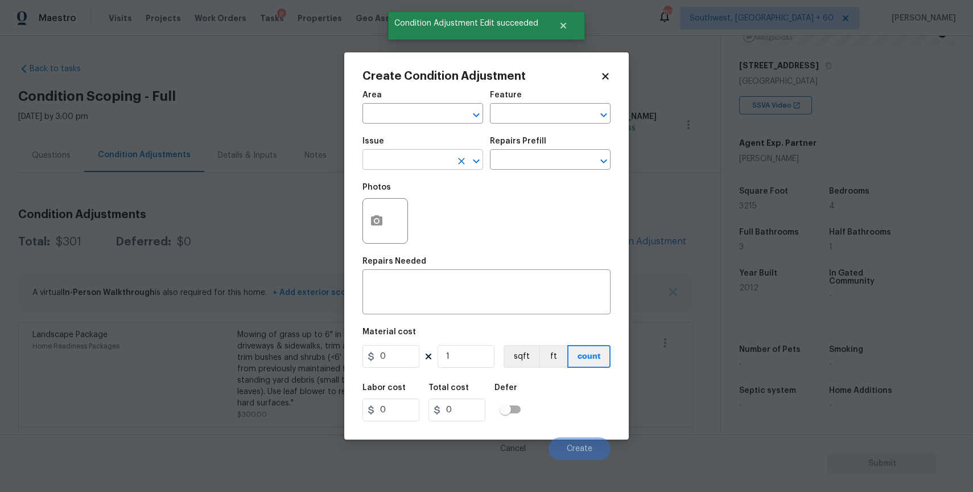
click at [430, 162] on input "text" at bounding box center [407, 161] width 89 height 18
click at [434, 208] on li "Pressure Washing" at bounding box center [423, 213] width 121 height 19
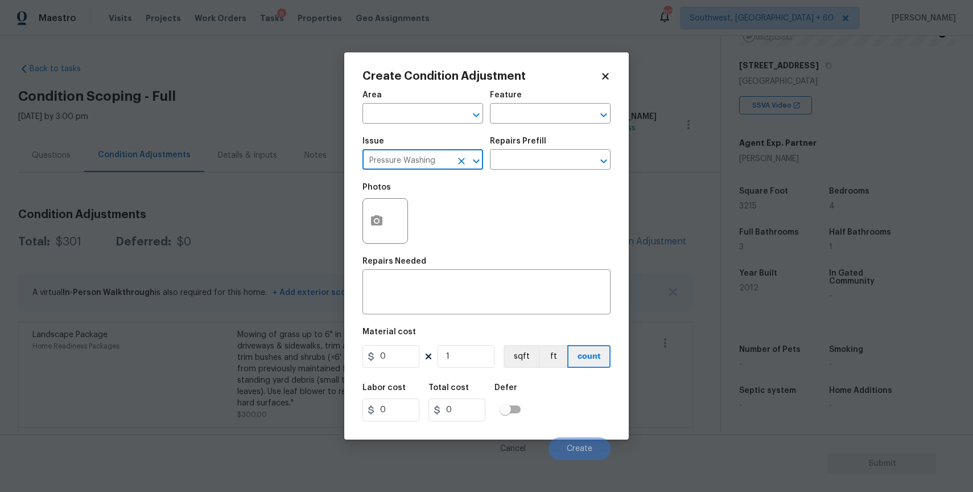
type input "Pressure Washing"
click at [490, 171] on div "Issue Pressure Washing ​ Repairs Prefill ​" at bounding box center [487, 153] width 248 height 46
click at [515, 169] on input "text" at bounding box center [534, 161] width 89 height 18
click at [421, 336] on div "Material cost" at bounding box center [487, 335] width 248 height 15
click at [450, 289] on textarea at bounding box center [486, 293] width 235 height 24
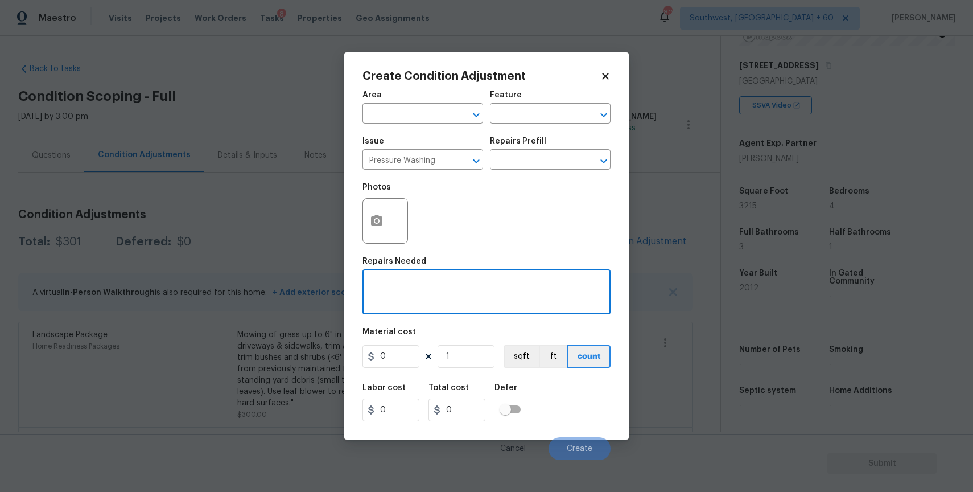
click at [450, 289] on textarea at bounding box center [486, 293] width 235 height 24
type textarea "pressure wash full home and driveway"
click at [404, 351] on input "0" at bounding box center [391, 356] width 57 height 23
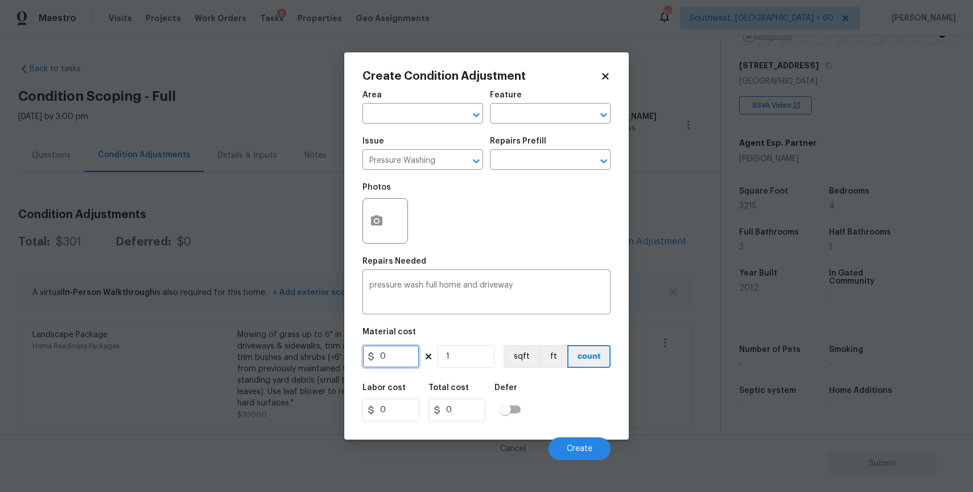
click at [404, 351] on input "0" at bounding box center [391, 356] width 57 height 23
type input "300"
click at [588, 463] on body "Maestro Visits Projects Work Orders Tasks 8 Properties Geo Assignments 809 Sout…" at bounding box center [486, 246] width 973 height 492
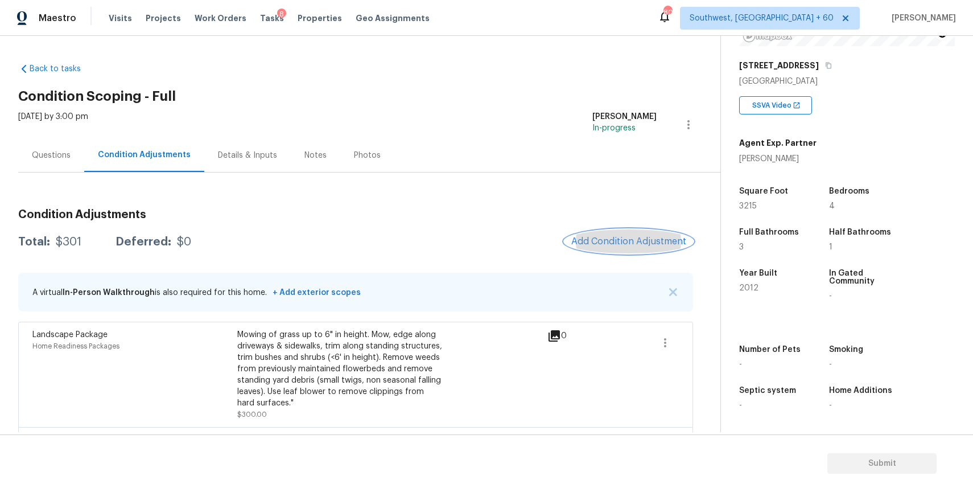
click at [626, 236] on span "Add Condition Adjustment" at bounding box center [629, 241] width 115 height 10
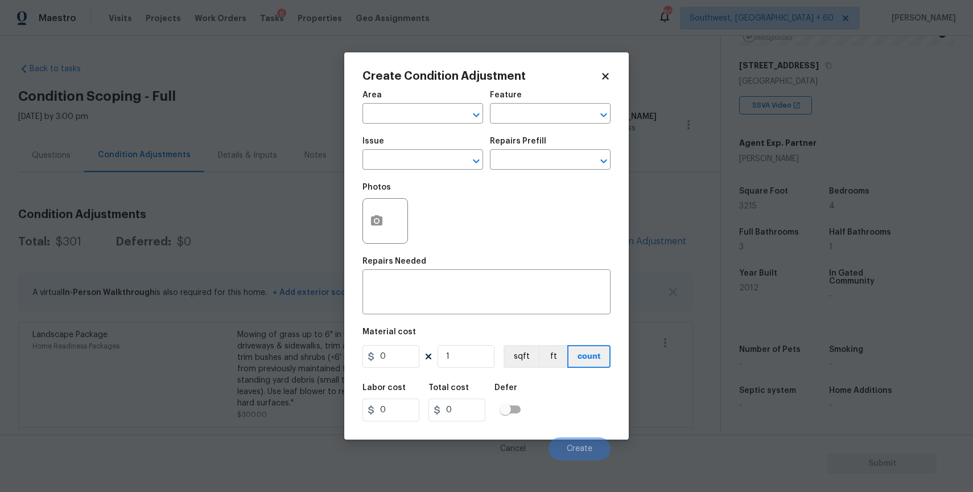
click at [409, 174] on span "Issue ​" at bounding box center [423, 153] width 121 height 46
click at [412, 166] on input "text" at bounding box center [407, 161] width 89 height 18
click at [450, 209] on li "Pressure Washing" at bounding box center [423, 213] width 121 height 19
type input "Pressure Washing"
click at [532, 149] on div "Repairs Prefill" at bounding box center [550, 144] width 121 height 15
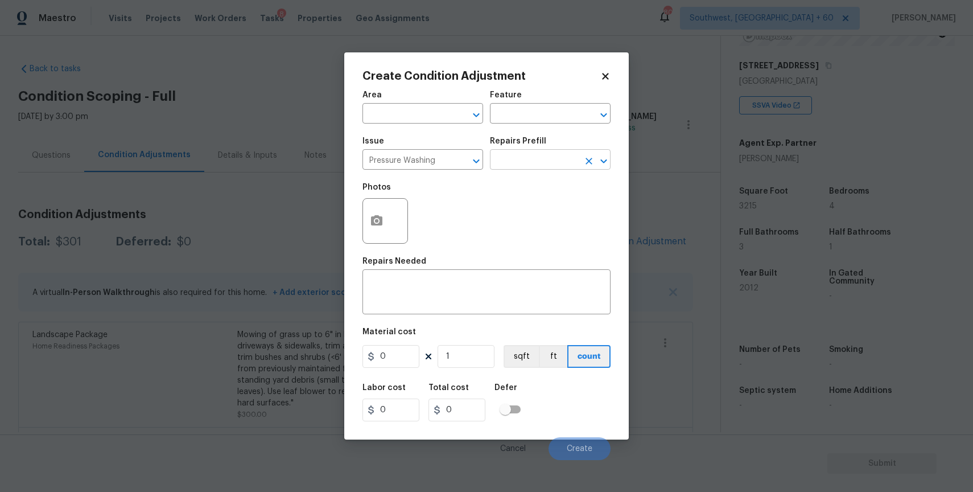
click at [552, 158] on input "text" at bounding box center [534, 161] width 89 height 18
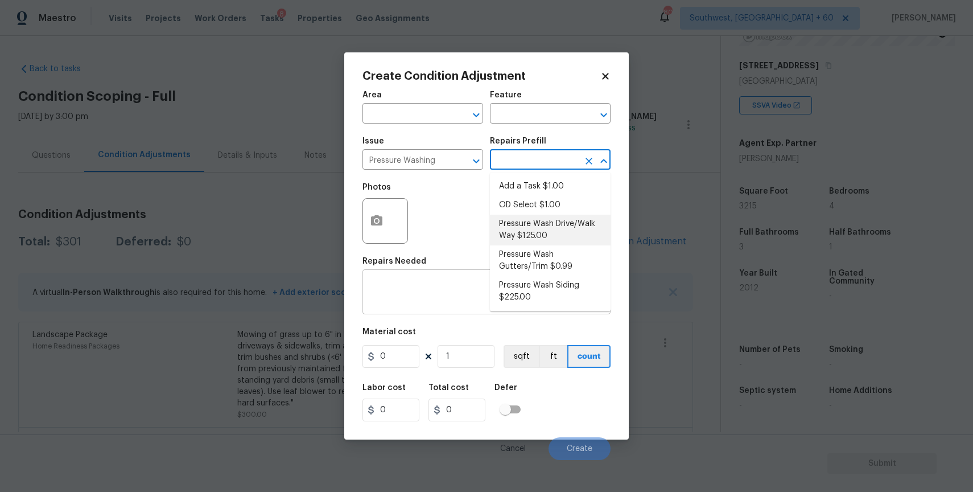
click at [442, 303] on textarea at bounding box center [486, 293] width 235 height 24
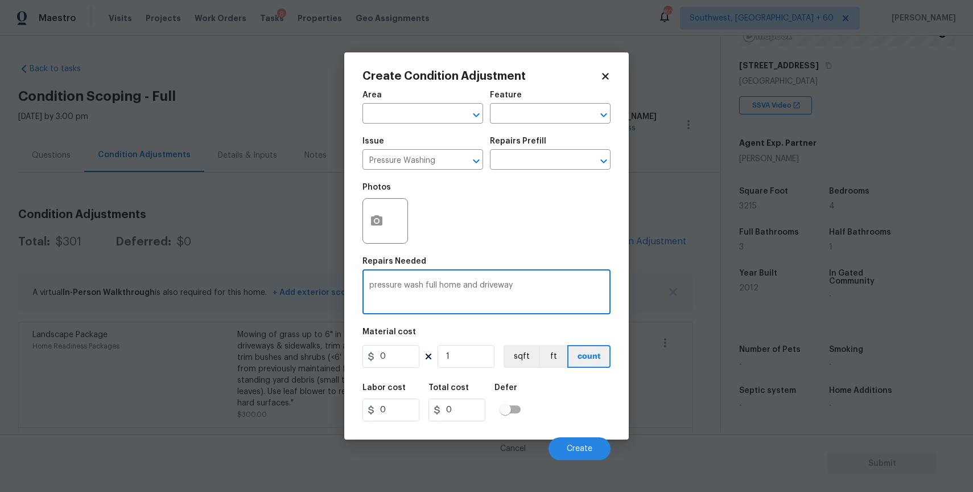
type textarea "pressure wash full home and driveway"
click at [401, 354] on input "0" at bounding box center [391, 356] width 57 height 23
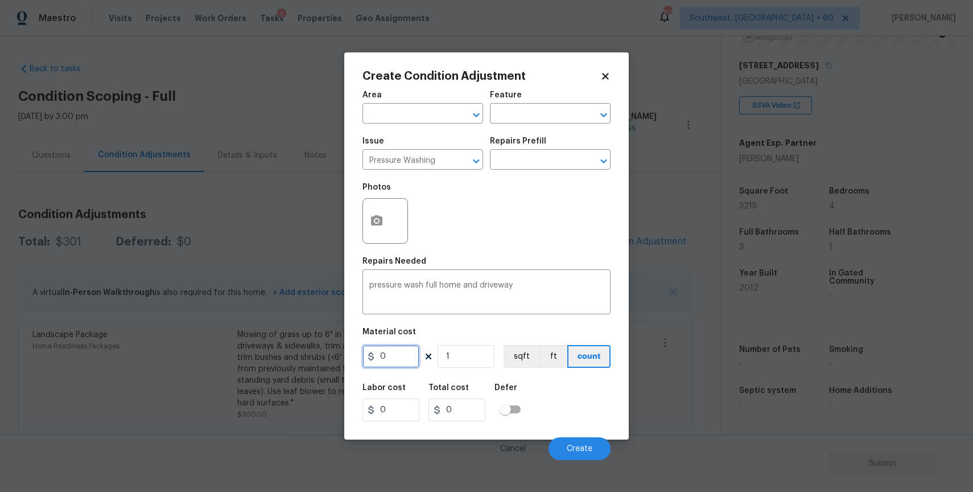
click at [401, 354] on input "0" at bounding box center [391, 356] width 57 height 23
type input "300"
click at [584, 449] on span "Create" at bounding box center [580, 449] width 26 height 9
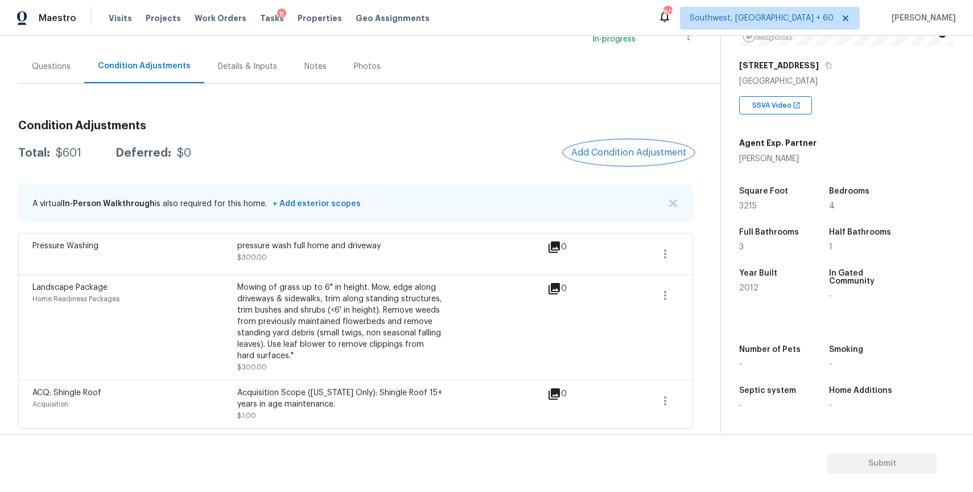
scroll to position [89, 0]
click at [664, 211] on div "A virtual In-Person Walkthrough is also required for this home. + Add exterior …" at bounding box center [355, 203] width 675 height 39
click at [671, 204] on img "button" at bounding box center [673, 203] width 8 height 8
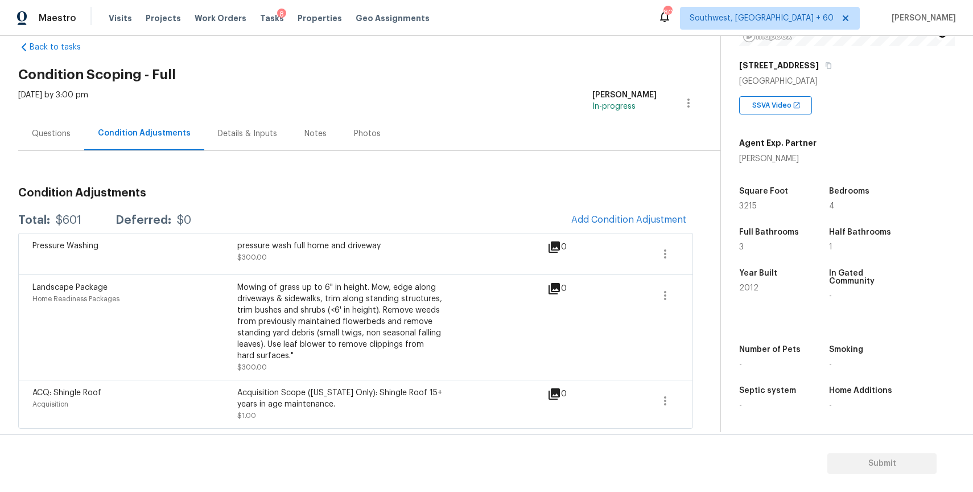
scroll to position [22, 0]
click at [650, 216] on span "Add Condition Adjustment" at bounding box center [629, 220] width 115 height 10
click at [650, 216] on body "Maestro Visits Projects Work Orders Tasks 8 Properties Geo Assignments 809 Sout…" at bounding box center [486, 246] width 973 height 492
click at [630, 222] on span "Add Condition Adjustment" at bounding box center [629, 220] width 115 height 10
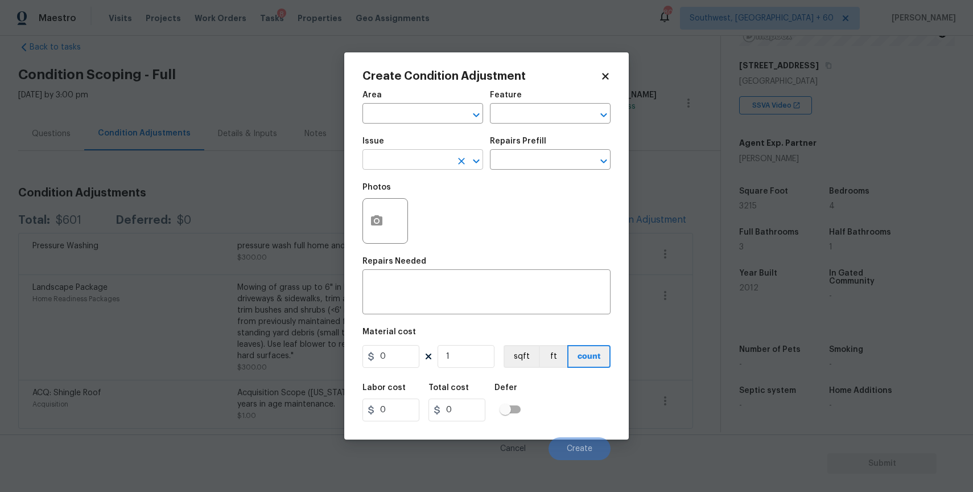
click at [383, 159] on input "text" at bounding box center [407, 161] width 89 height 18
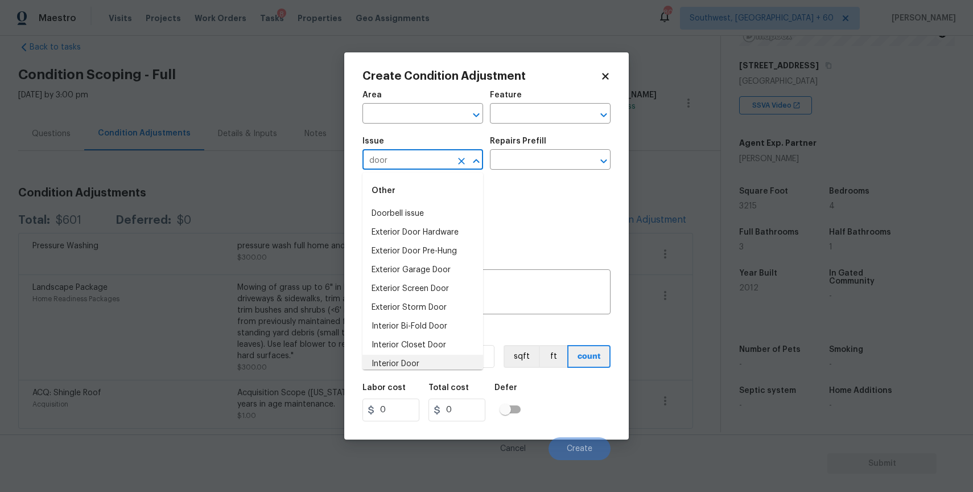
click at [438, 358] on li "Interior Door" at bounding box center [423, 364] width 121 height 19
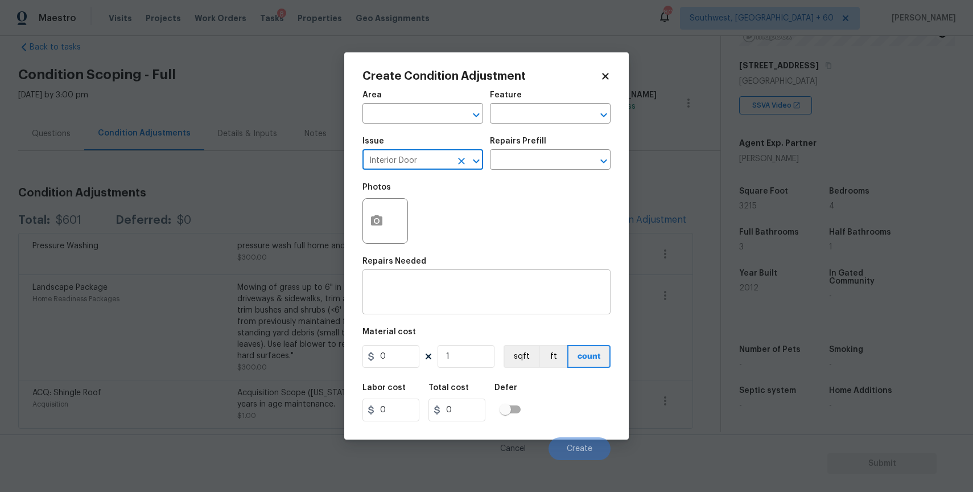
type input "Interior Door"
click at [470, 308] on div "x ​" at bounding box center [487, 293] width 248 height 42
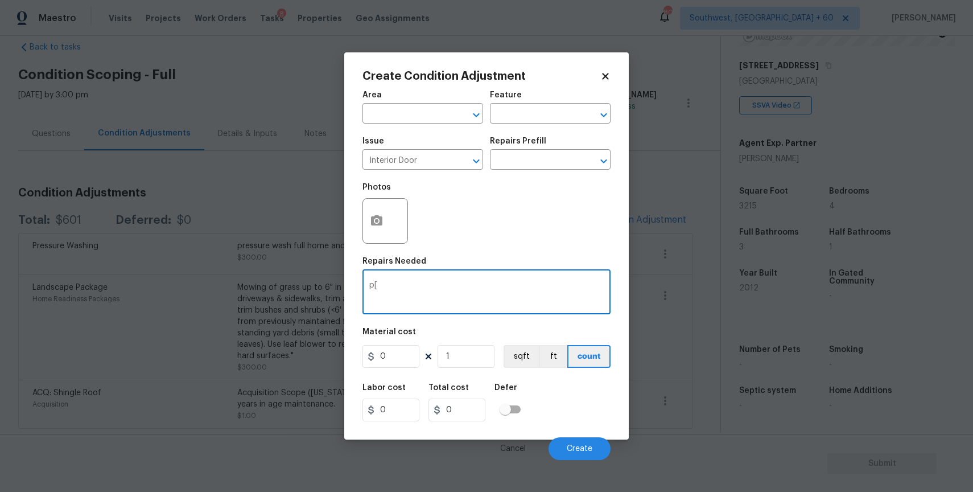
type textarea "p"
type textarea "e"
type textarea "pet door removal"
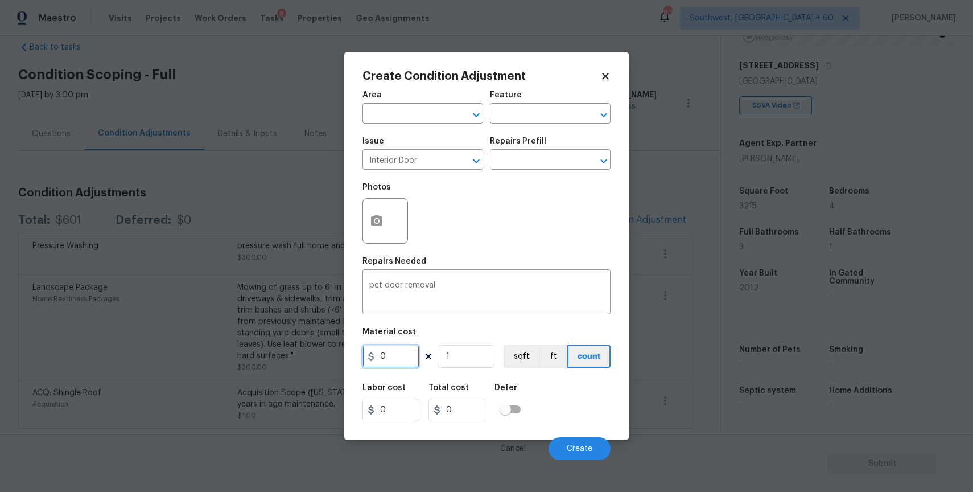
click at [409, 356] on input "0" at bounding box center [391, 356] width 57 height 23
click at [409, 358] on input "0" at bounding box center [391, 356] width 57 height 23
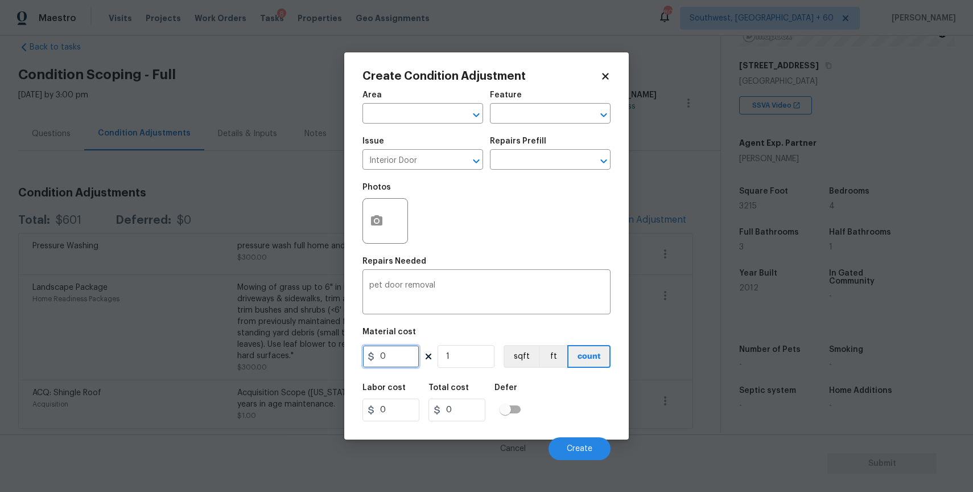
click at [409, 358] on input "0" at bounding box center [391, 356] width 57 height 23
type input "0"
click at [426, 287] on textarea "pet door removal" at bounding box center [486, 293] width 235 height 24
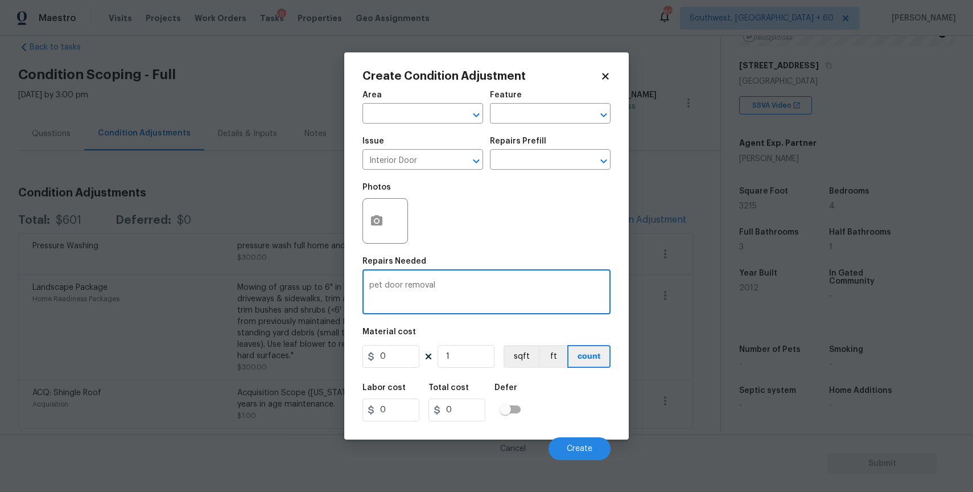
click at [426, 287] on textarea "pet door removal" at bounding box center [486, 293] width 235 height 24
click at [428, 288] on textarea "pet door removal" at bounding box center [486, 293] width 235 height 24
click at [429, 290] on textarea "pet door removal" at bounding box center [486, 293] width 235 height 24
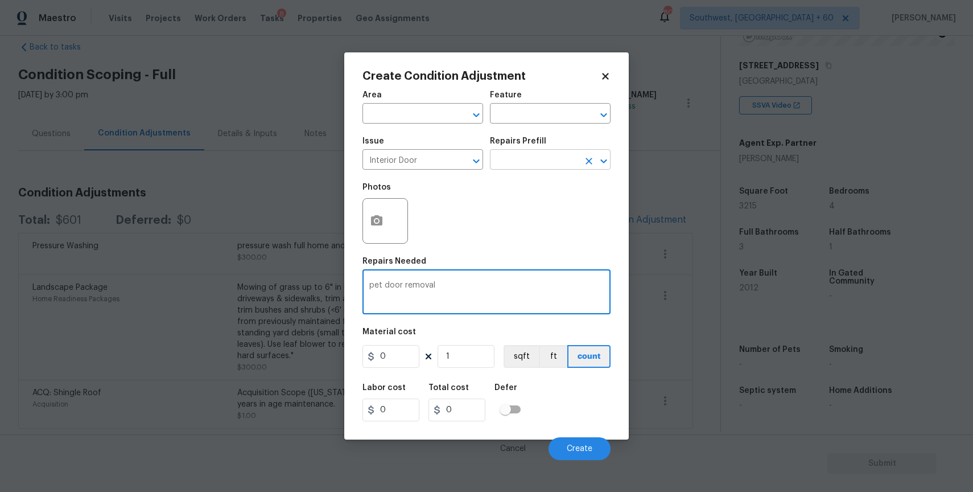
click at [531, 158] on input "text" at bounding box center [534, 161] width 89 height 18
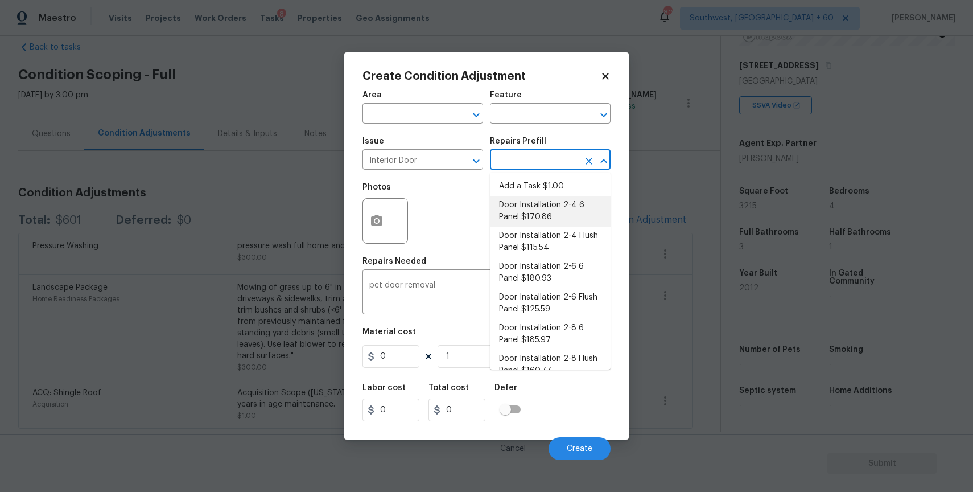
click at [536, 201] on li "Door Installation 2-4 6 Panel $170.86" at bounding box center [550, 211] width 121 height 31
type input "Interior Door"
type textarea "Remove the existing door (if present). Install a new pre-hung 2-4 6 panel inter…"
type input "170.86"
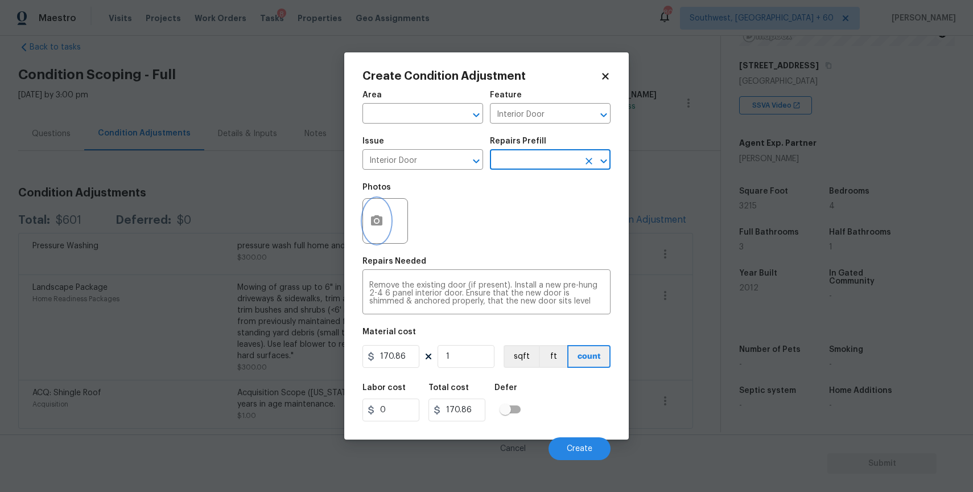
click at [383, 229] on button "button" at bounding box center [376, 221] width 27 height 44
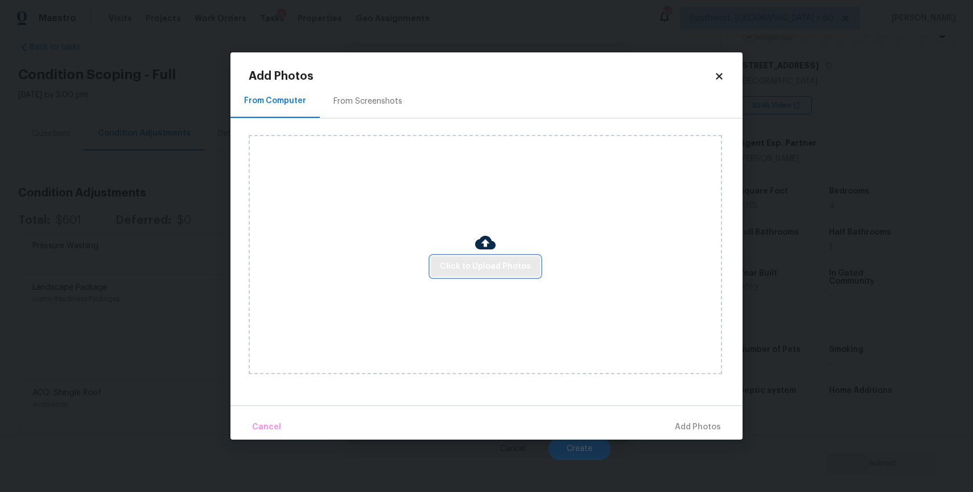
click at [475, 262] on span "Click to Upload Photos" at bounding box center [485, 267] width 91 height 14
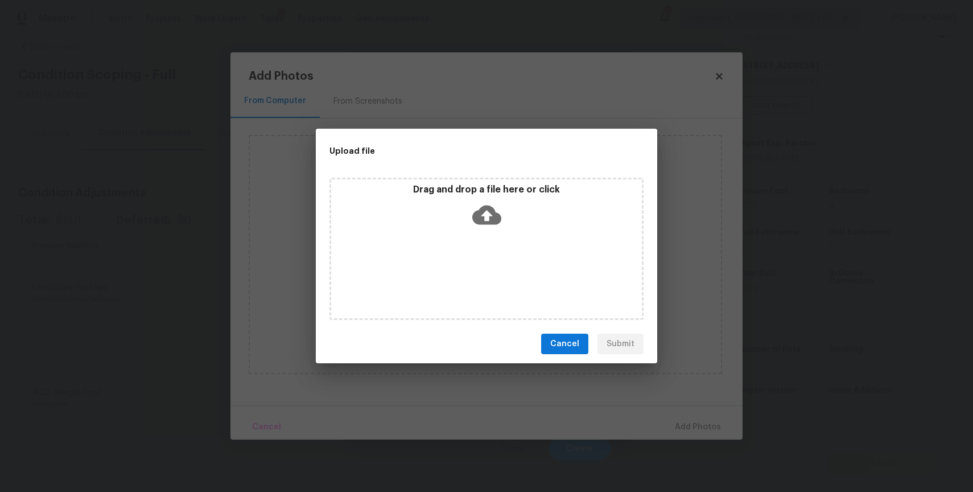
click at [475, 262] on div "Drag and drop a file here or click" at bounding box center [487, 249] width 314 height 142
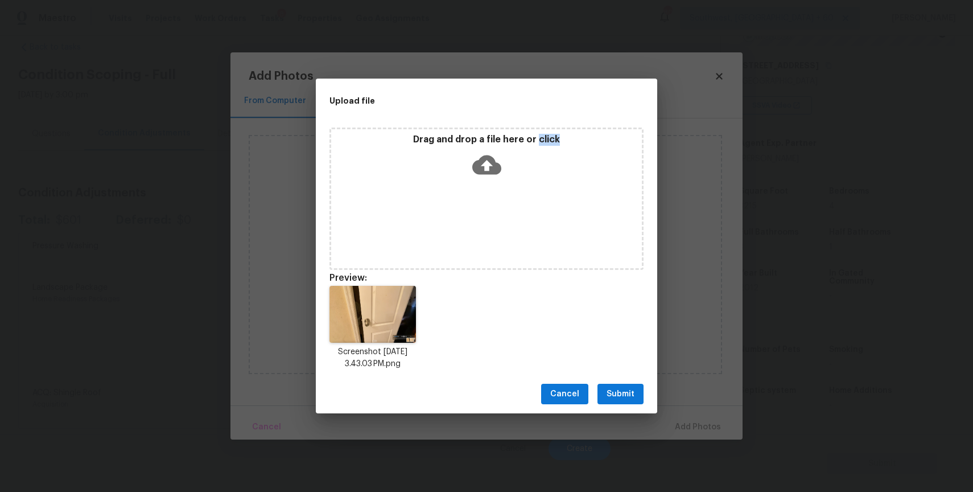
click at [618, 395] on span "Submit" at bounding box center [621, 394] width 28 height 14
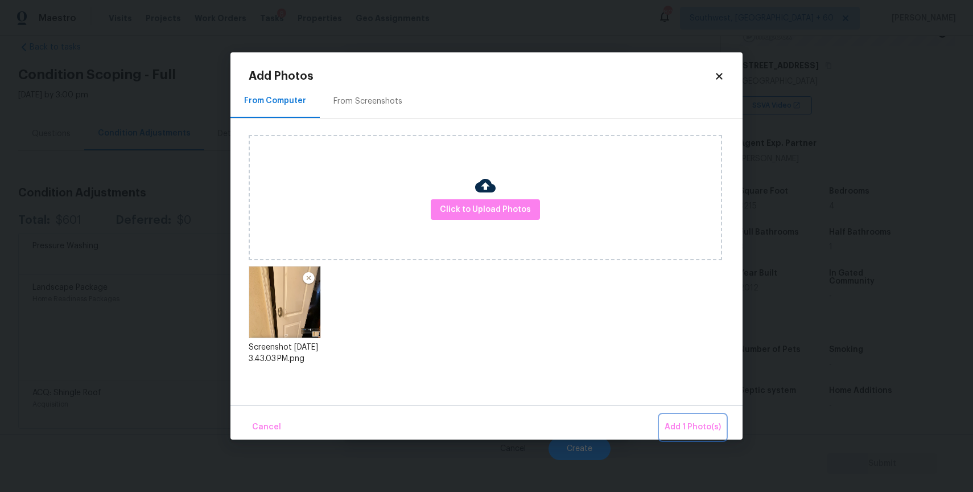
click at [701, 422] on span "Add 1 Photo(s)" at bounding box center [693, 427] width 56 height 14
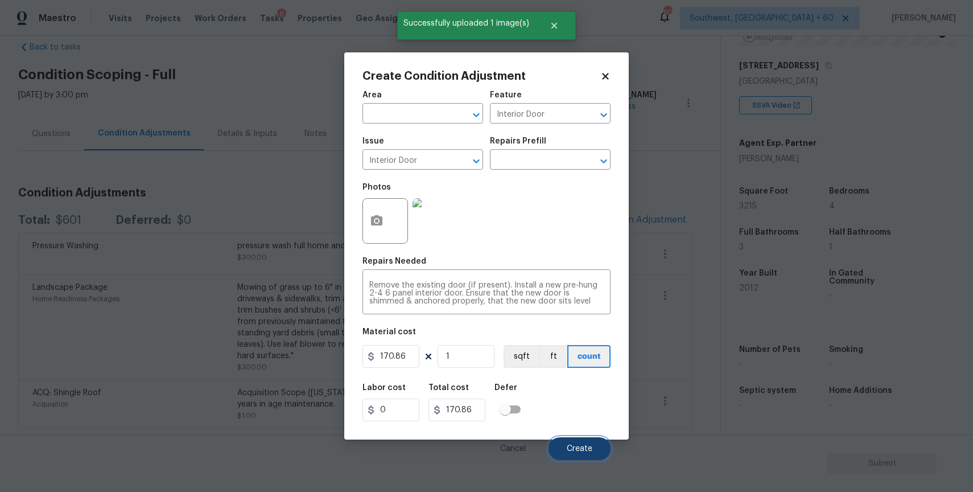
click at [581, 448] on span "Create" at bounding box center [580, 449] width 26 height 9
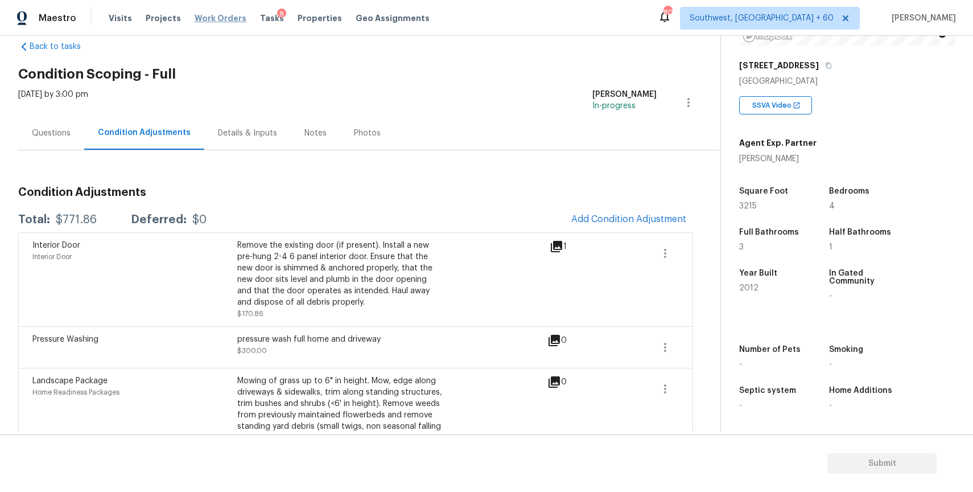
scroll to position [116, 0]
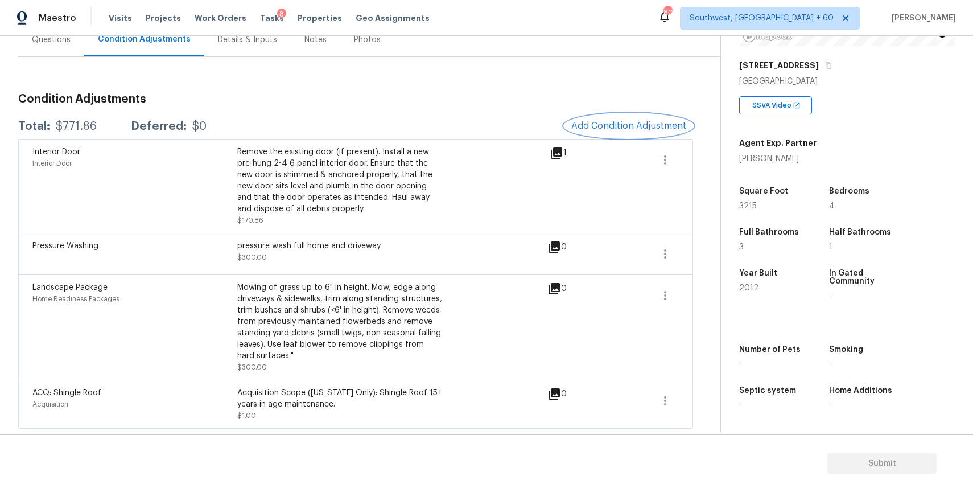
click at [654, 130] on button "Add Condition Adjustment" at bounding box center [629, 126] width 129 height 24
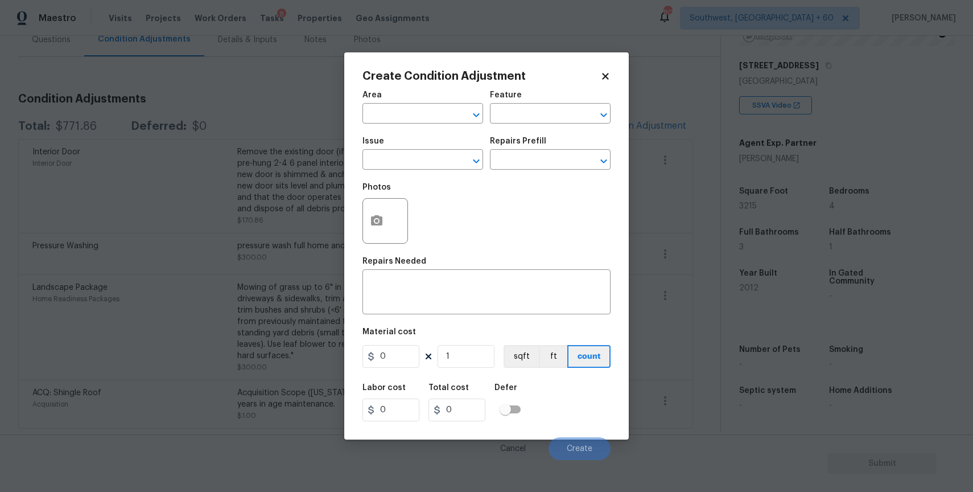
click at [379, 170] on span "Issue ​" at bounding box center [423, 153] width 121 height 46
click at [404, 154] on input "text" at bounding box center [407, 161] width 89 height 18
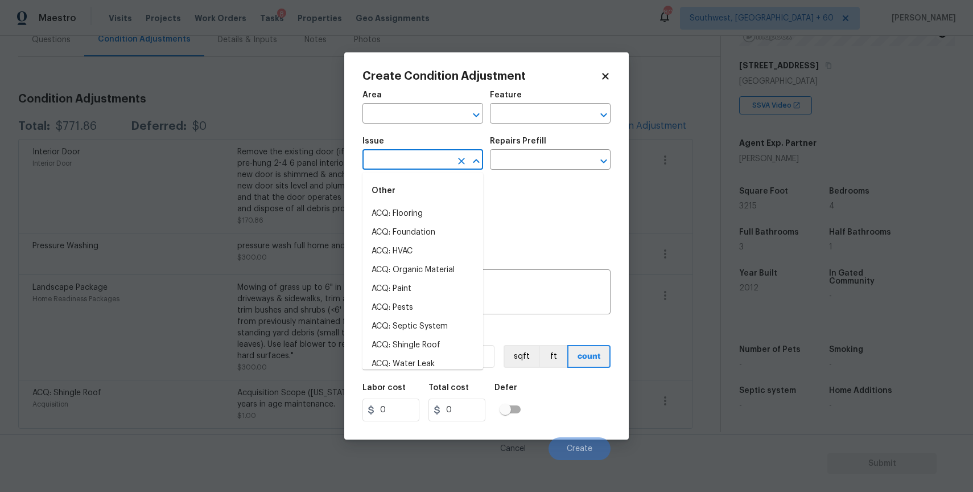
click at [404, 154] on input "text" at bounding box center [407, 161] width 89 height 18
type input "p"
click at [237, 90] on body "Maestro Visits Projects Work Orders Tasks 8 Properties Geo Assignments 804 Sout…" at bounding box center [486, 246] width 973 height 492
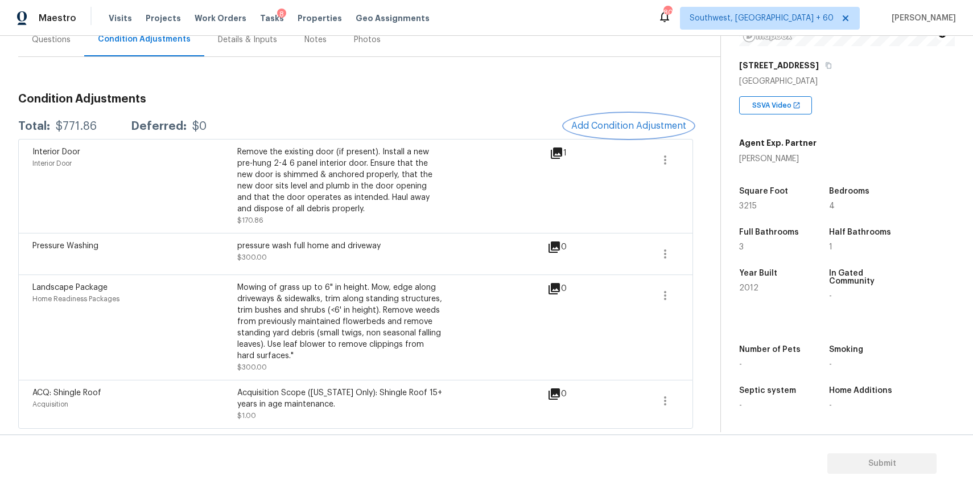
click at [618, 118] on button "Add Condition Adjustment" at bounding box center [629, 126] width 129 height 24
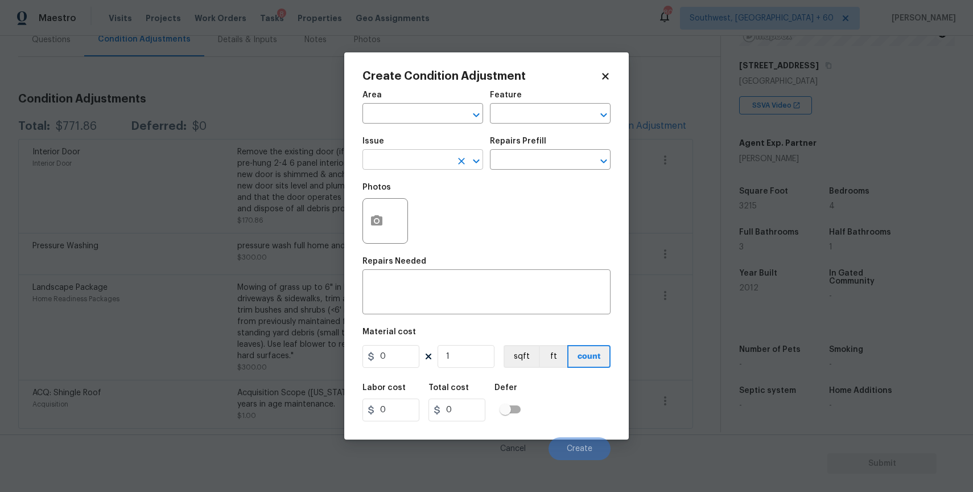
click at [418, 157] on input "text" at bounding box center [407, 161] width 89 height 18
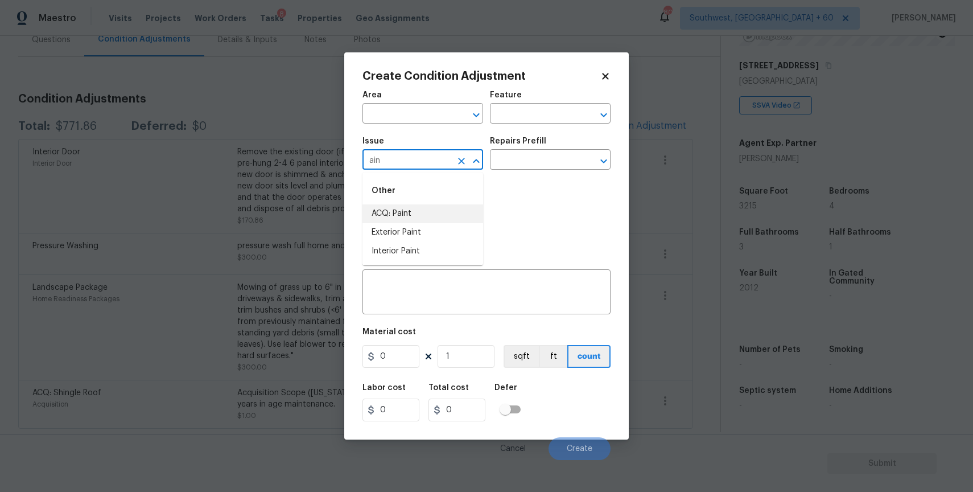
click at [408, 214] on li "ACQ: Paint" at bounding box center [423, 213] width 121 height 19
type input "ACQ: Paint"
click at [517, 142] on h5 "Repairs Prefill" at bounding box center [518, 141] width 56 height 8
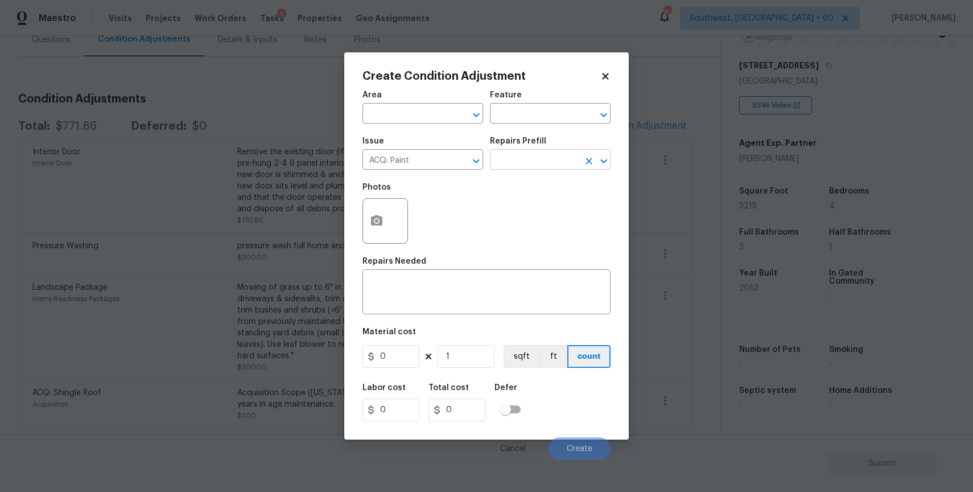
click at [529, 156] on input "text" at bounding box center [534, 161] width 89 height 18
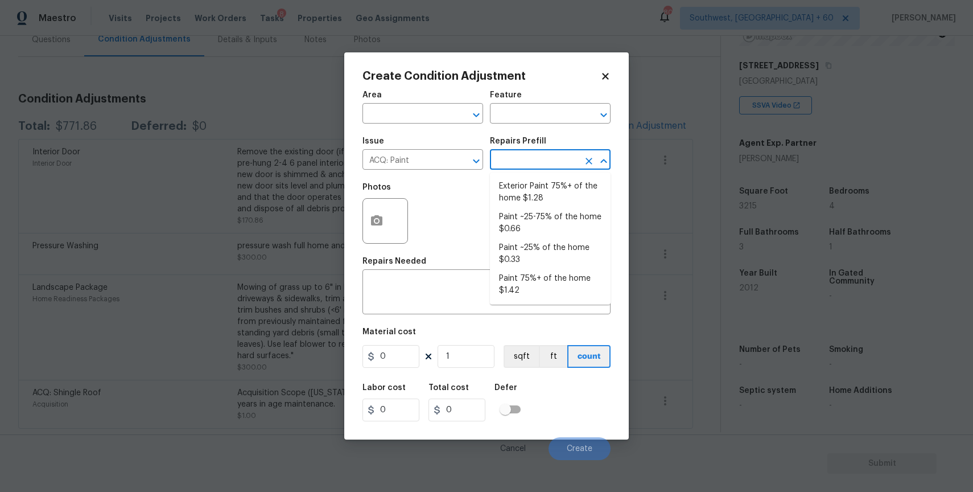
click at [550, 174] on ul "Exterior Paint 75%+ of the home $1.28 Paint ~25-75% of the home $0.66 Paint ~25…" at bounding box center [550, 238] width 121 height 132
click at [553, 191] on li "Exterior Paint 75%+ of the home $1.28" at bounding box center [550, 192] width 121 height 31
type input "Acquisition"
type textarea "Acquisition Scope: 75%+ of the home exterior will likely require paint"
type input "1.28"
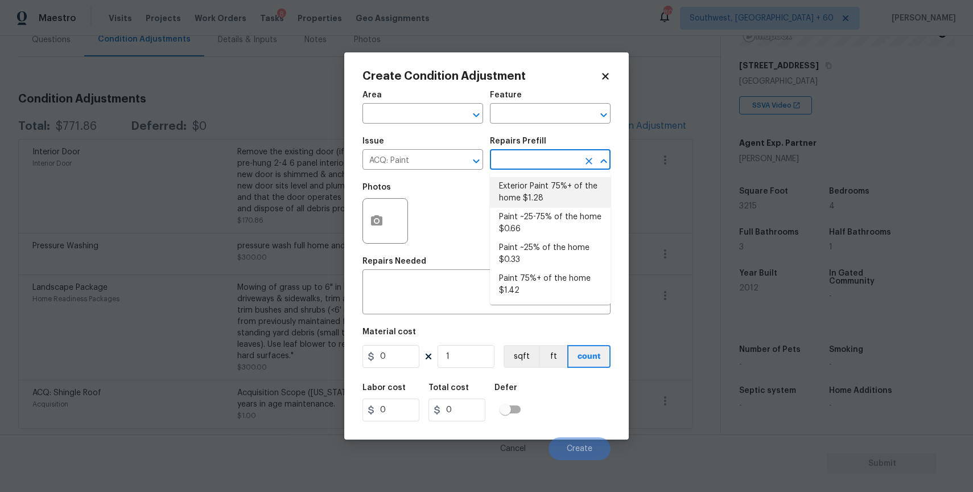
type input "1.28"
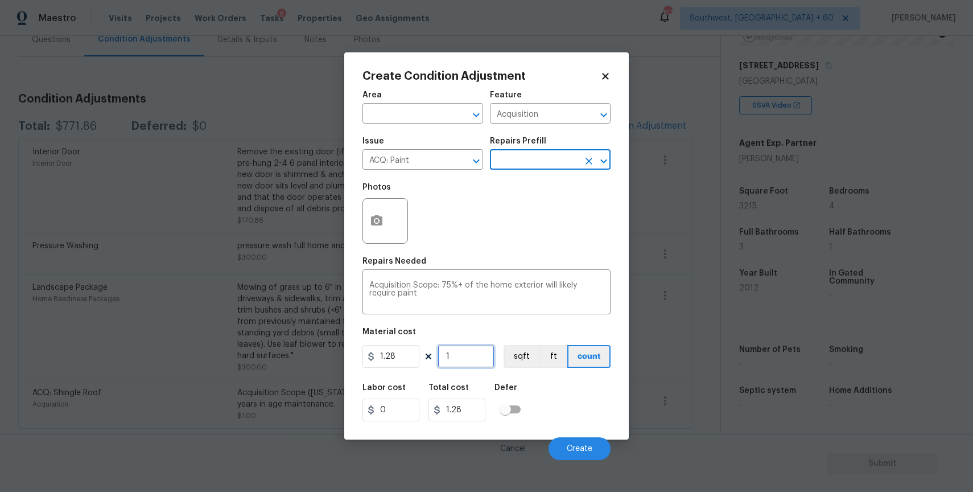
click at [483, 347] on input "1" at bounding box center [466, 356] width 57 height 23
type input "0"
type input "3"
type input "3.84"
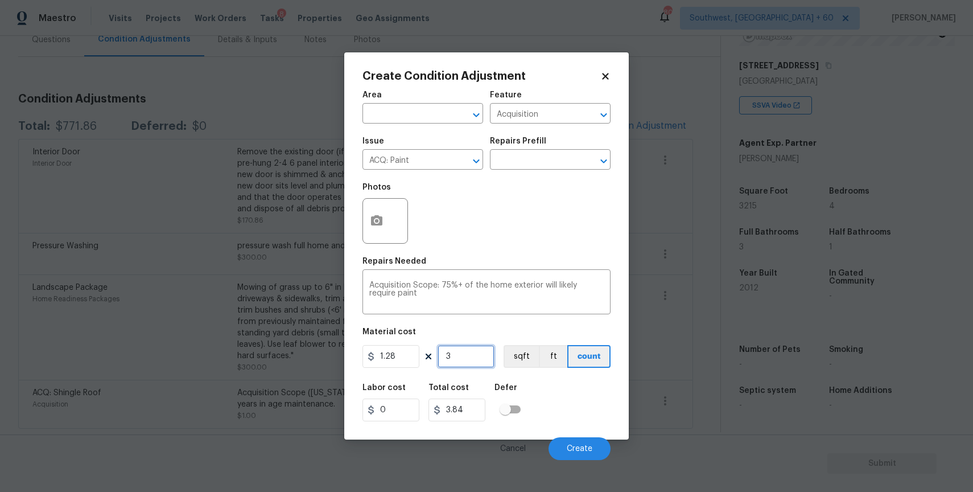
type input "32"
type input "40.96"
type input "321"
type input "410.88"
type input "3215"
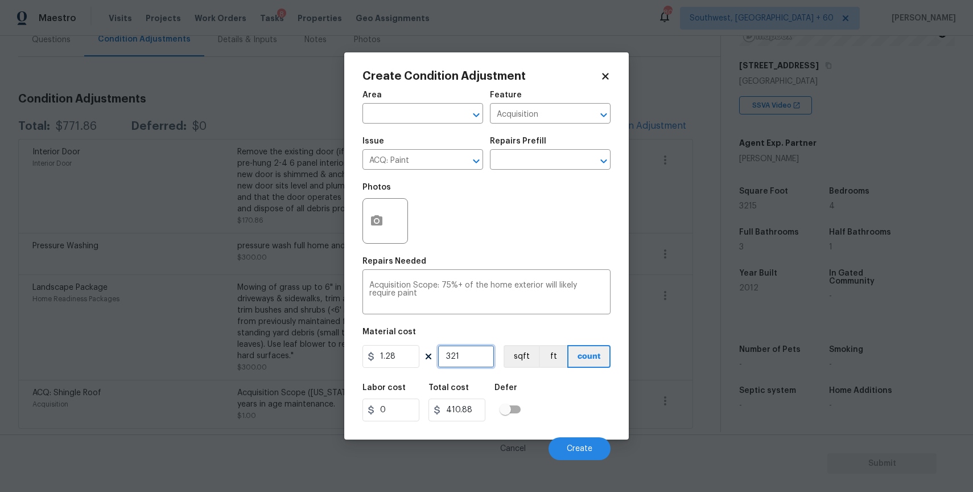
type input "4115.2"
type input "3215"
click at [380, 224] on icon "button" at bounding box center [376, 220] width 11 height 10
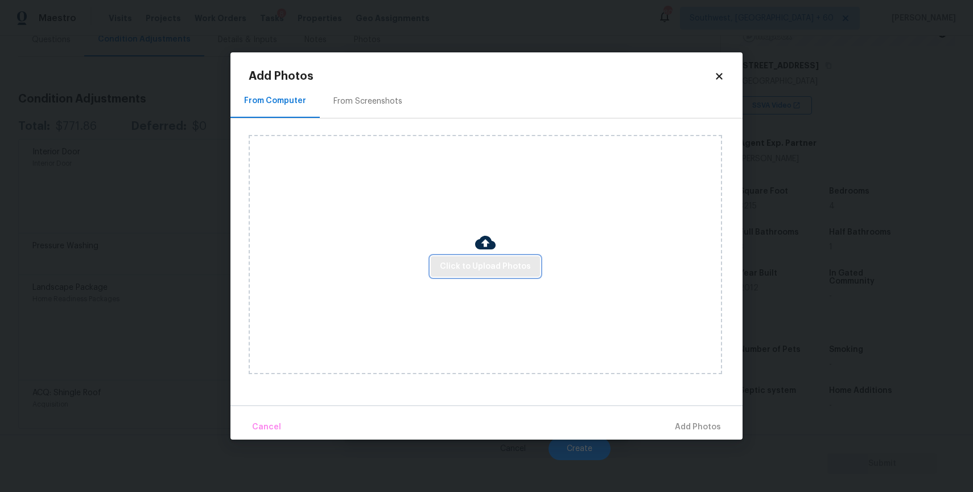
click at [502, 257] on button "Click to Upload Photos" at bounding box center [485, 266] width 109 height 21
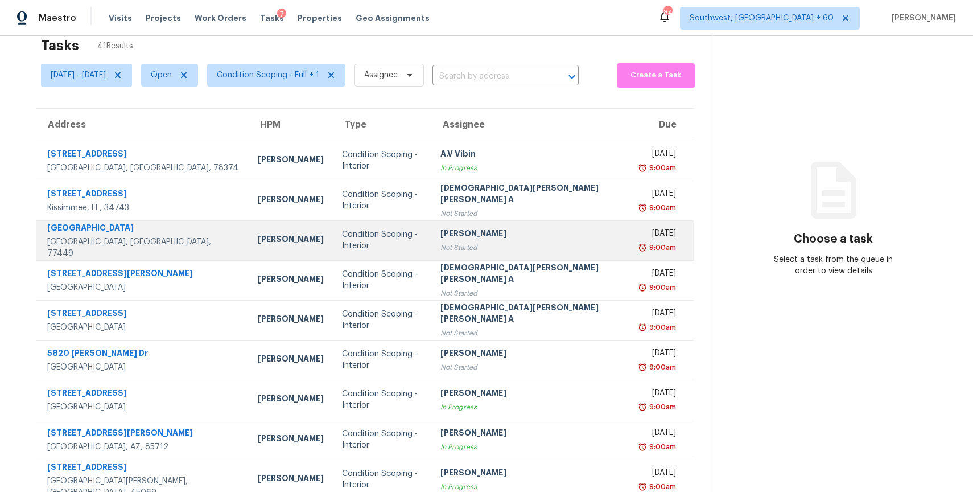
scroll to position [55, 0]
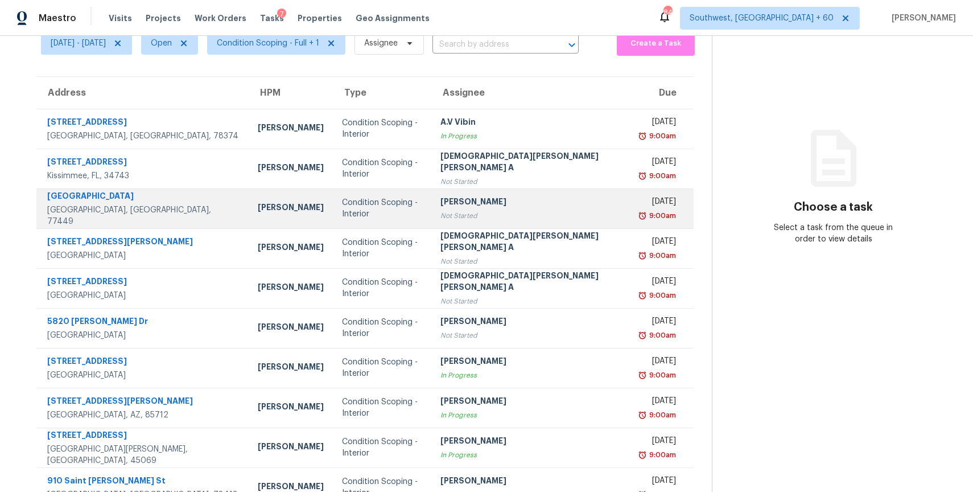
click at [453, 212] on div "Not Started" at bounding box center [532, 215] width 182 height 11
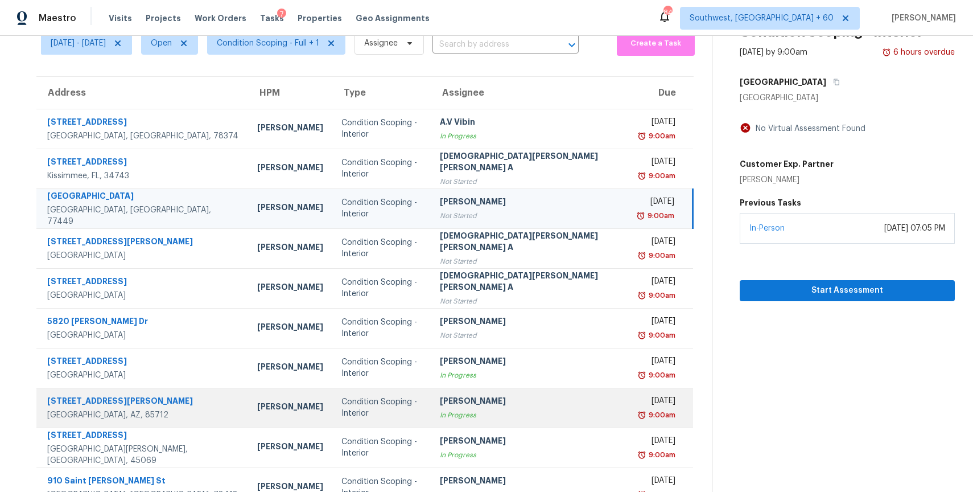
scroll to position [101, 0]
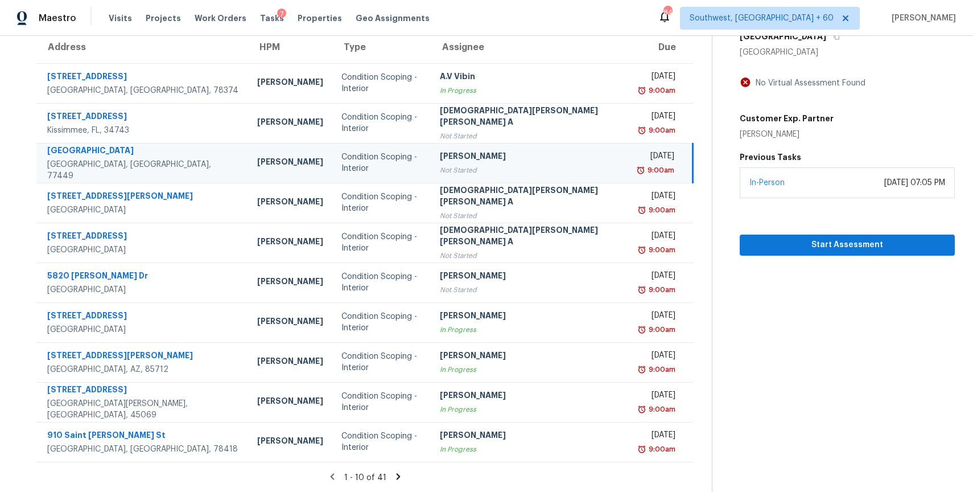
click at [396, 475] on icon at bounding box center [398, 476] width 4 height 6
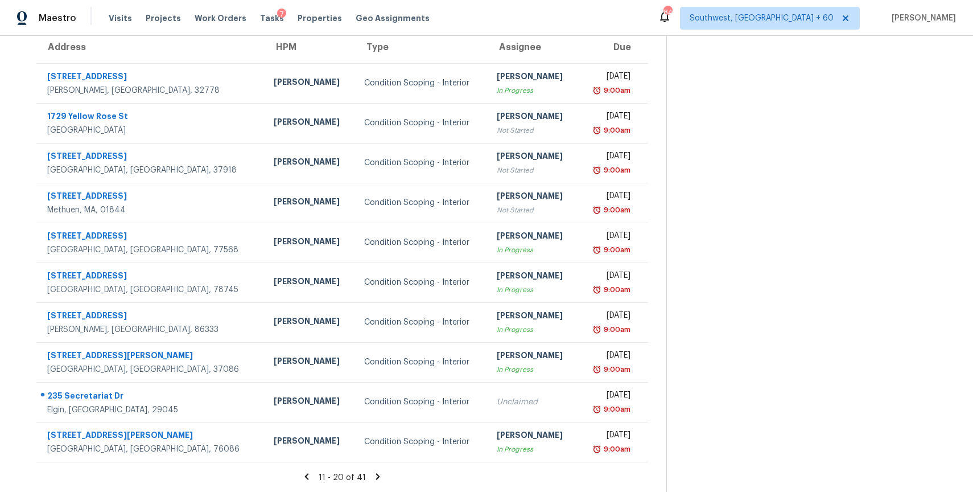
click at [381, 475] on icon at bounding box center [378, 476] width 10 height 10
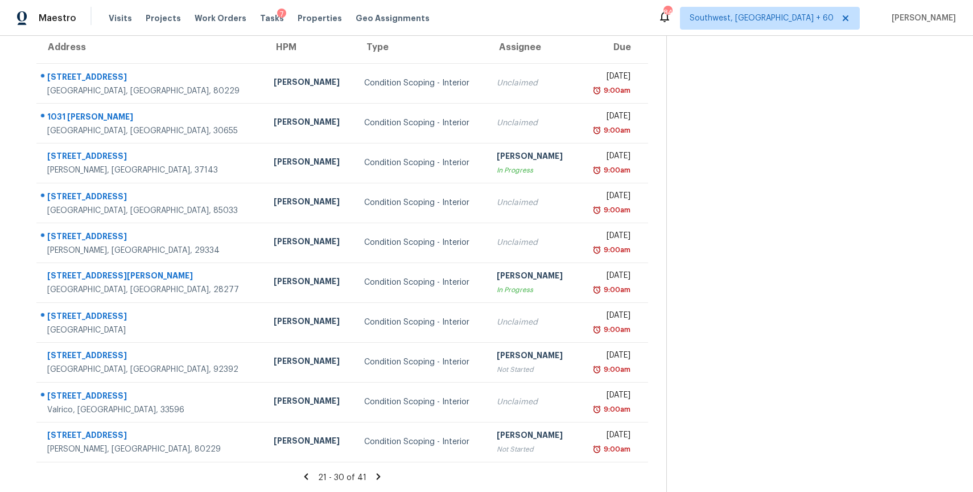
click at [380, 475] on icon at bounding box center [378, 476] width 4 height 6
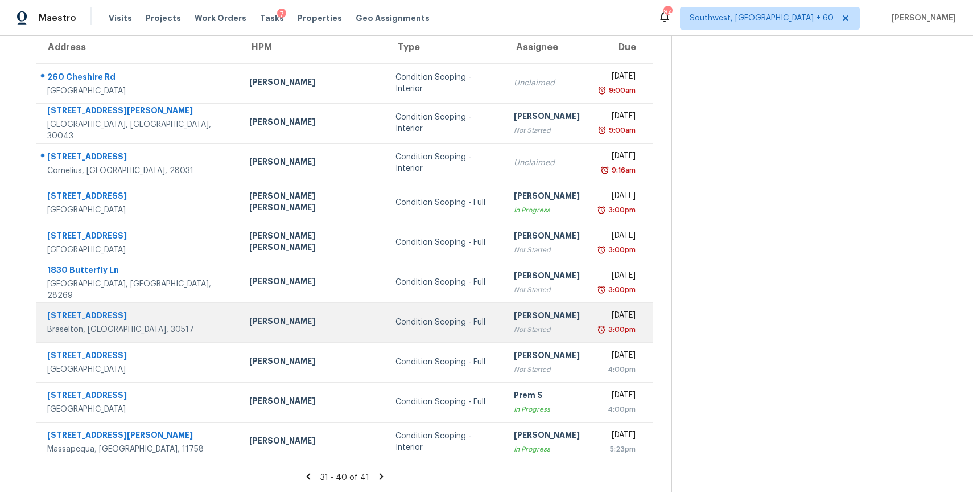
click at [439, 323] on td "Condition Scoping - Full" at bounding box center [446, 322] width 118 height 40
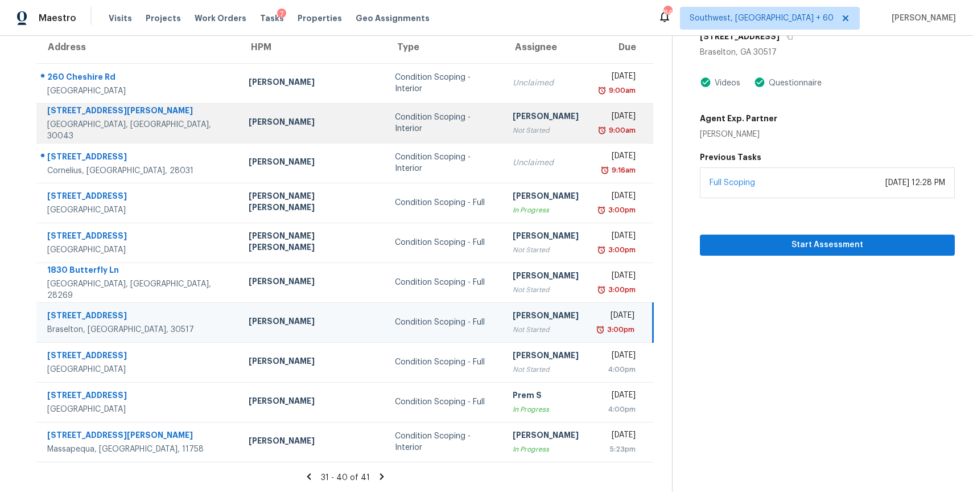
click at [395, 121] on div "Condition Scoping - Interior" at bounding box center [445, 123] width 100 height 23
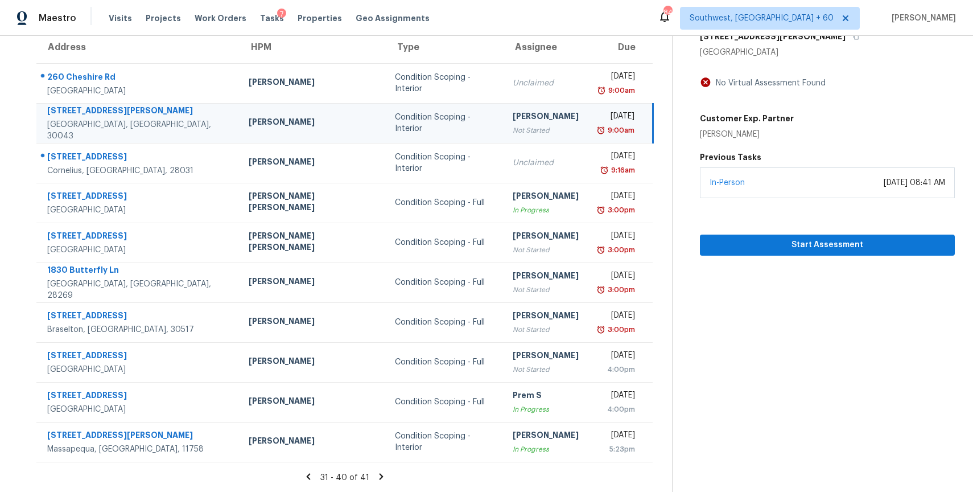
click at [389, 475] on div "31 - 40 of 41" at bounding box center [345, 477] width 654 height 12
click at [377, 476] on div "31 - 40 of 41" at bounding box center [345, 477] width 654 height 12
click at [381, 478] on icon at bounding box center [382, 476] width 4 height 6
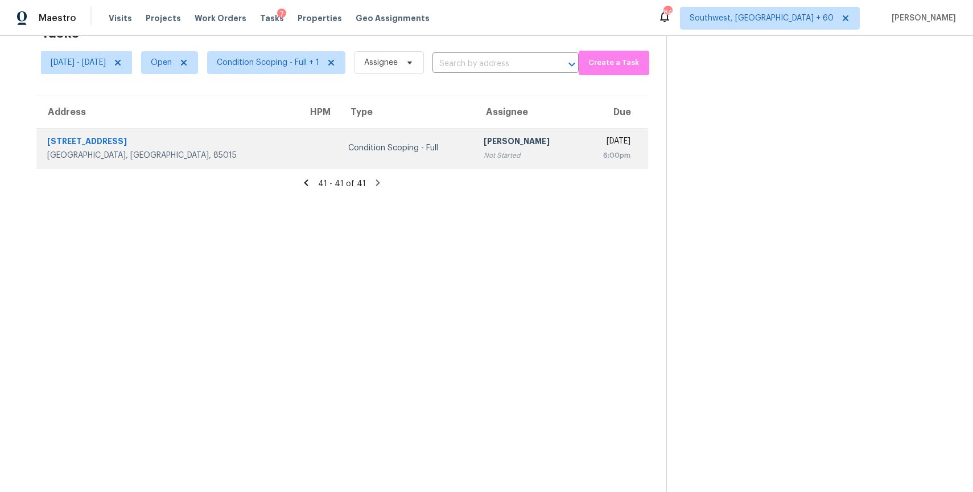
click at [484, 139] on div "[PERSON_NAME]" at bounding box center [528, 142] width 88 height 14
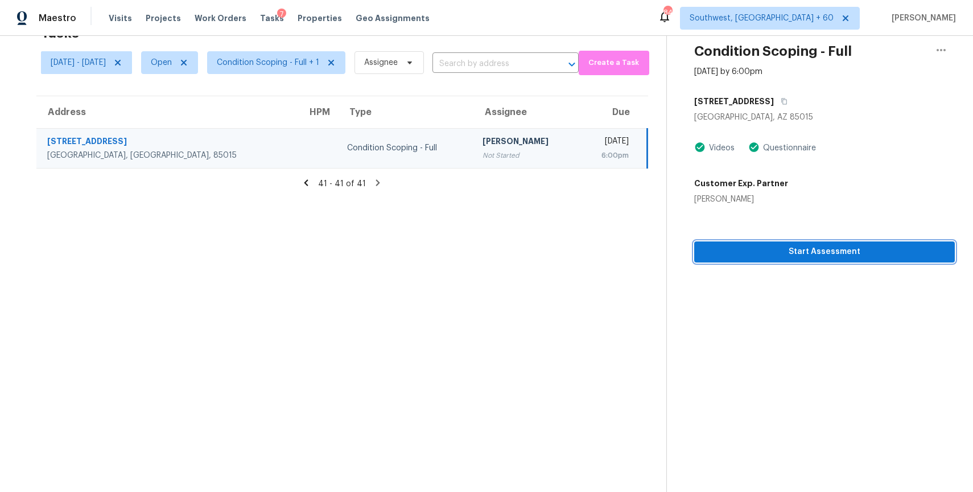
click at [795, 249] on span "Start Assessment" at bounding box center [825, 252] width 243 height 14
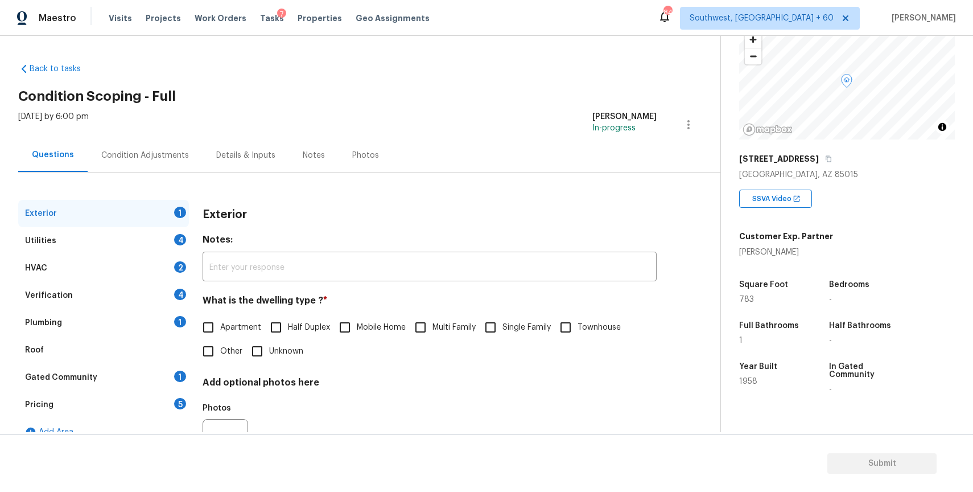
scroll to position [76, 0]
click at [811, 167] on div "[STREET_ADDRESS]" at bounding box center [847, 159] width 216 height 20
click at [827, 157] on icon "button" at bounding box center [830, 160] width 6 height 6
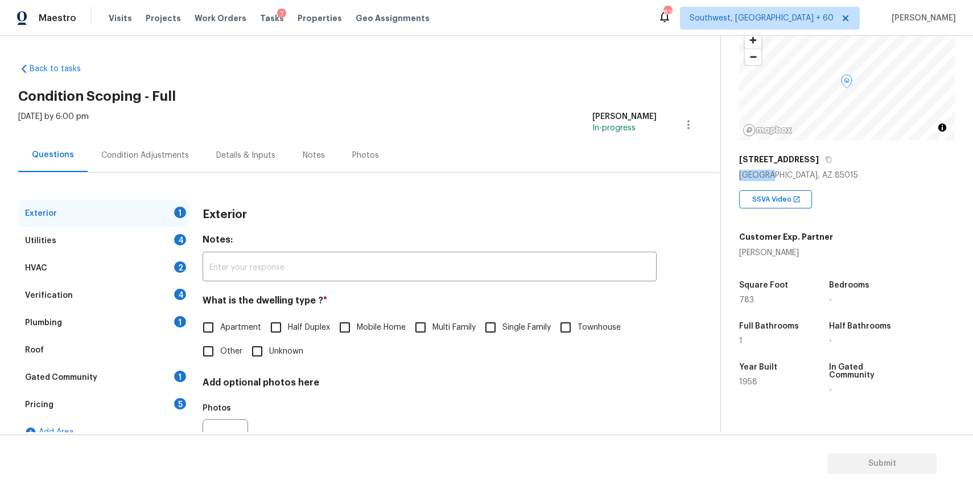
scroll to position [56, 0]
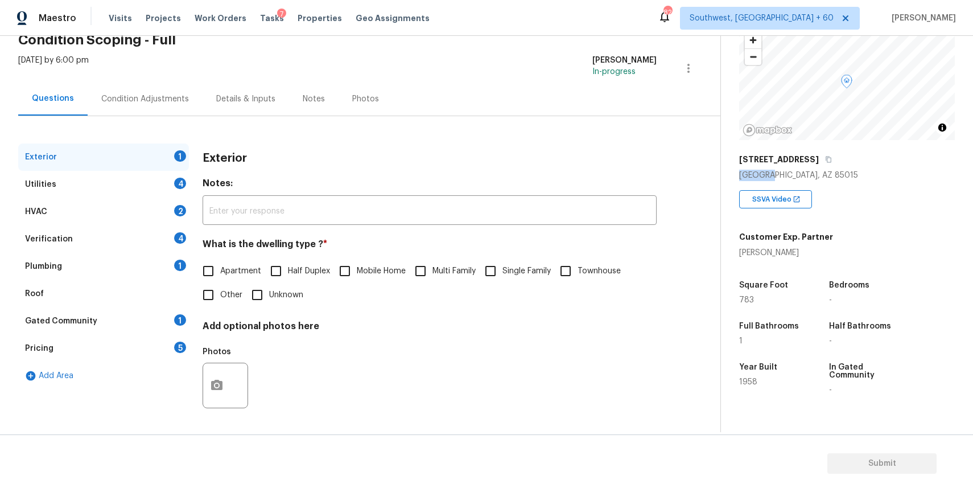
click at [519, 274] on span "Single Family" at bounding box center [527, 271] width 48 height 12
click at [503, 274] on input "Single Family" at bounding box center [491, 271] width 24 height 24
checkbox input "true"
click at [126, 179] on div "Utilities 4" at bounding box center [103, 184] width 171 height 27
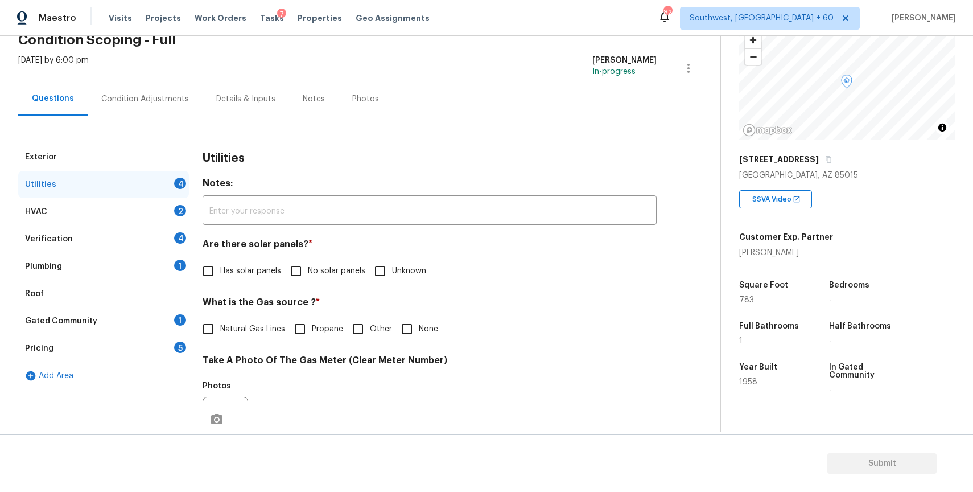
click at [319, 270] on span "No solar panels" at bounding box center [336, 271] width 57 height 12
click at [308, 270] on input "No solar panels" at bounding box center [296, 271] width 24 height 24
checkbox input "true"
click at [399, 330] on input "None" at bounding box center [407, 329] width 24 height 24
checkbox input "true"
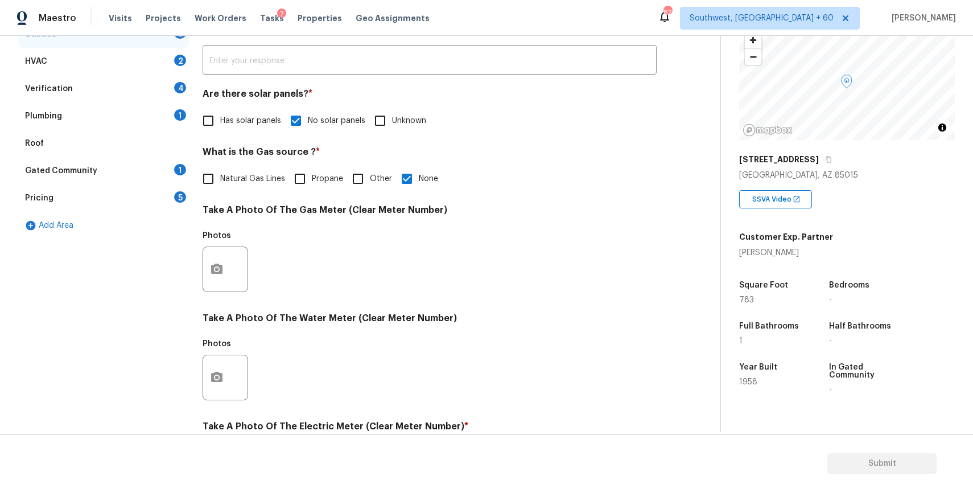
scroll to position [224, 0]
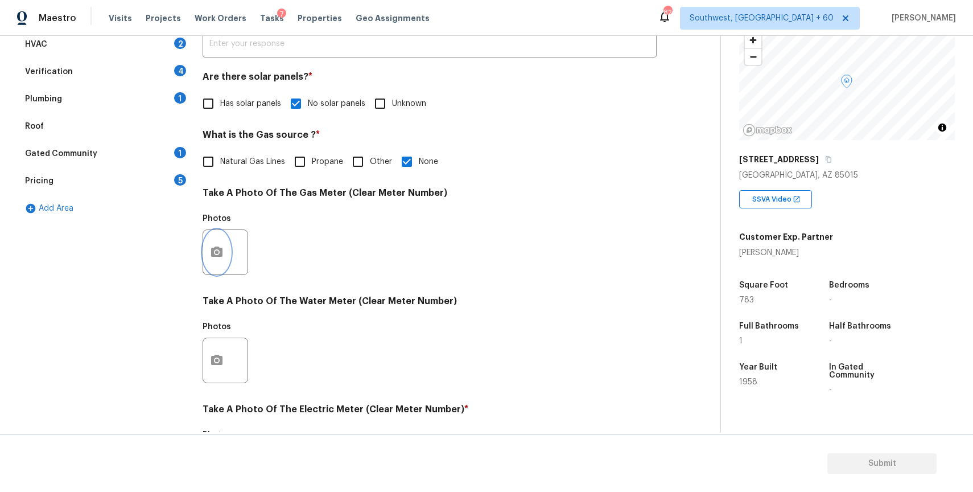
click at [227, 247] on button "button" at bounding box center [216, 252] width 27 height 44
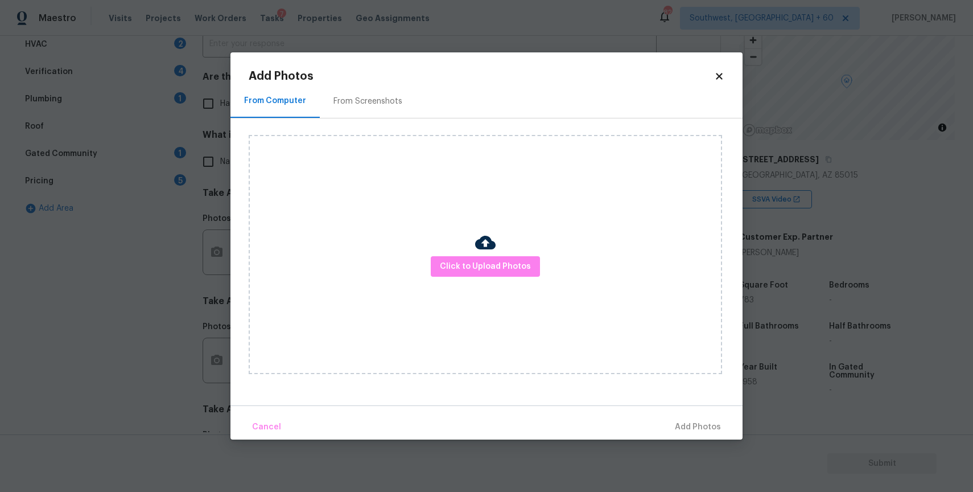
click at [804, 339] on body "Maestro Visits Projects Work Orders Tasks 7 Properties Geo Assignments 829 Sout…" at bounding box center [486, 246] width 973 height 492
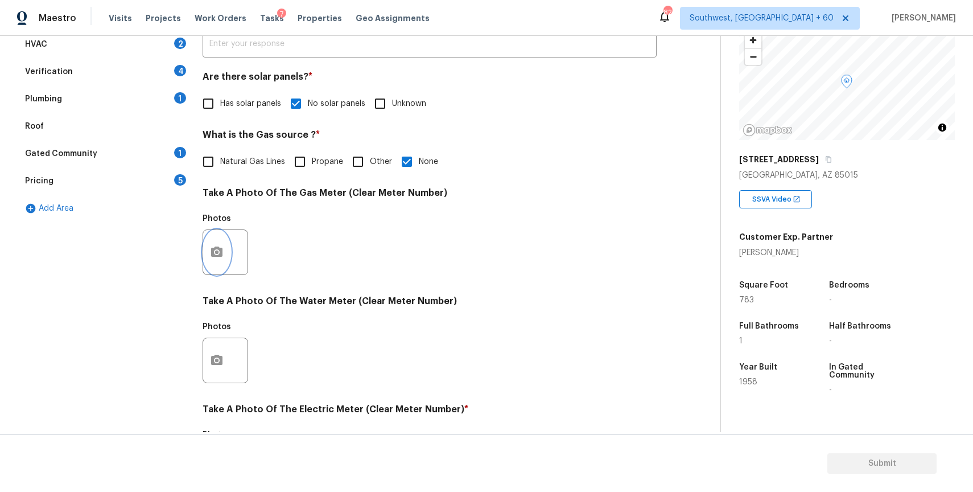
click at [222, 240] on button "button" at bounding box center [216, 252] width 27 height 44
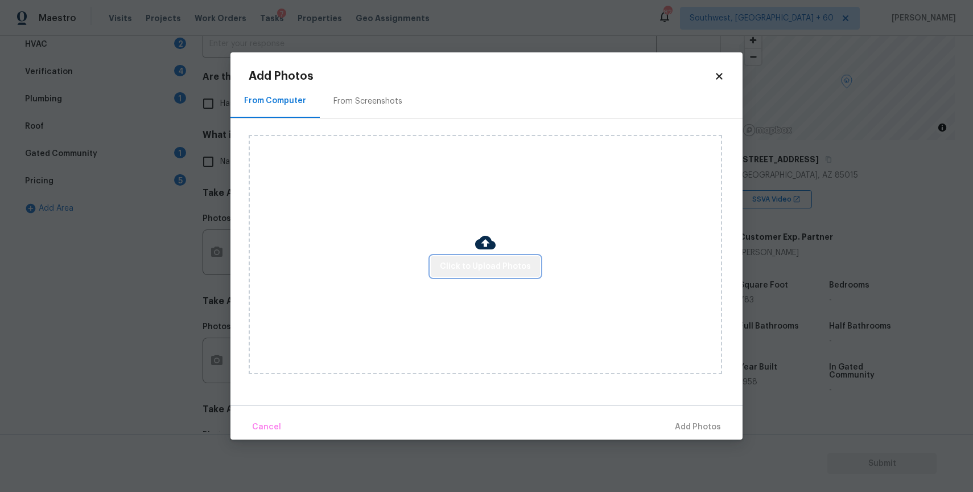
click at [487, 268] on span "Click to Upload Photos" at bounding box center [485, 267] width 91 height 14
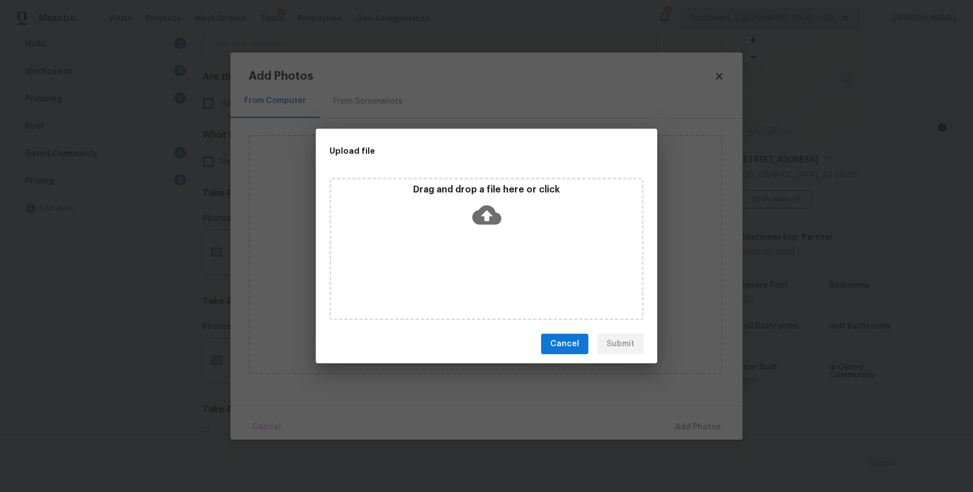
click at [487, 260] on div "Drag and drop a file here or click" at bounding box center [487, 249] width 314 height 142
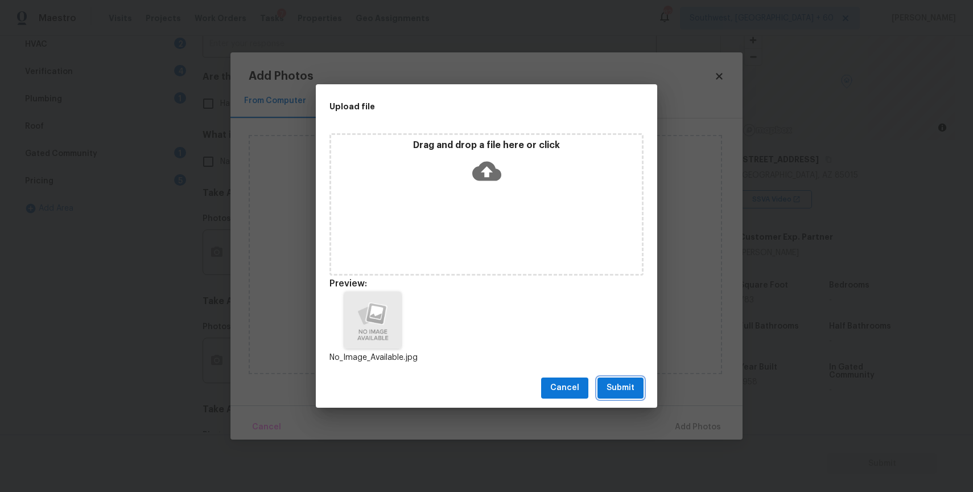
click at [632, 388] on span "Submit" at bounding box center [621, 388] width 28 height 14
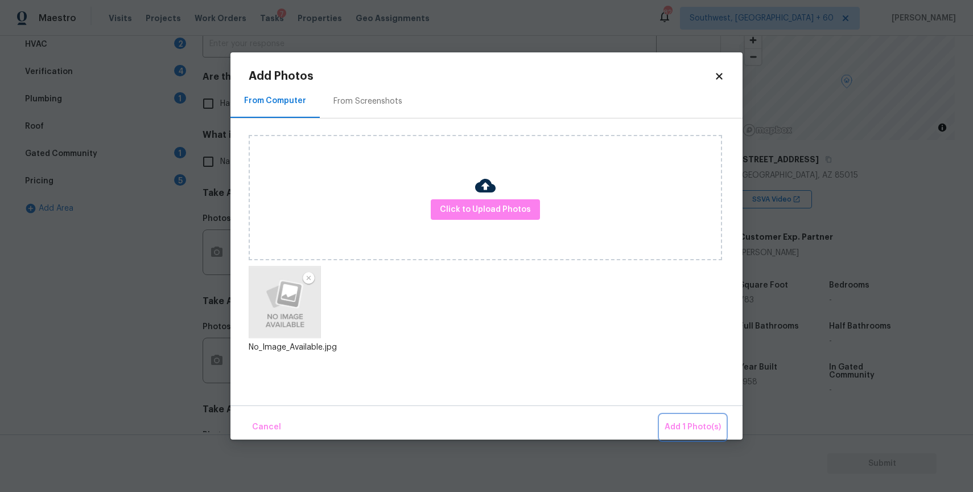
click at [673, 420] on span "Add 1 Photo(s)" at bounding box center [693, 427] width 56 height 14
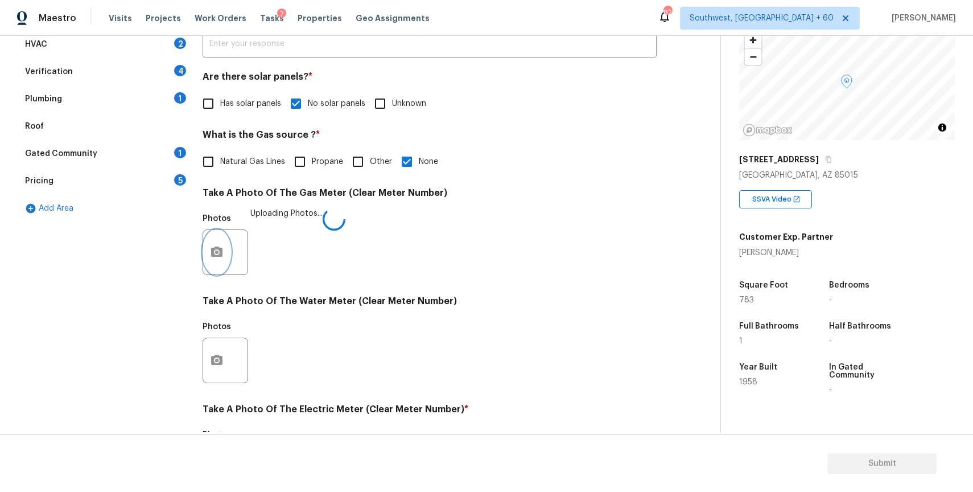
scroll to position [224, 0]
click at [221, 351] on button "button" at bounding box center [216, 360] width 27 height 44
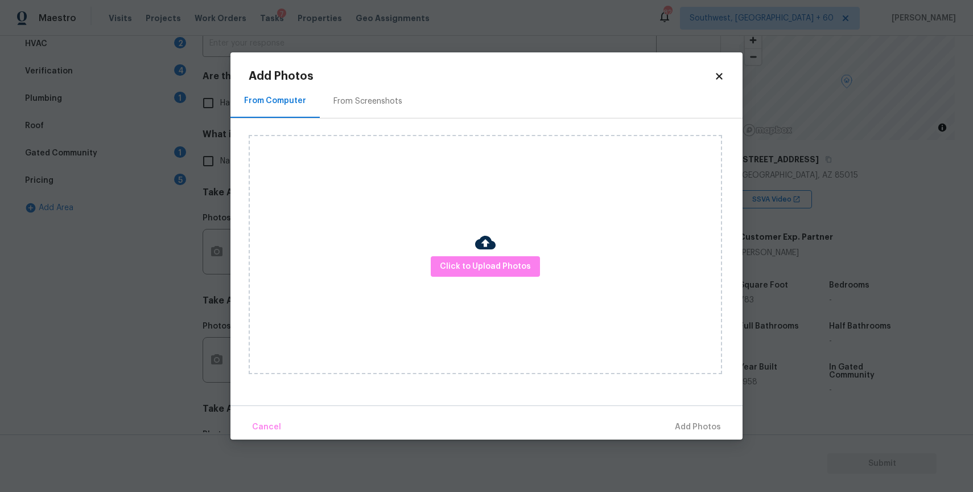
click at [495, 250] on img at bounding box center [485, 242] width 20 height 20
click at [497, 265] on span "Click to Upload Photos" at bounding box center [485, 267] width 91 height 14
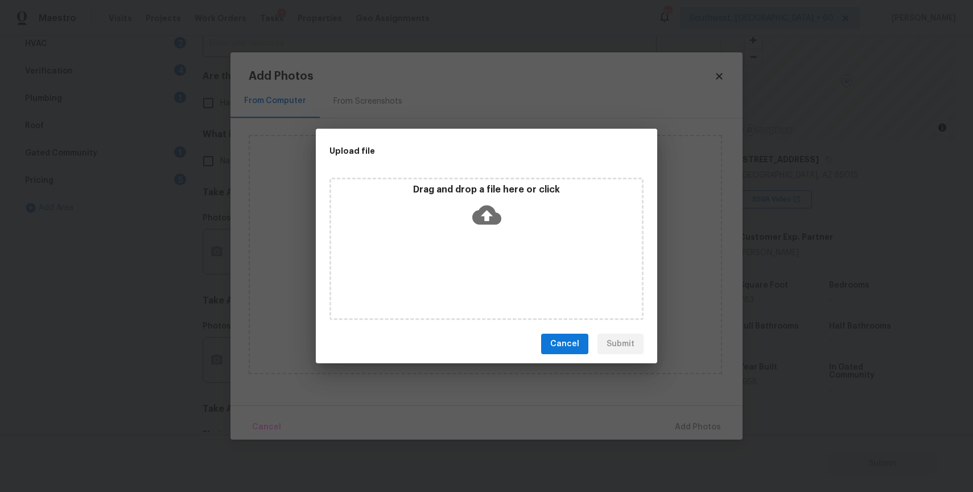
click at [490, 224] on icon at bounding box center [486, 214] width 29 height 29
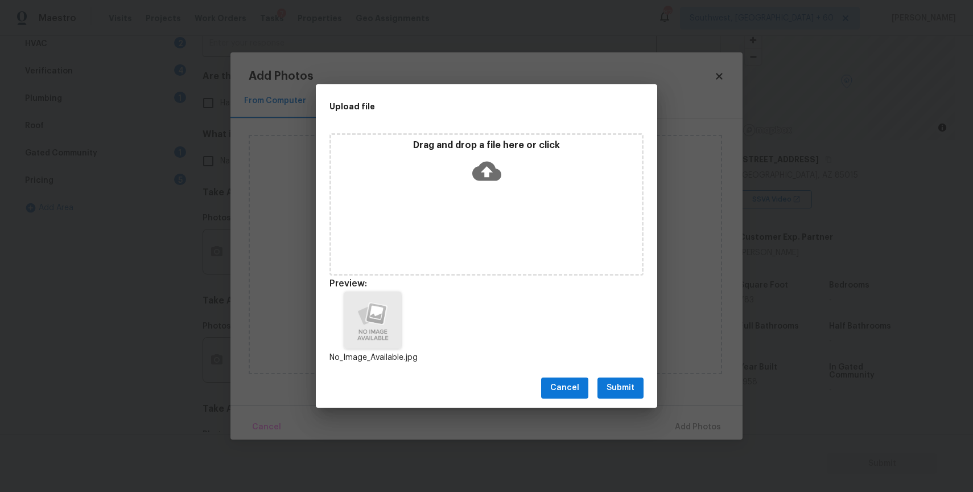
click at [615, 400] on div "Cancel Submit" at bounding box center [487, 387] width 342 height 39
click at [624, 392] on span "Submit" at bounding box center [621, 388] width 28 height 14
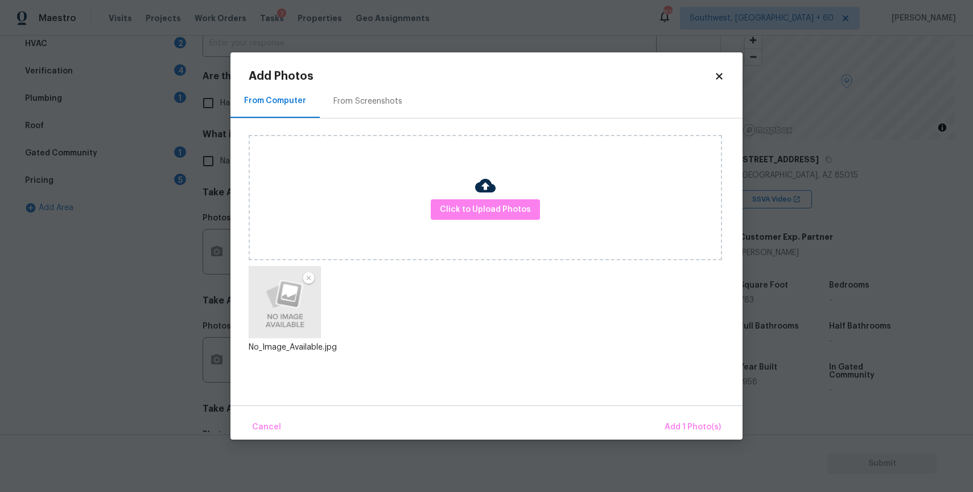
click at [692, 411] on div "Cancel Add 1 Photo(s)" at bounding box center [487, 422] width 512 height 34
click at [679, 424] on span "Add 1 Photo(s)" at bounding box center [693, 427] width 56 height 14
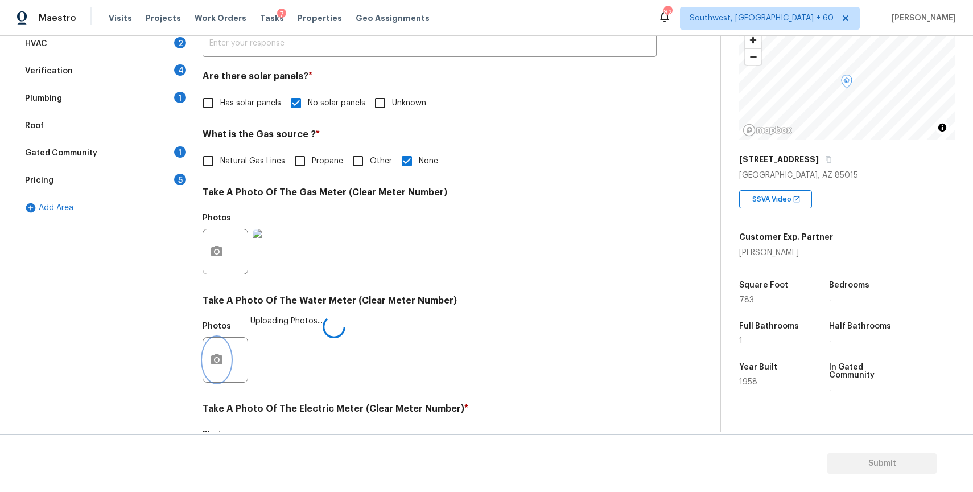
scroll to position [365, 0]
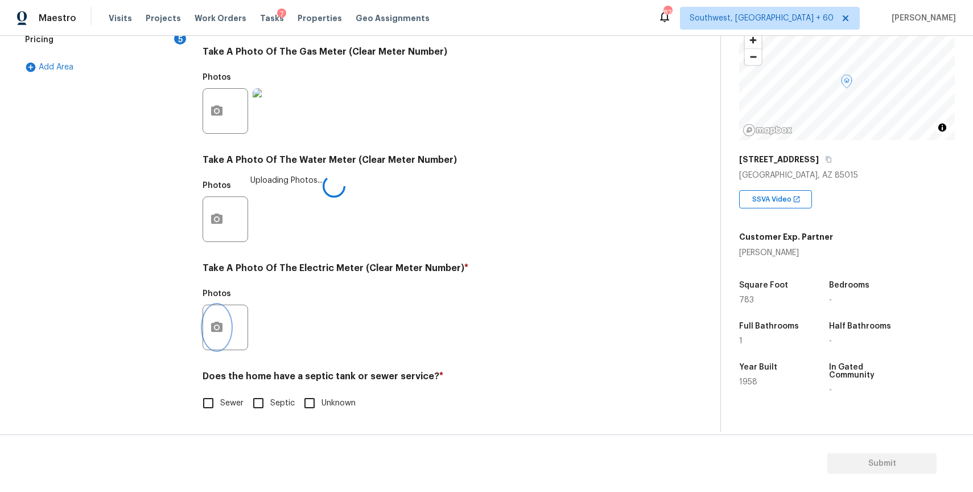
click at [221, 318] on button "button" at bounding box center [216, 327] width 27 height 44
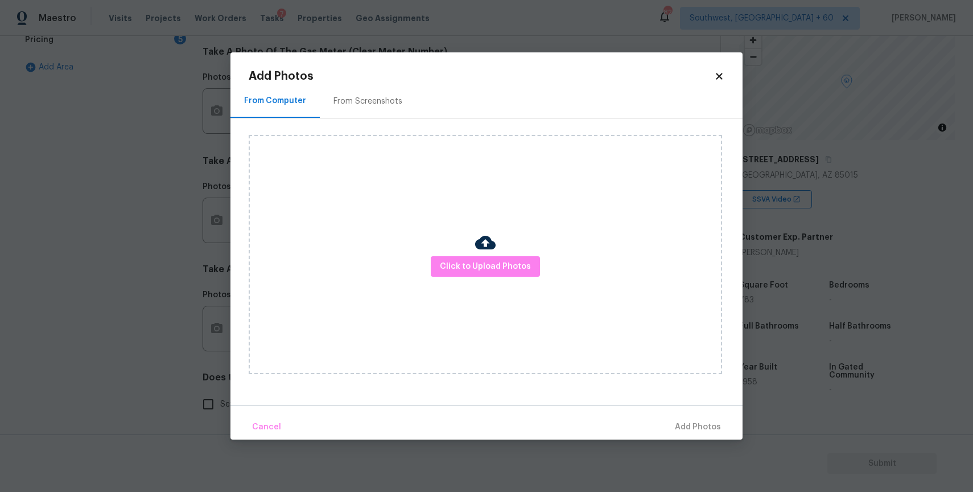
click at [496, 231] on div "Click to Upload Photos" at bounding box center [486, 254] width 474 height 239
click at [495, 262] on span "Click to Upload Photos" at bounding box center [485, 267] width 91 height 14
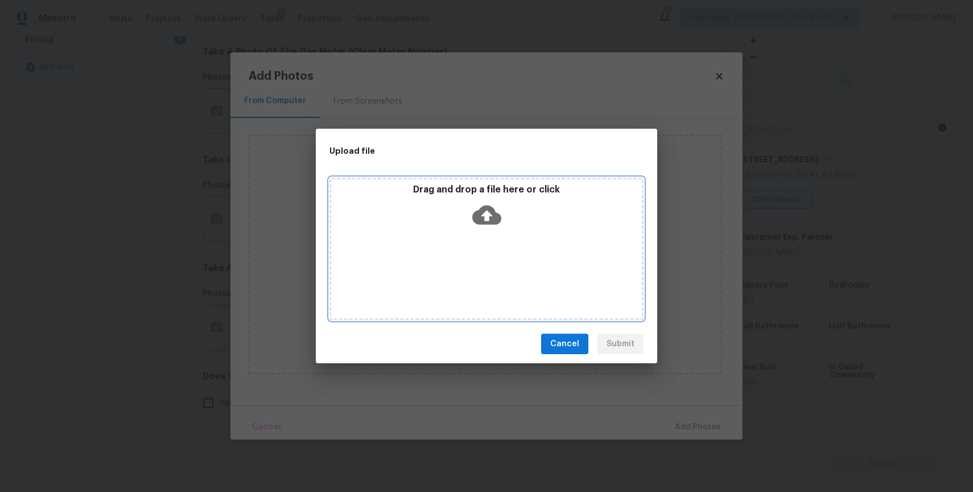
click at [494, 240] on div "Drag and drop a file here or click" at bounding box center [487, 249] width 314 height 142
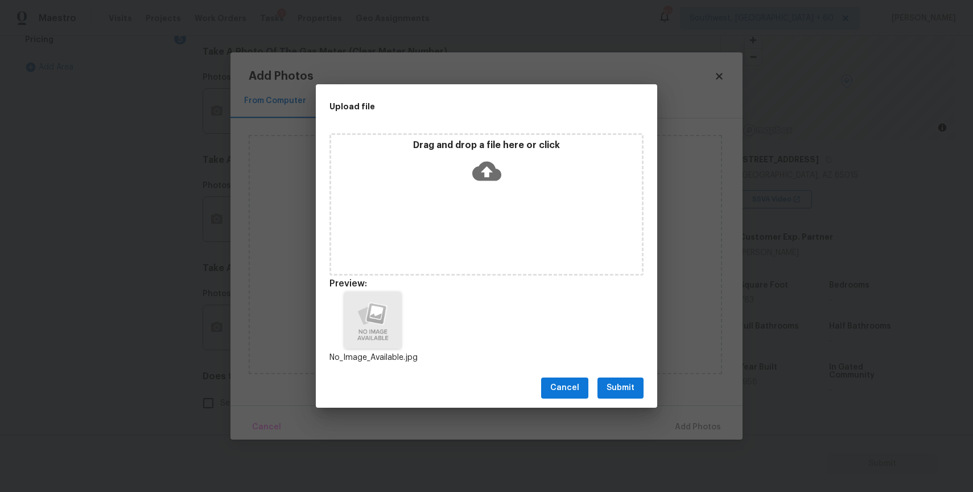
click at [600, 383] on button "Submit" at bounding box center [621, 387] width 46 height 21
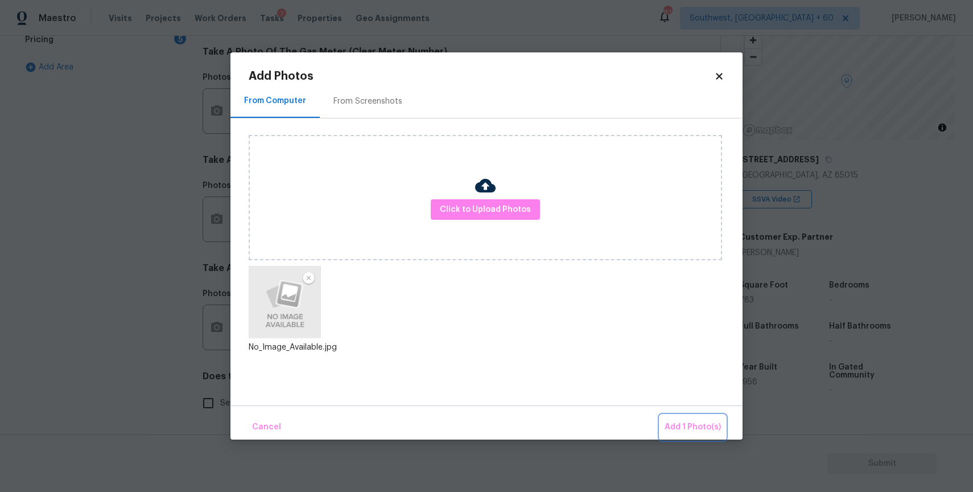
click at [713, 434] on button "Add 1 Photo(s)" at bounding box center [692, 427] width 65 height 24
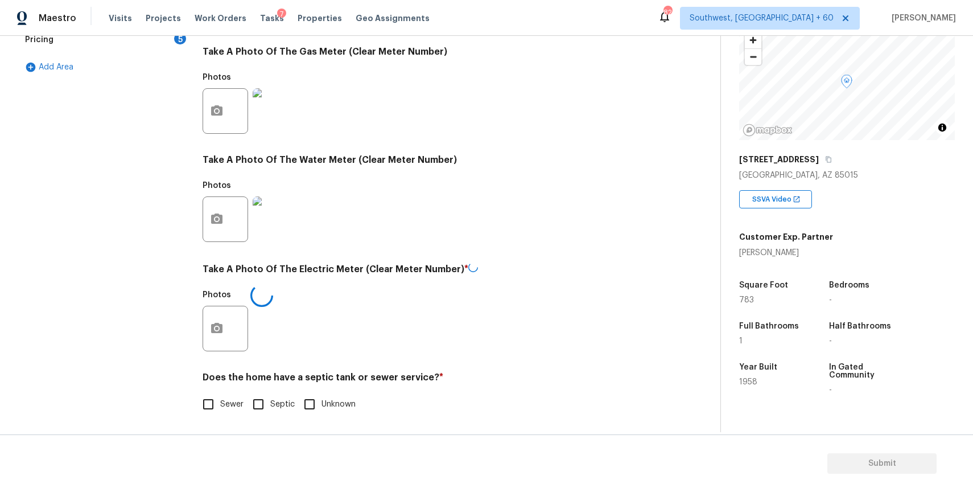
click at [234, 408] on span "Sewer" at bounding box center [231, 404] width 23 height 12
click at [220, 408] on input "Sewer" at bounding box center [208, 404] width 24 height 24
checkbox input "true"
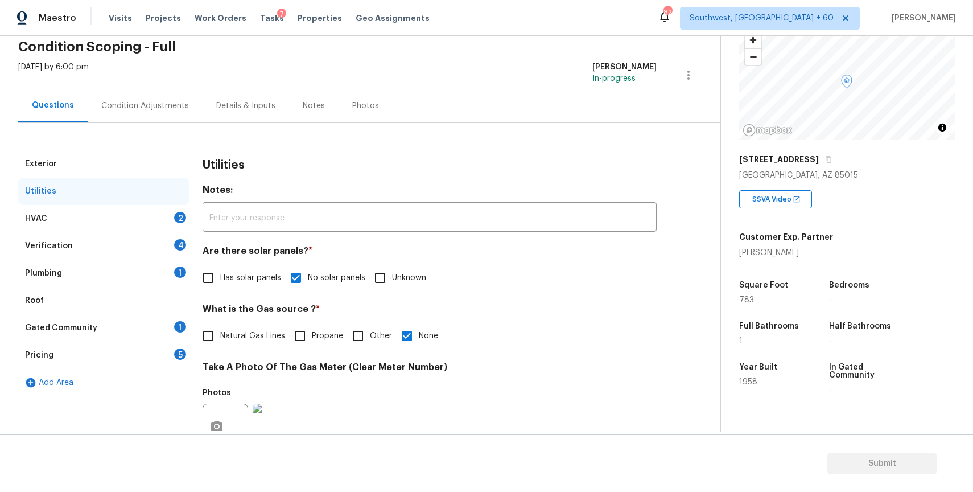
scroll to position [0, 0]
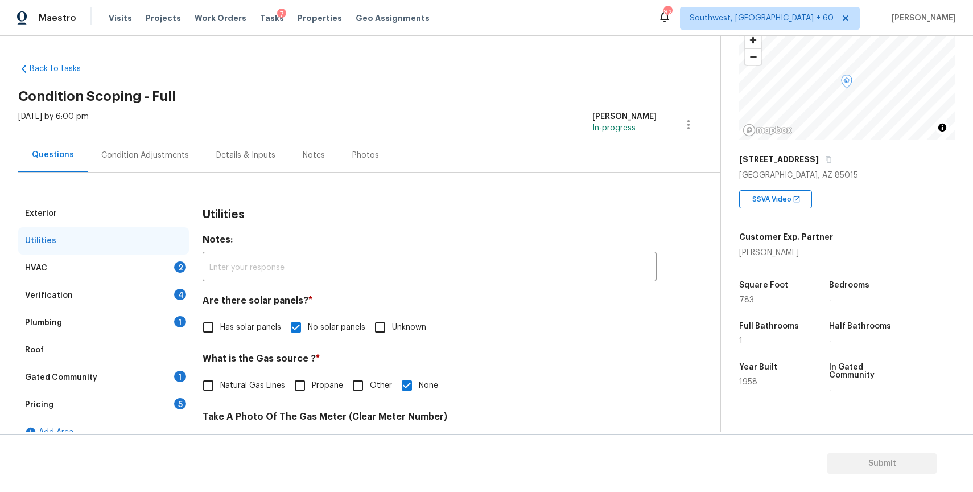
click at [122, 278] on div "HVAC 2" at bounding box center [103, 267] width 171 height 27
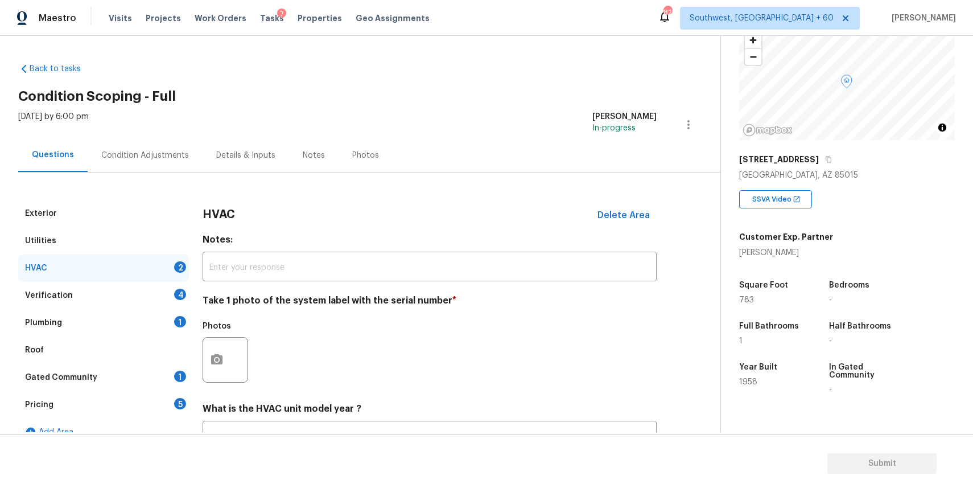
scroll to position [94, 0]
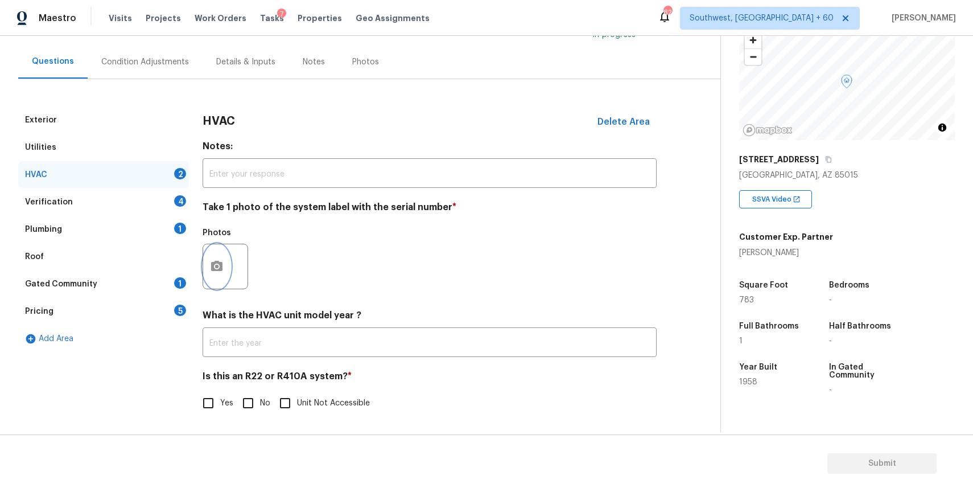
click at [212, 265] on icon "button" at bounding box center [216, 266] width 11 height 10
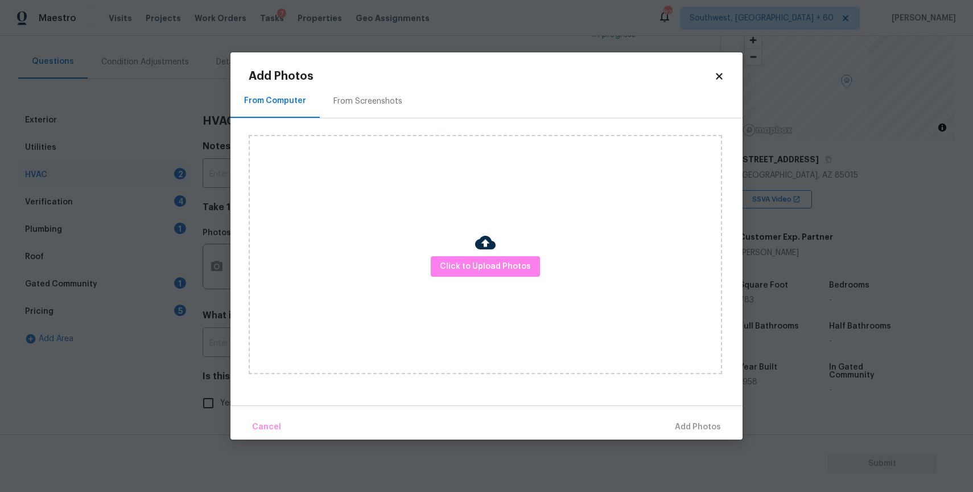
click at [212, 265] on body "Maestro Visits Projects Work Orders Tasks 7 Properties Geo Assignments 829 Sout…" at bounding box center [486, 246] width 973 height 492
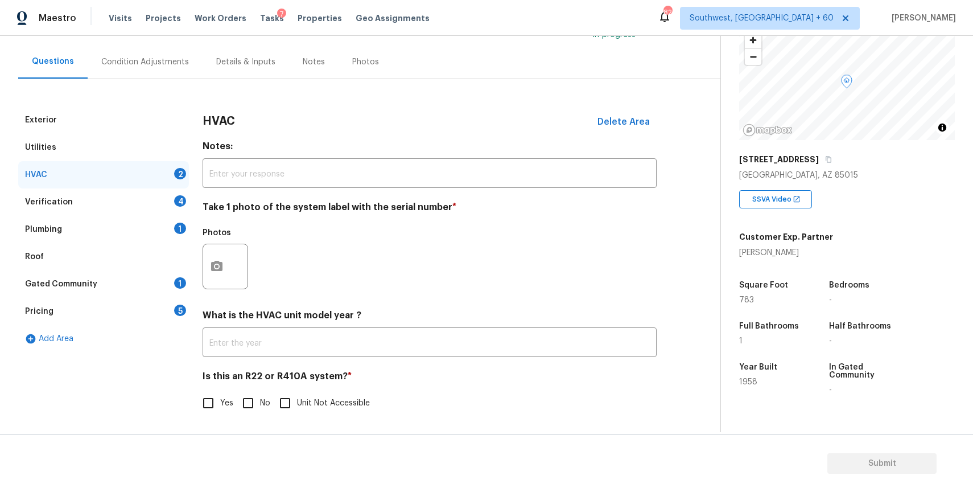
click at [208, 247] on div at bounding box center [226, 267] width 46 height 46
click at [217, 257] on button "button" at bounding box center [216, 266] width 27 height 44
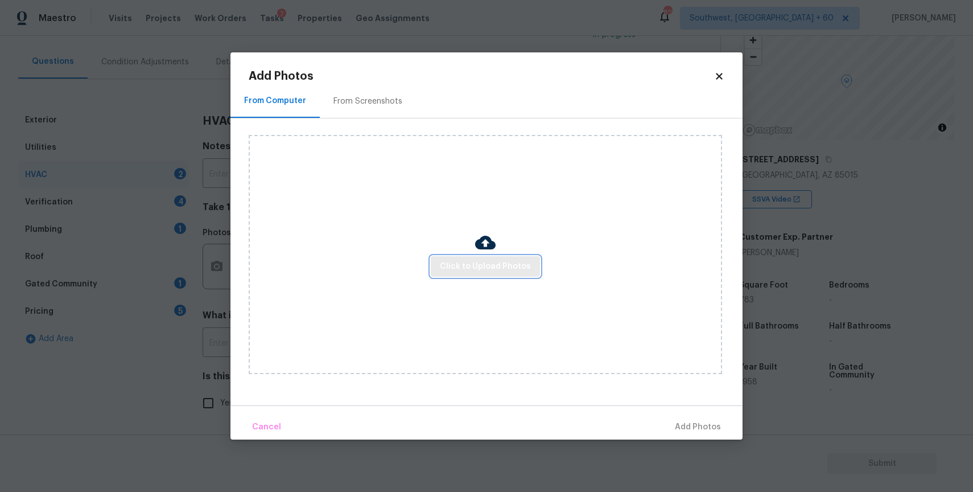
click at [499, 268] on span "Click to Upload Photos" at bounding box center [485, 267] width 91 height 14
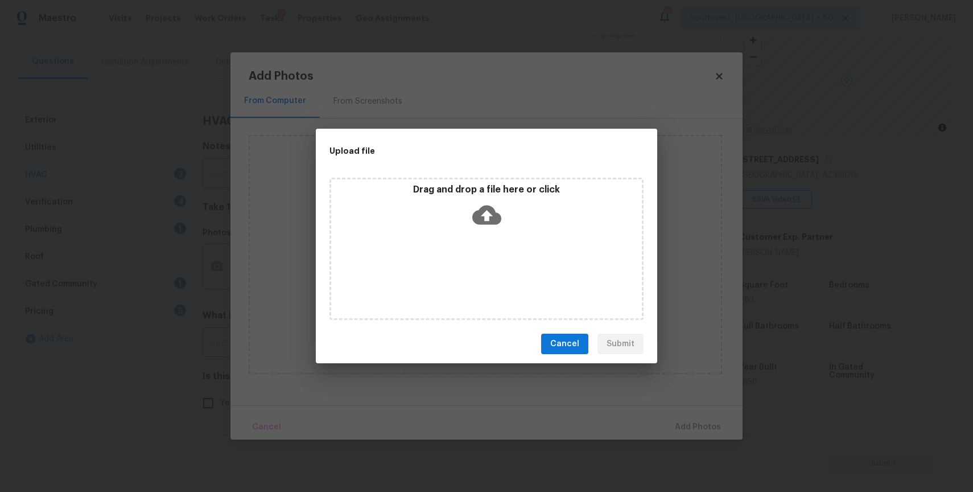
click at [495, 258] on div "Drag and drop a file here or click" at bounding box center [487, 249] width 314 height 142
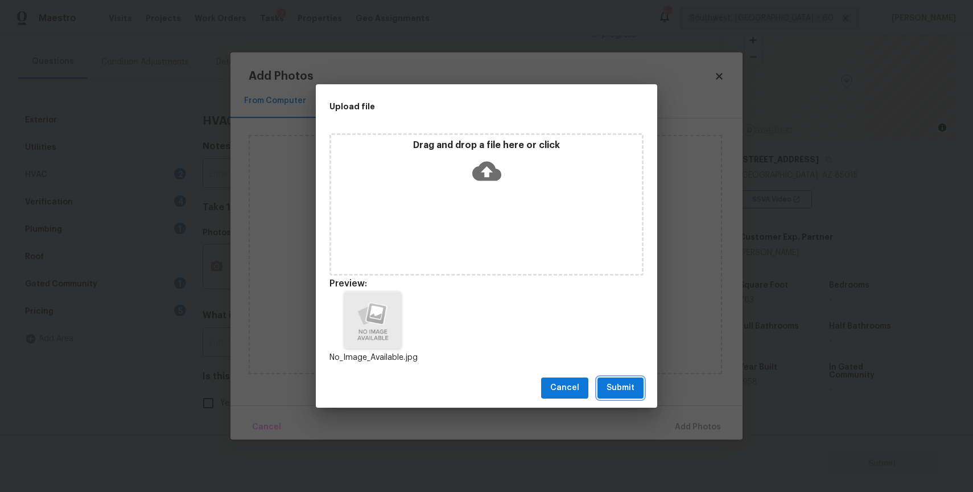
click at [626, 388] on span "Submit" at bounding box center [621, 388] width 28 height 14
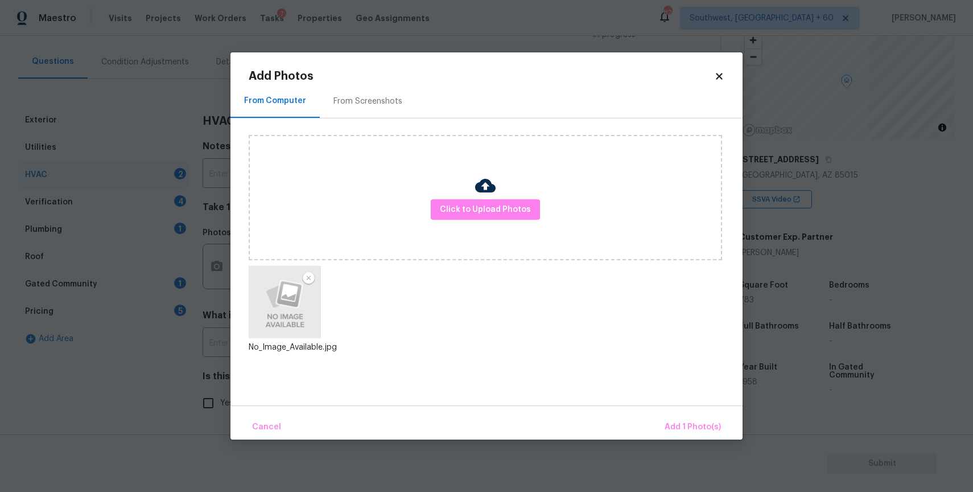
click at [724, 413] on div "Cancel Add 1 Photo(s)" at bounding box center [487, 422] width 512 height 34
click at [699, 425] on span "Add 1 Photo(s)" at bounding box center [693, 427] width 56 height 14
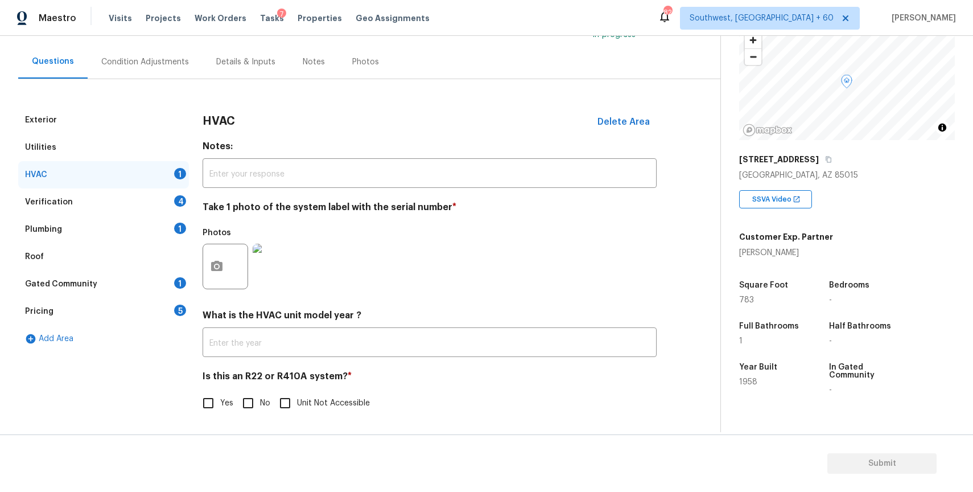
click at [248, 398] on input "No" at bounding box center [248, 403] width 24 height 24
checkbox input "true"
click at [154, 223] on div "Plumbing 1" at bounding box center [103, 229] width 171 height 27
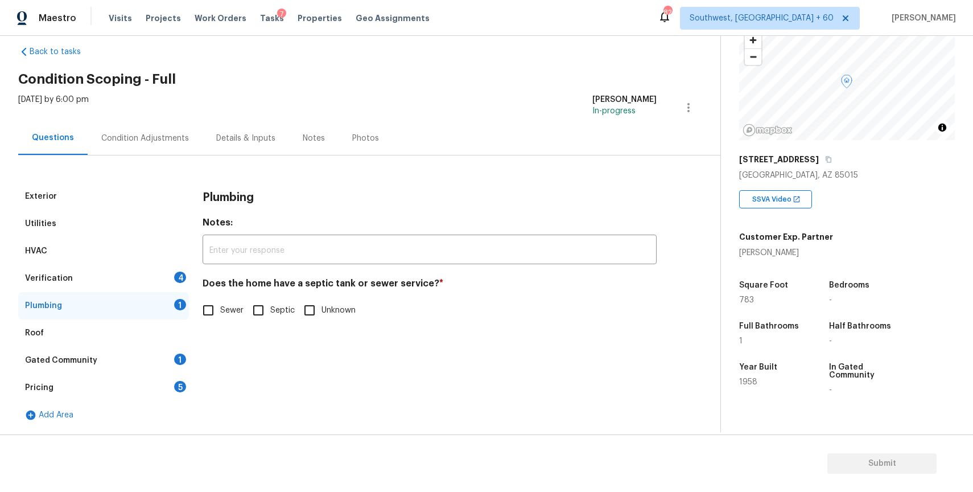
click at [179, 260] on div "HVAC" at bounding box center [103, 250] width 171 height 27
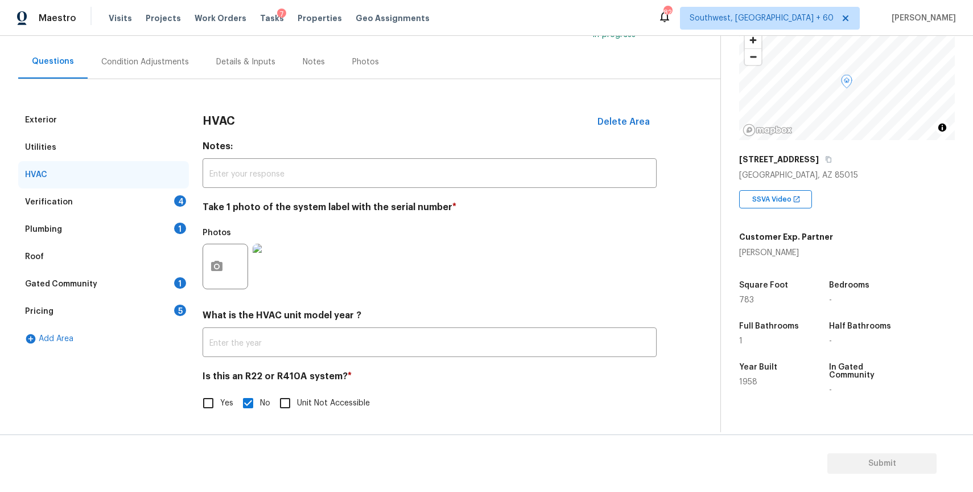
click at [161, 202] on div "Verification 4" at bounding box center [103, 201] width 171 height 27
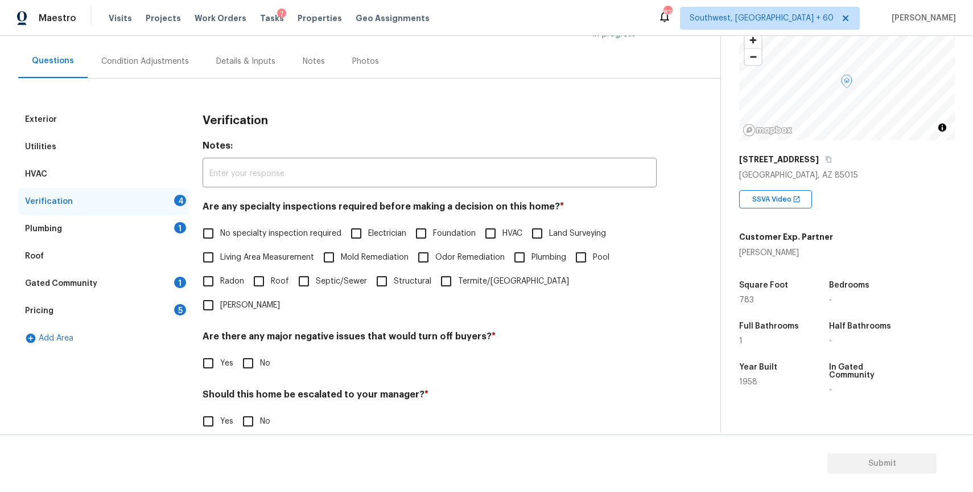
click at [286, 243] on label "No specialty inspection required" at bounding box center [268, 233] width 145 height 24
click at [220, 243] on input "No specialty inspection required" at bounding box center [208, 233] width 24 height 24
click at [291, 241] on label "No specialty inspection required" at bounding box center [268, 233] width 145 height 24
click at [220, 241] on input "No specialty inspection required" at bounding box center [208, 233] width 24 height 24
checkbox input "false"
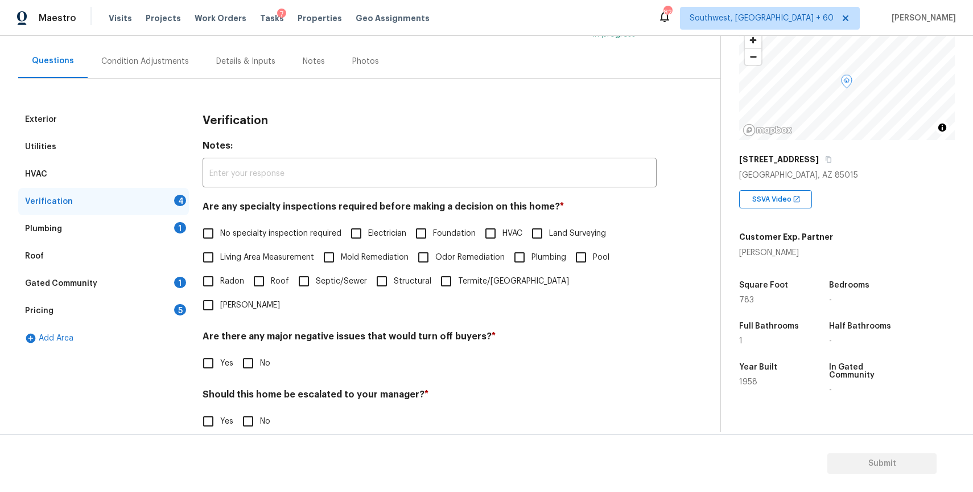
click at [434, 232] on span "Foundation" at bounding box center [454, 234] width 43 height 12
click at [433, 232] on input "Foundation" at bounding box center [421, 233] width 24 height 24
checkbox input "true"
click at [386, 261] on span "Mold Remediation" at bounding box center [375, 258] width 68 height 12
click at [341, 261] on input "Mold Remediation" at bounding box center [329, 257] width 24 height 24
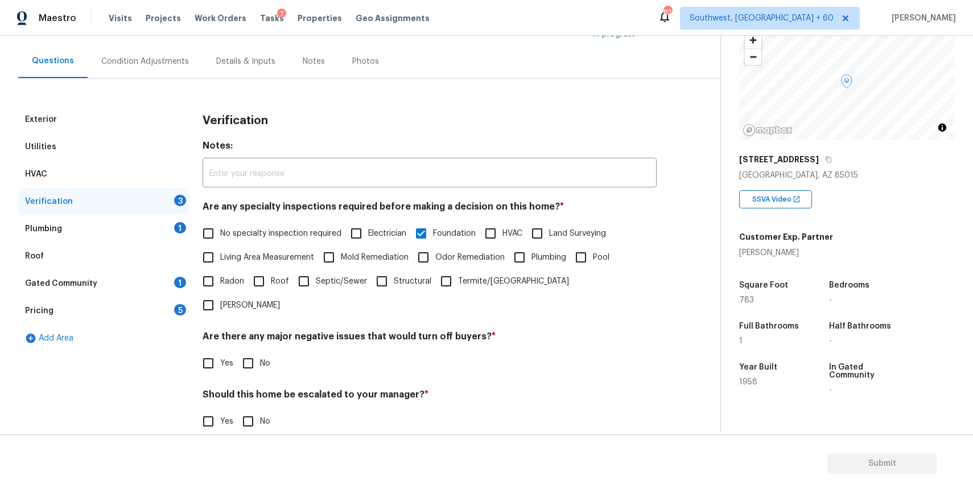
checkbox input "true"
click at [273, 269] on label "Living Area Measurement" at bounding box center [255, 257] width 118 height 24
click at [220, 269] on input "Living Area Measurement" at bounding box center [208, 257] width 24 height 24
checkbox input "true"
click at [276, 277] on span "Roof" at bounding box center [280, 283] width 18 height 12
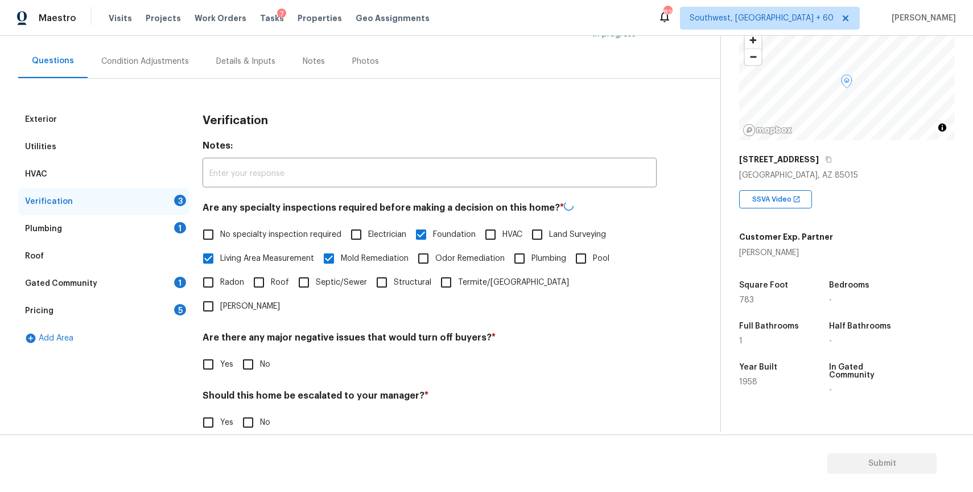
click at [271, 276] on input "Roof" at bounding box center [259, 282] width 24 height 24
checkbox input "true"
click at [262, 256] on span "Living Area Measurement" at bounding box center [267, 259] width 94 height 12
click at [220, 256] on input "Living Area Measurement" at bounding box center [208, 258] width 24 height 24
checkbox input "false"
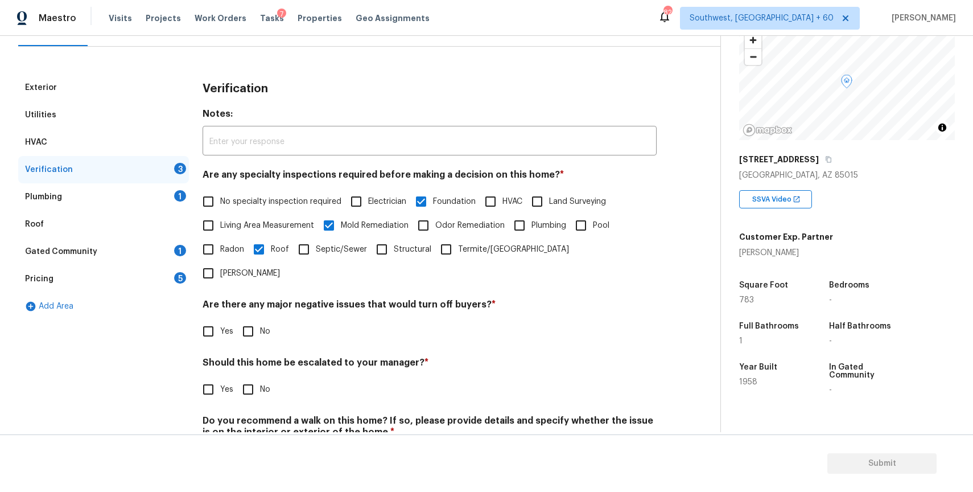
scroll to position [142, 0]
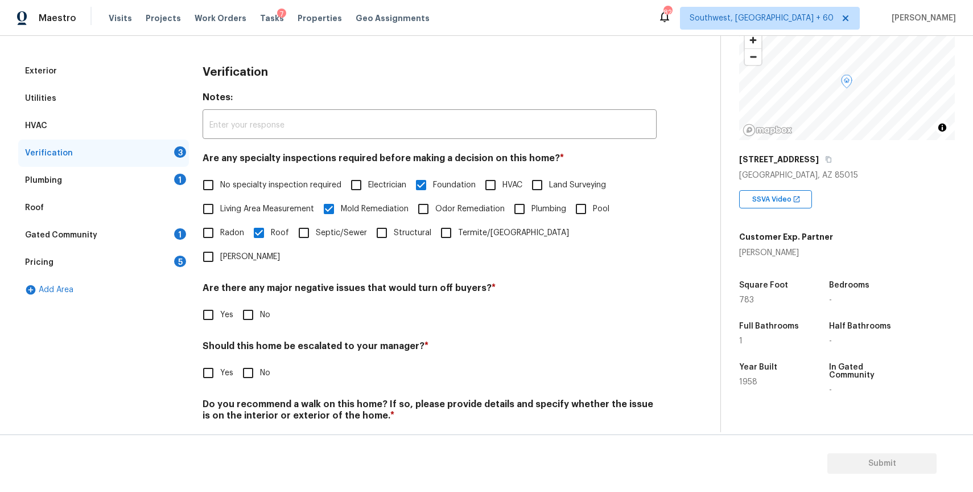
click at [194, 303] on div "Exterior Utilities HVAC Verification 3 Plumbing 1 Roof Gated Community 1 Pricin…" at bounding box center [355, 262] width 675 height 410
click at [206, 303] on div "Verification Notes: ​ Are any specialty inspections required before making a de…" at bounding box center [430, 262] width 454 height 410
click at [212, 303] on input "Yes" at bounding box center [208, 315] width 24 height 24
checkbox input "true"
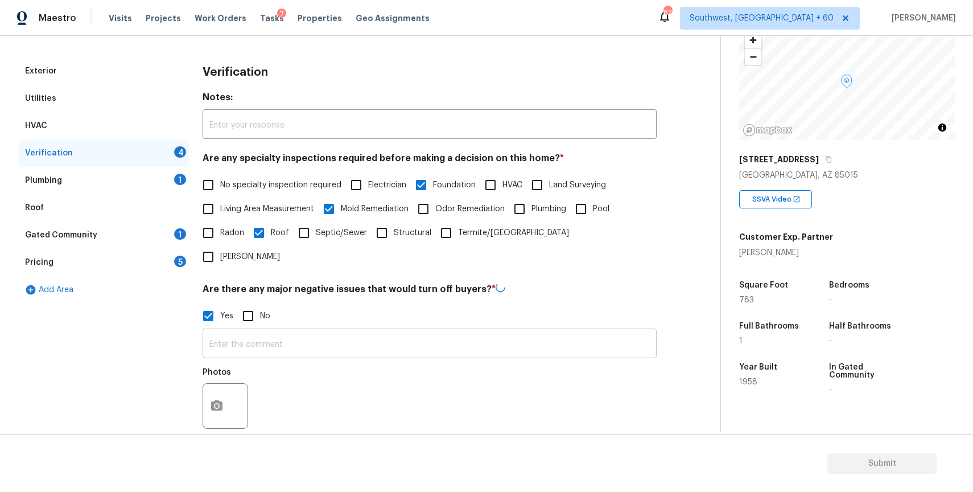
click at [253, 331] on input "text" at bounding box center [430, 344] width 454 height 27
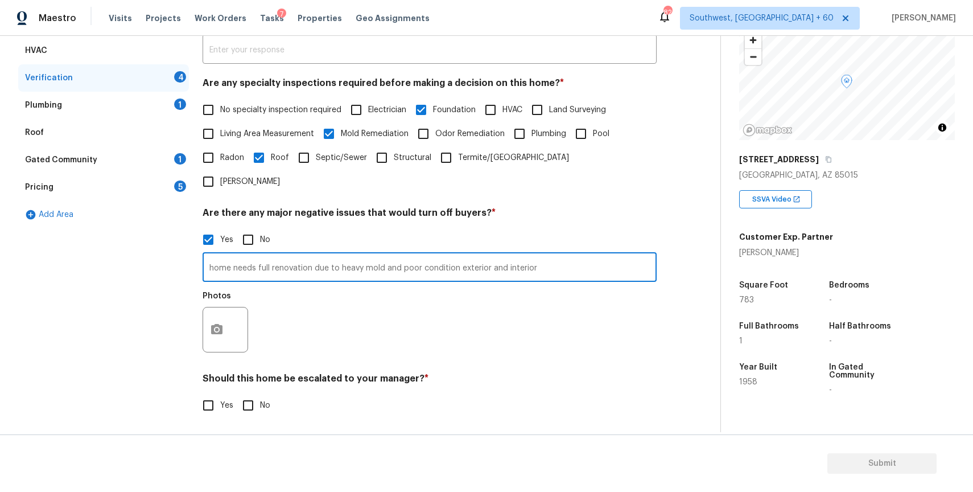
scroll to position [266, 0]
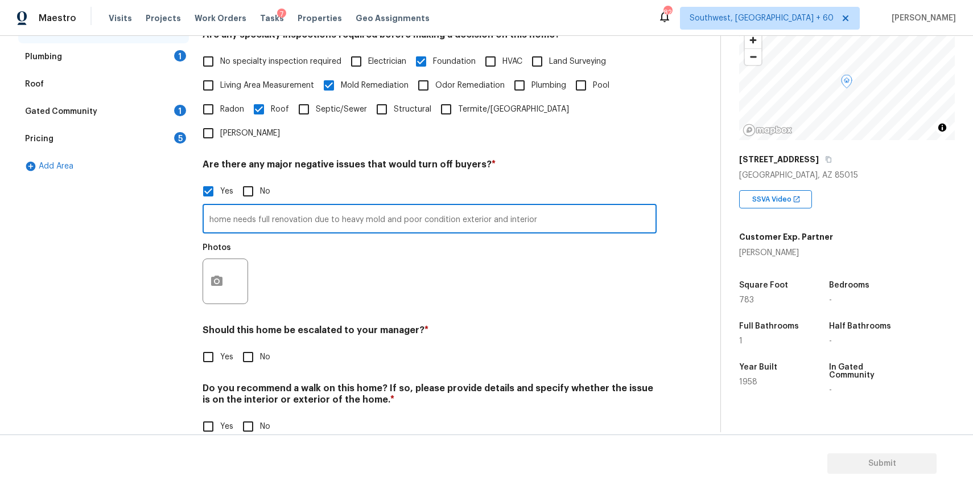
type input "home needs full renovation due to heavy mold and poor condition exterior and in…"
click at [217, 269] on button "button" at bounding box center [216, 281] width 27 height 44
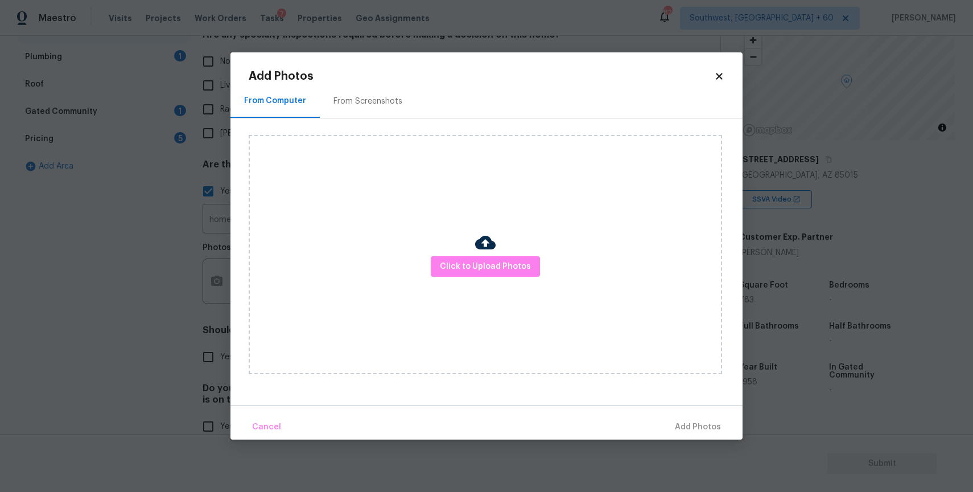
click at [693, 303] on div "Click to Upload Photos" at bounding box center [486, 254] width 474 height 239
click at [798, 291] on body "Maestro Visits Projects Work Orders Tasks 7 Properties Geo Assignments 828 Sout…" at bounding box center [486, 246] width 973 height 492
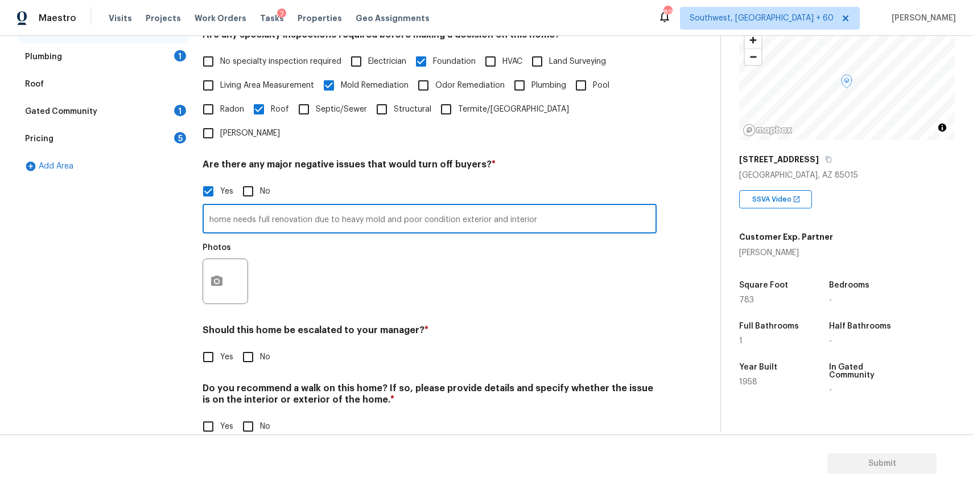
click at [380, 207] on input "home needs full renovation due to heavy mold and poor condition exterior and in…" at bounding box center [430, 220] width 454 height 27
click at [214, 345] on input "Yes" at bounding box center [208, 357] width 24 height 24
checkbox input "true"
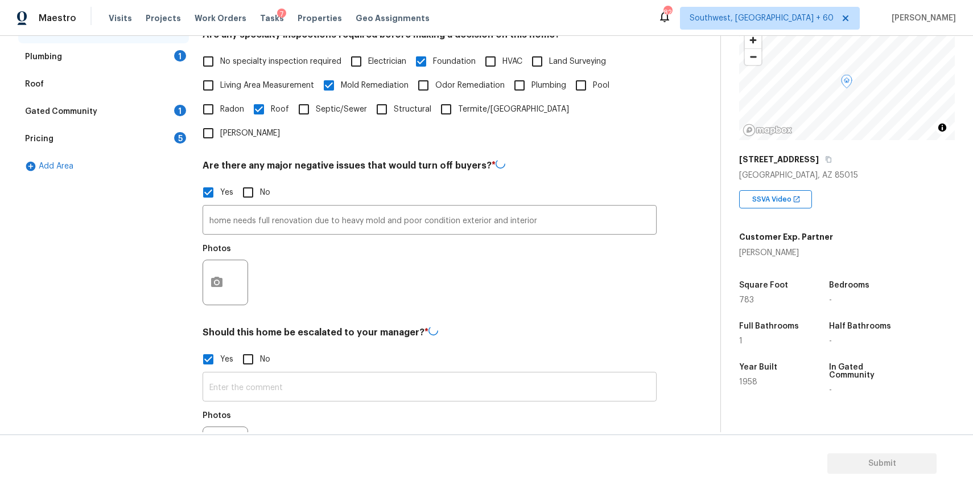
click at [270, 375] on input "text" at bounding box center [430, 388] width 454 height 27
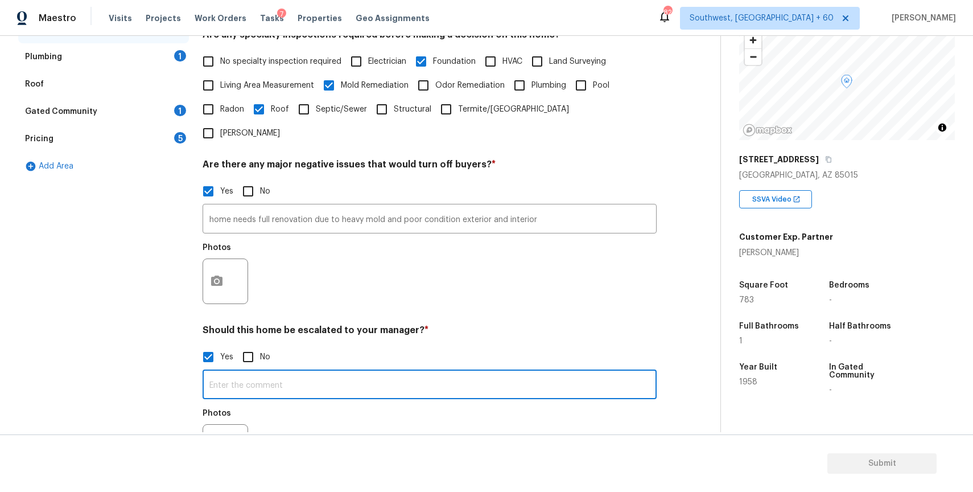
paste input "home needs full renovation due to heavy mold and poor condition exterior and in…"
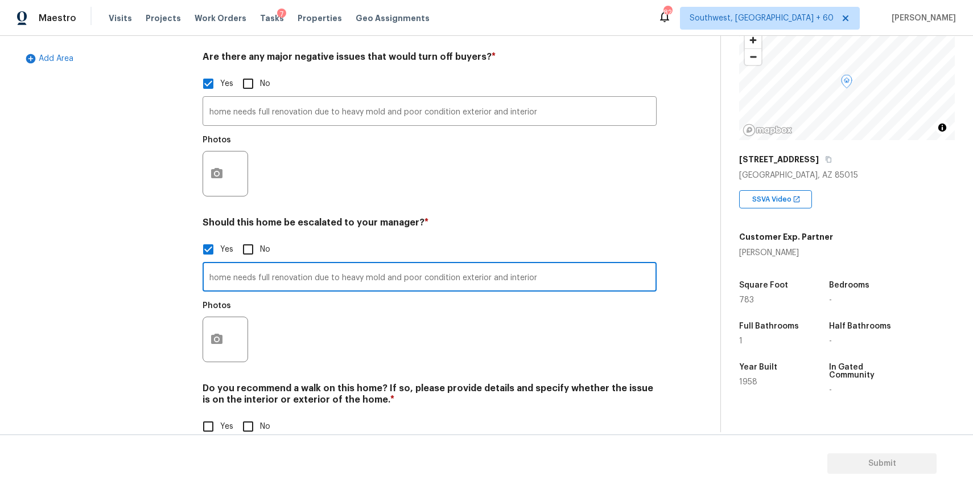
type input "home needs full renovation due to heavy mold and poor condition exterior and in…"
drag, startPoint x: 249, startPoint y: 406, endPoint x: 237, endPoint y: 406, distance: 12.0
click at [244, 414] on input "No" at bounding box center [248, 426] width 24 height 24
checkbox input "true"
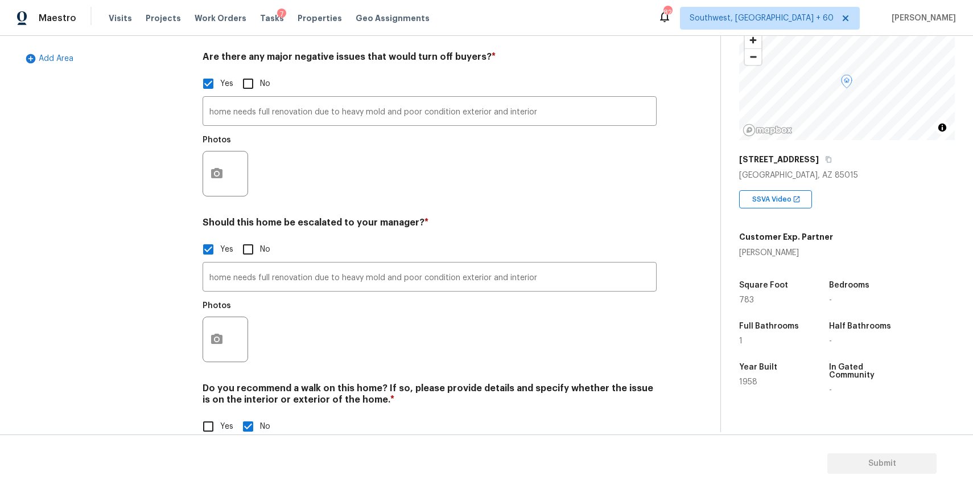
click at [208, 414] on input "Yes" at bounding box center [208, 426] width 24 height 24
checkbox input "true"
checkbox input "false"
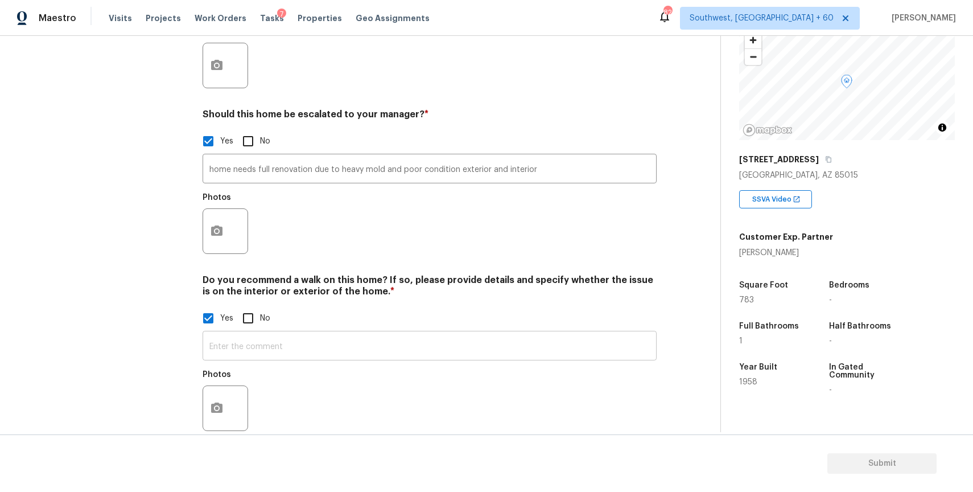
click at [305, 334] on input "text" at bounding box center [430, 347] width 454 height 27
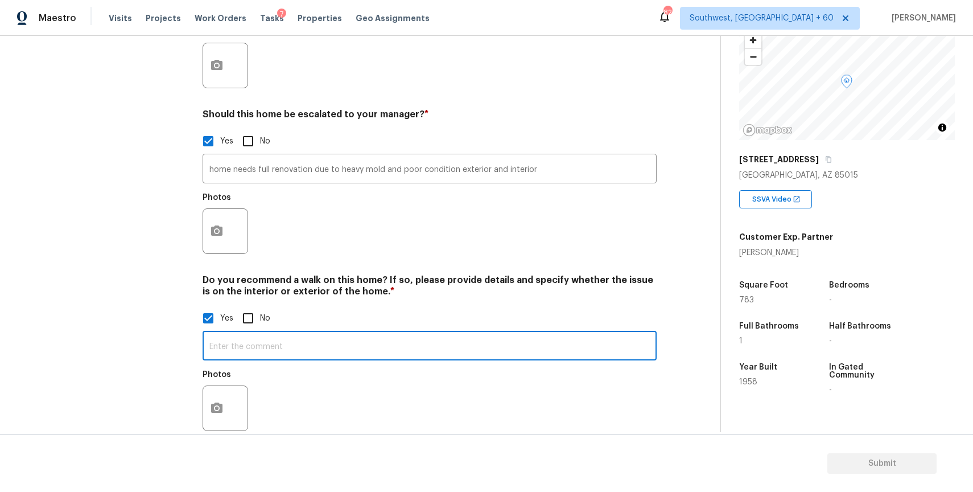
paste input "home needs full renovation due to heavy mold and poor condition exterior and in…"
click at [211, 334] on input "home needs full renovation due to heavy mold and poor condition exterior and in…" at bounding box center [430, 347] width 454 height 27
click at [229, 334] on input "recommeded to walk,home needs full renovation due to heavy mold and poor condit…" at bounding box center [430, 347] width 454 height 27
click at [235, 334] on input "recommeded to walk,home needs full renovation due to heavy mold and poor condit…" at bounding box center [430, 347] width 454 height 27
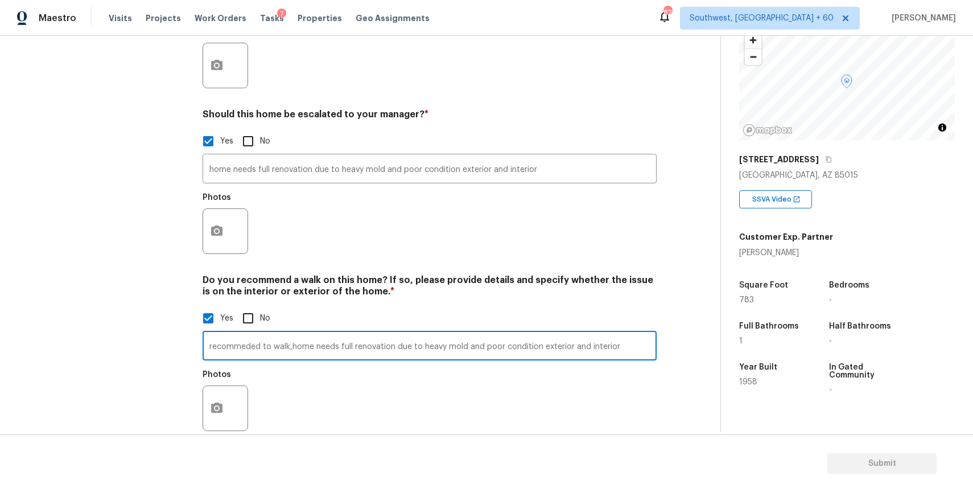
click at [244, 334] on input "recommeded to walk,home needs full renovation due to heavy mold and poor condit…" at bounding box center [430, 347] width 454 height 27
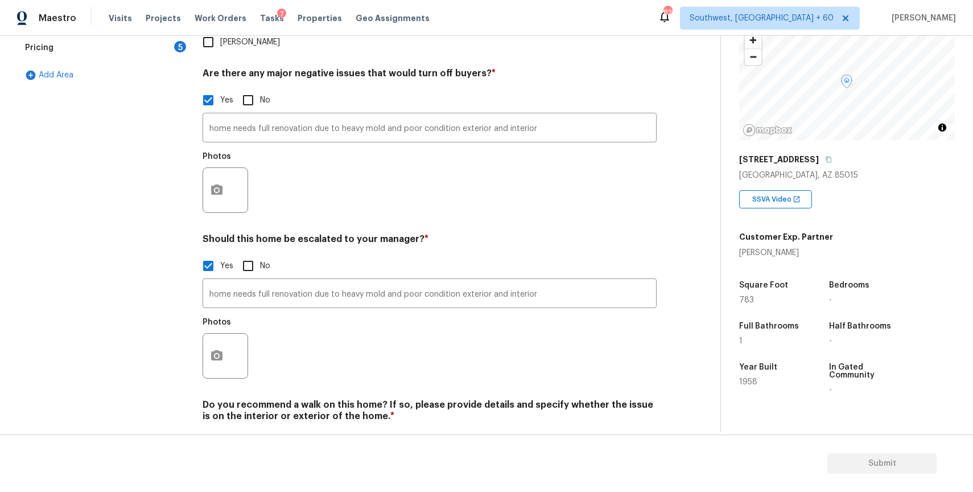
scroll to position [180, 0]
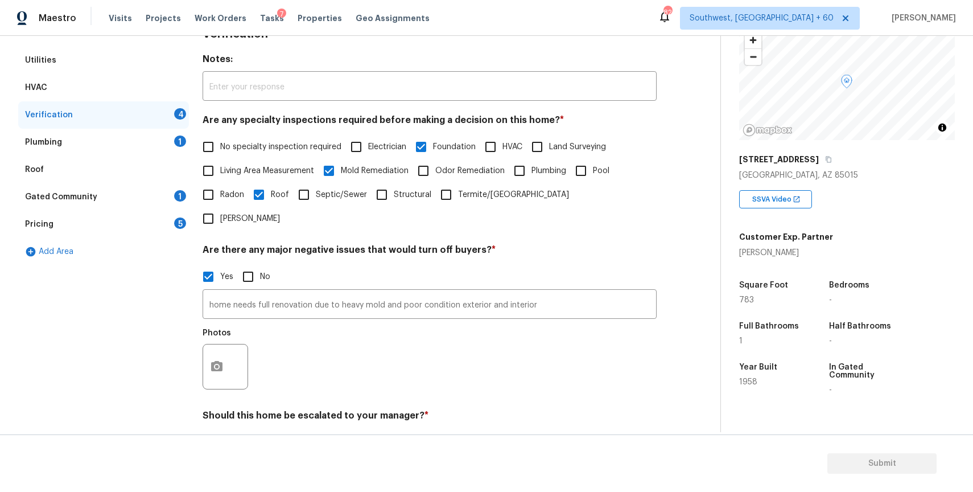
type input "recommended to walk,home needs full renovation due to heavy mold and poor condi…"
click at [228, 344] on button "button" at bounding box center [216, 366] width 27 height 44
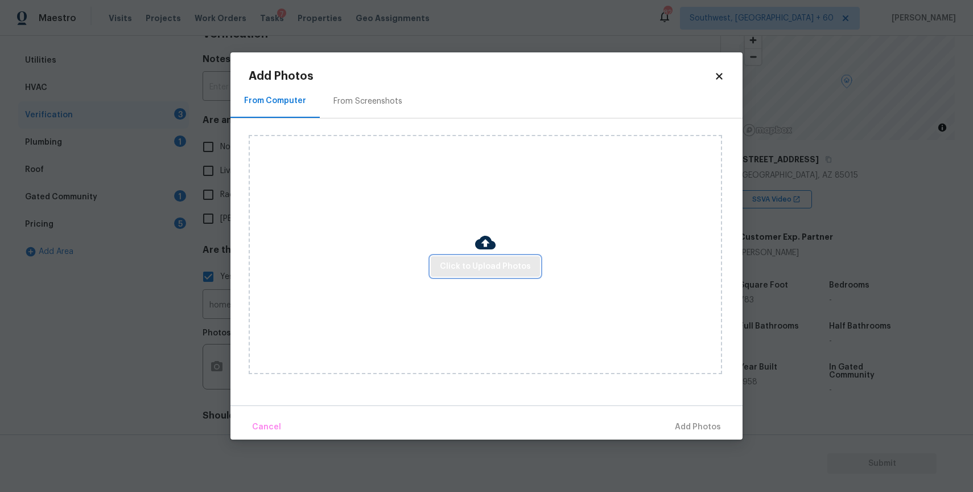
click at [467, 266] on span "Click to Upload Photos" at bounding box center [485, 267] width 91 height 14
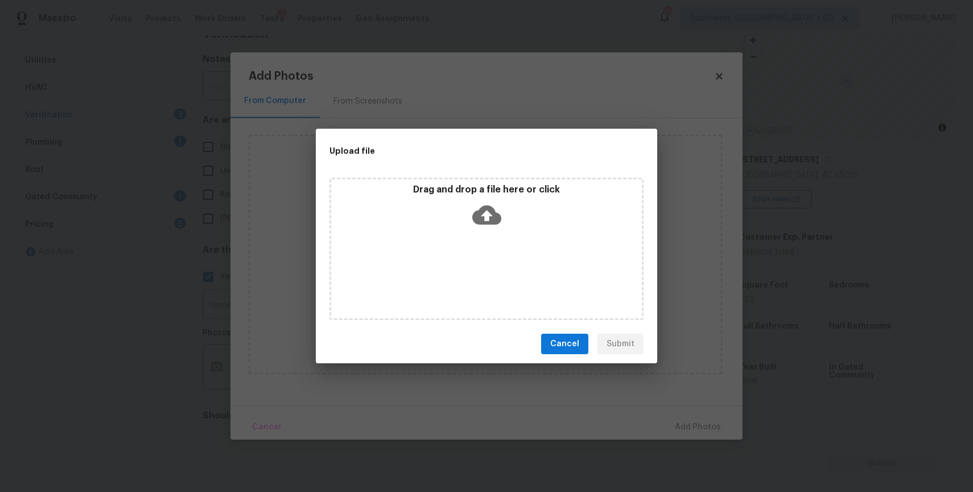
click at [467, 266] on div "Drag and drop a file here or click" at bounding box center [487, 249] width 314 height 142
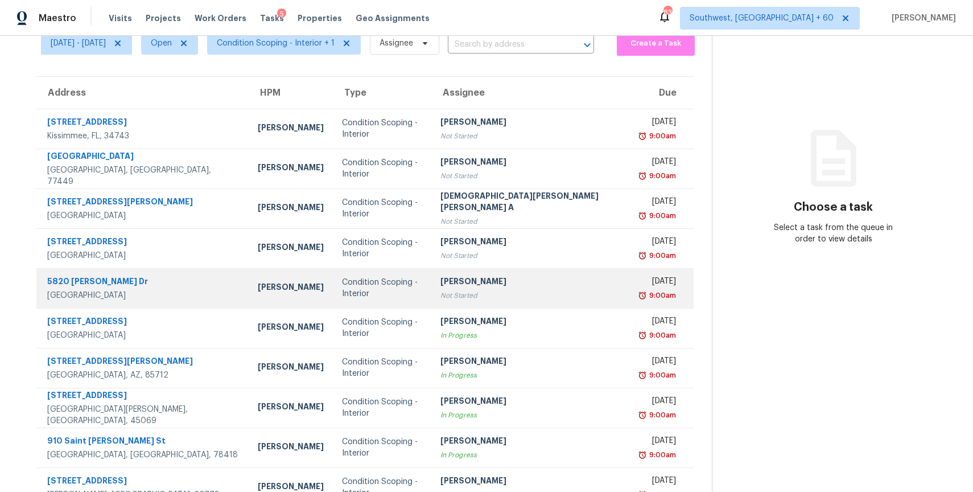
scroll to position [101, 0]
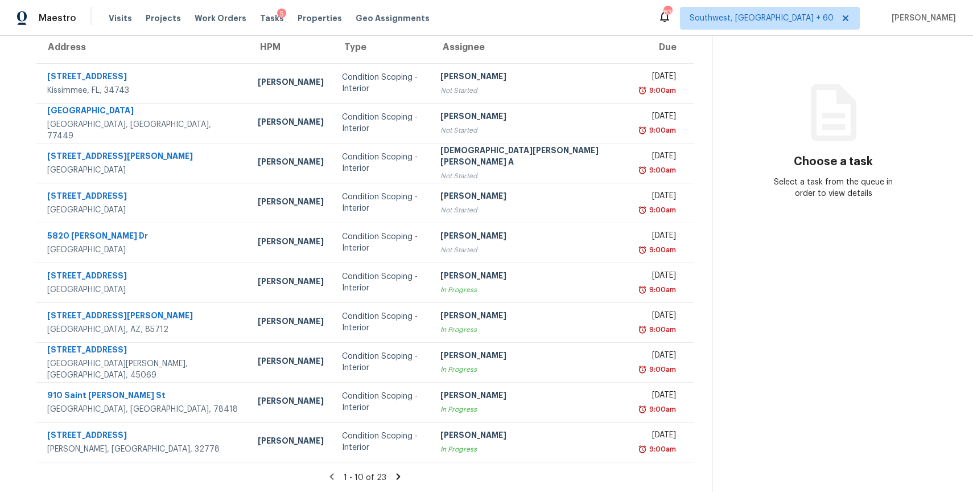
click at [393, 479] on icon at bounding box center [398, 476] width 10 height 10
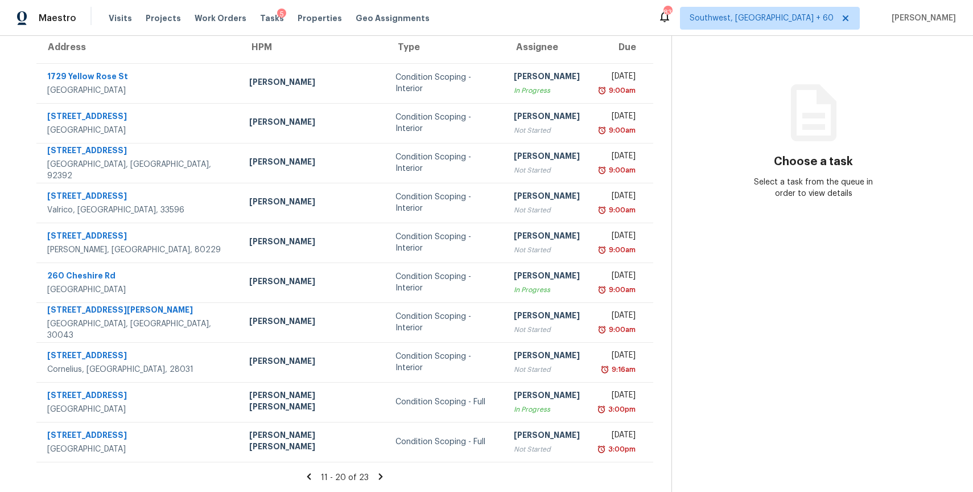
click at [383, 475] on icon at bounding box center [381, 476] width 4 height 6
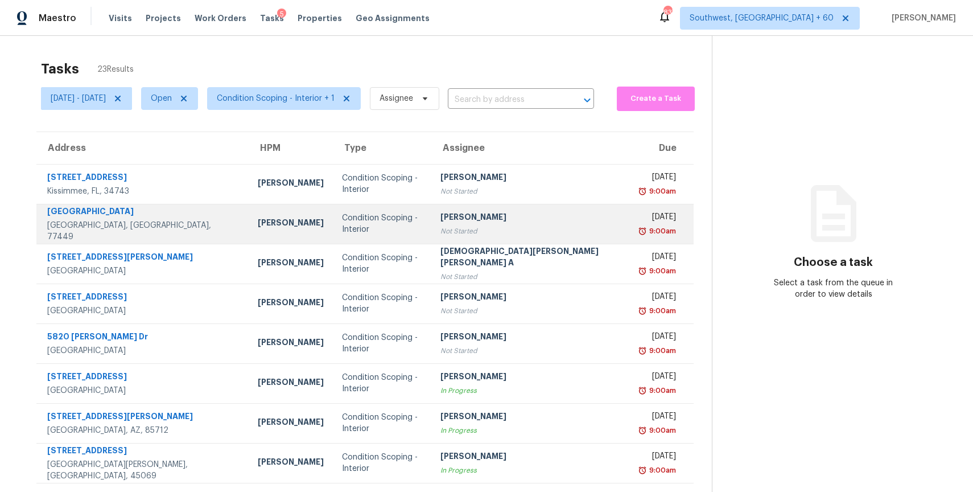
click at [484, 236] on div "Not Started" at bounding box center [532, 230] width 182 height 11
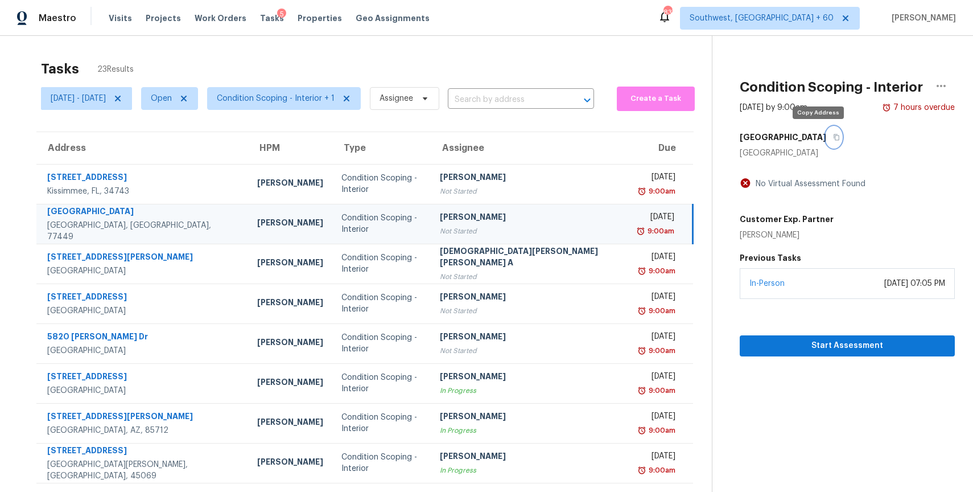
click at [827, 133] on button "button" at bounding box center [834, 137] width 15 height 20
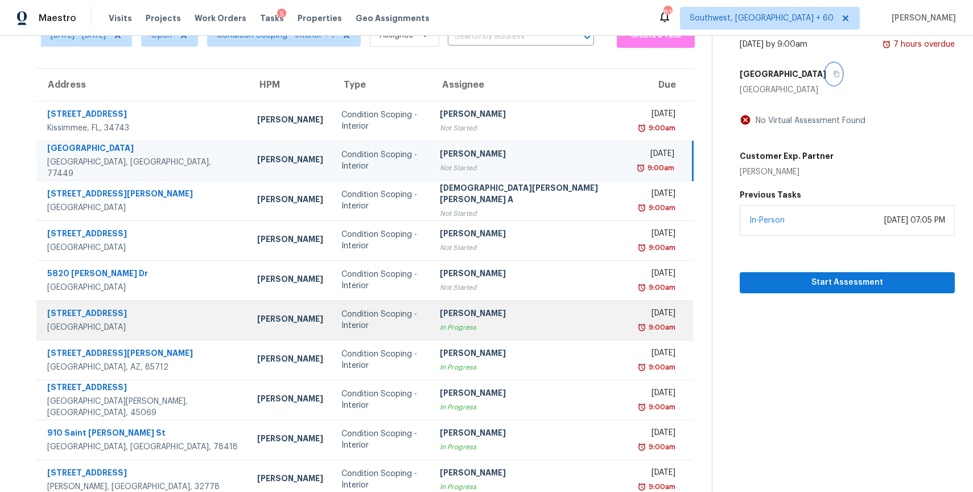
scroll to position [101, 0]
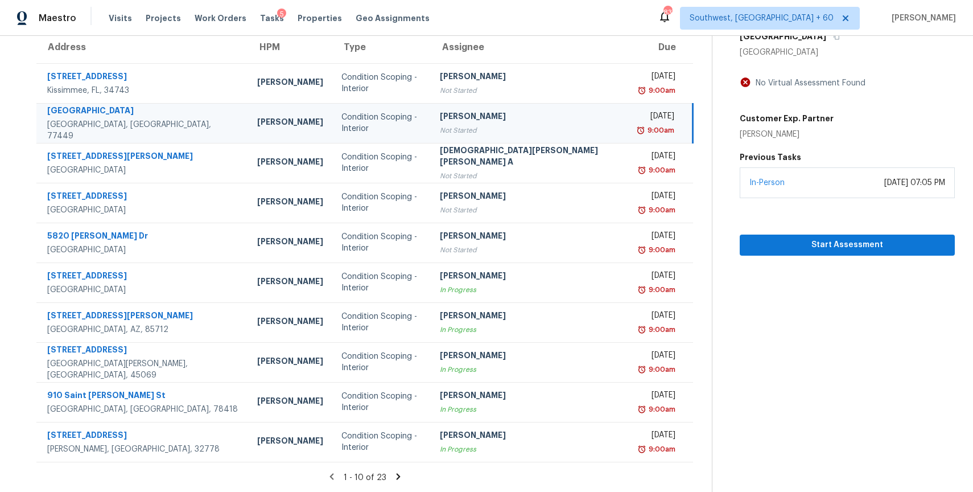
click at [397, 474] on icon at bounding box center [399, 476] width 4 height 6
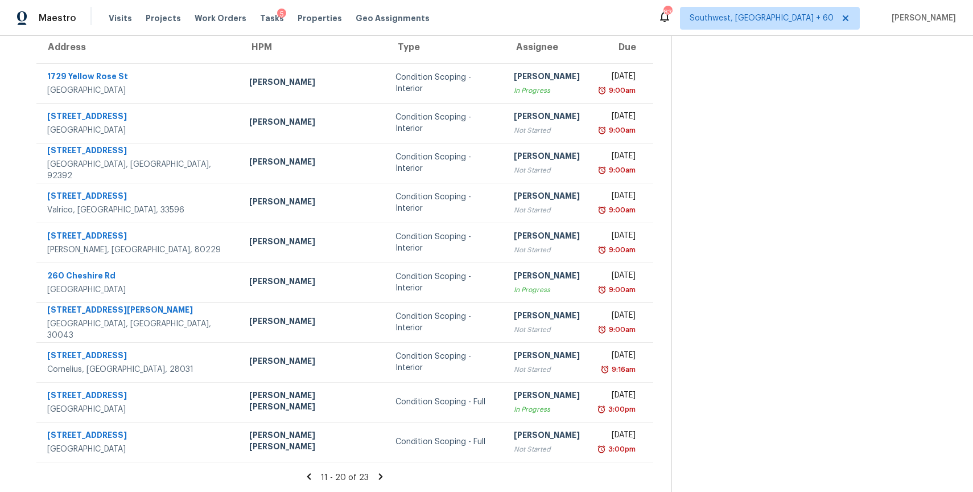
click at [381, 480] on icon at bounding box center [381, 476] width 10 height 10
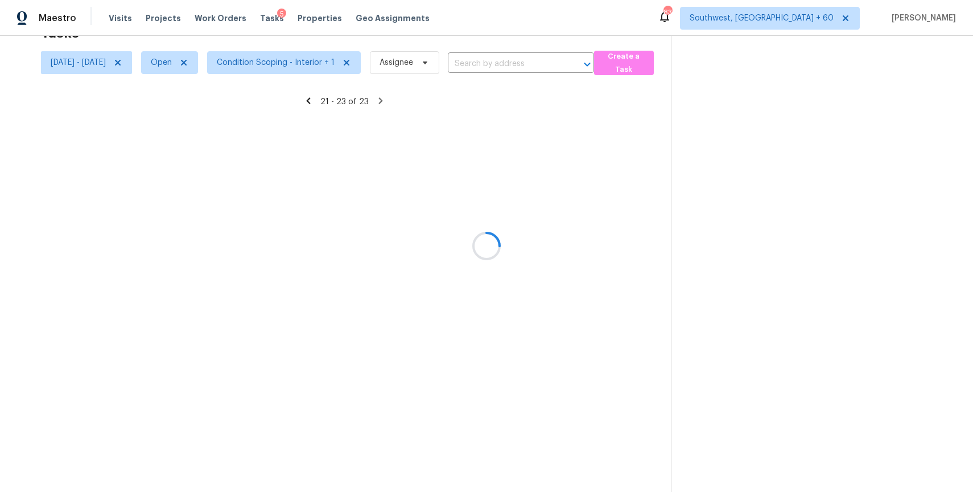
scroll to position [36, 0]
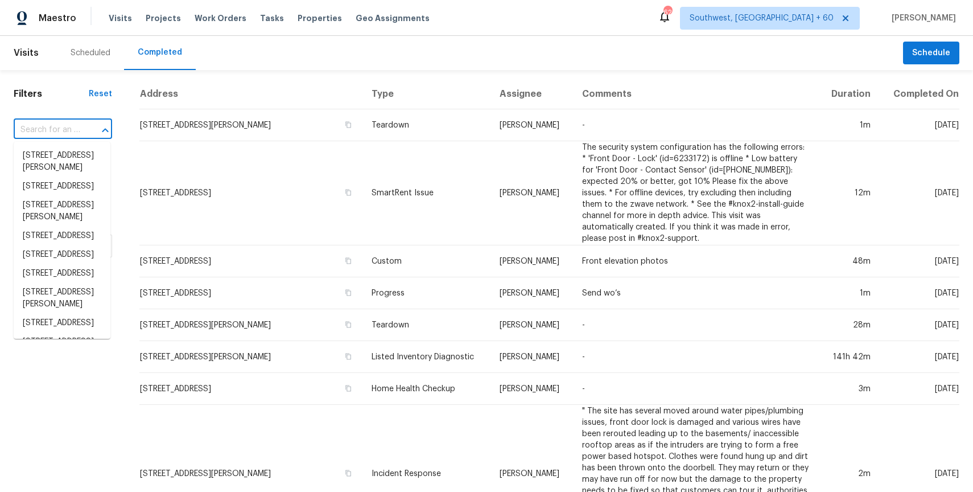
type input "[STREET_ADDRESS]"
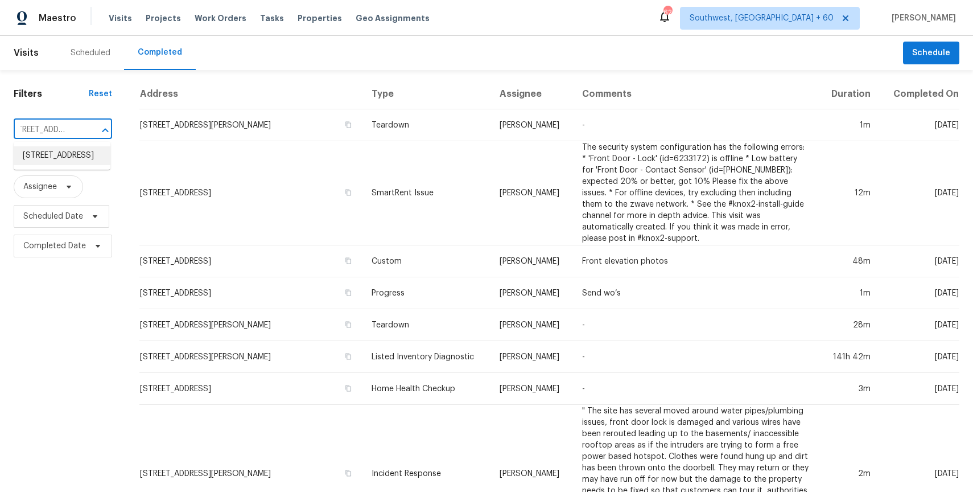
click at [68, 157] on li "[STREET_ADDRESS]" at bounding box center [62, 155] width 97 height 19
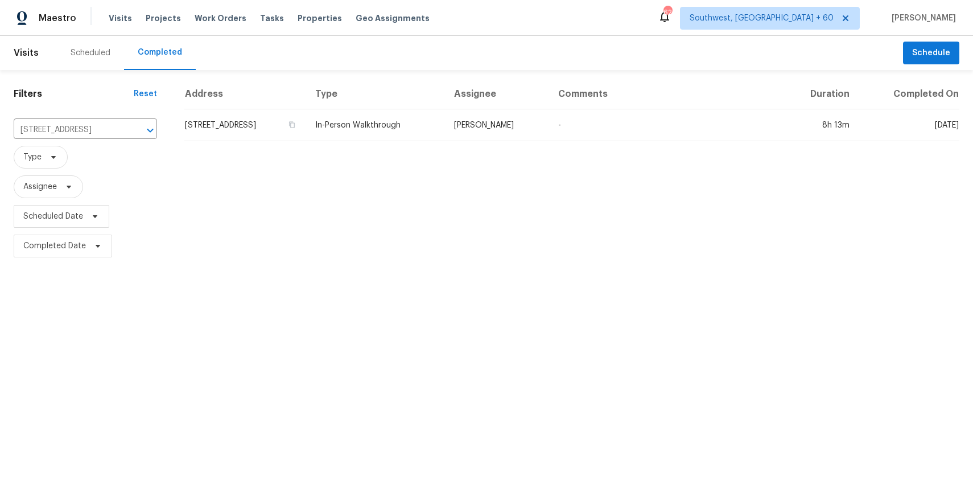
click at [440, 141] on table "Address Type Assignee Comments Duration Completed On [STREET_ADDRESS] In-Person…" at bounding box center [571, 110] width 775 height 62
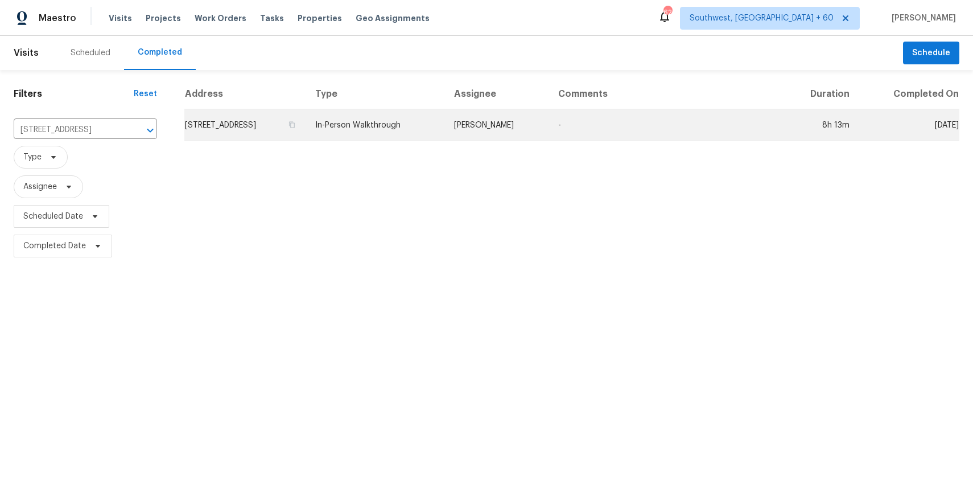
click at [513, 127] on td "[PERSON_NAME]" at bounding box center [497, 125] width 104 height 32
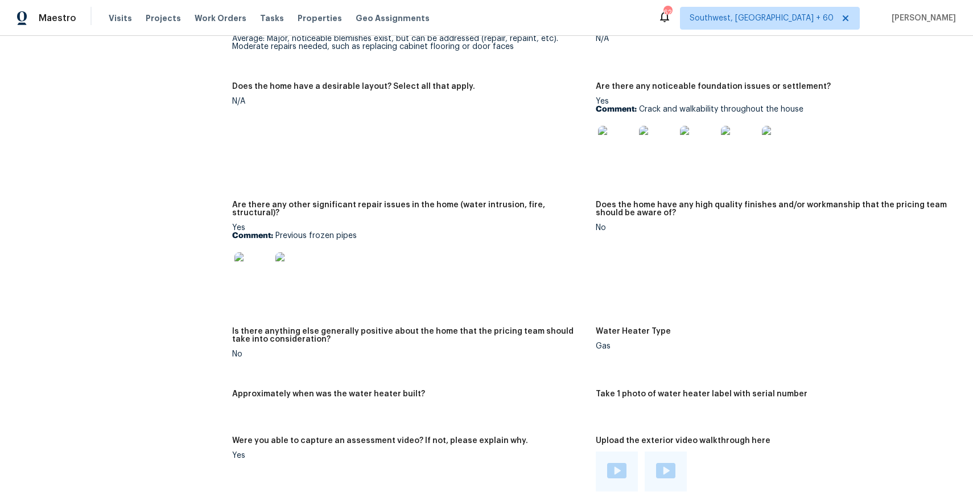
scroll to position [788, 0]
